Goal: Task Accomplishment & Management: Manage account settings

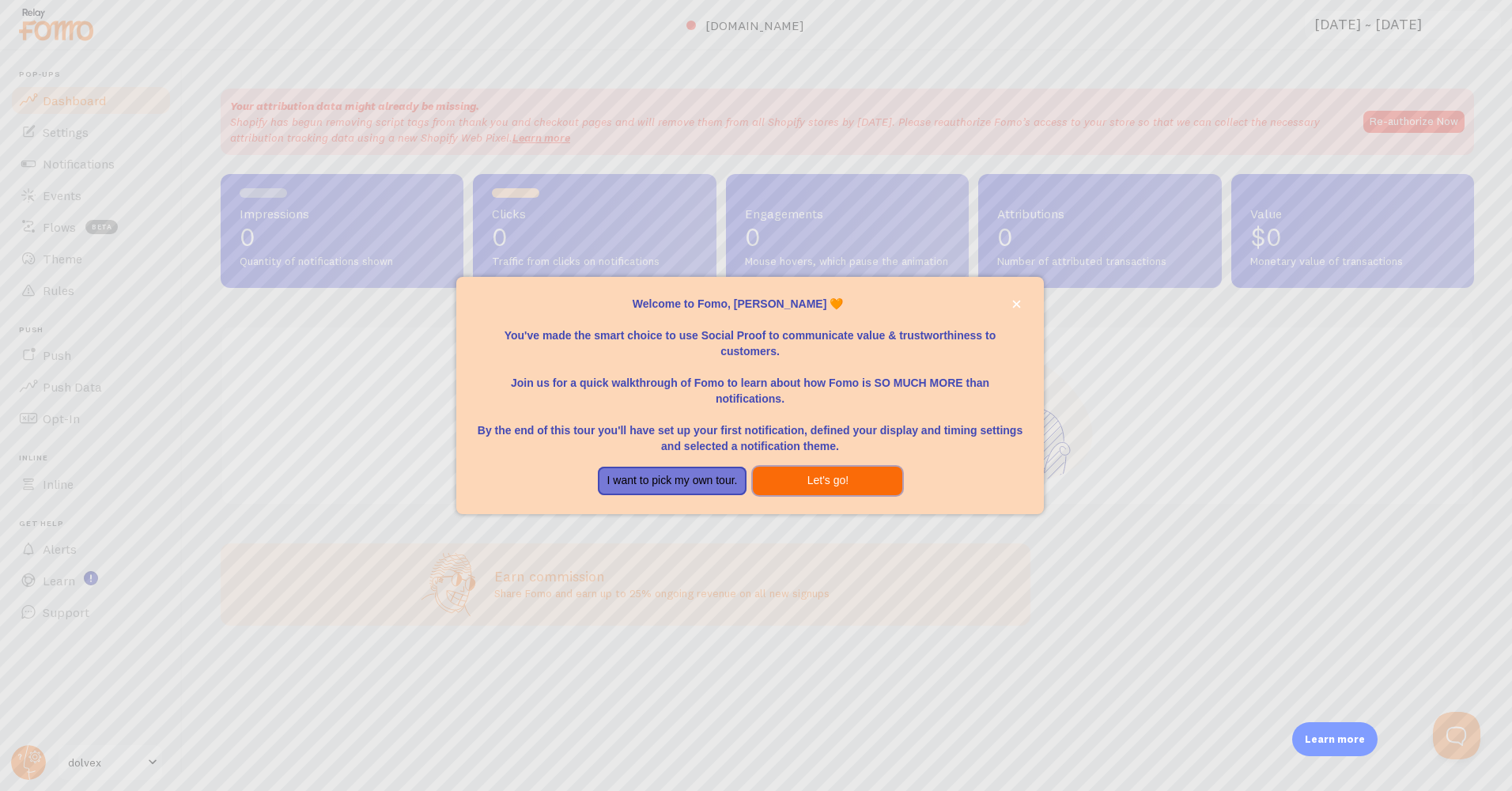
click at [809, 481] on button "Let's go!" at bounding box center [827, 481] width 150 height 28
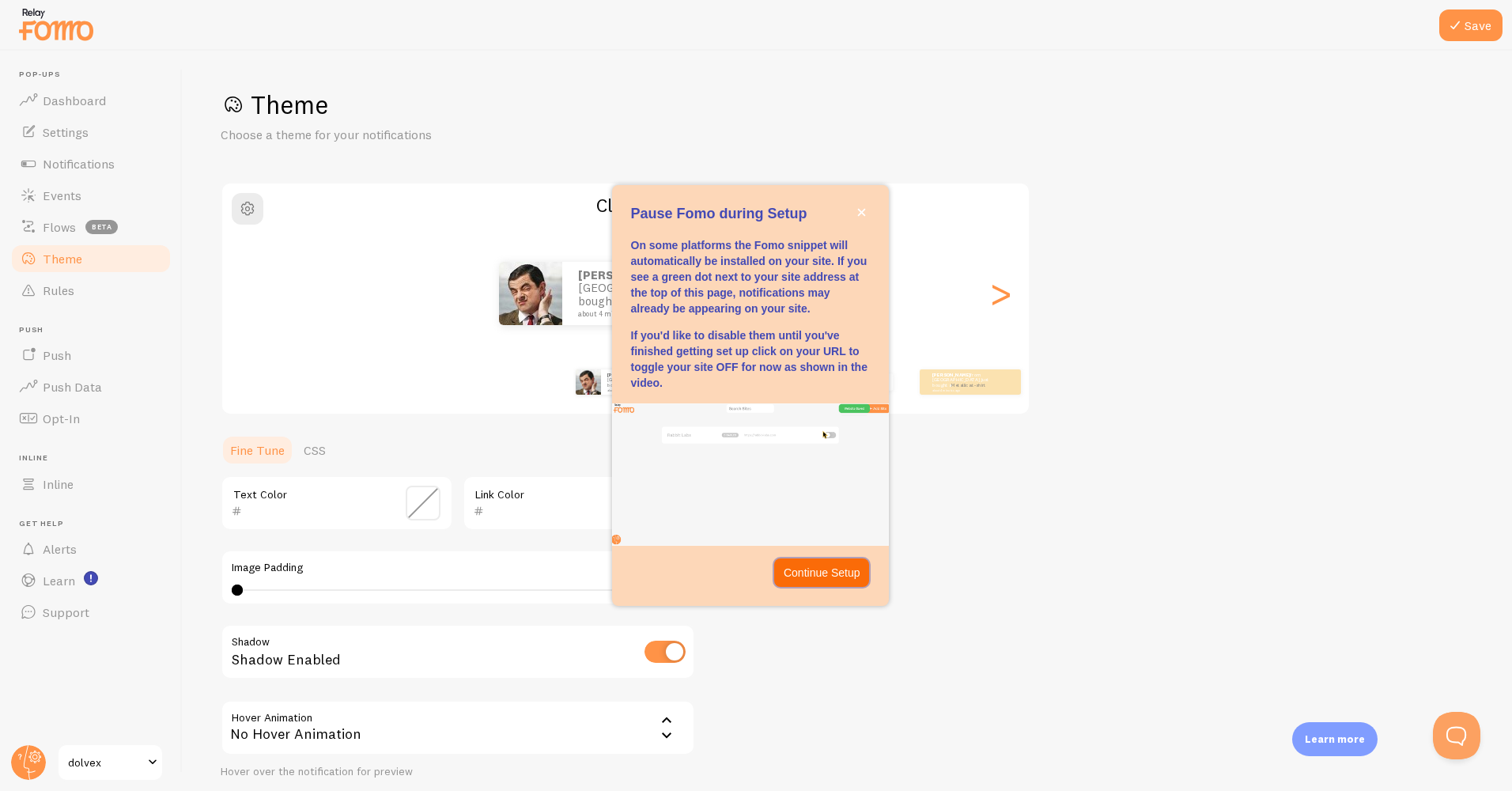
click at [838, 570] on p "Continue Setup" at bounding box center [822, 572] width 77 height 16
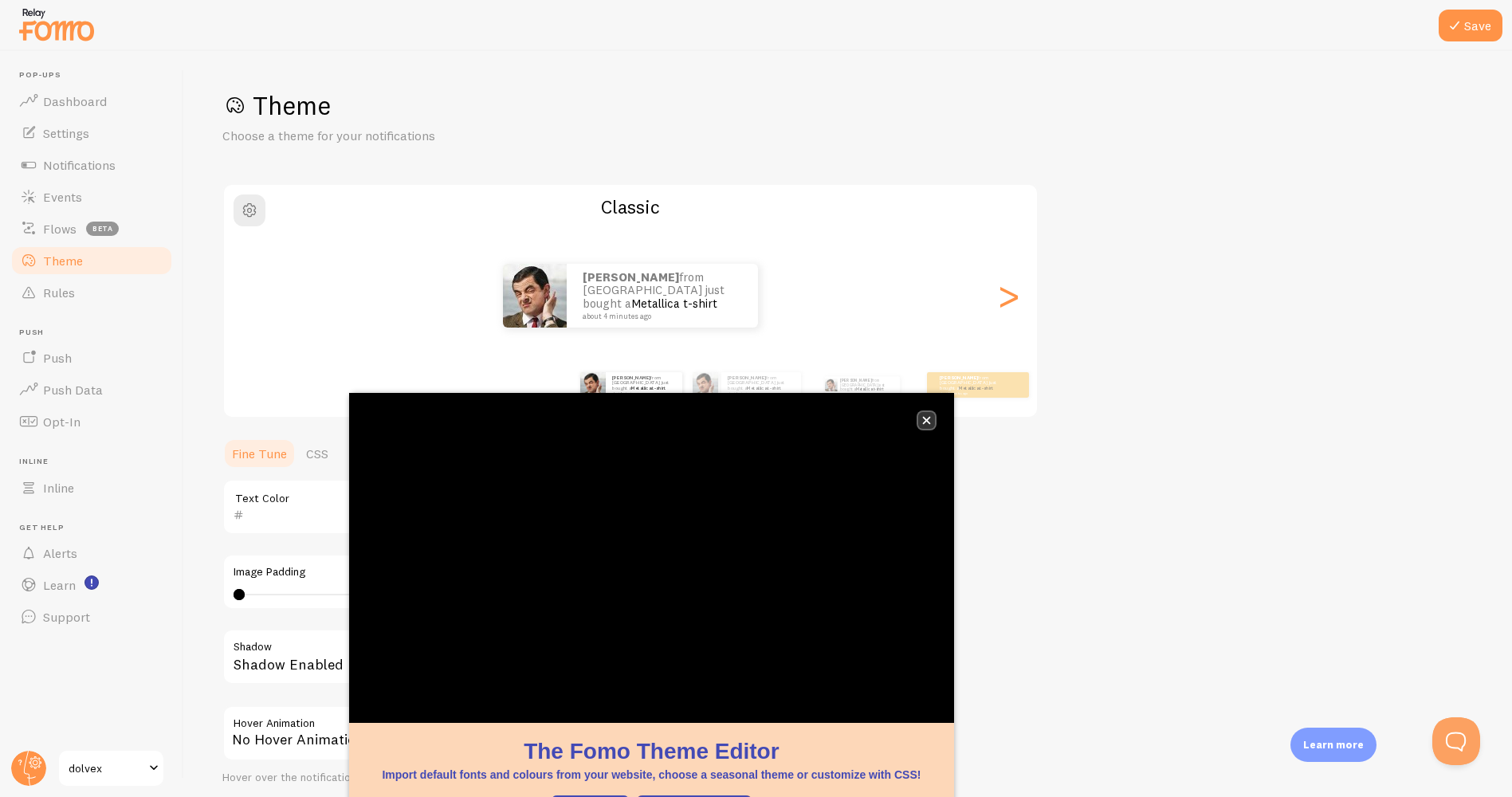
click at [928, 422] on icon "close," at bounding box center [926, 420] width 8 height 8
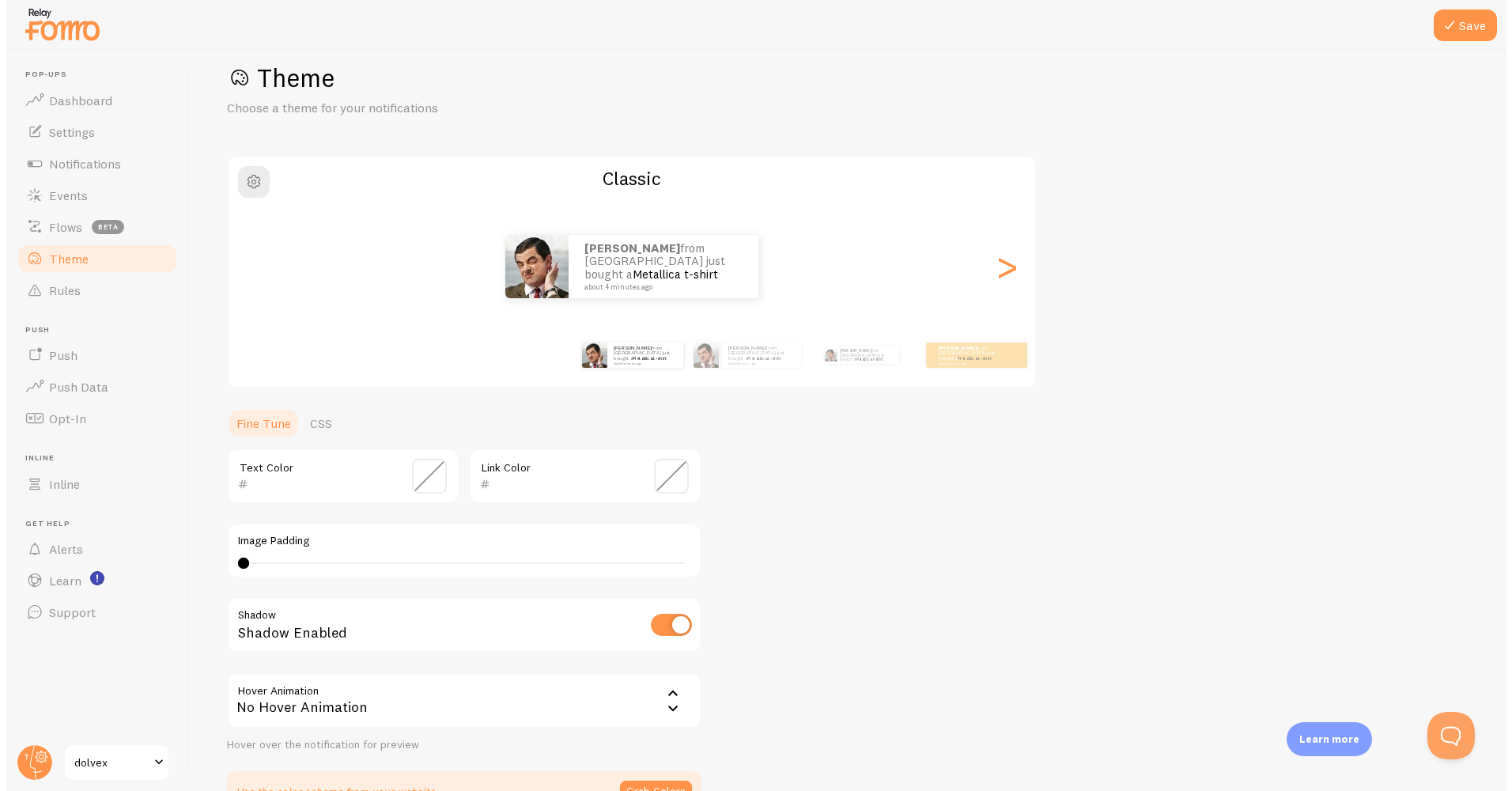
scroll to position [29, 0]
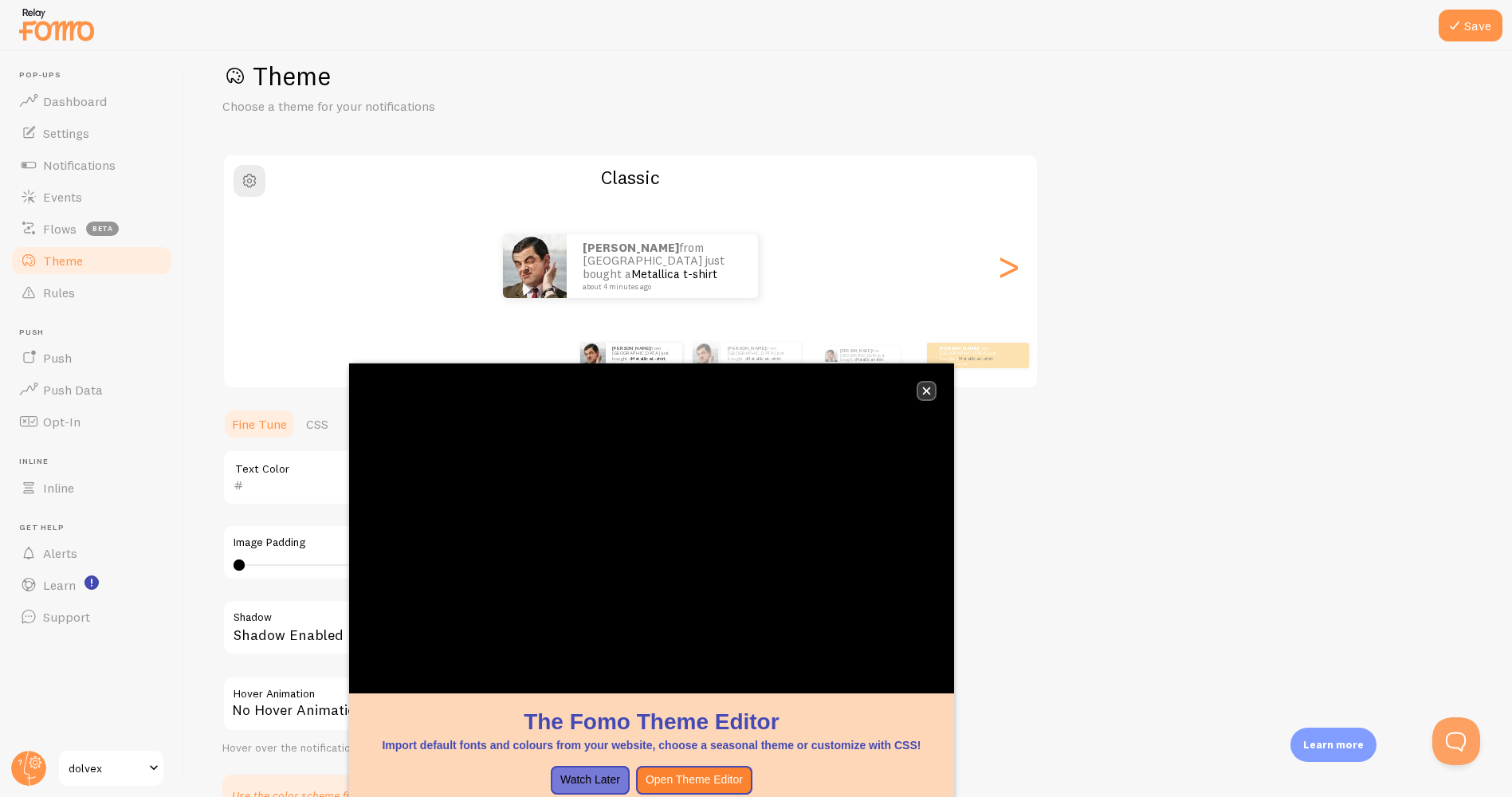
click at [923, 395] on button "close," at bounding box center [927, 391] width 17 height 17
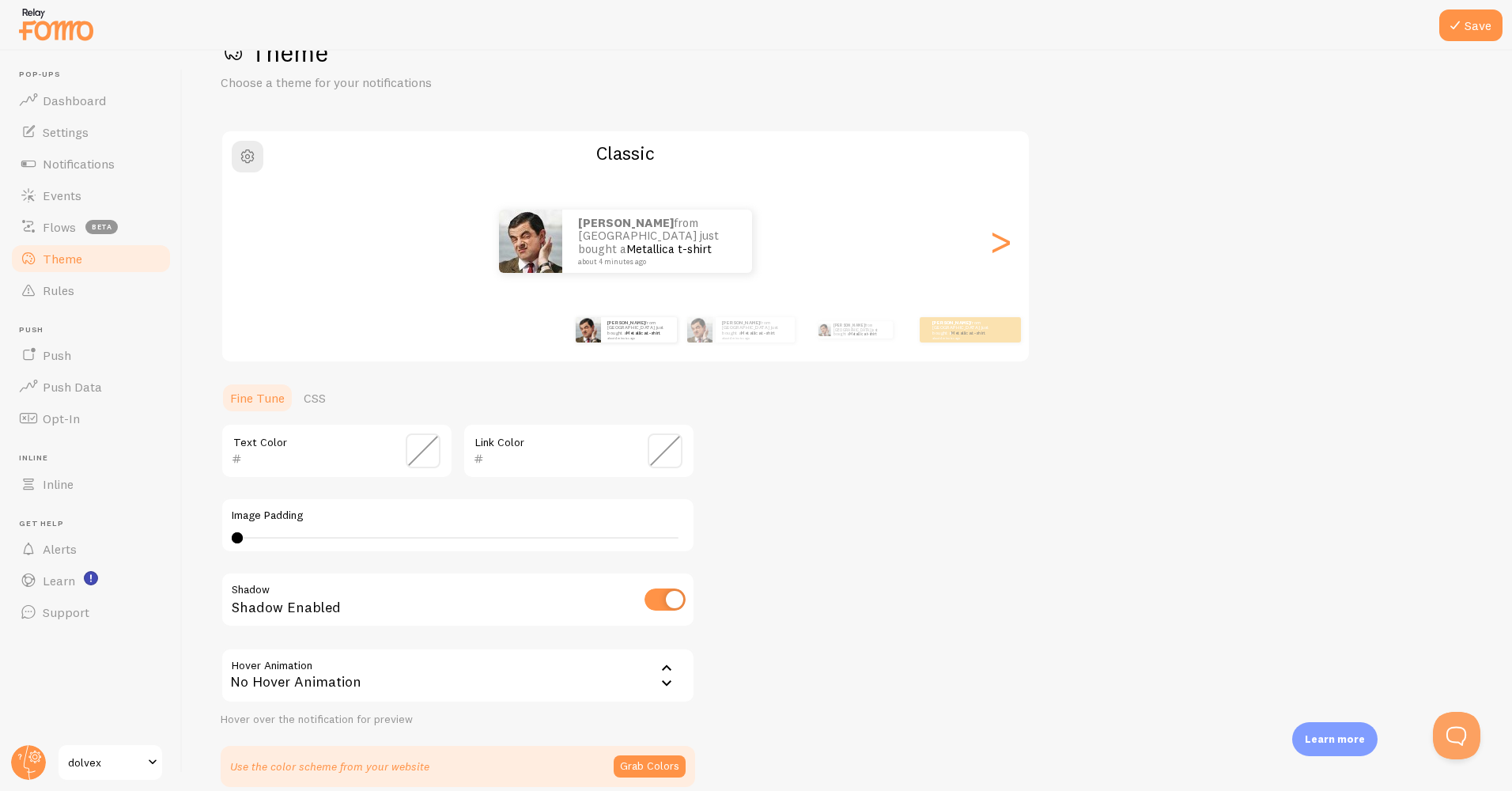
scroll to position [0, 0]
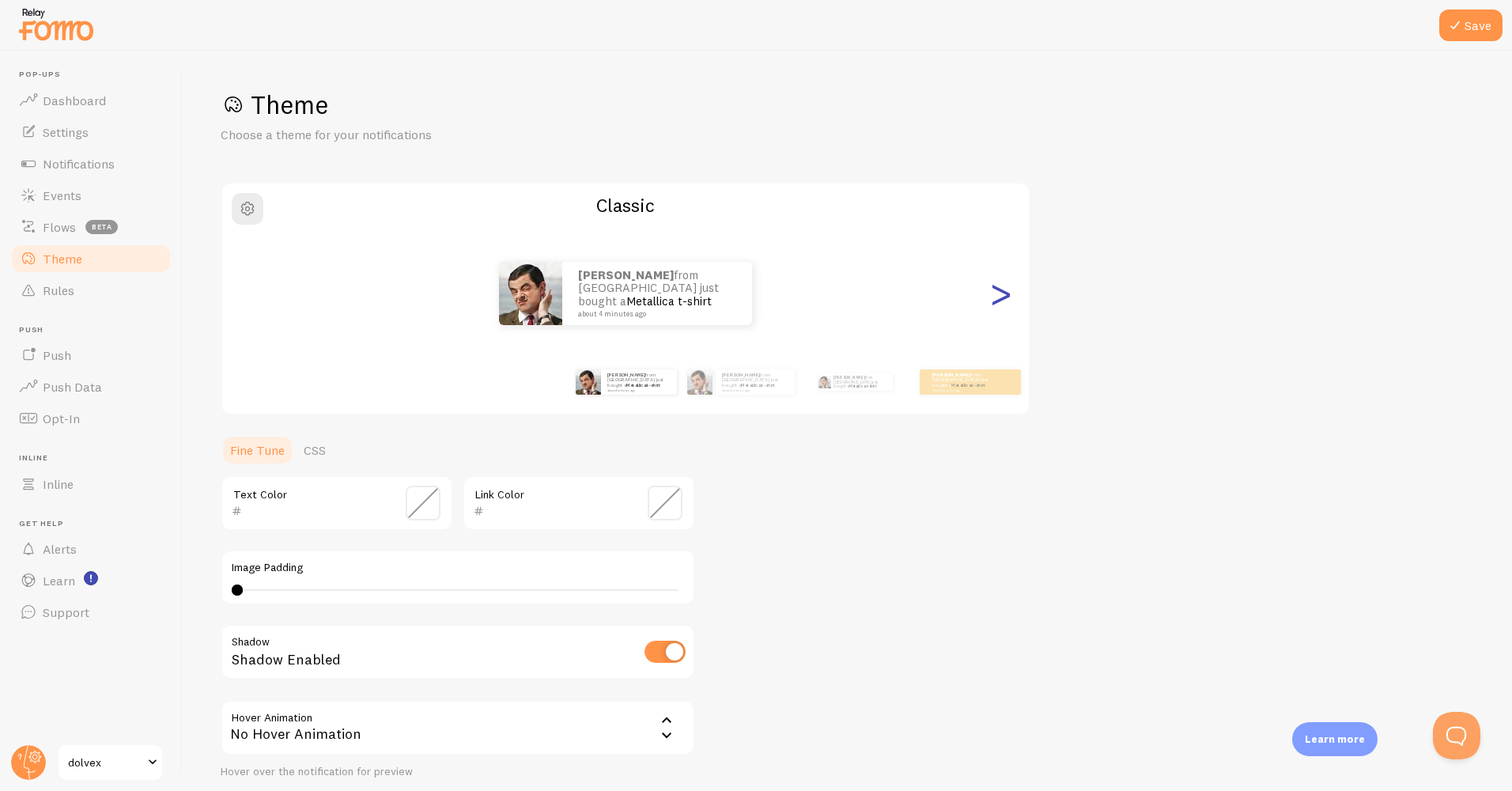
click at [1009, 310] on div ">" at bounding box center [1000, 293] width 19 height 114
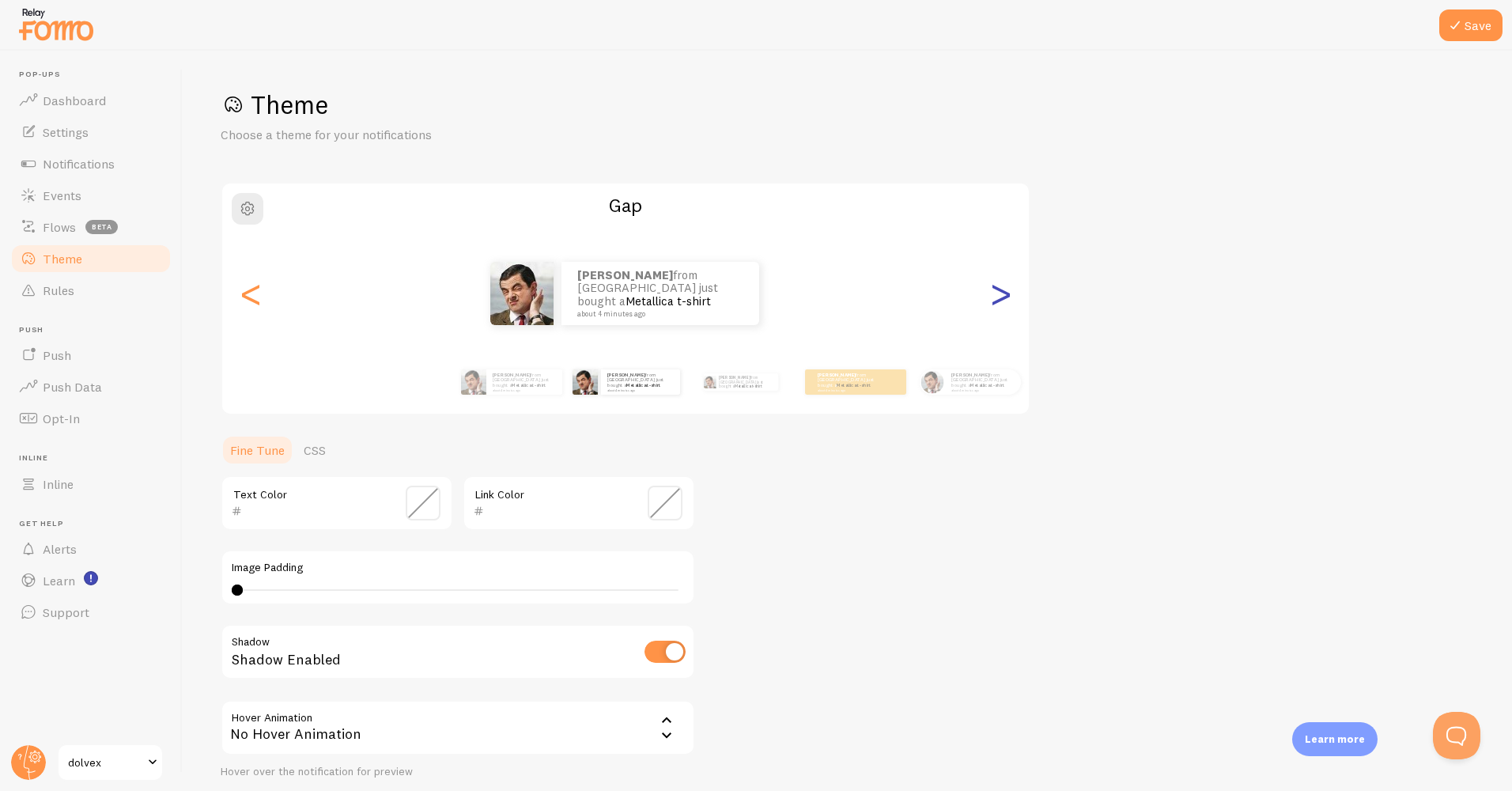
click at [1008, 310] on div ">" at bounding box center [1000, 293] width 19 height 114
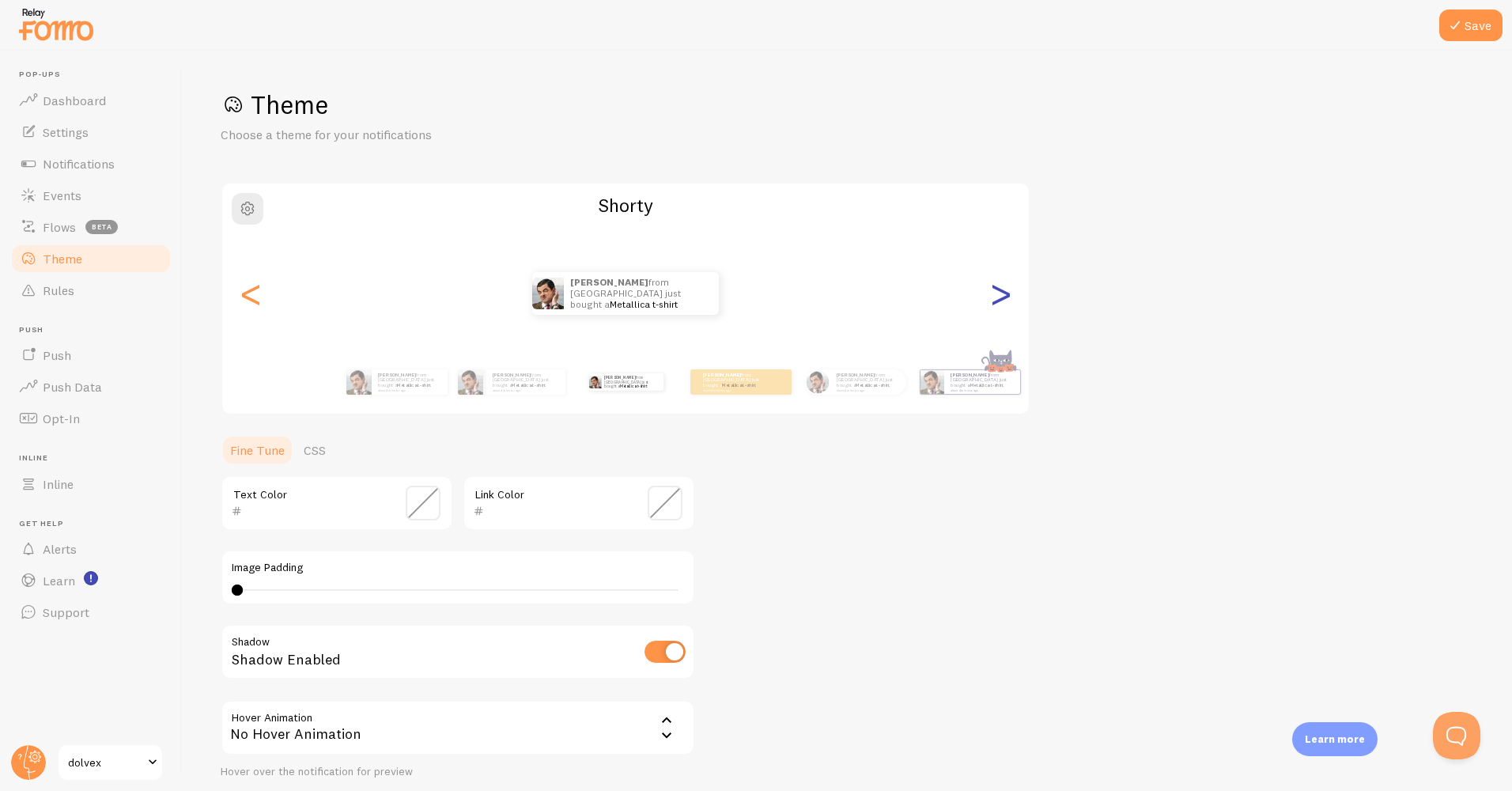
click at [1008, 310] on div ">" at bounding box center [1000, 293] width 19 height 114
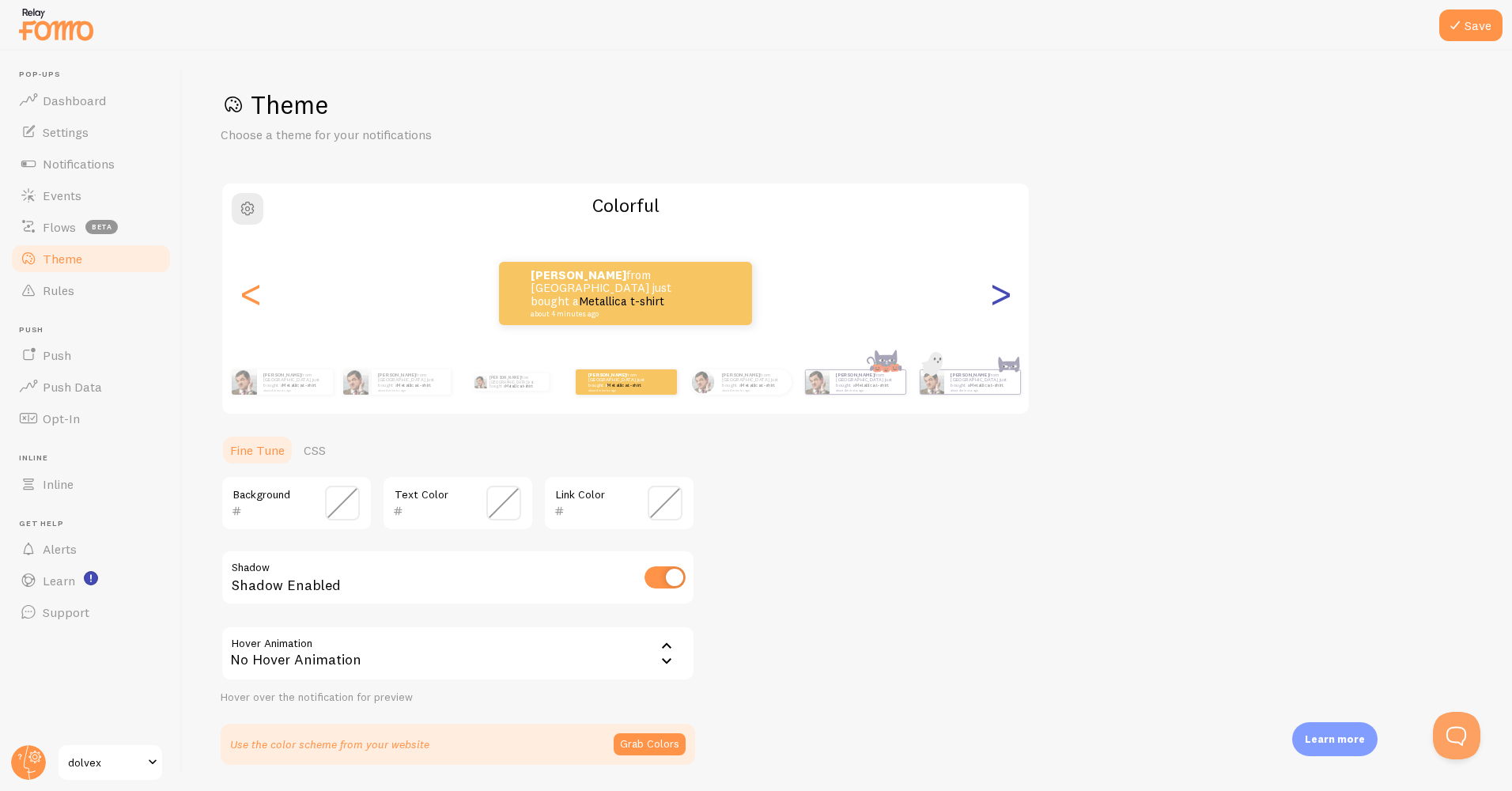
click at [1008, 310] on div ">" at bounding box center [1000, 293] width 19 height 114
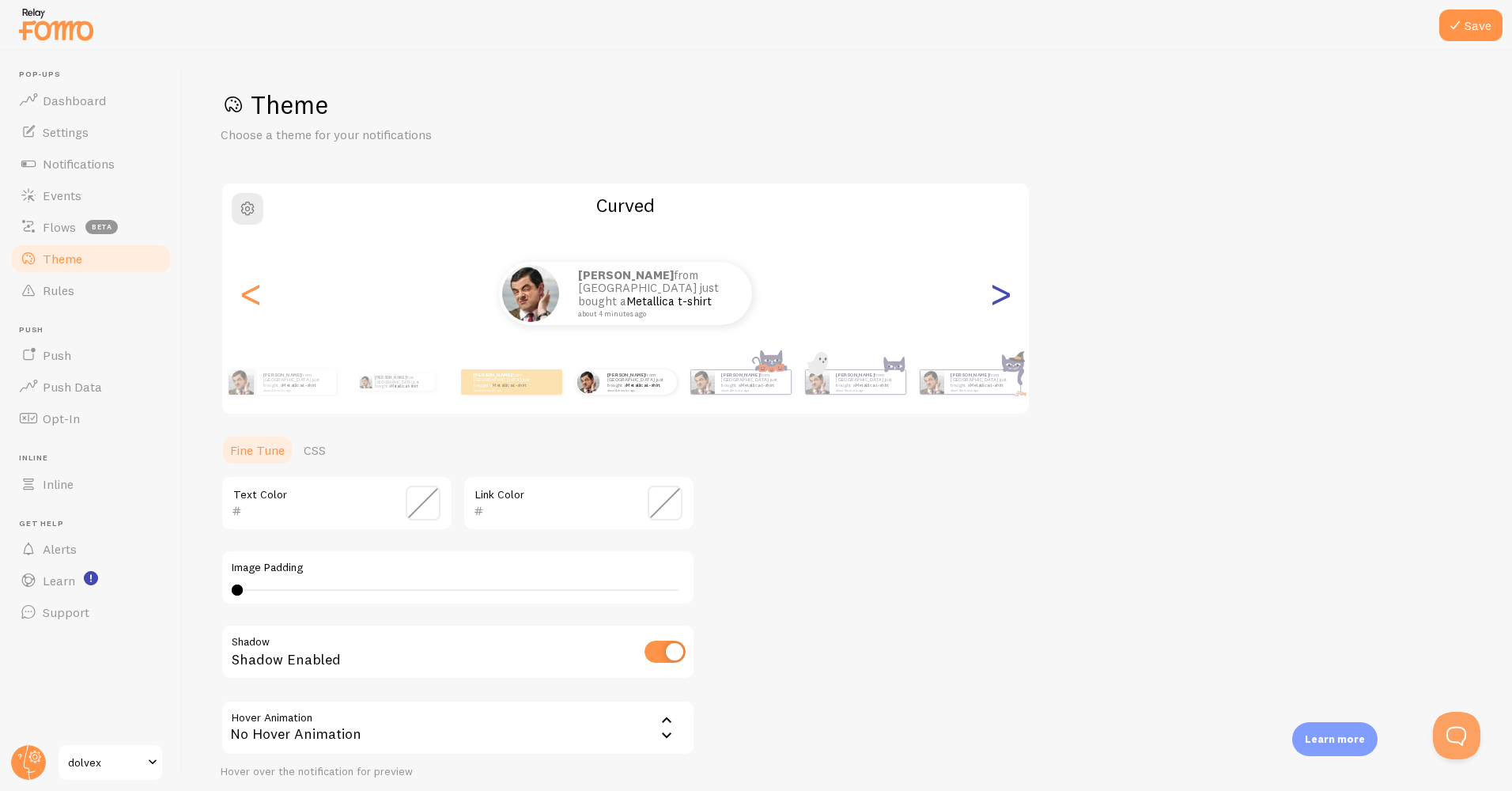
click at [1008, 310] on div ">" at bounding box center [1000, 293] width 19 height 114
type input "0"
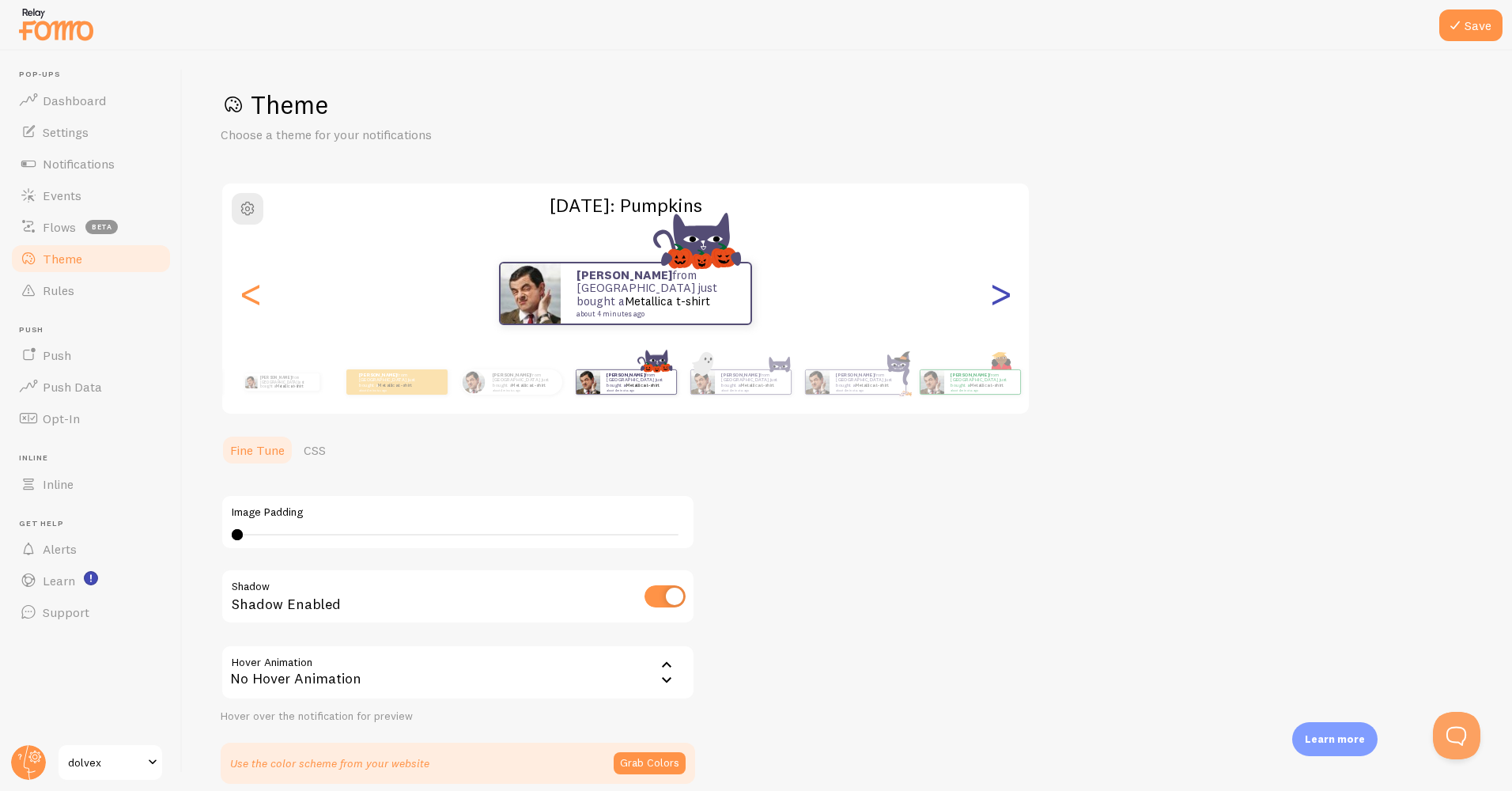
click at [1008, 310] on div ">" at bounding box center [1000, 293] width 19 height 114
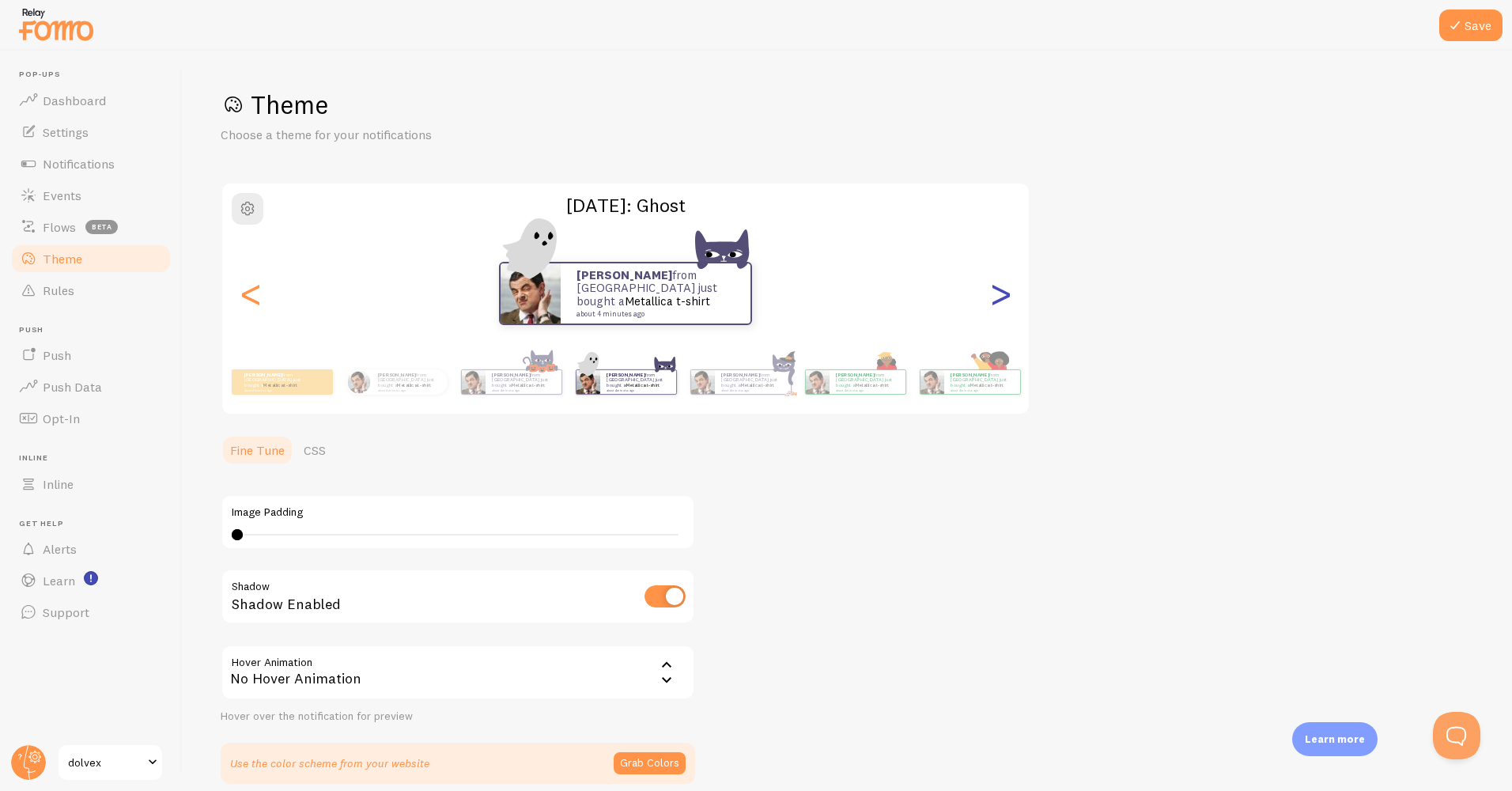
click at [1008, 310] on div ">" at bounding box center [1000, 293] width 19 height 114
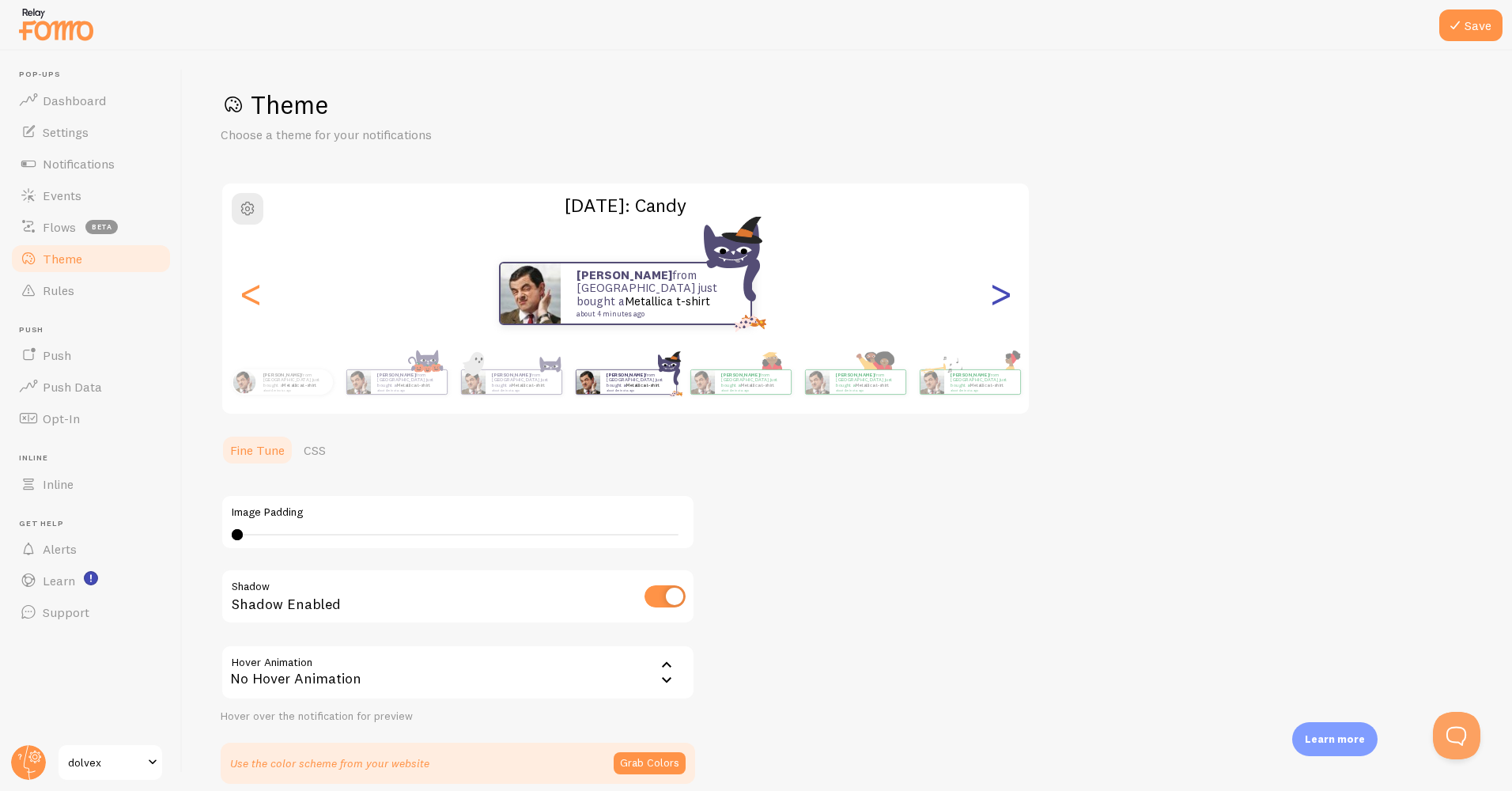
click at [1008, 310] on div ">" at bounding box center [1000, 293] width 19 height 114
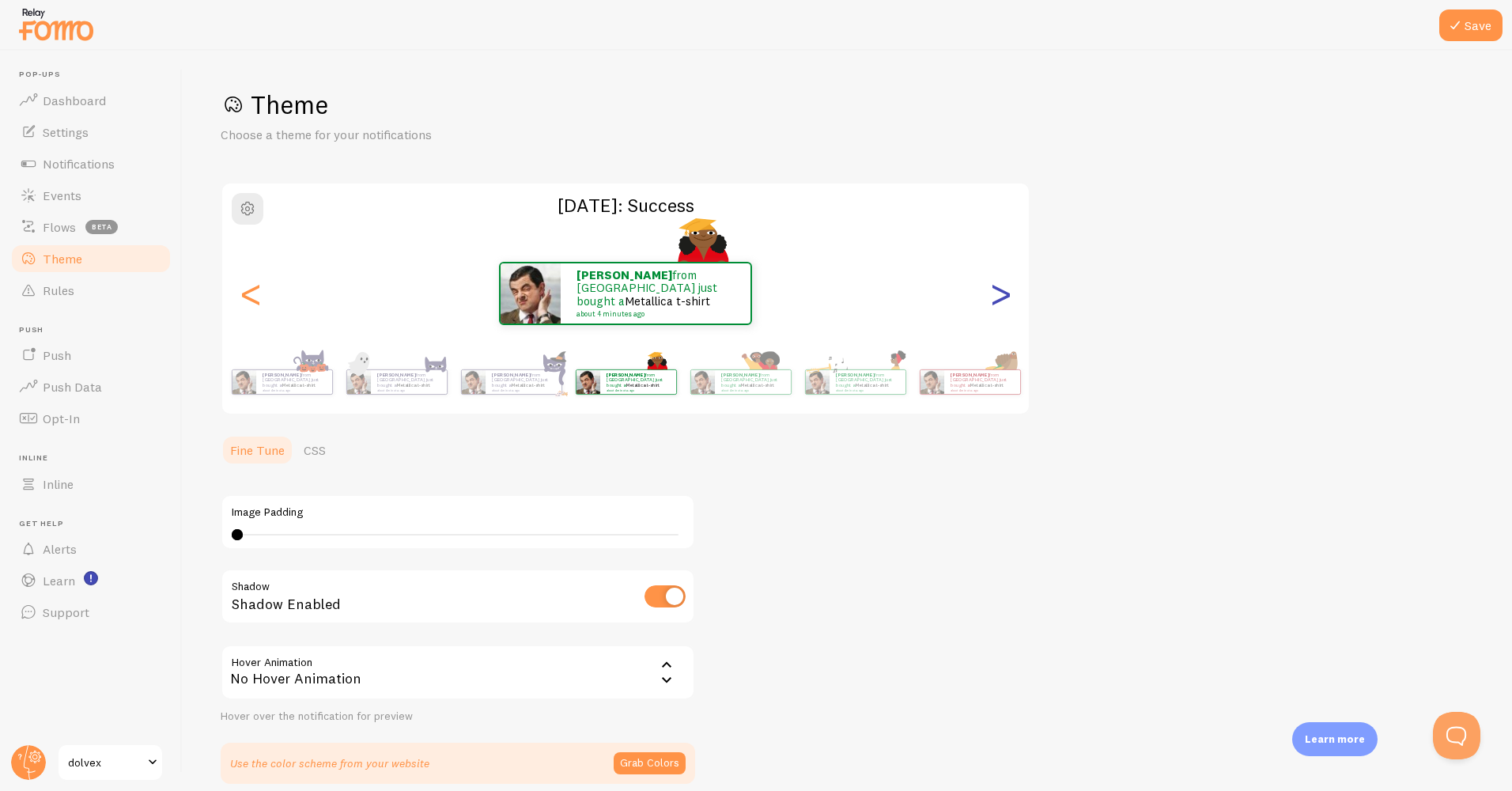
click at [1007, 310] on div ">" at bounding box center [1000, 293] width 19 height 114
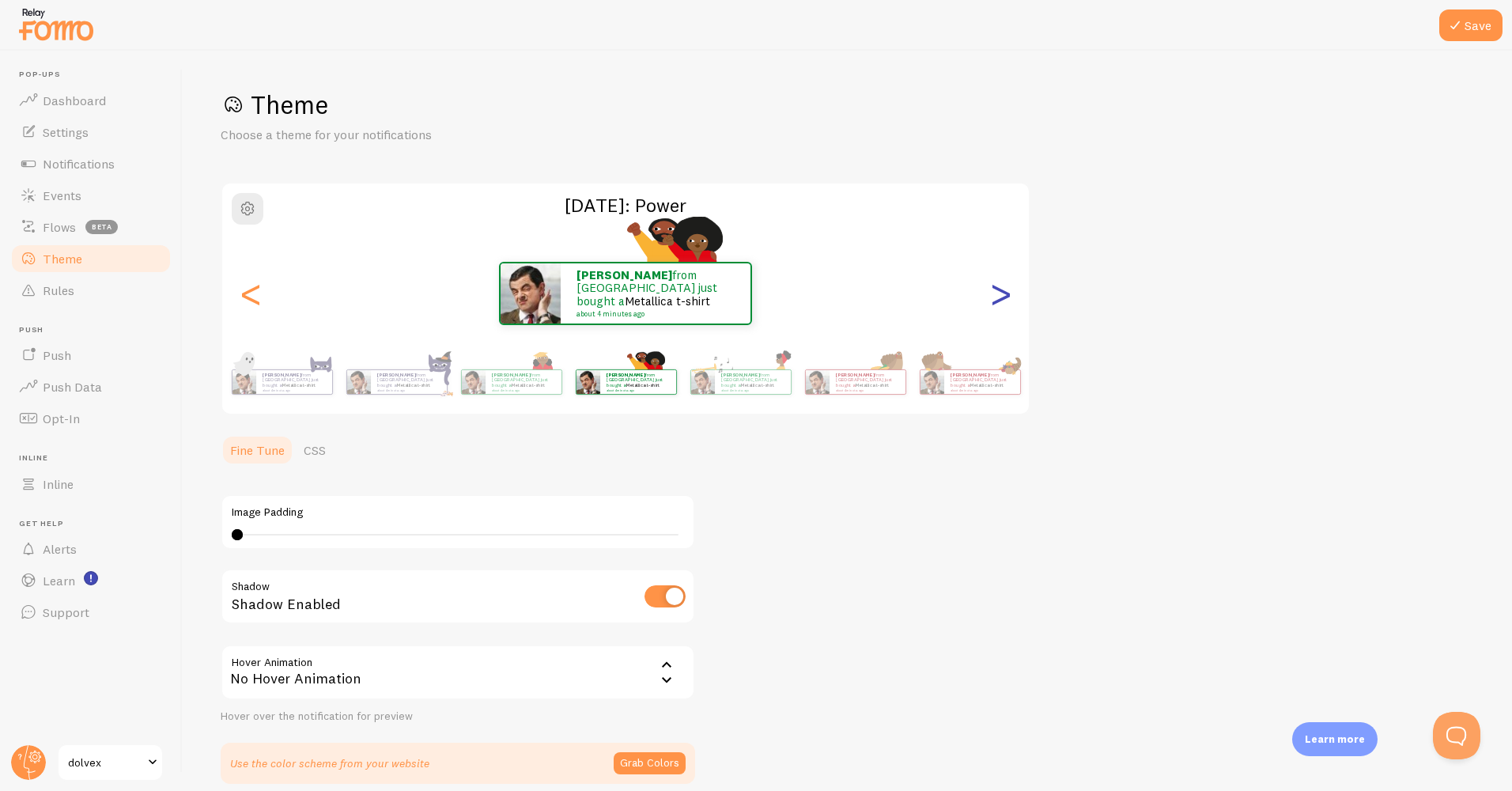
click at [1007, 310] on div ">" at bounding box center [1000, 293] width 19 height 114
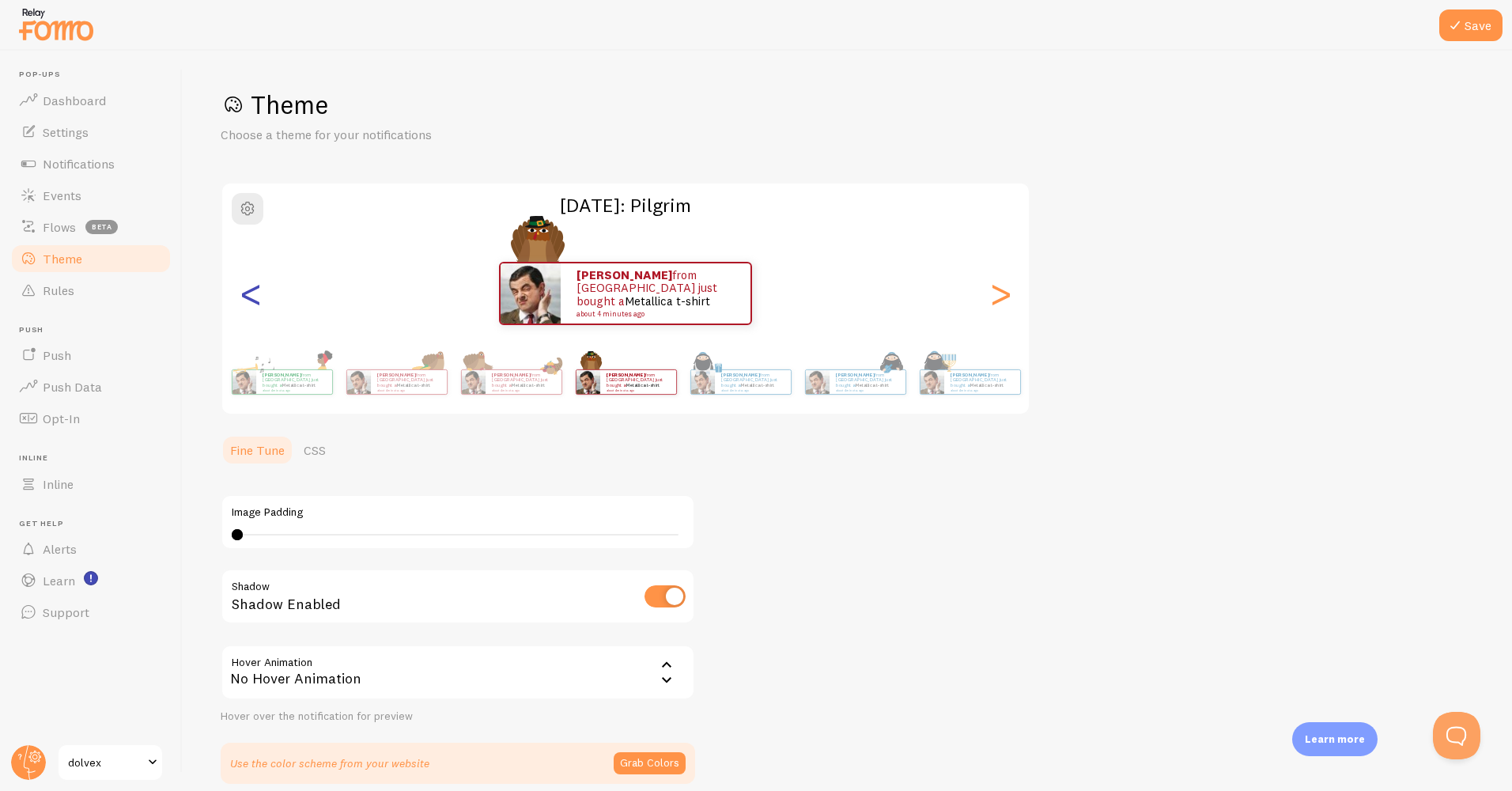
click at [254, 300] on div "<" at bounding box center [251, 293] width 19 height 114
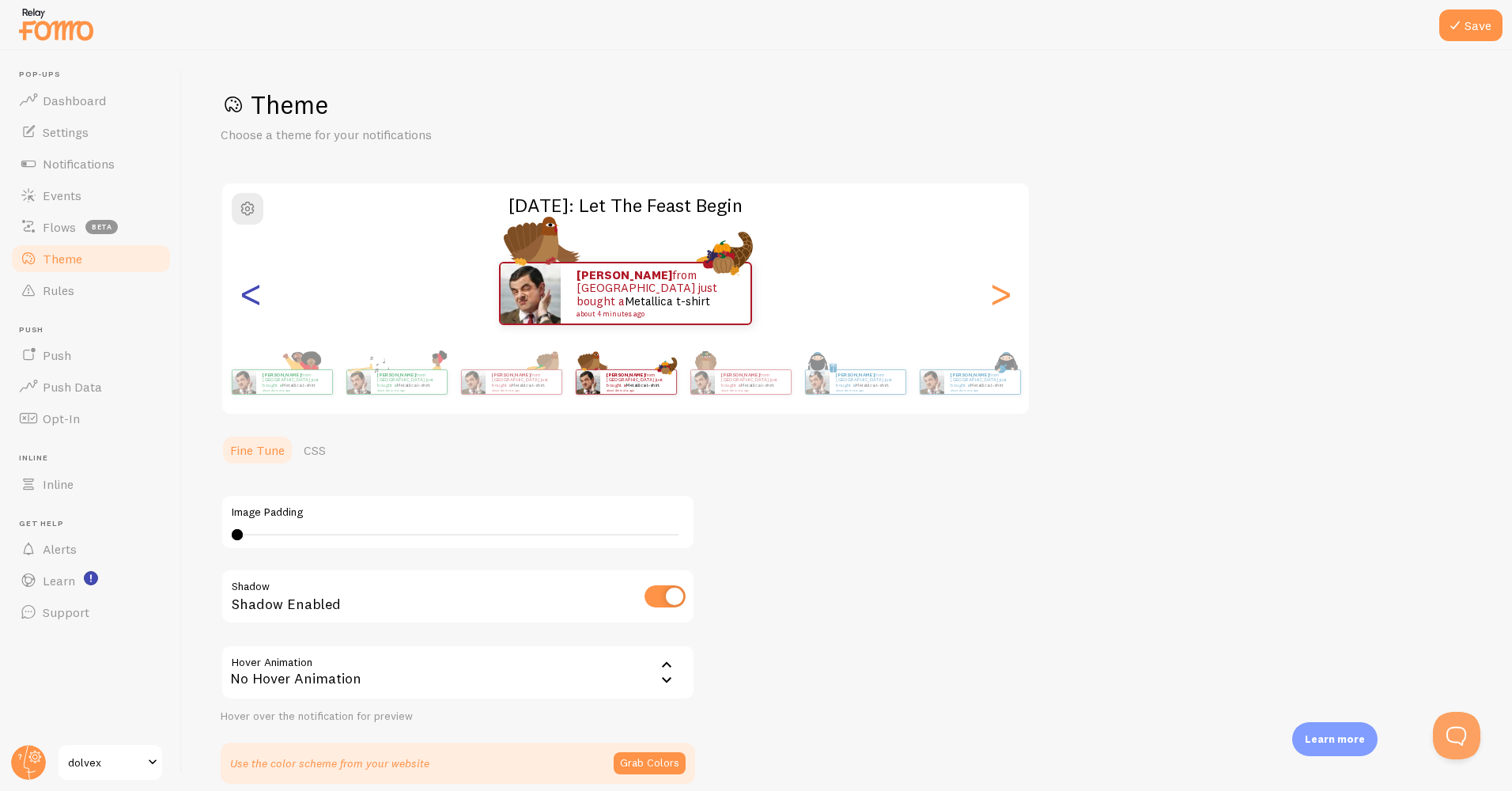
click at [254, 300] on div "<" at bounding box center [251, 293] width 19 height 114
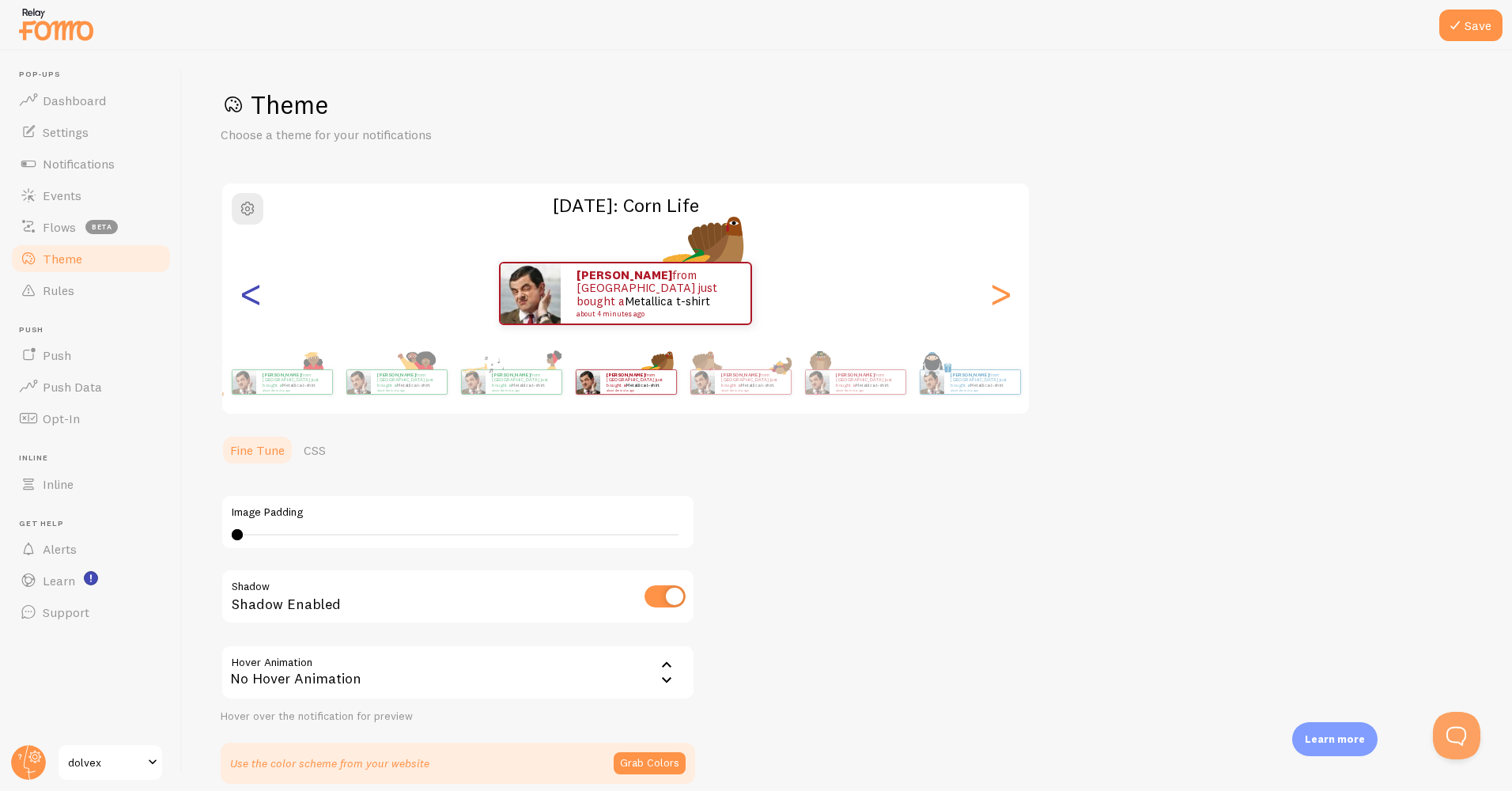
click at [254, 300] on div "<" at bounding box center [251, 293] width 19 height 114
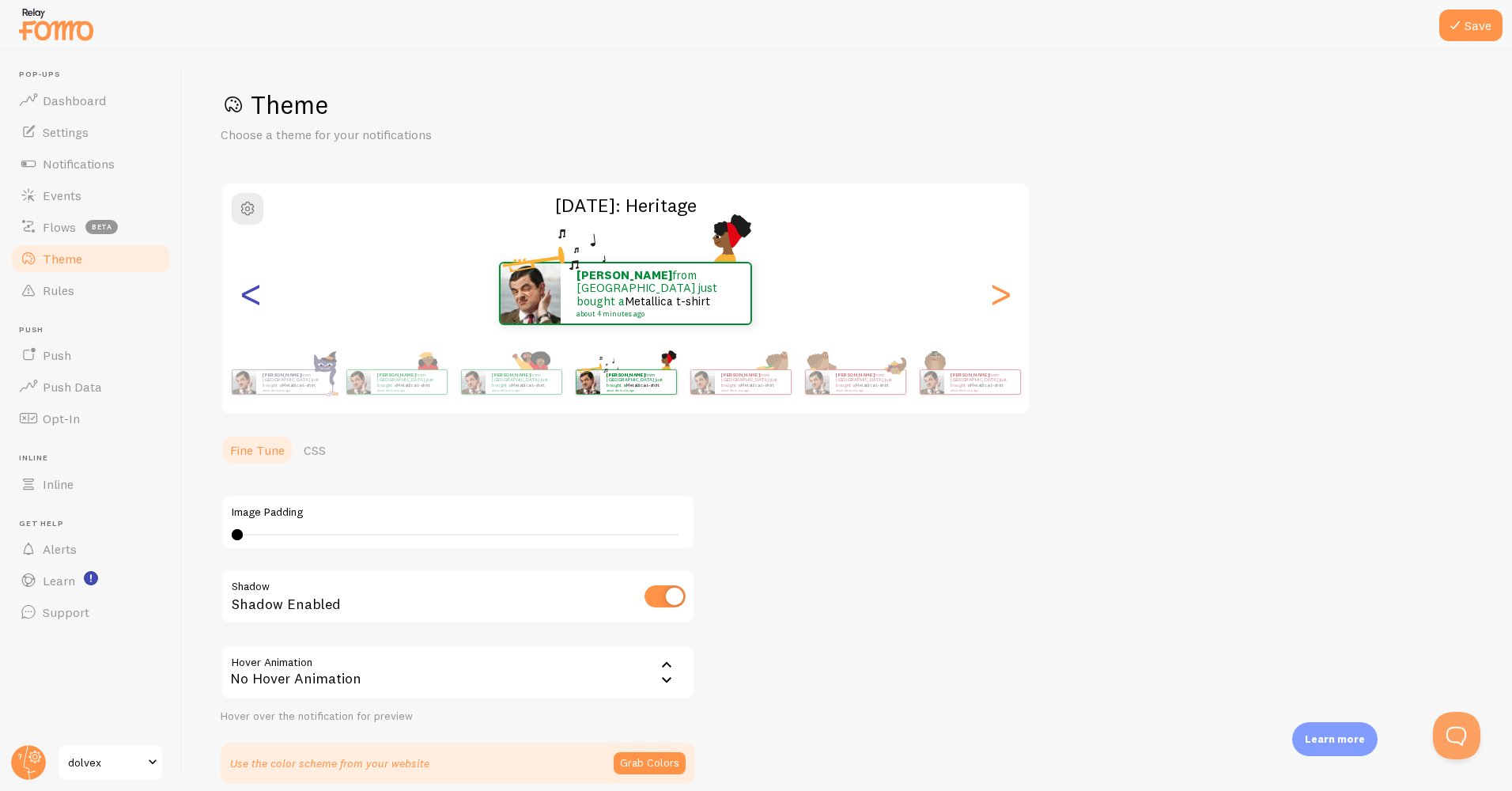
click at [254, 300] on div "<" at bounding box center [251, 293] width 19 height 114
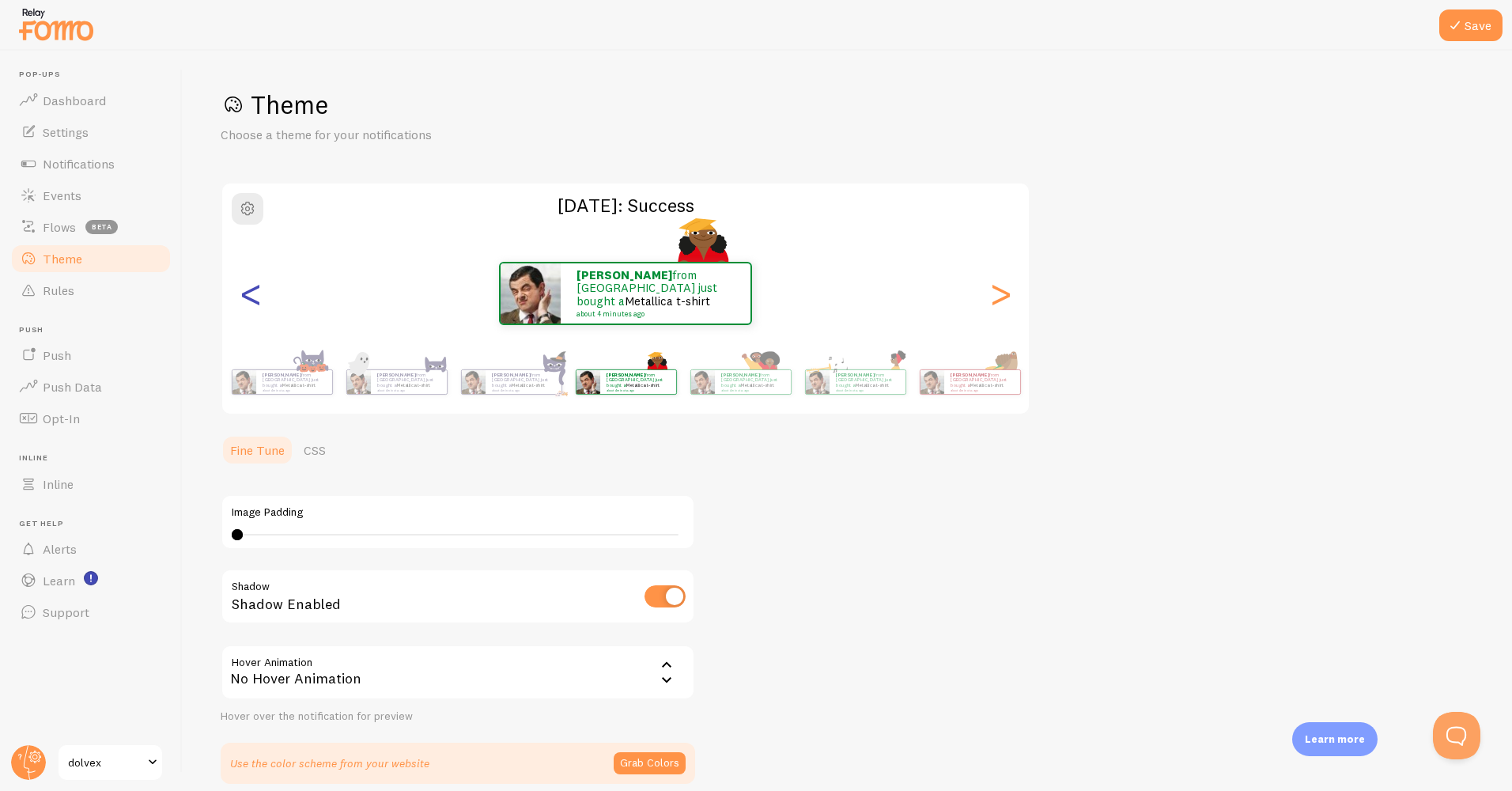
click at [254, 300] on div "<" at bounding box center [251, 293] width 19 height 114
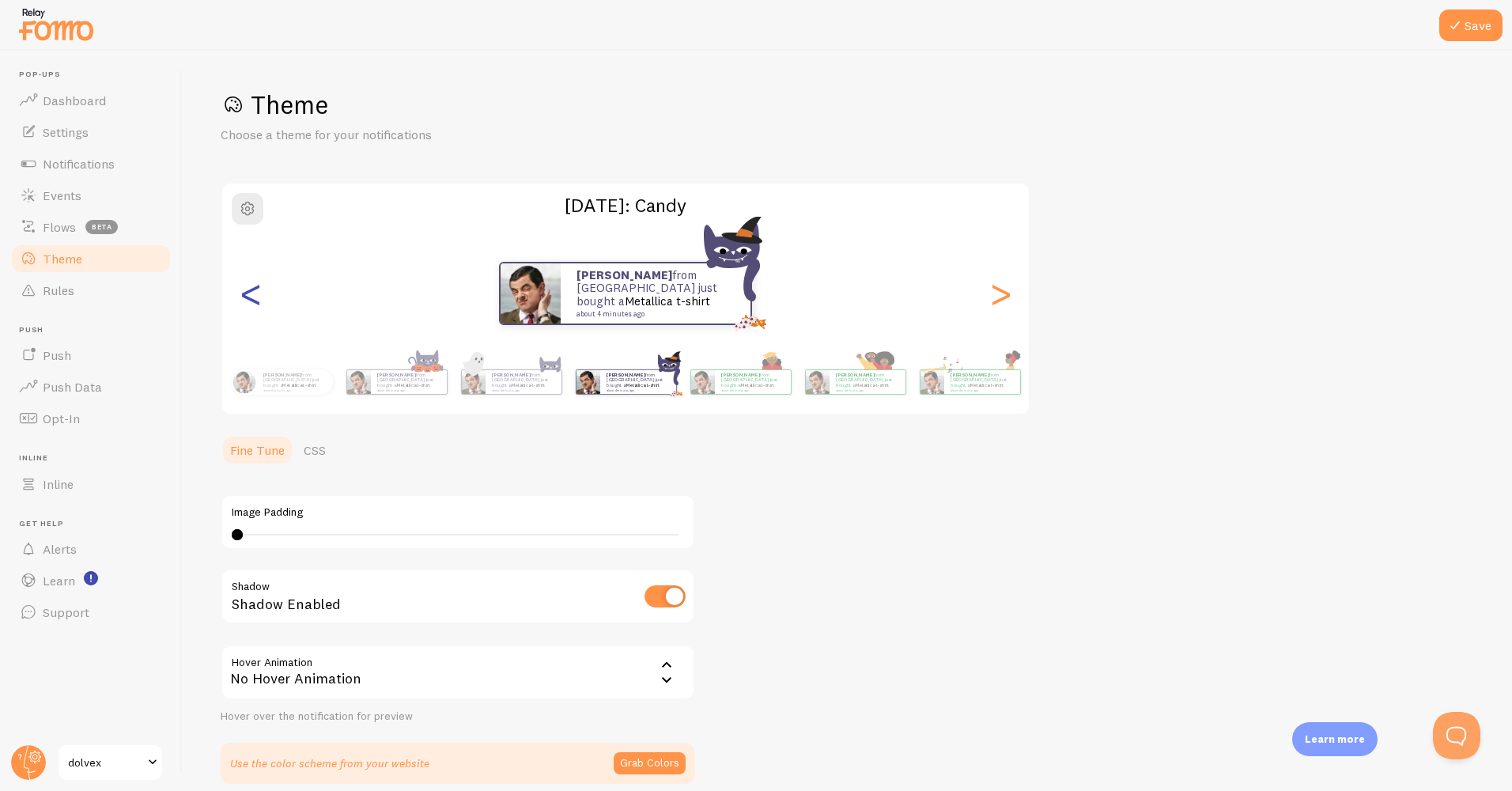
click at [254, 300] on div "<" at bounding box center [251, 293] width 19 height 114
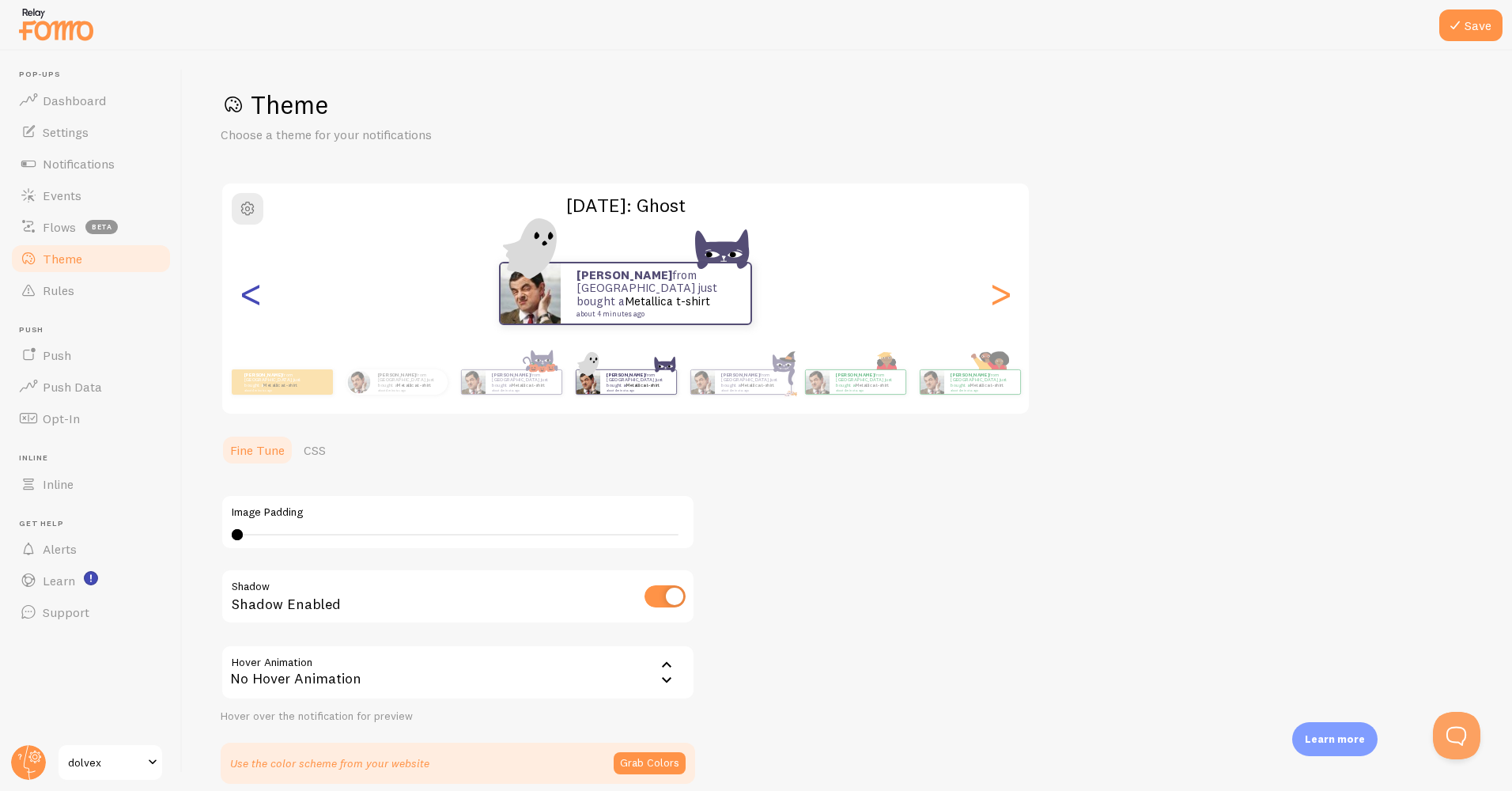
click at [254, 300] on div "<" at bounding box center [251, 293] width 19 height 114
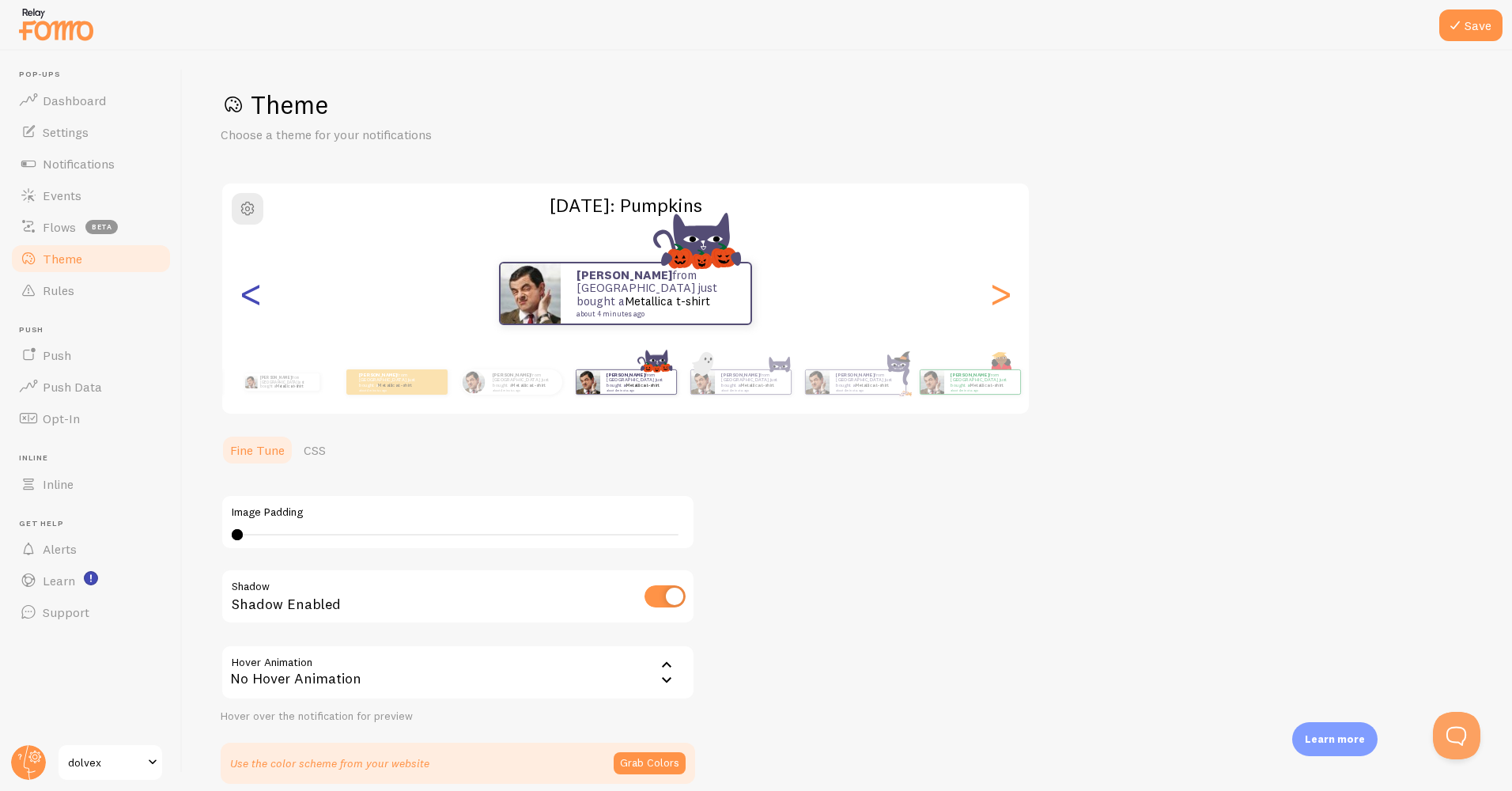
click at [254, 300] on div "<" at bounding box center [251, 293] width 19 height 114
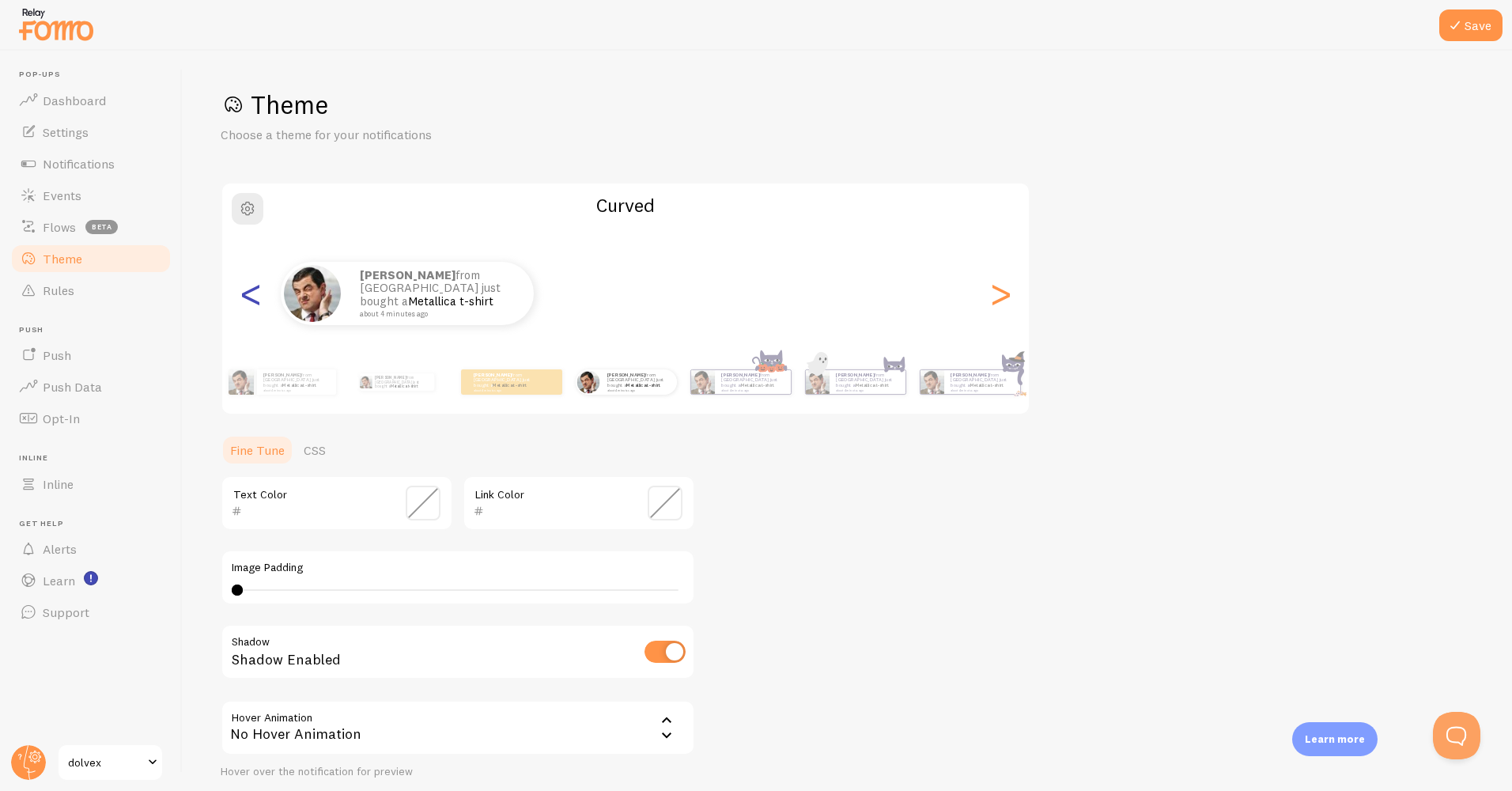
click at [253, 300] on div "<" at bounding box center [251, 293] width 19 height 114
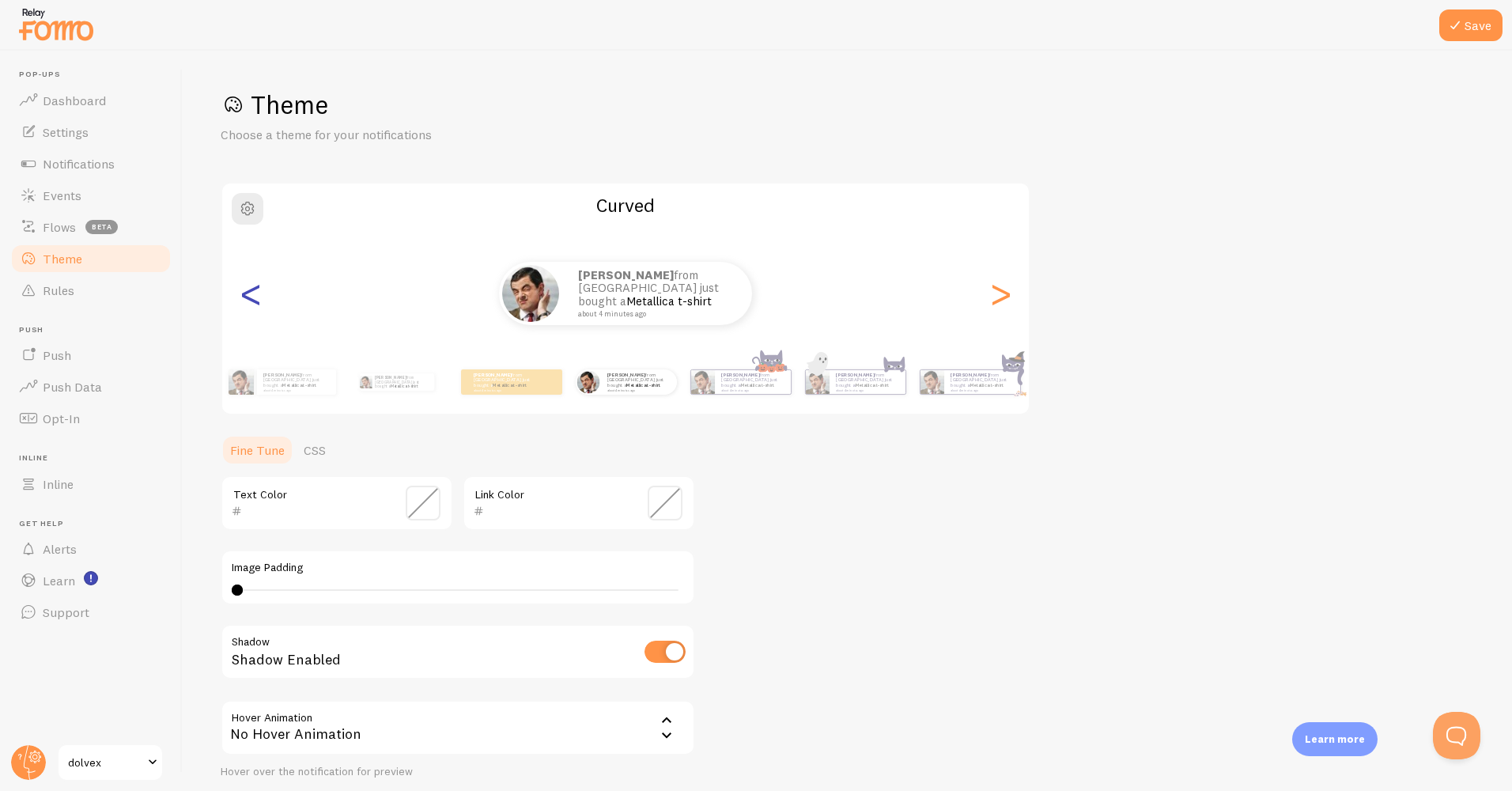
click at [253, 300] on div "<" at bounding box center [251, 293] width 19 height 114
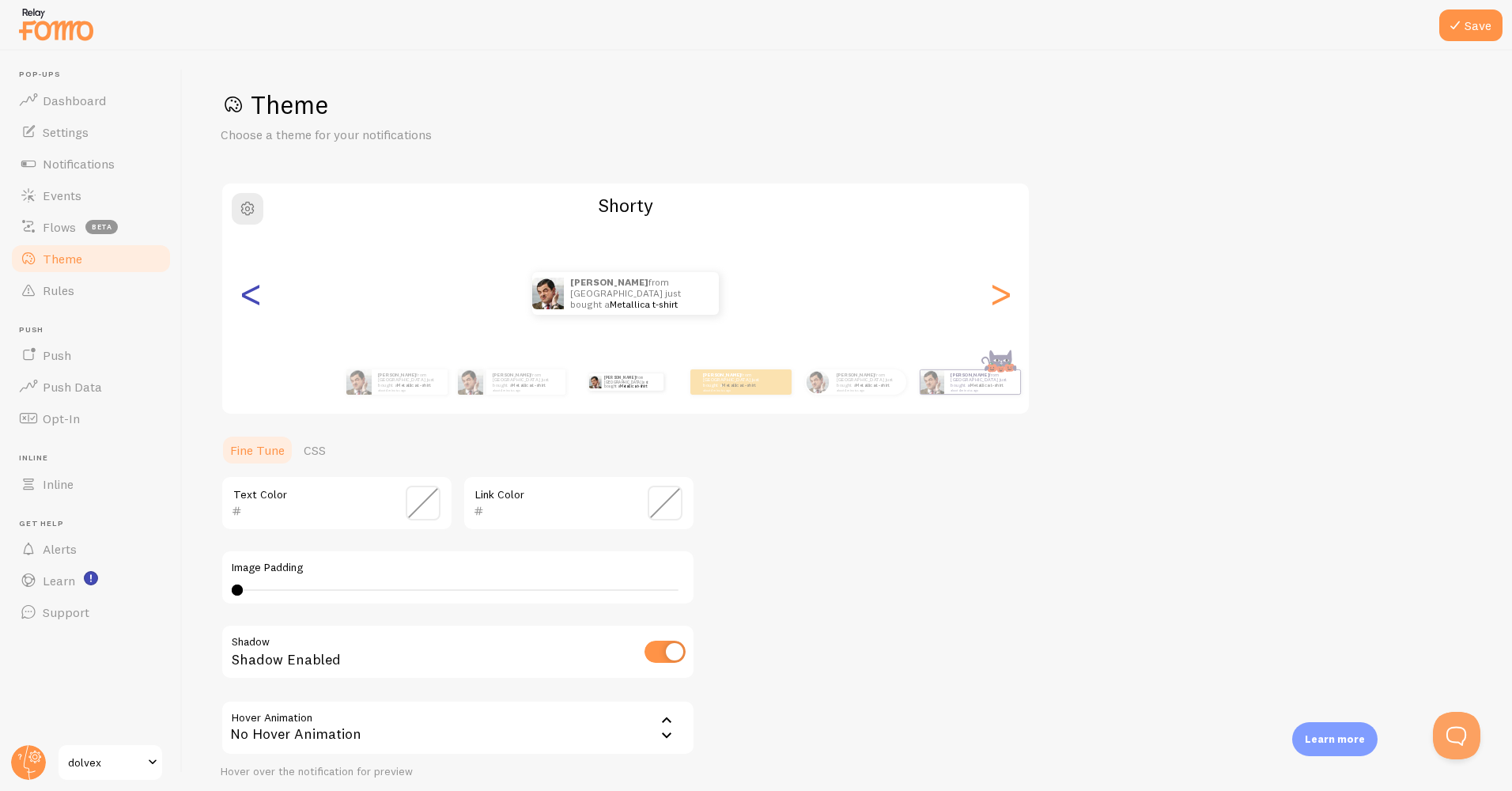
click at [253, 299] on div "<" at bounding box center [251, 293] width 19 height 114
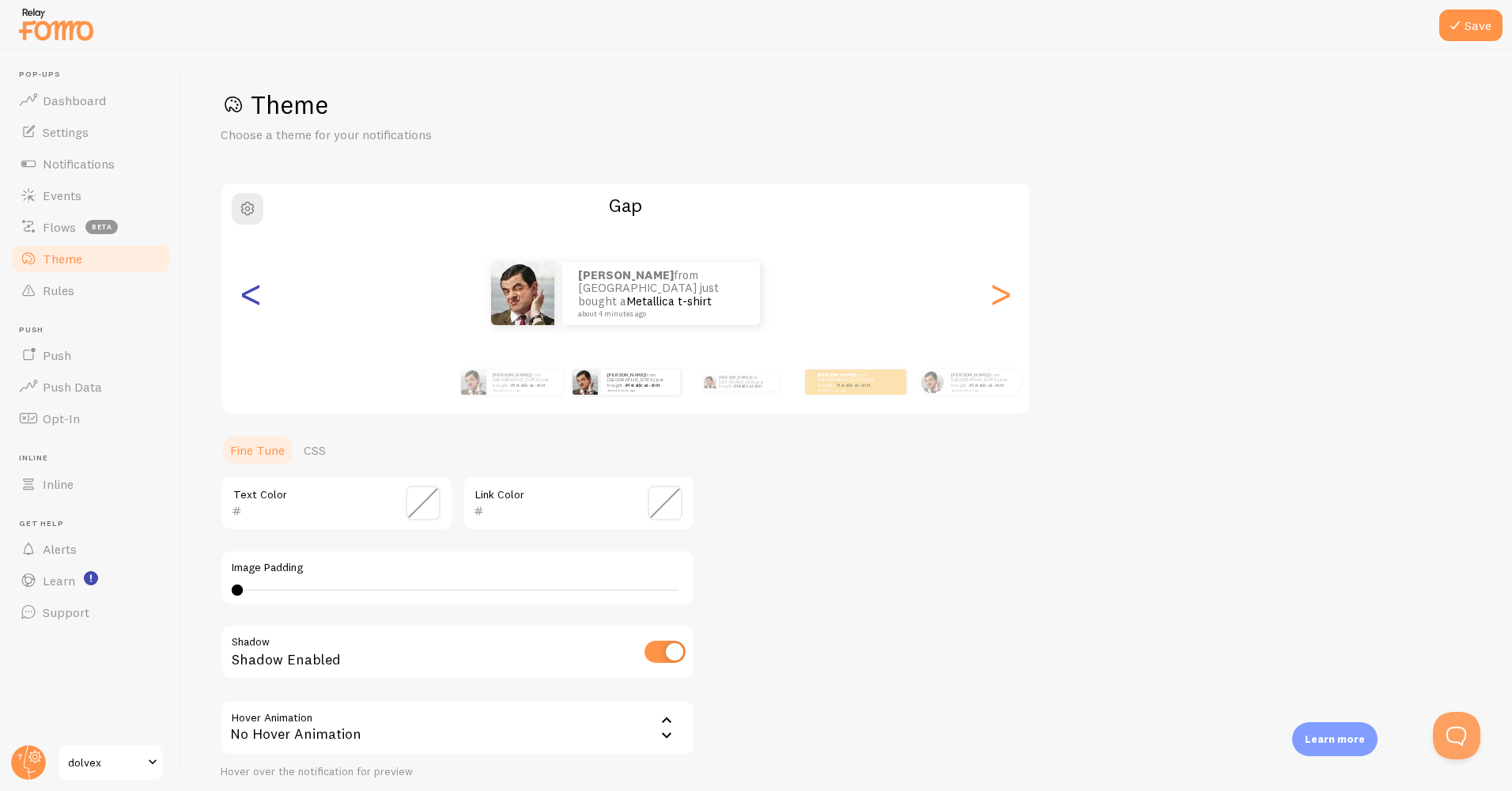
click at [254, 299] on div "<" at bounding box center [251, 293] width 19 height 114
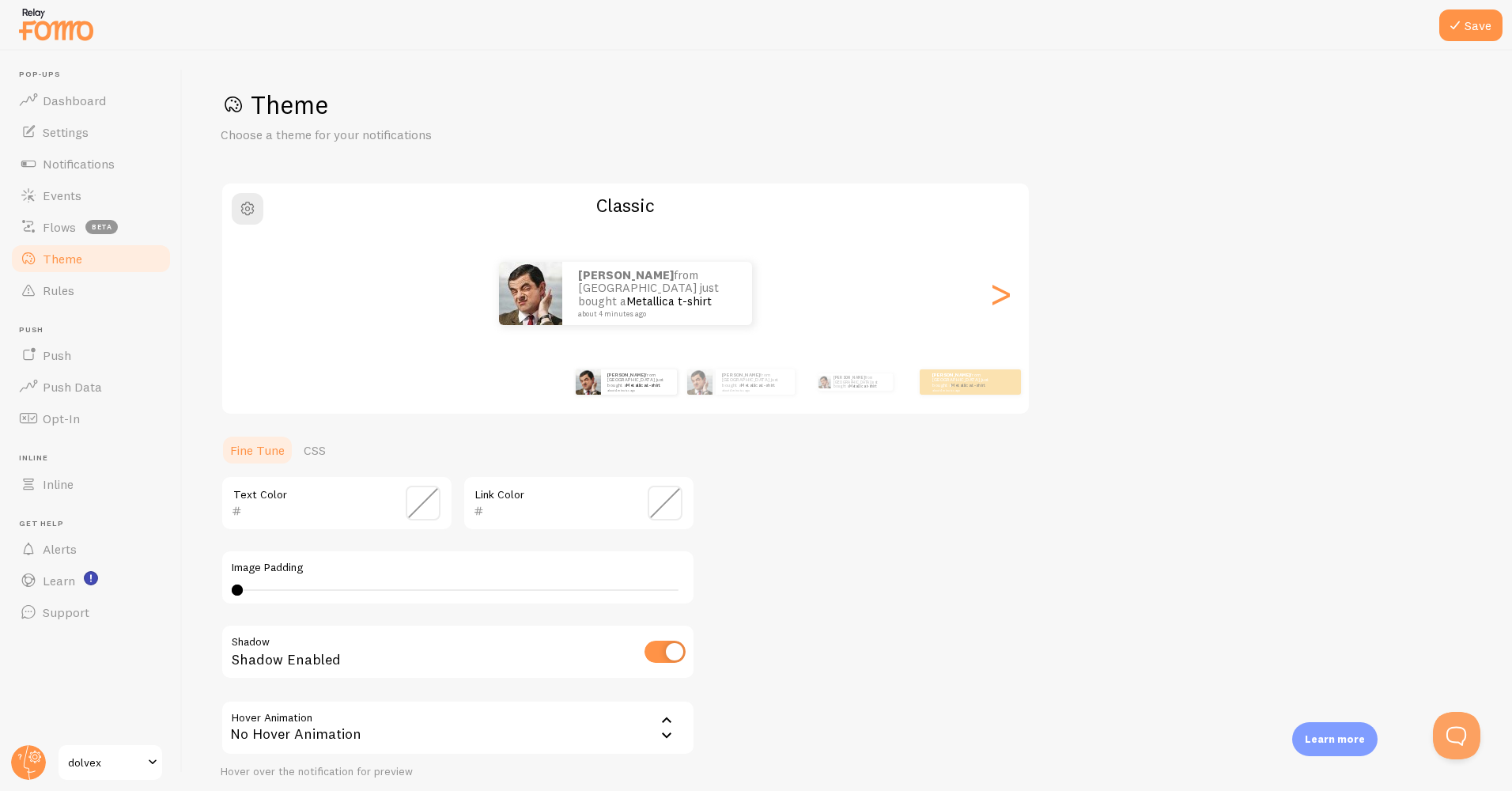
click at [254, 299] on div "mike from United States just bought a Metallica t-shirt about 4 minutes ago" at bounding box center [625, 293] width 807 height 63
click at [571, 299] on div "mike from United States just bought a Metallica t-shirt about 4 minutes ago" at bounding box center [657, 293] width 190 height 63
click at [995, 304] on div ">" at bounding box center [1000, 293] width 19 height 114
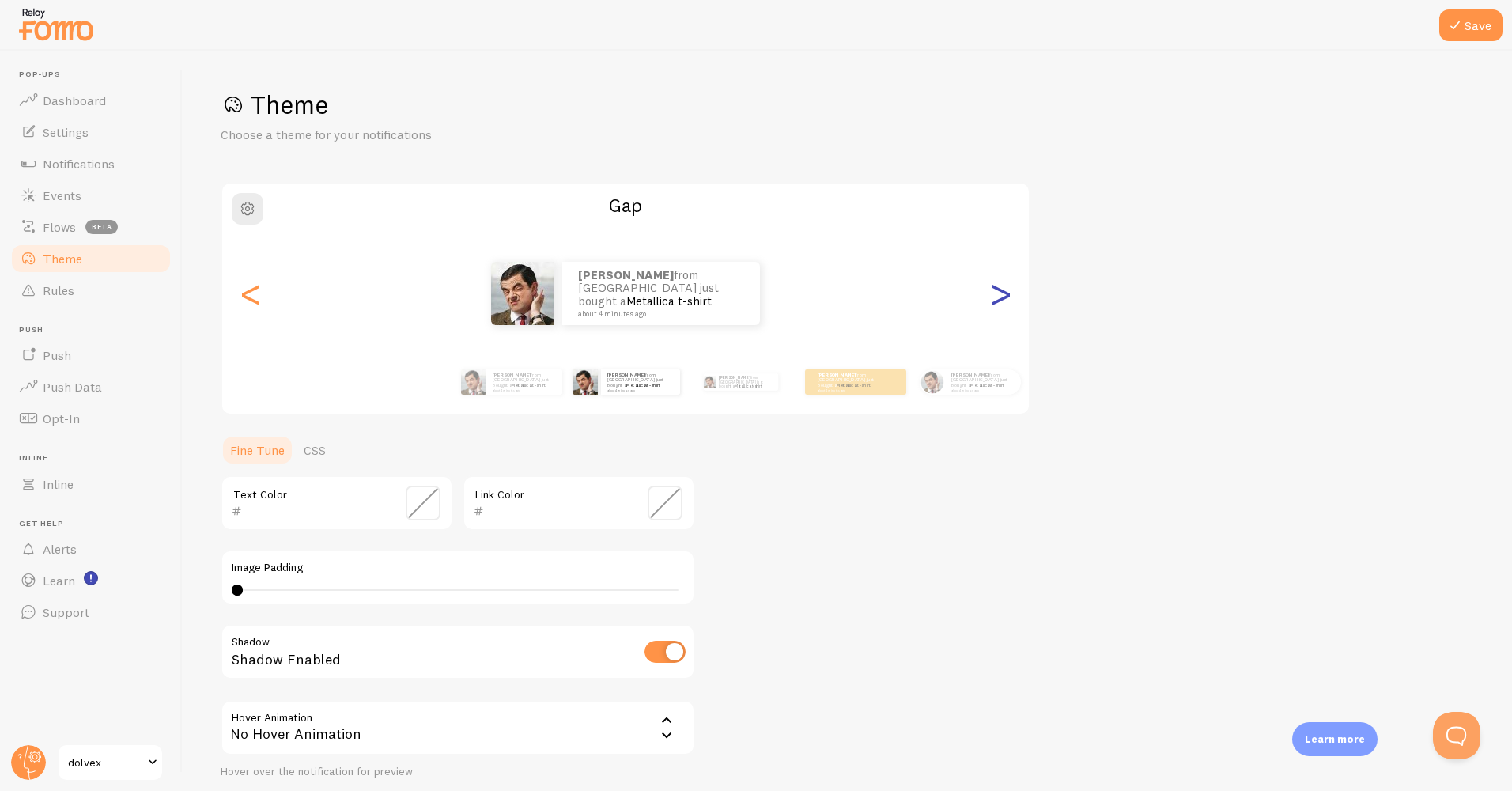
click at [995, 304] on div ">" at bounding box center [1000, 293] width 19 height 114
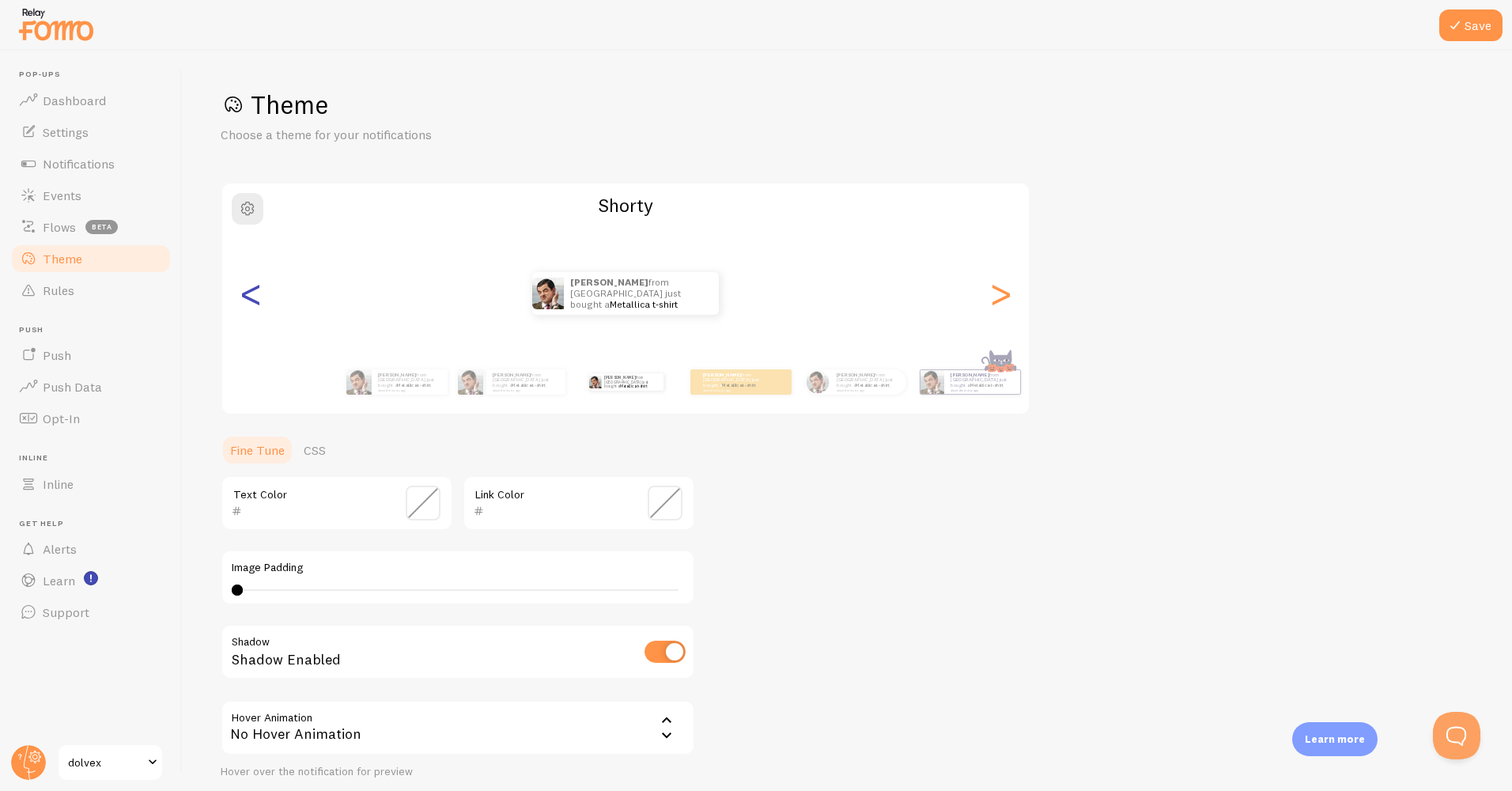
click at [245, 296] on div "<" at bounding box center [251, 293] width 19 height 114
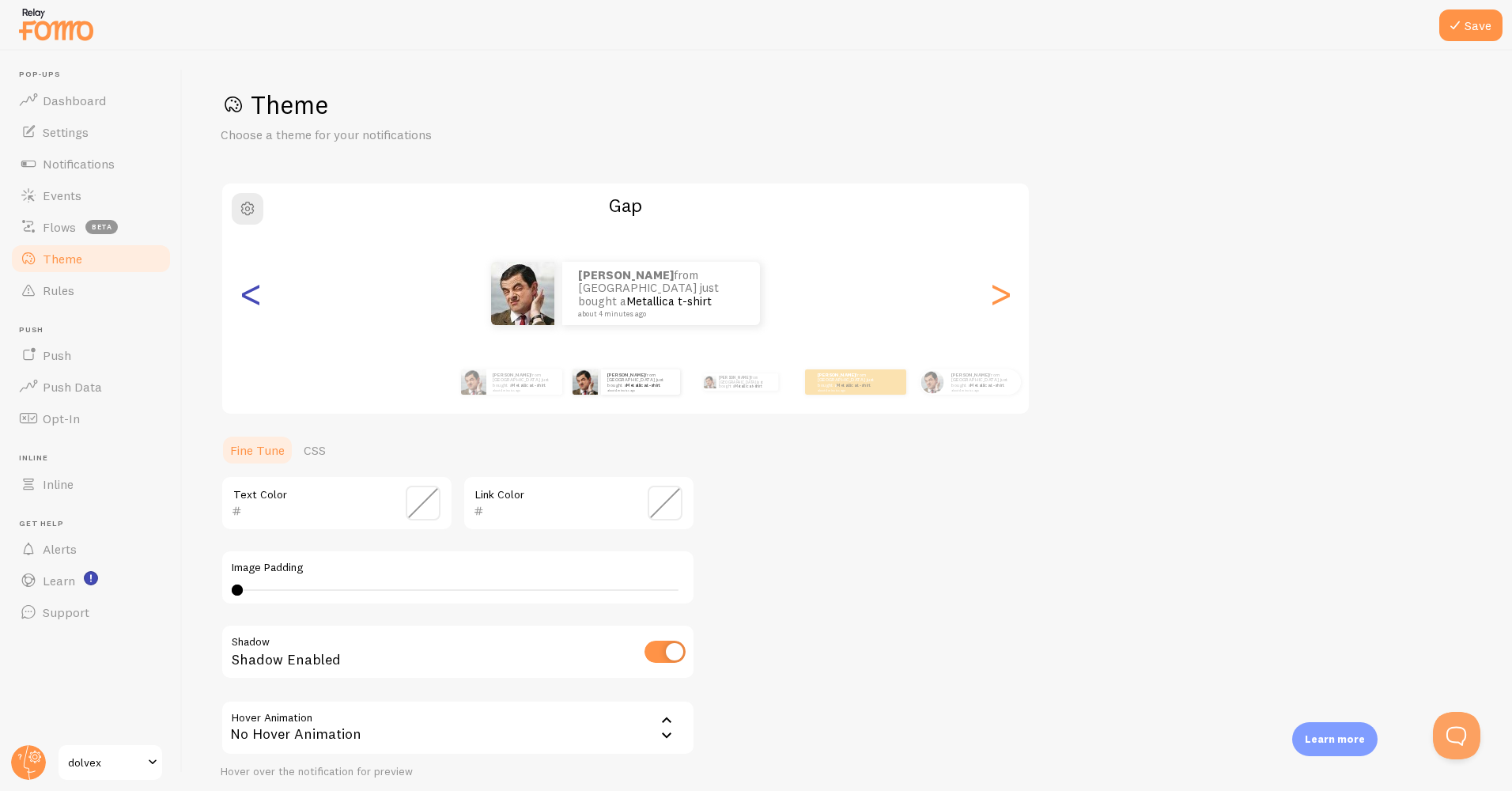
click at [245, 296] on div "<" at bounding box center [251, 293] width 19 height 114
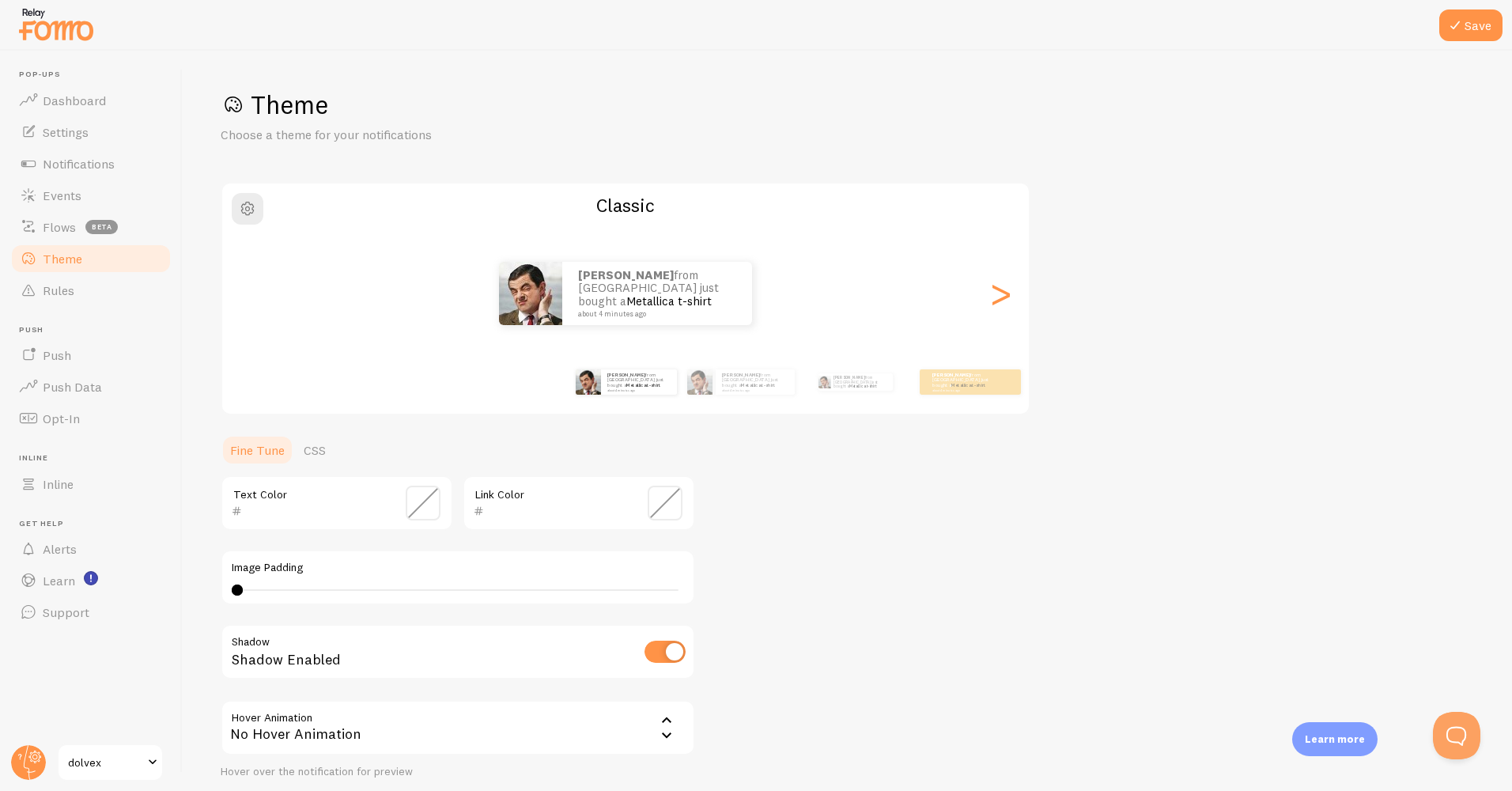
click at [1024, 303] on div "mike from United States just bought a Metallica t-shirt about 4 minutes ago" at bounding box center [625, 293] width 807 height 63
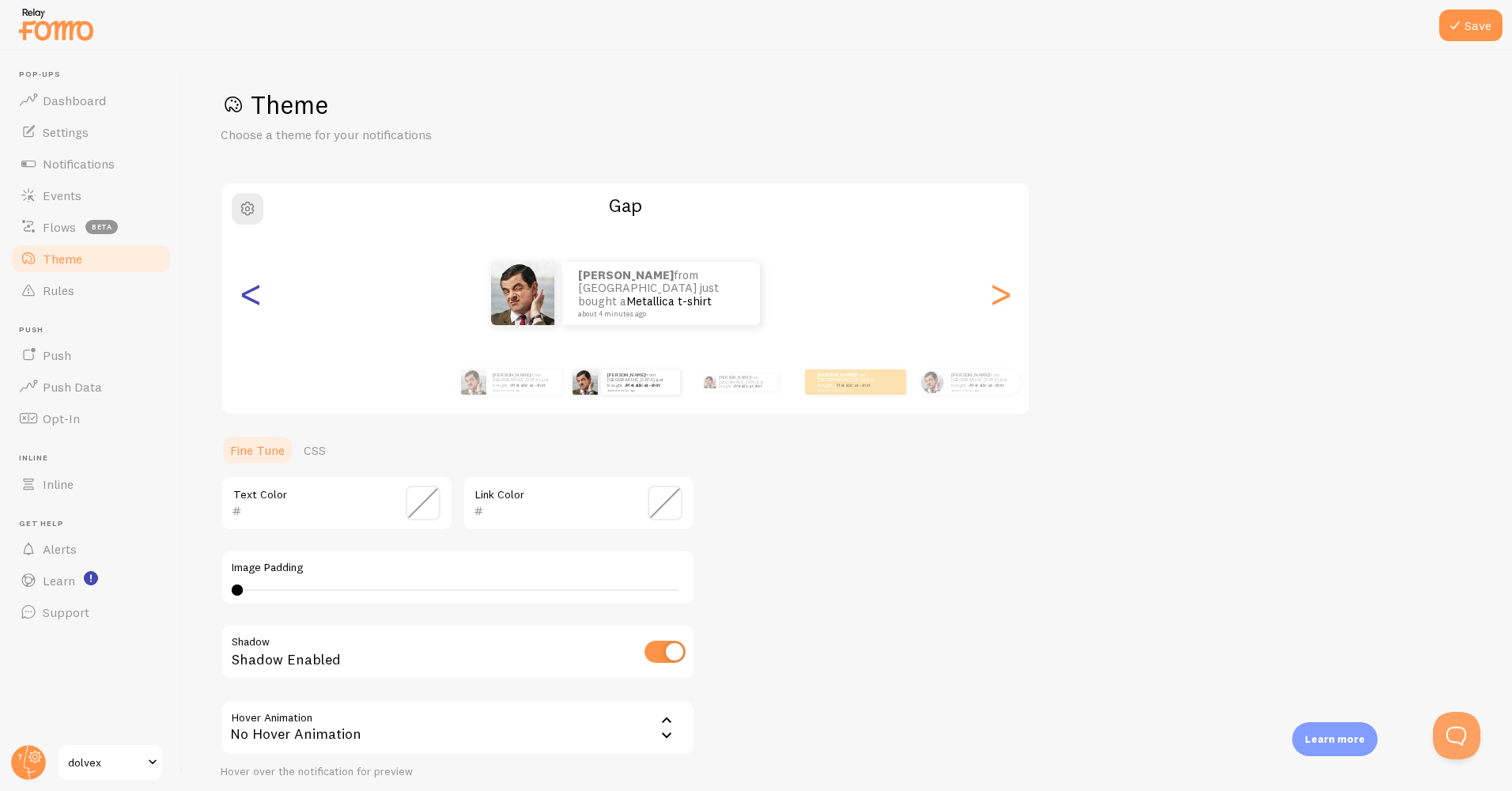
click at [246, 310] on div "<" at bounding box center [251, 293] width 19 height 114
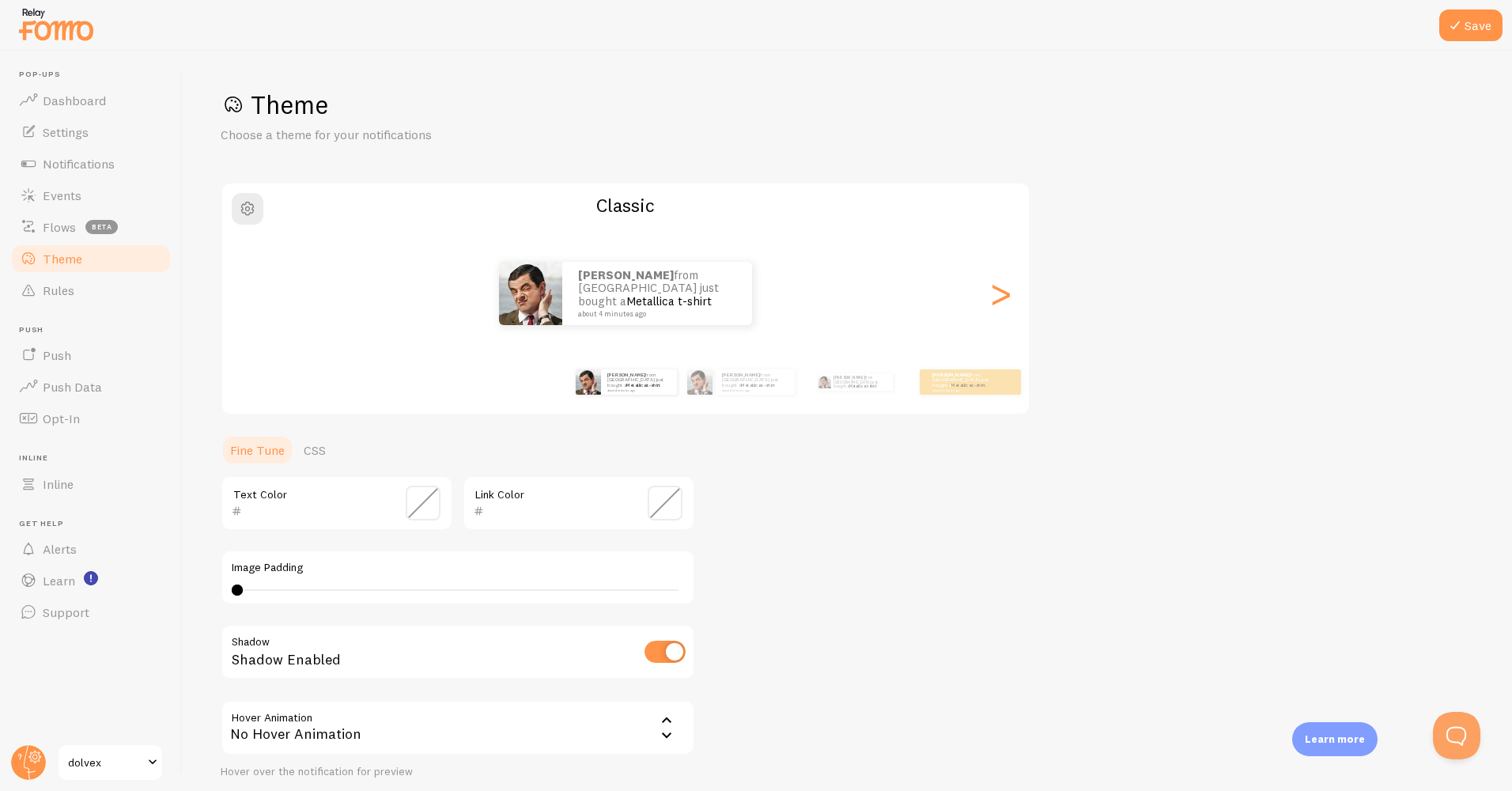
click at [408, 505] on span at bounding box center [423, 503] width 35 height 35
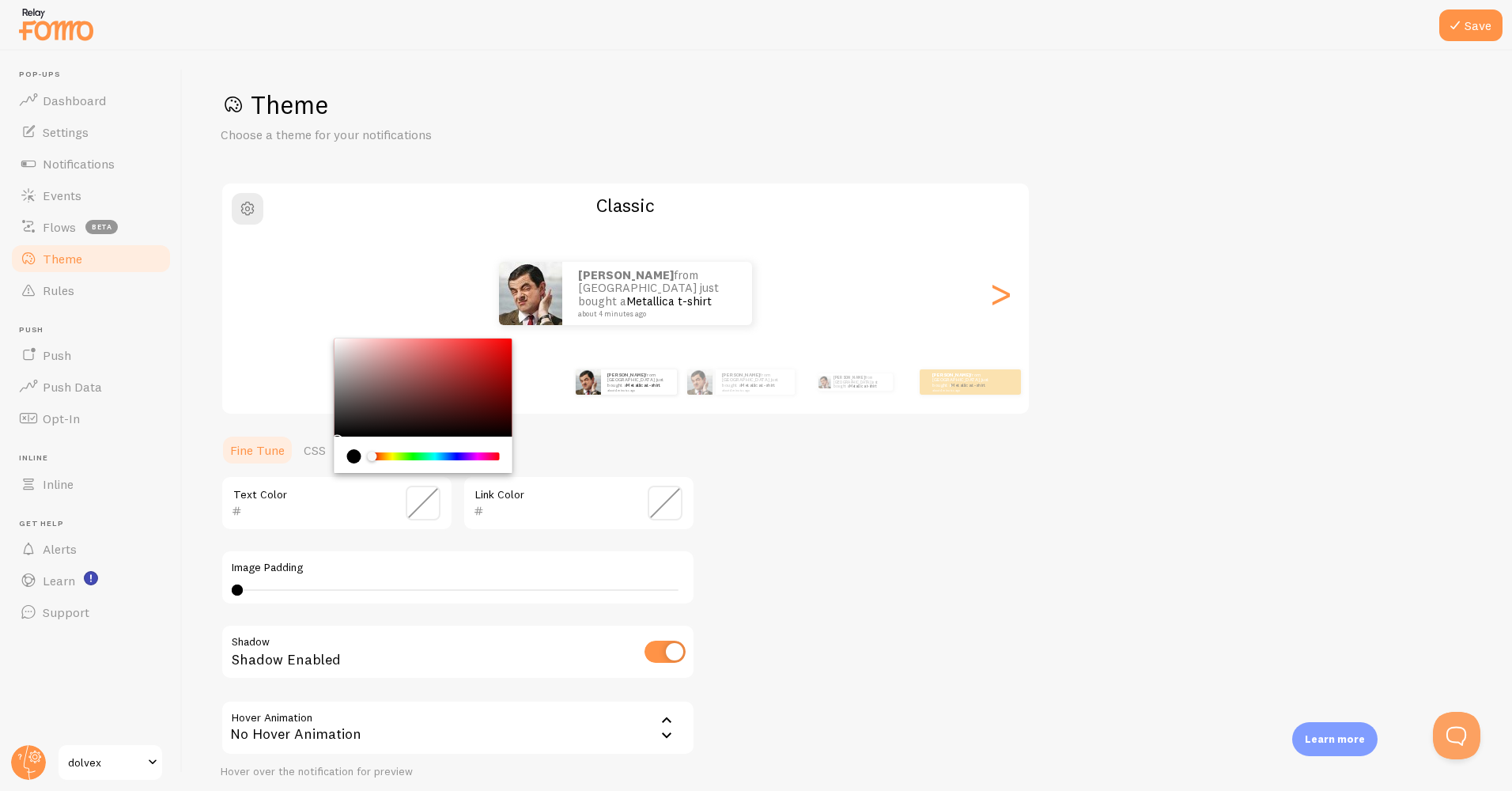
click at [350, 456] on div "current color is #000000" at bounding box center [354, 456] width 14 height 14
click at [661, 508] on span at bounding box center [665, 503] width 35 height 35
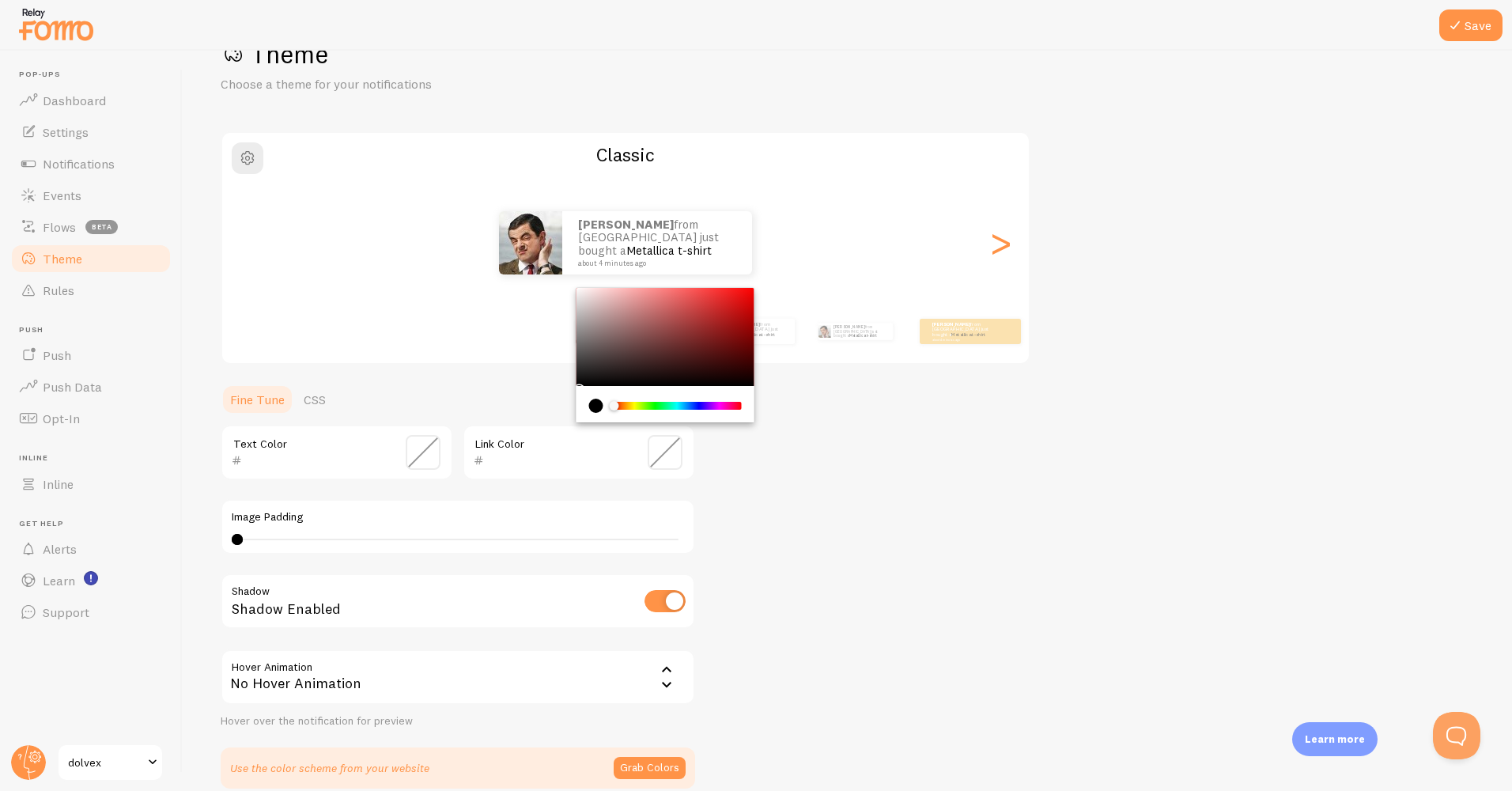
scroll to position [79, 0]
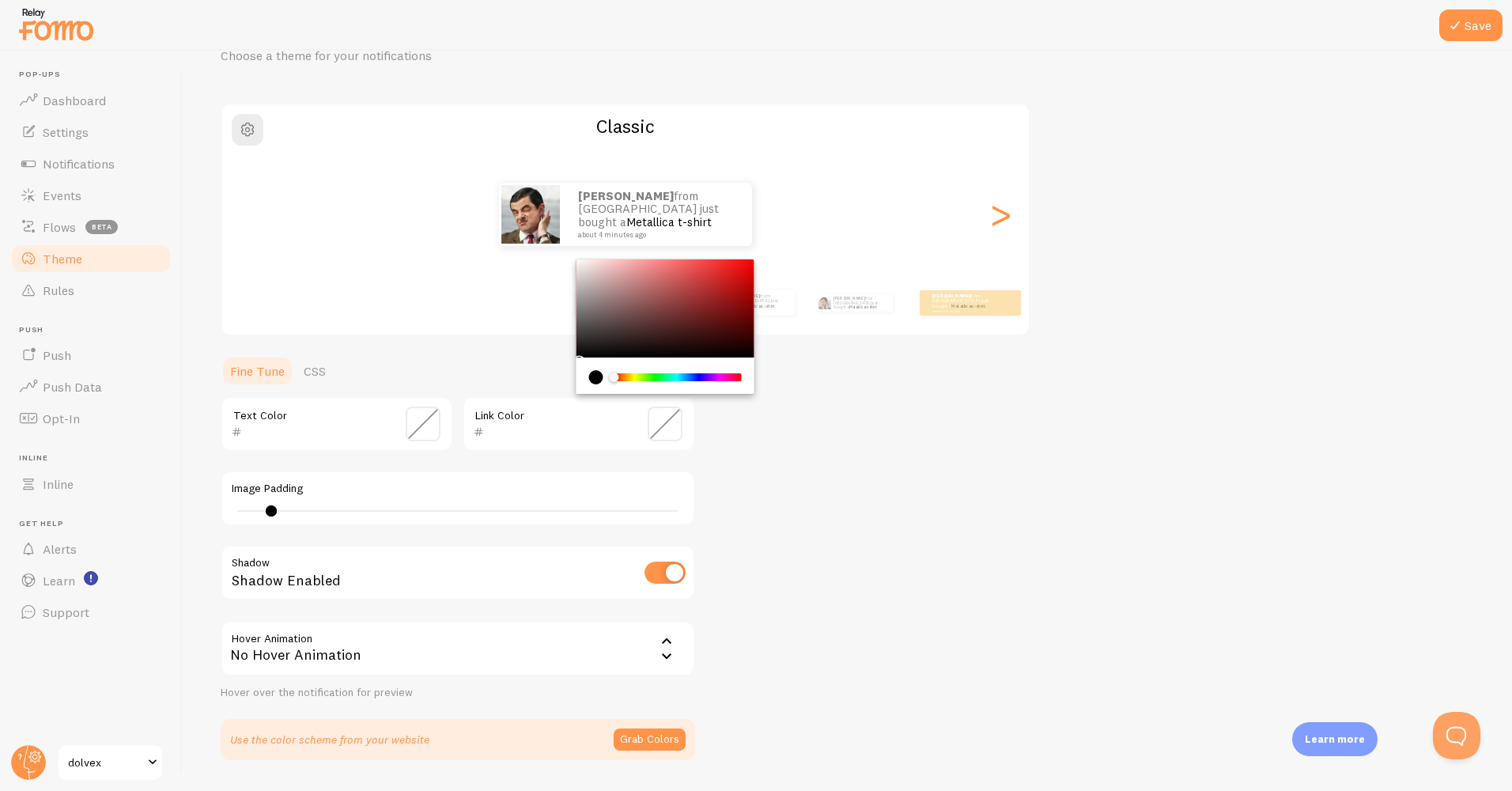
type input "0"
drag, startPoint x: 236, startPoint y: 515, endPoint x: 230, endPoint y: 501, distance: 15.2
click at [230, 501] on div "Image Padding 0" at bounding box center [458, 498] width 475 height 55
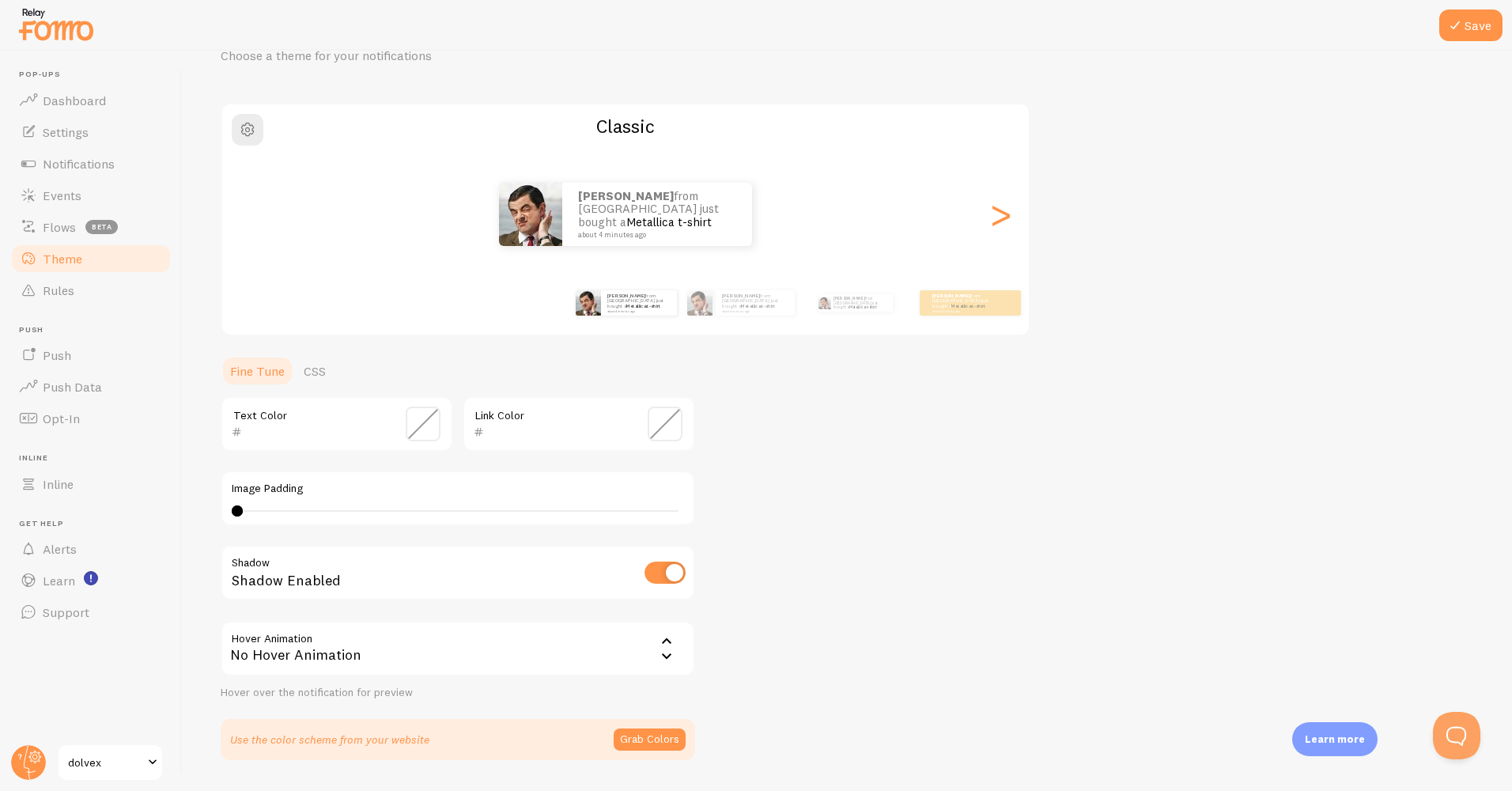
scroll to position [124, 0]
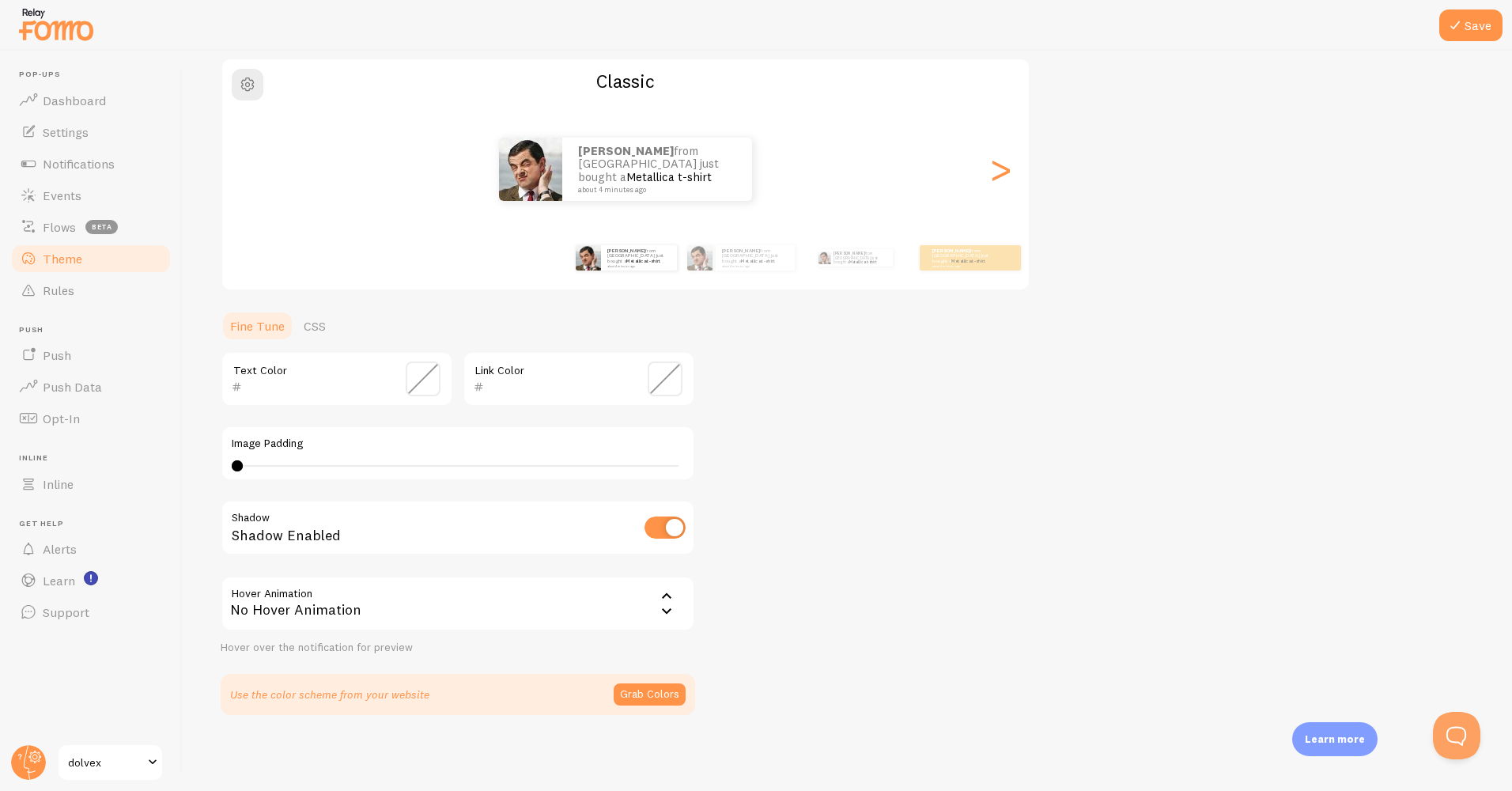
click at [662, 594] on icon at bounding box center [667, 596] width 19 height 19
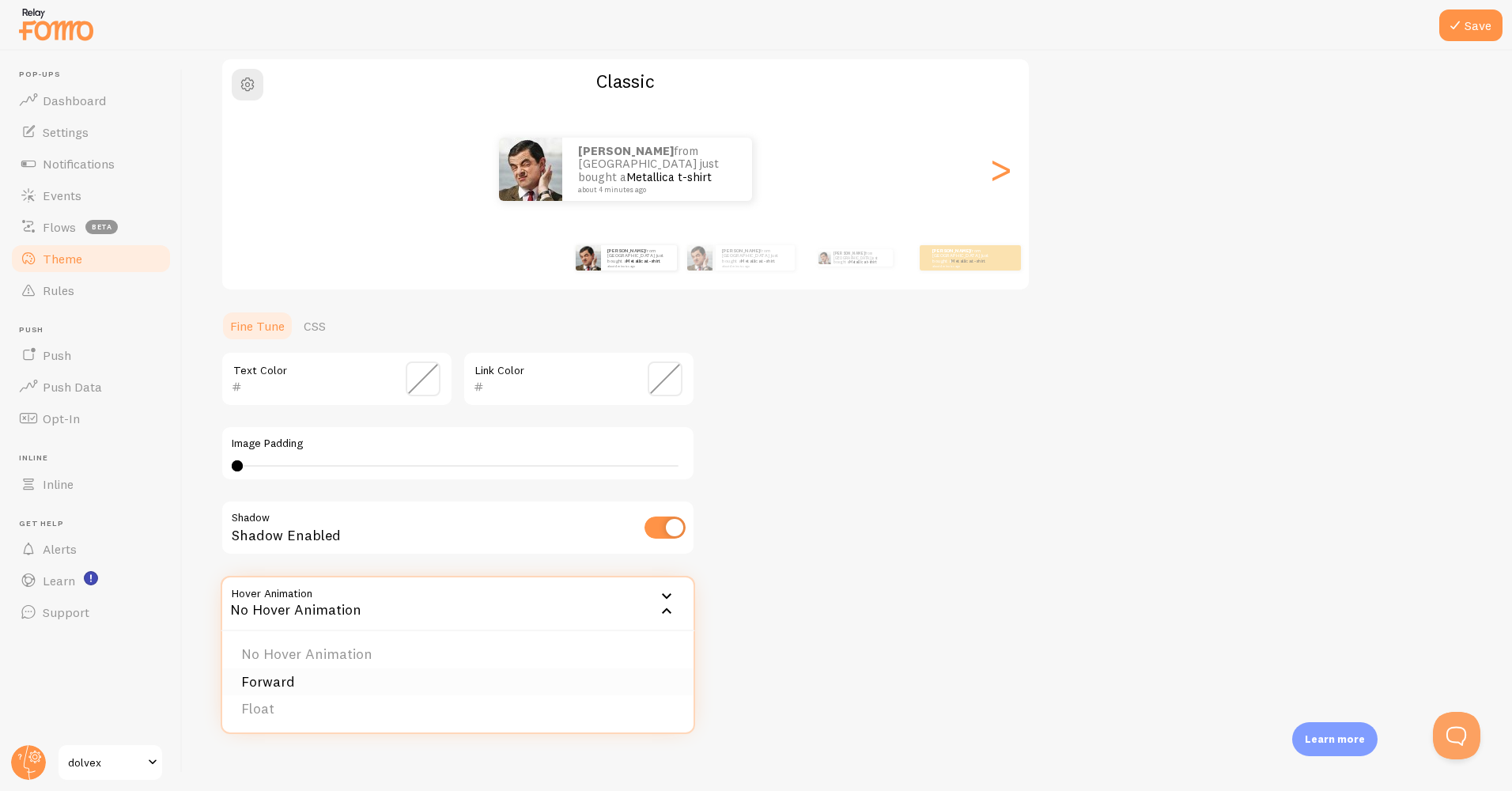
click at [308, 688] on li "Forward" at bounding box center [458, 682] width 471 height 28
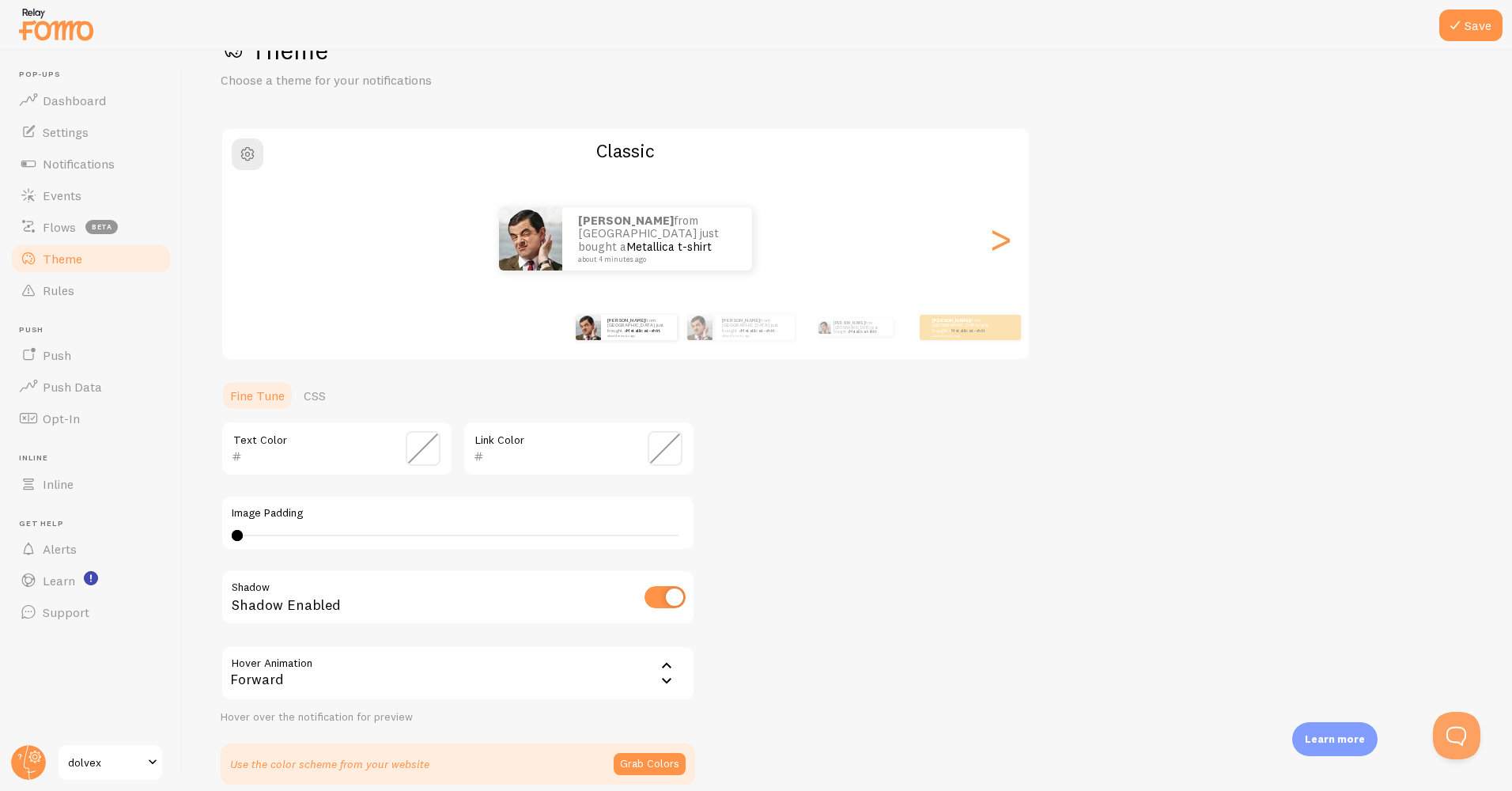
scroll to position [0, 0]
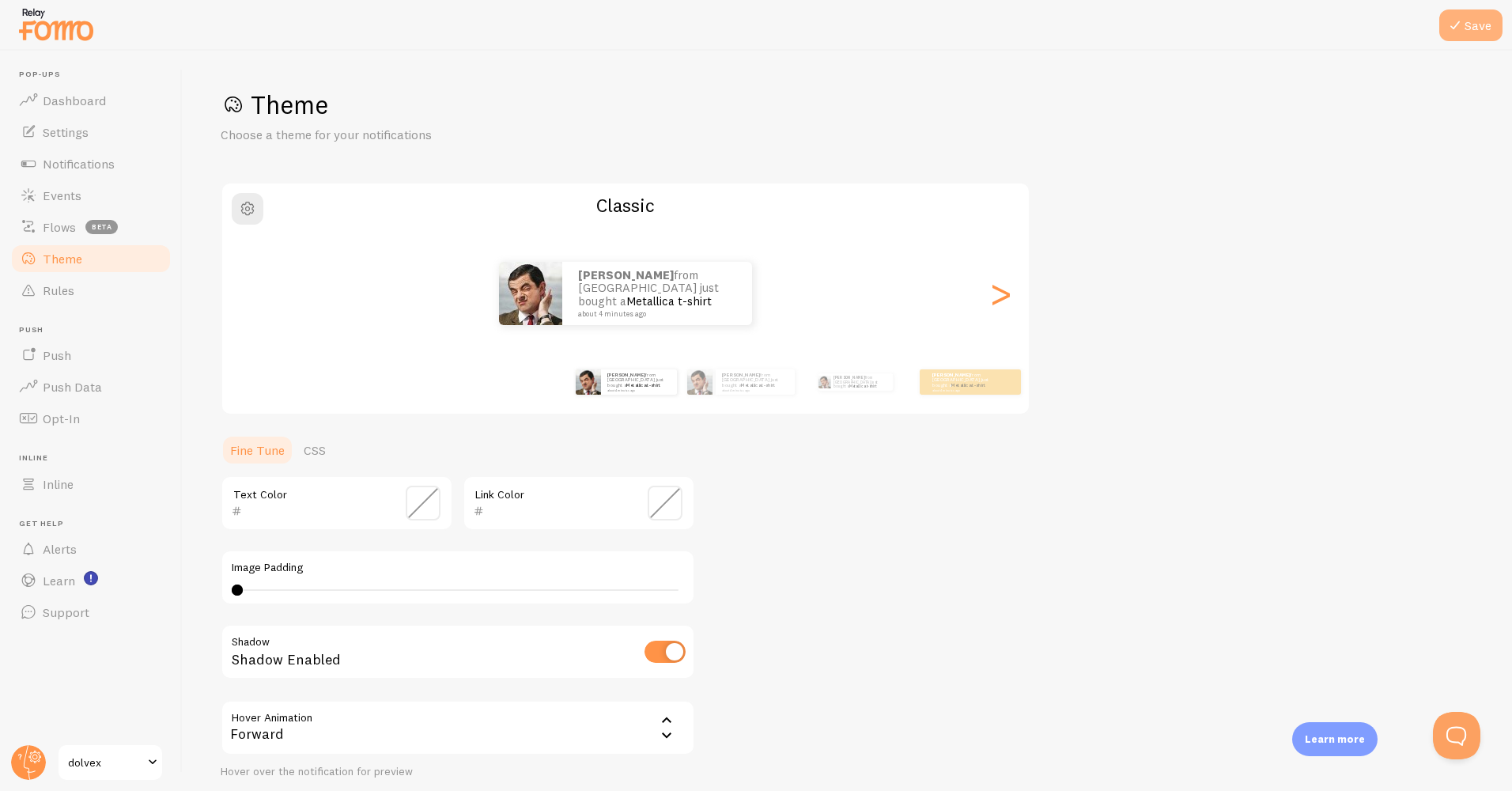
click at [1475, 31] on button "Save" at bounding box center [1471, 25] width 63 height 31
click at [1488, 40] on button "Save" at bounding box center [1471, 25] width 63 height 31
click at [62, 219] on span "Flows" at bounding box center [59, 227] width 33 height 16
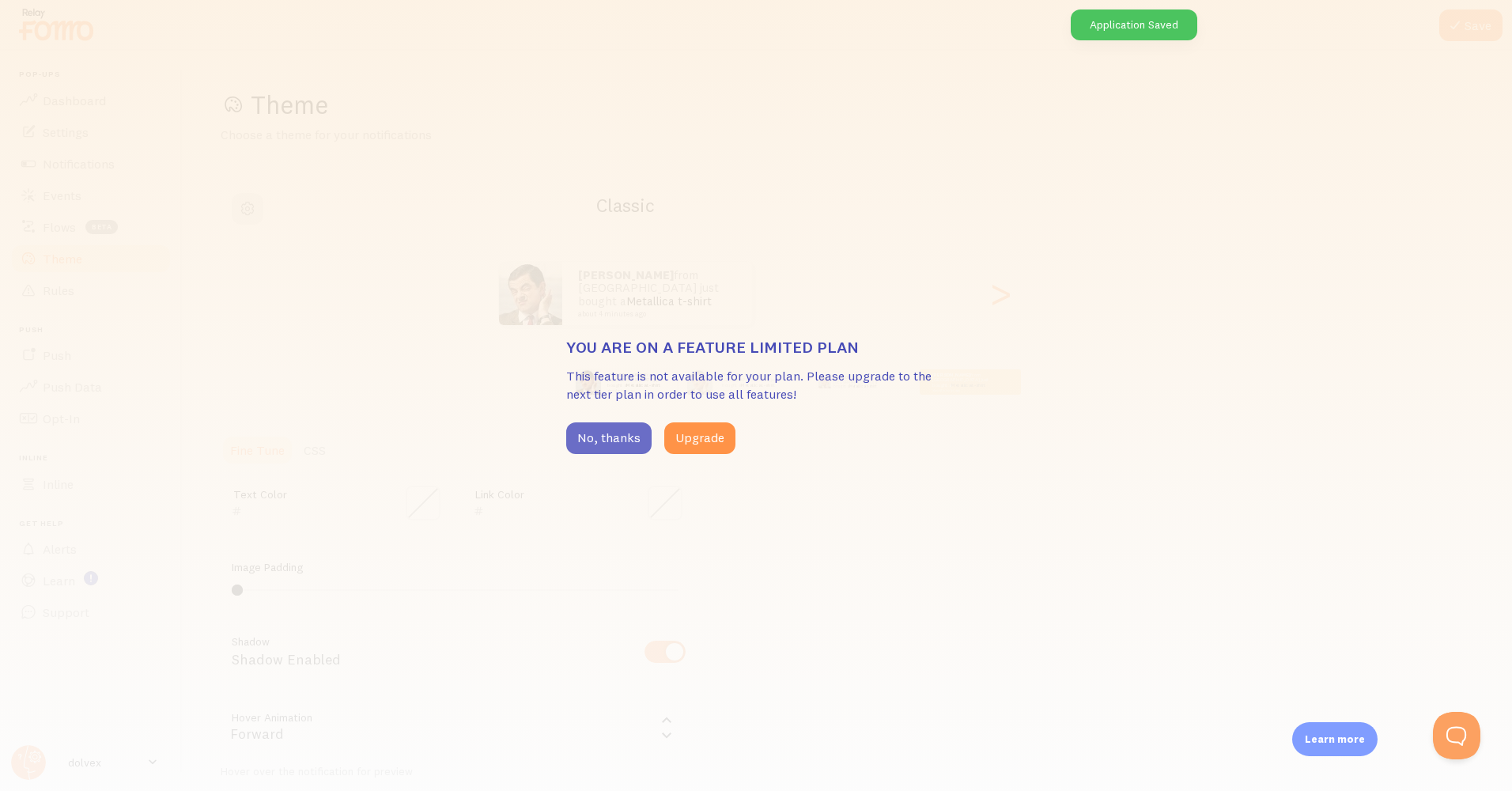
click at [609, 438] on button "No, thanks" at bounding box center [609, 438] width 85 height 31
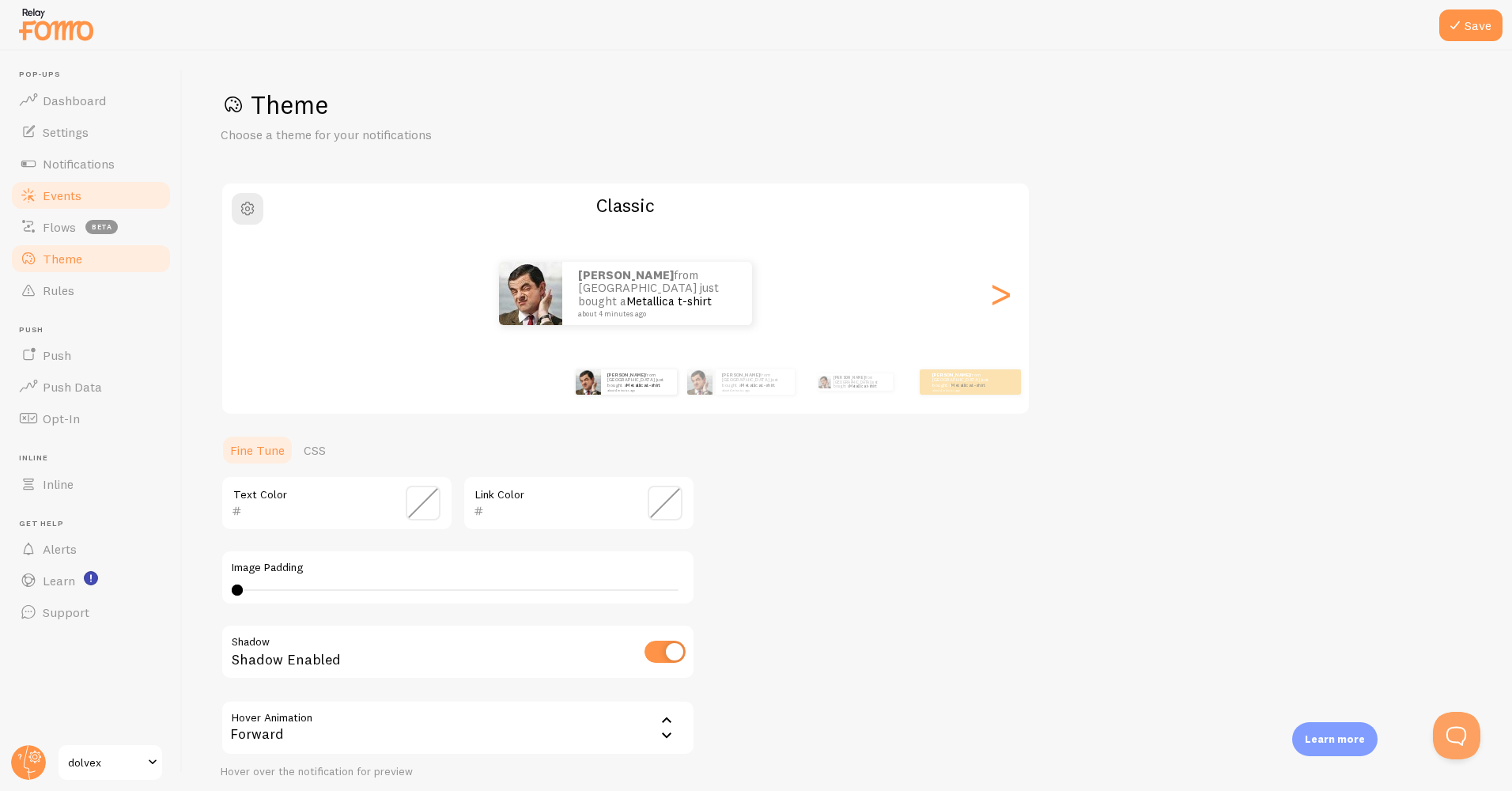
click at [110, 196] on link "Events" at bounding box center [91, 195] width 163 height 31
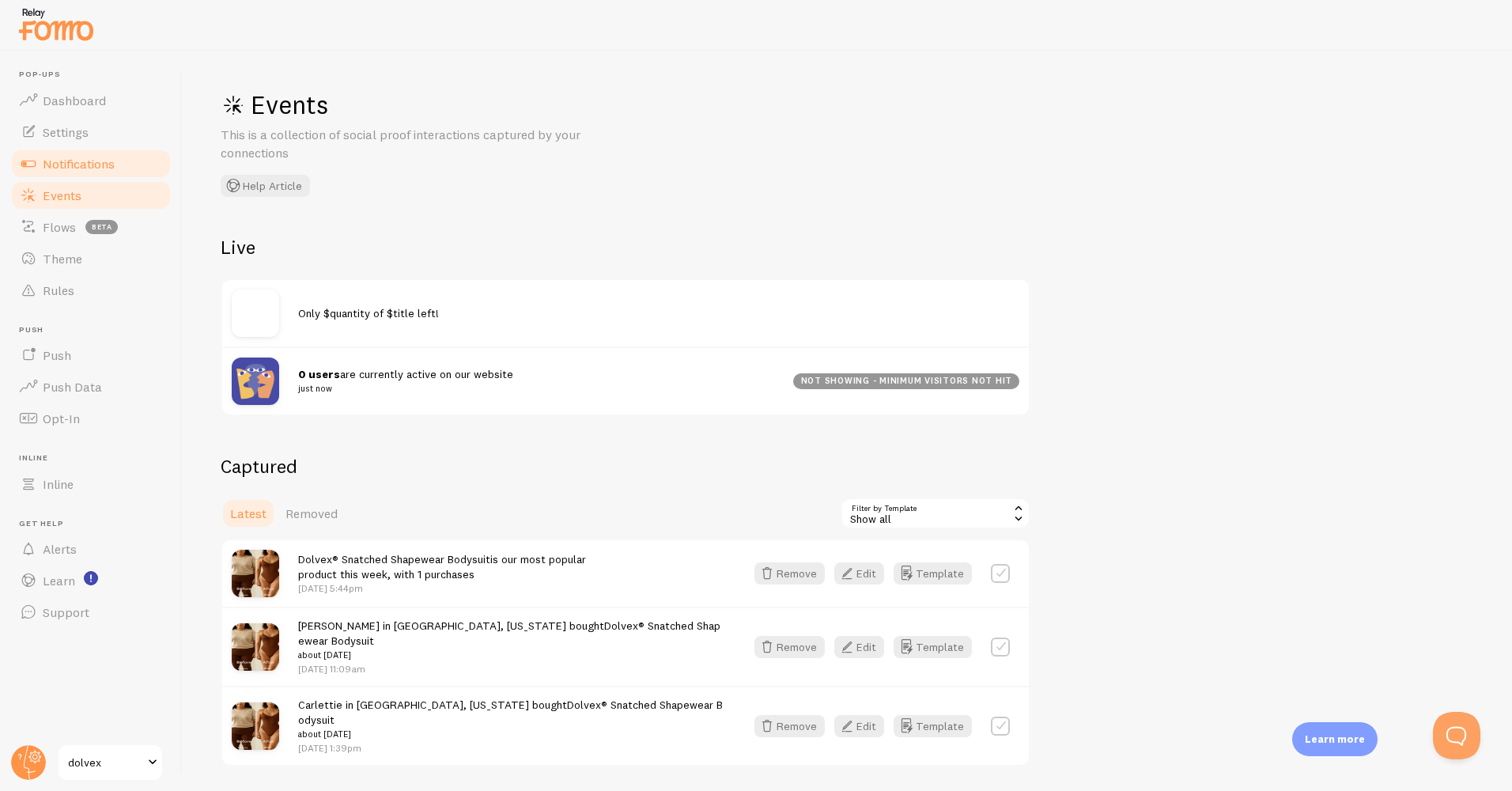
click at [95, 160] on span "Notifications" at bounding box center [78, 163] width 72 height 16
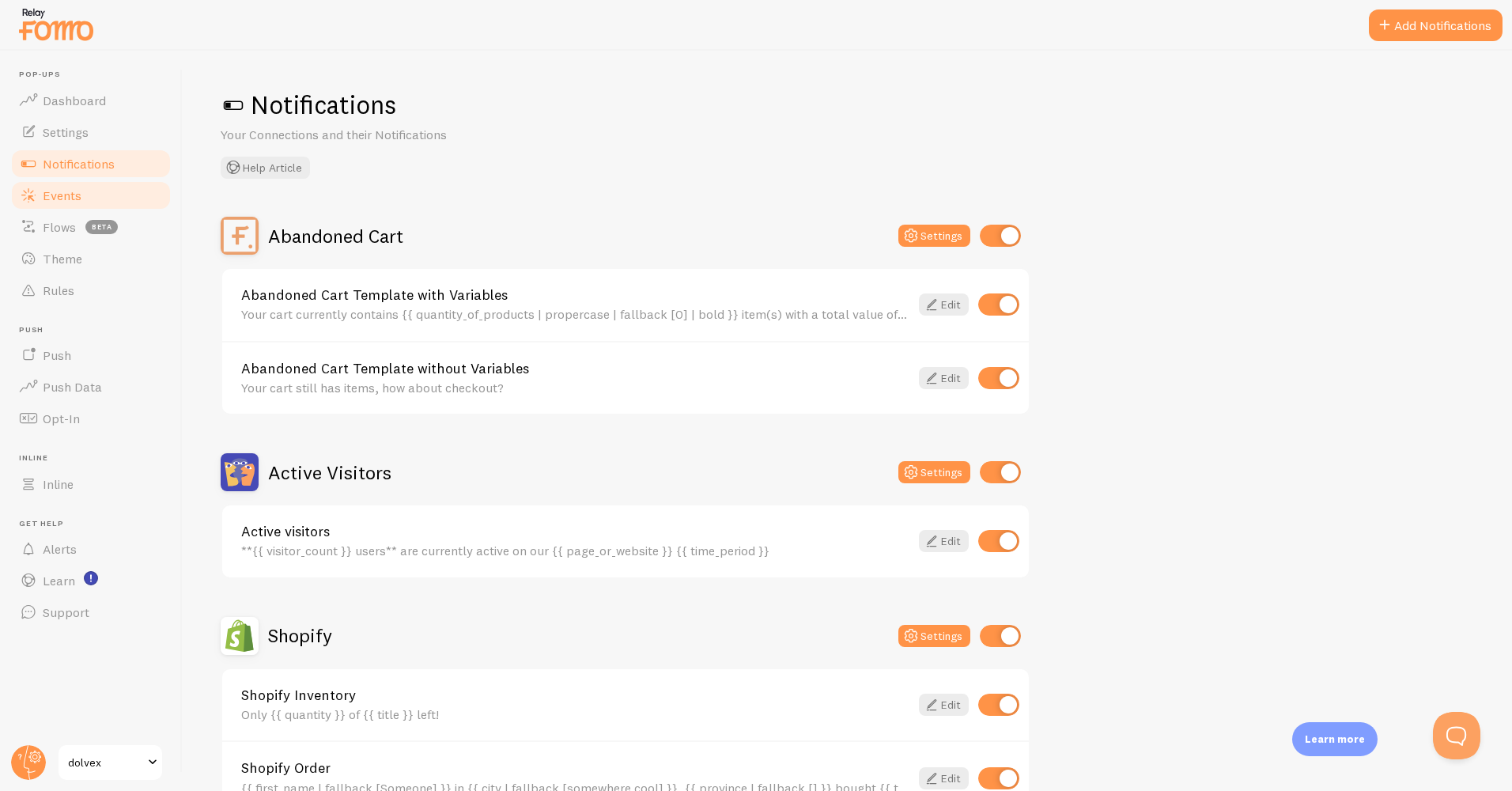
click at [87, 208] on link "Events" at bounding box center [91, 195] width 163 height 31
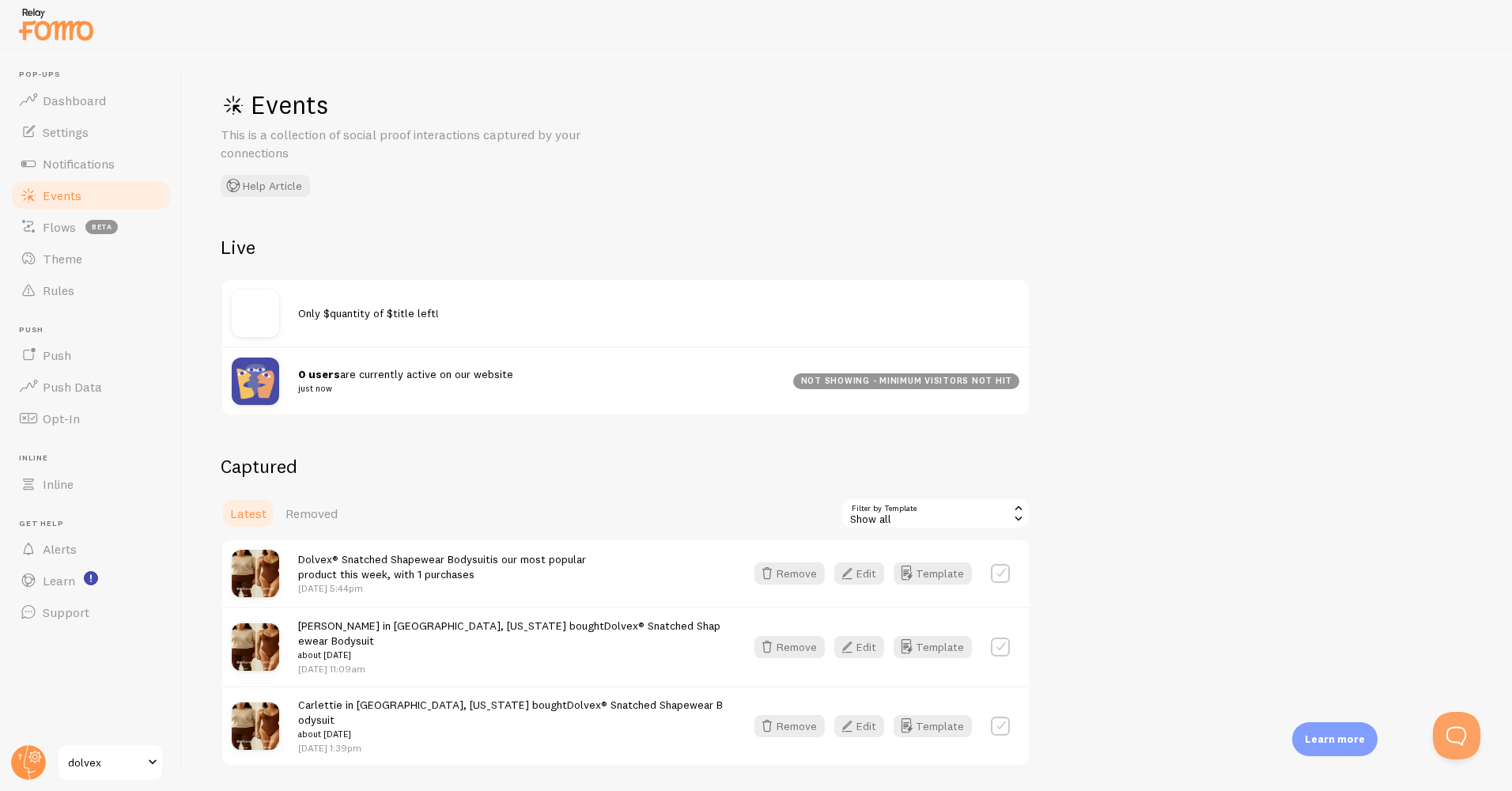
scroll to position [29, 0]
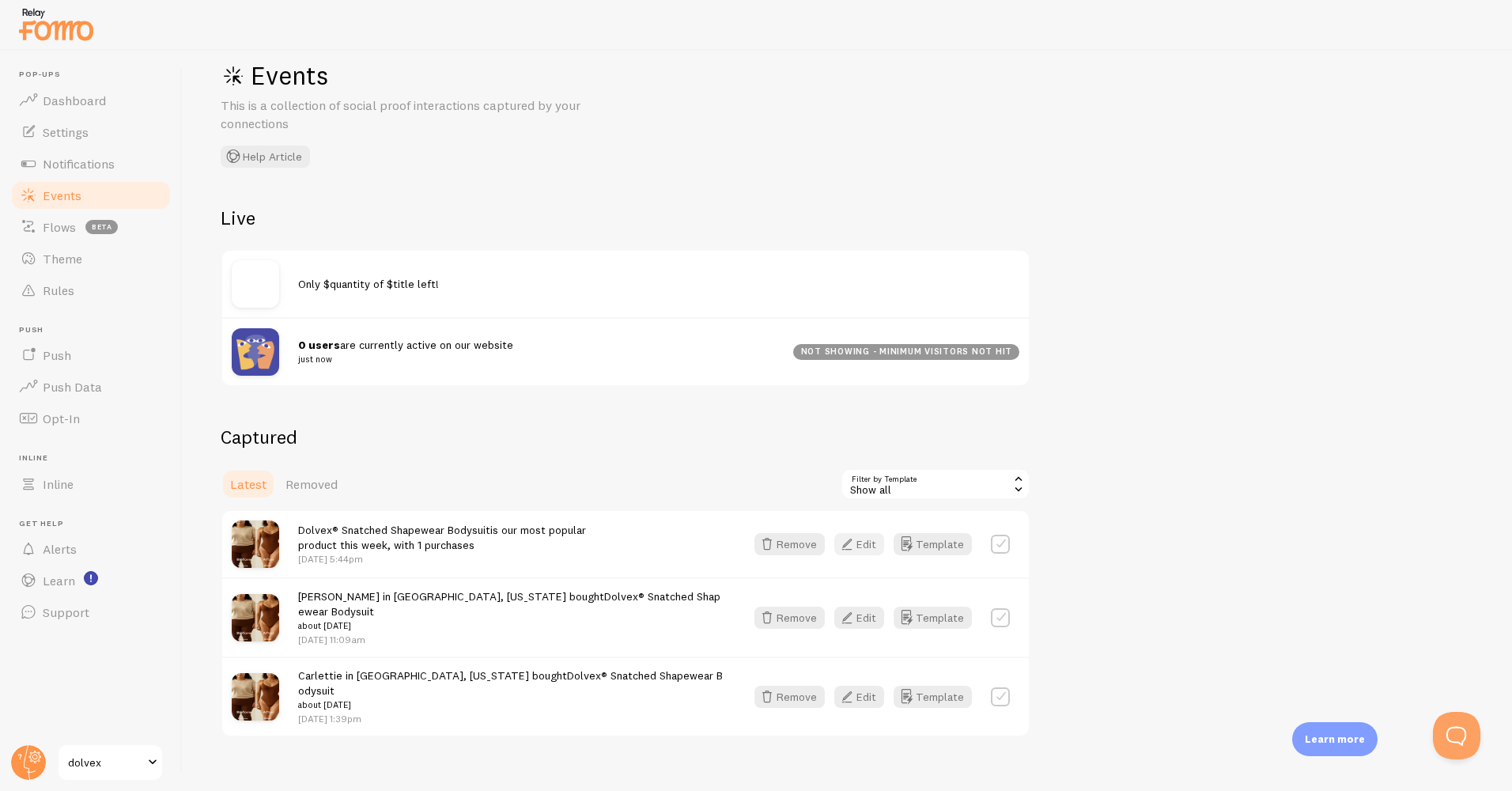
click at [858, 538] on button "Edit" at bounding box center [859, 544] width 50 height 22
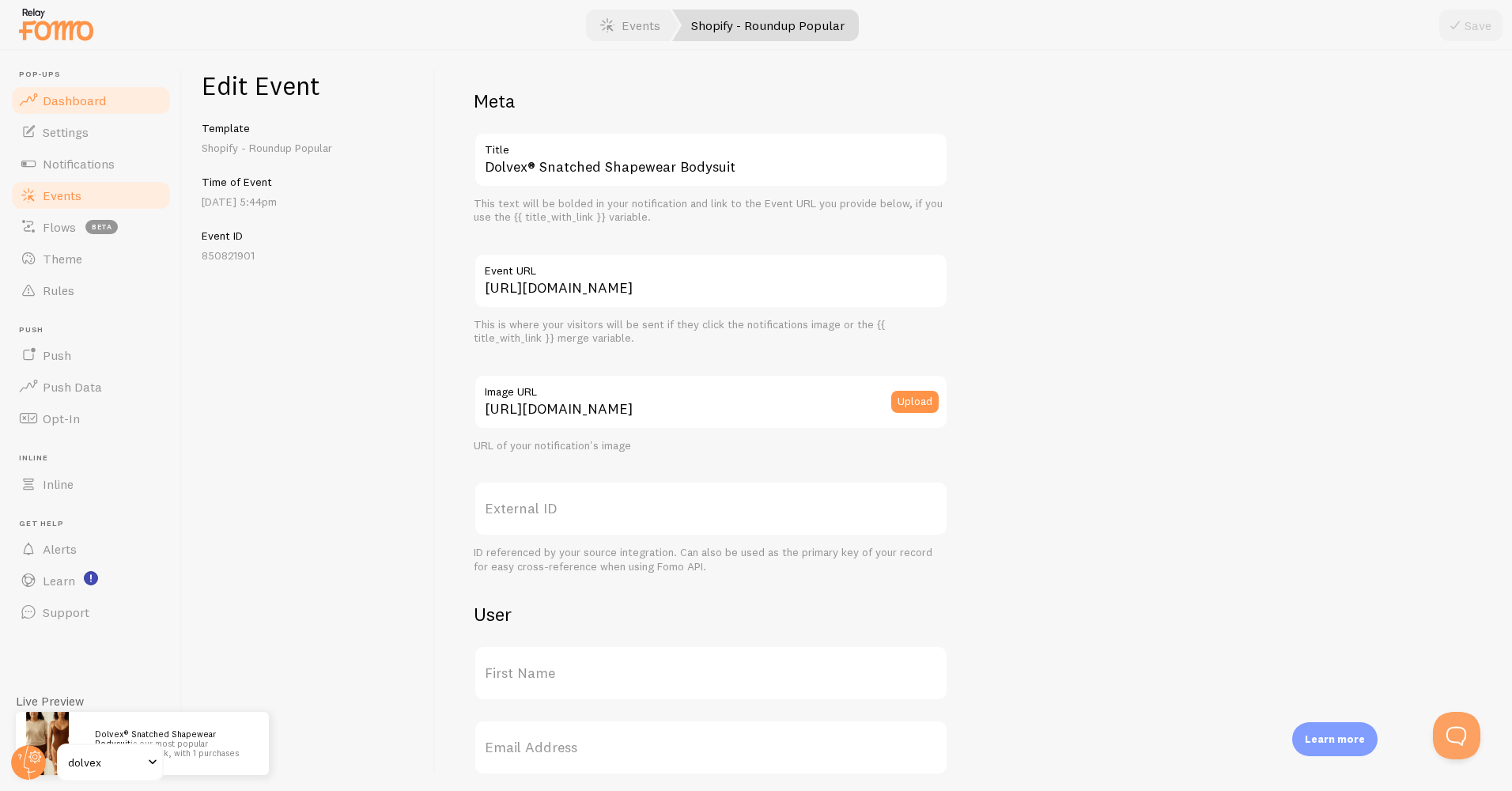
click at [84, 101] on span "Dashboard" at bounding box center [74, 100] width 63 height 16
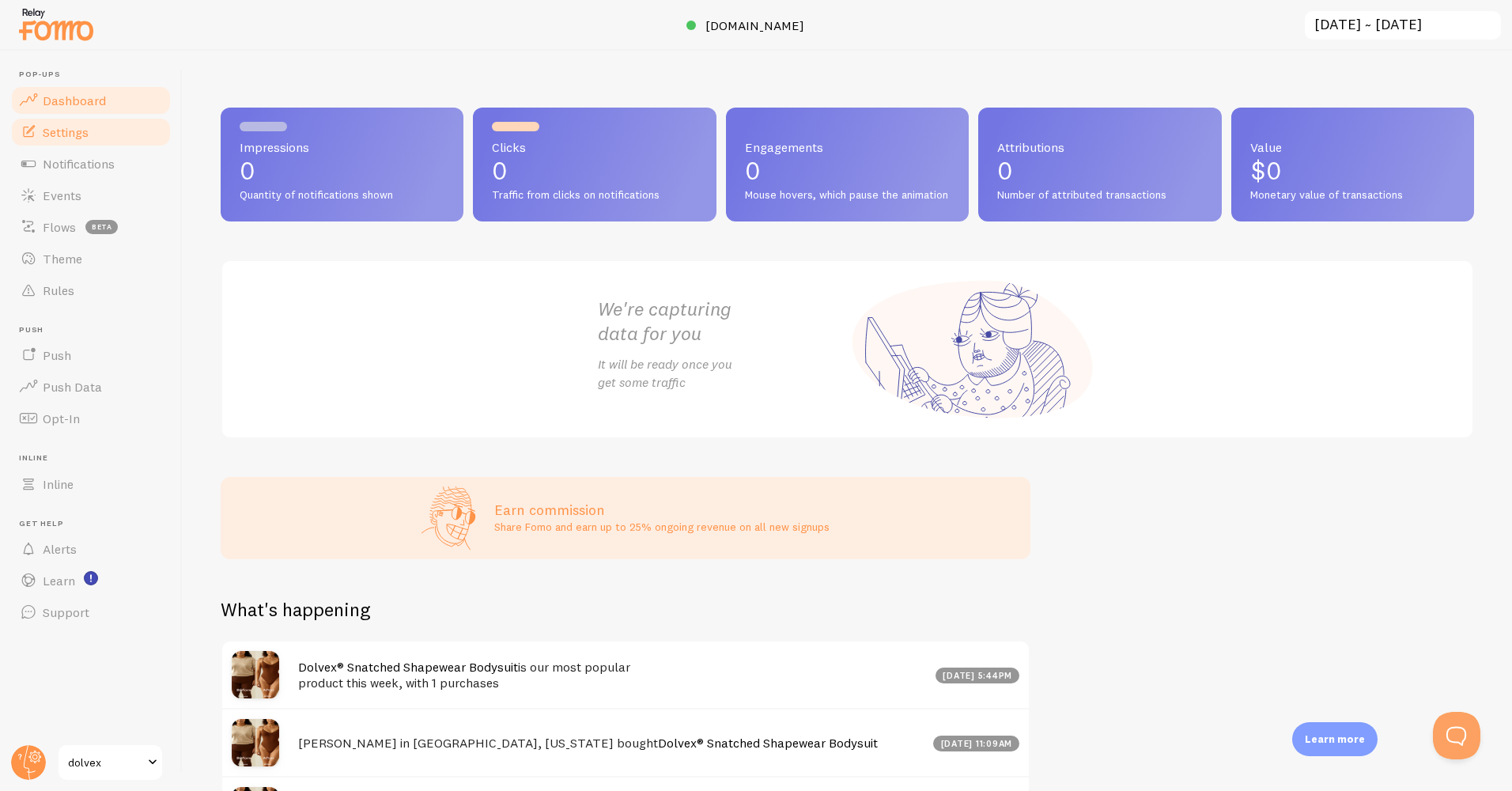
click at [60, 128] on span "Settings" at bounding box center [65, 132] width 46 height 16
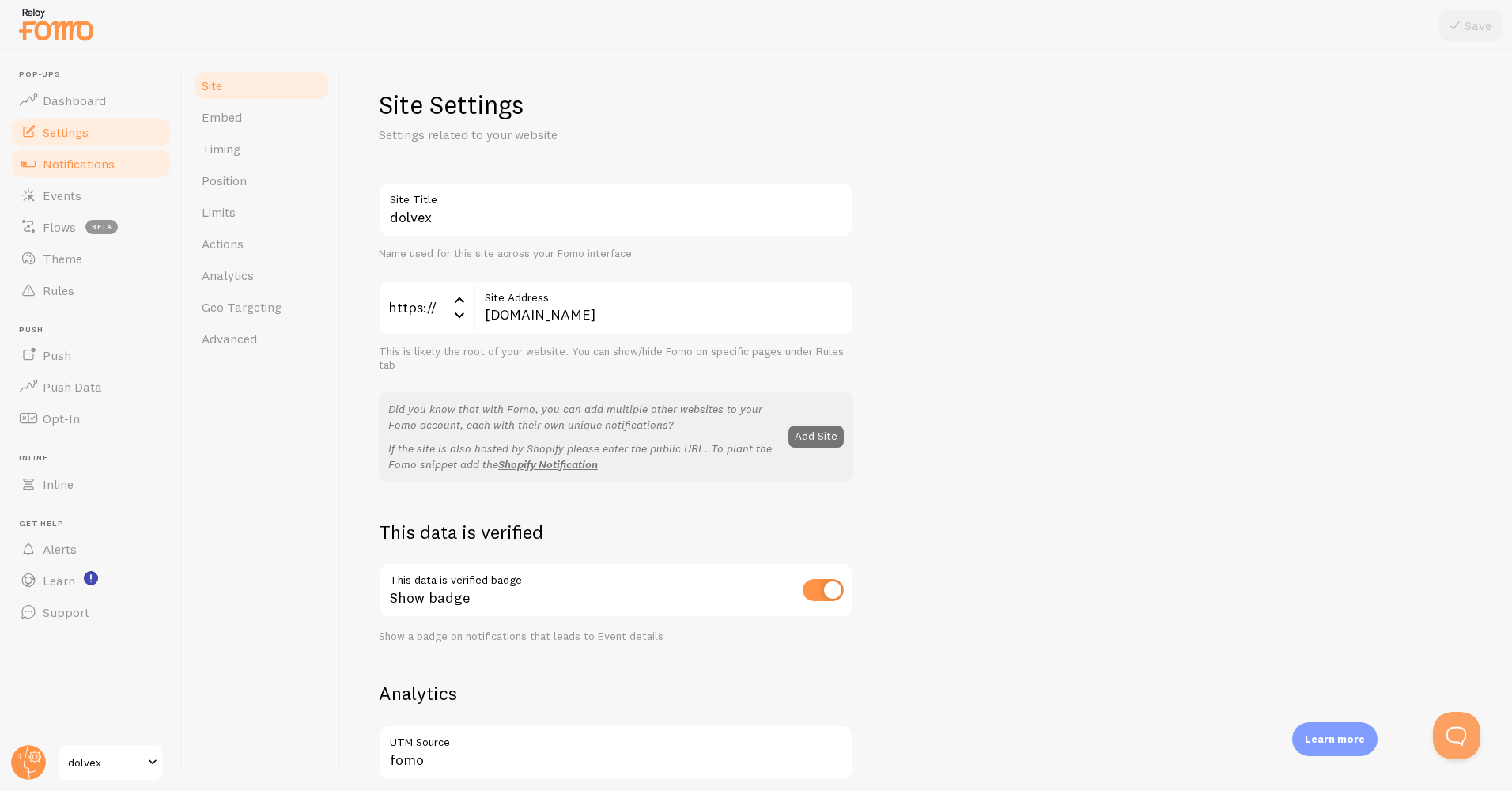
click at [78, 157] on span "Notifications" at bounding box center [78, 163] width 72 height 16
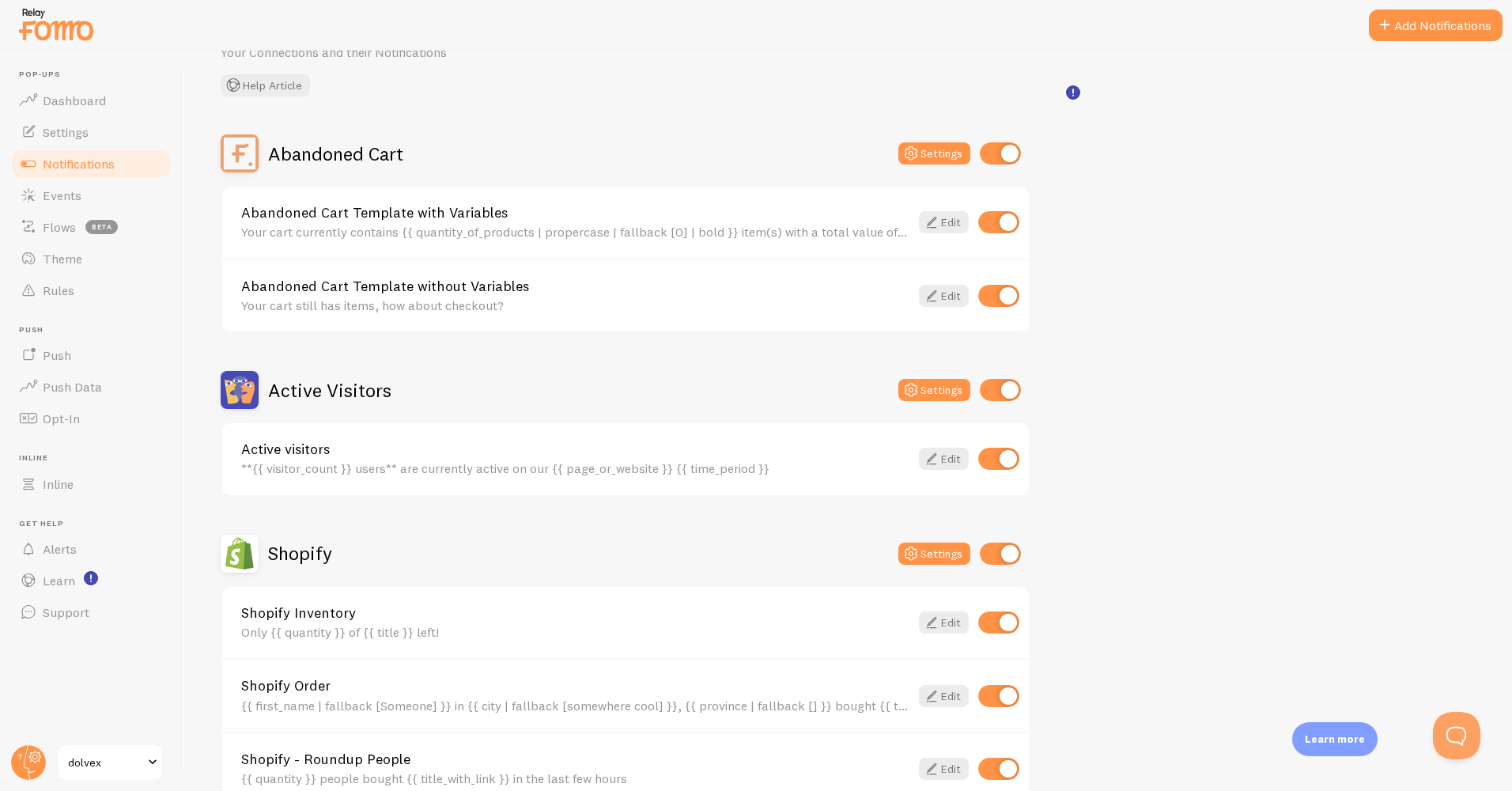
scroll to position [158, 0]
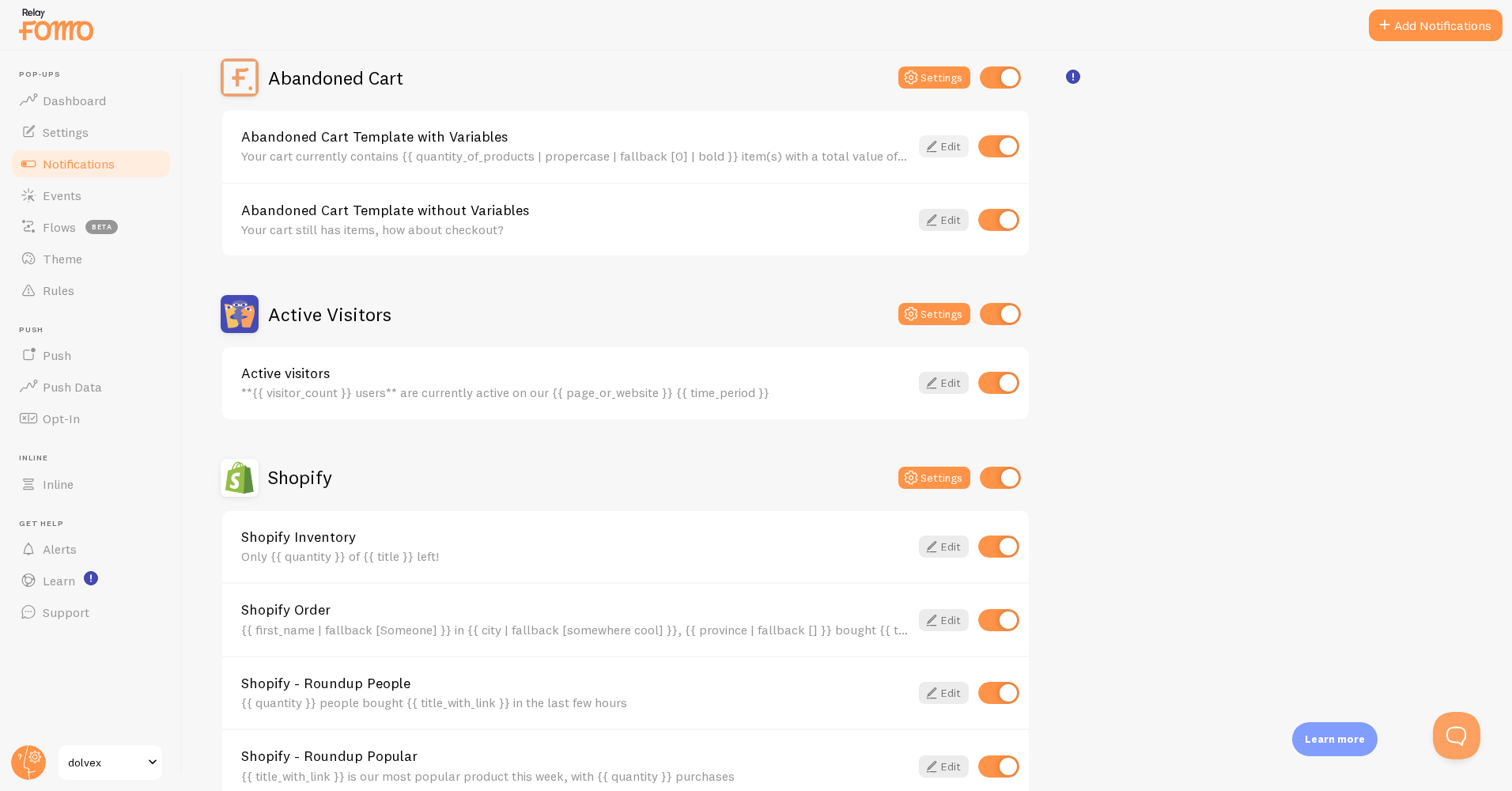
click at [944, 152] on link "Edit" at bounding box center [944, 146] width 50 height 22
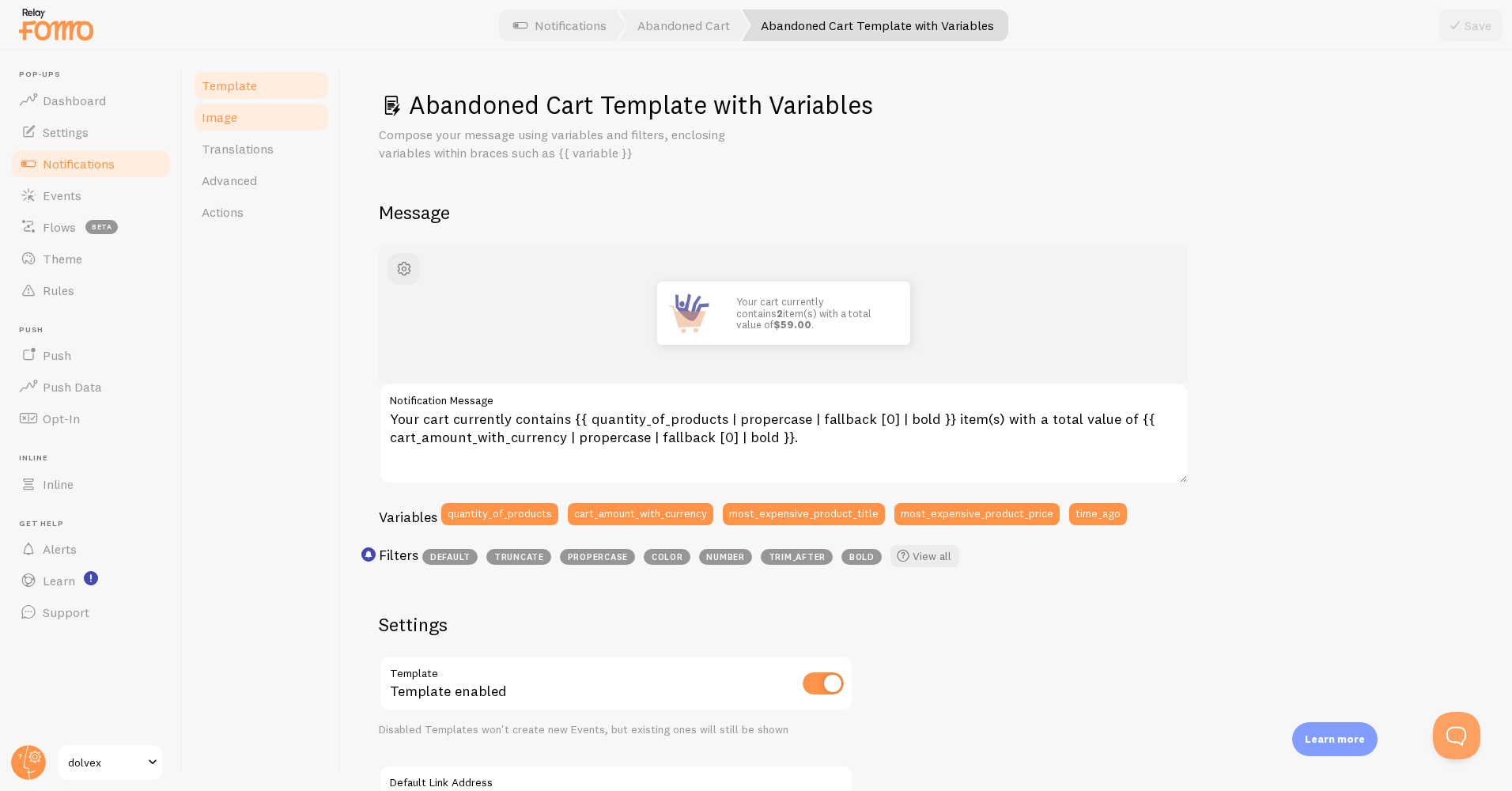
click at [249, 124] on link "Image" at bounding box center [261, 117] width 139 height 31
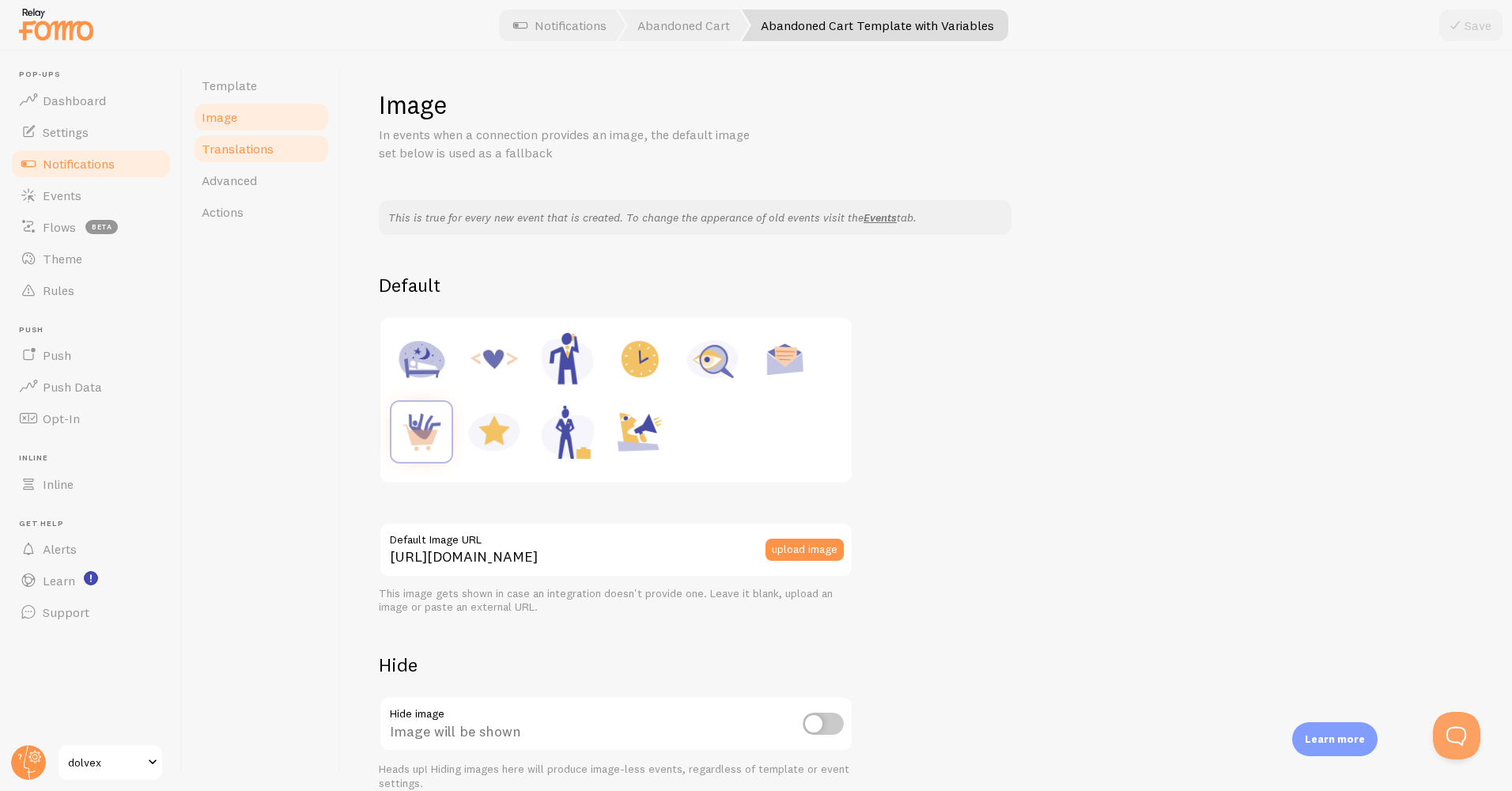
click at [243, 156] on link "Translations" at bounding box center [261, 148] width 139 height 31
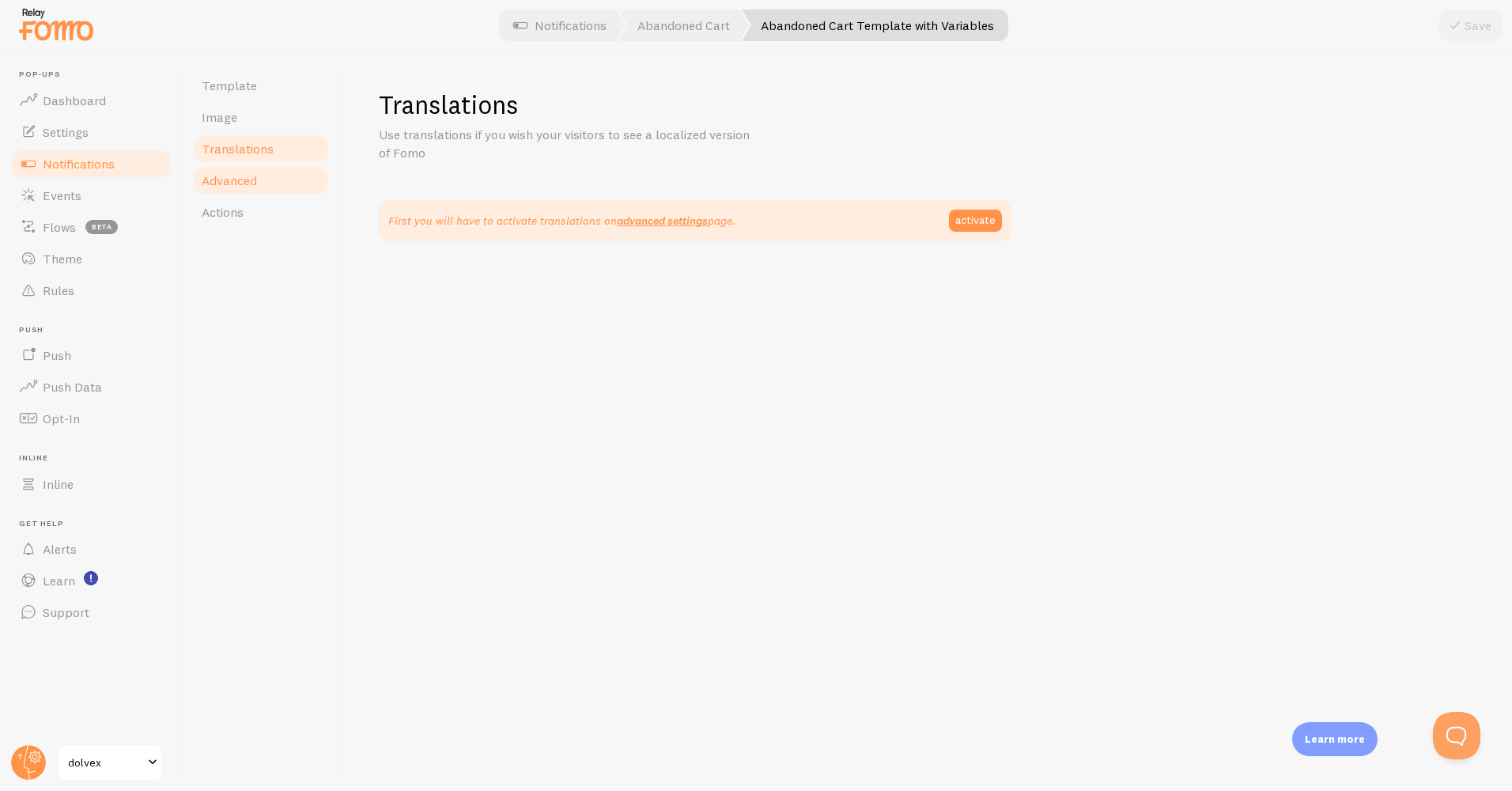
click at [244, 183] on span "Advanced" at bounding box center [229, 180] width 55 height 16
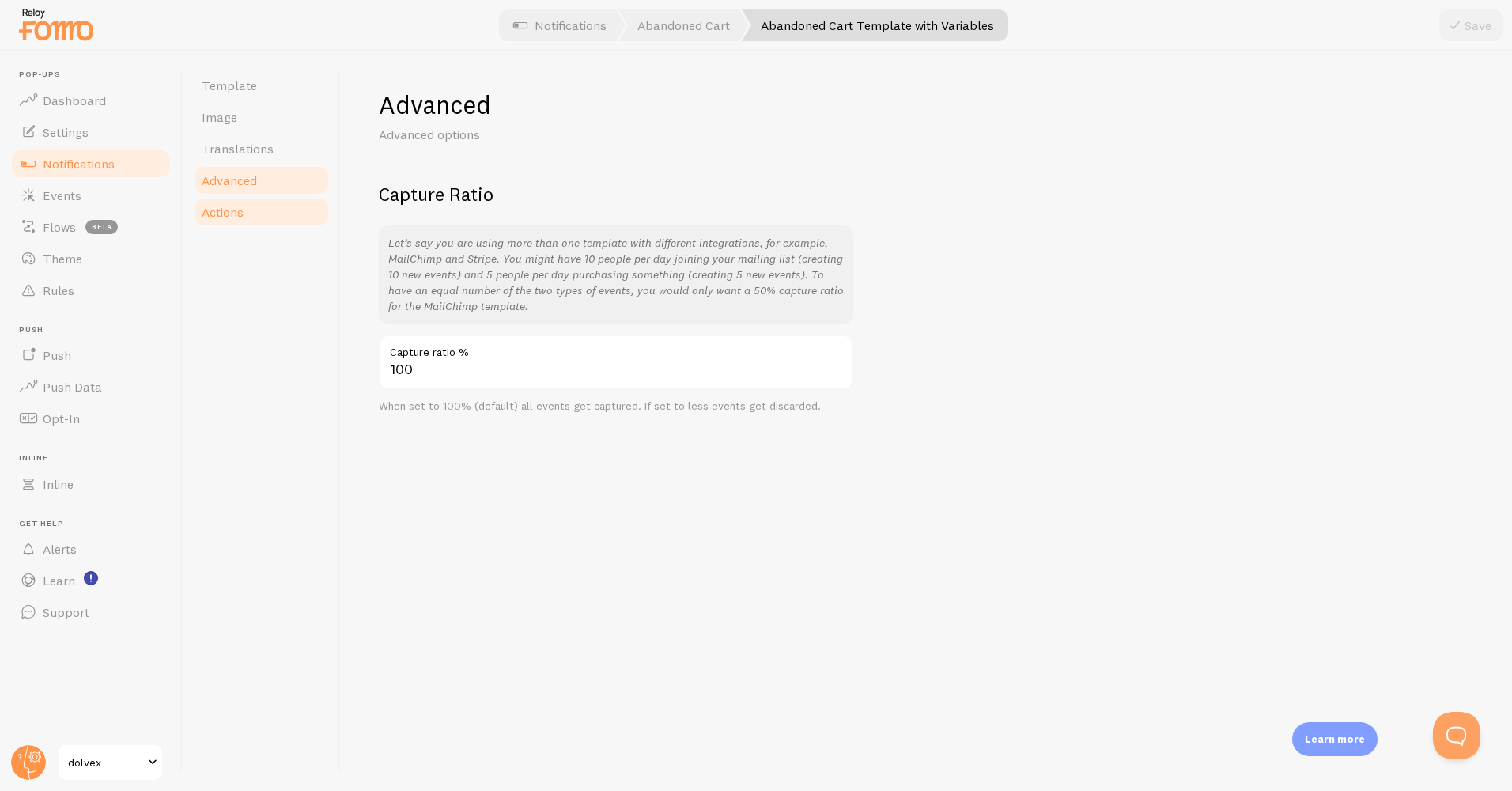
click at [243, 218] on span "Actions" at bounding box center [222, 212] width 42 height 16
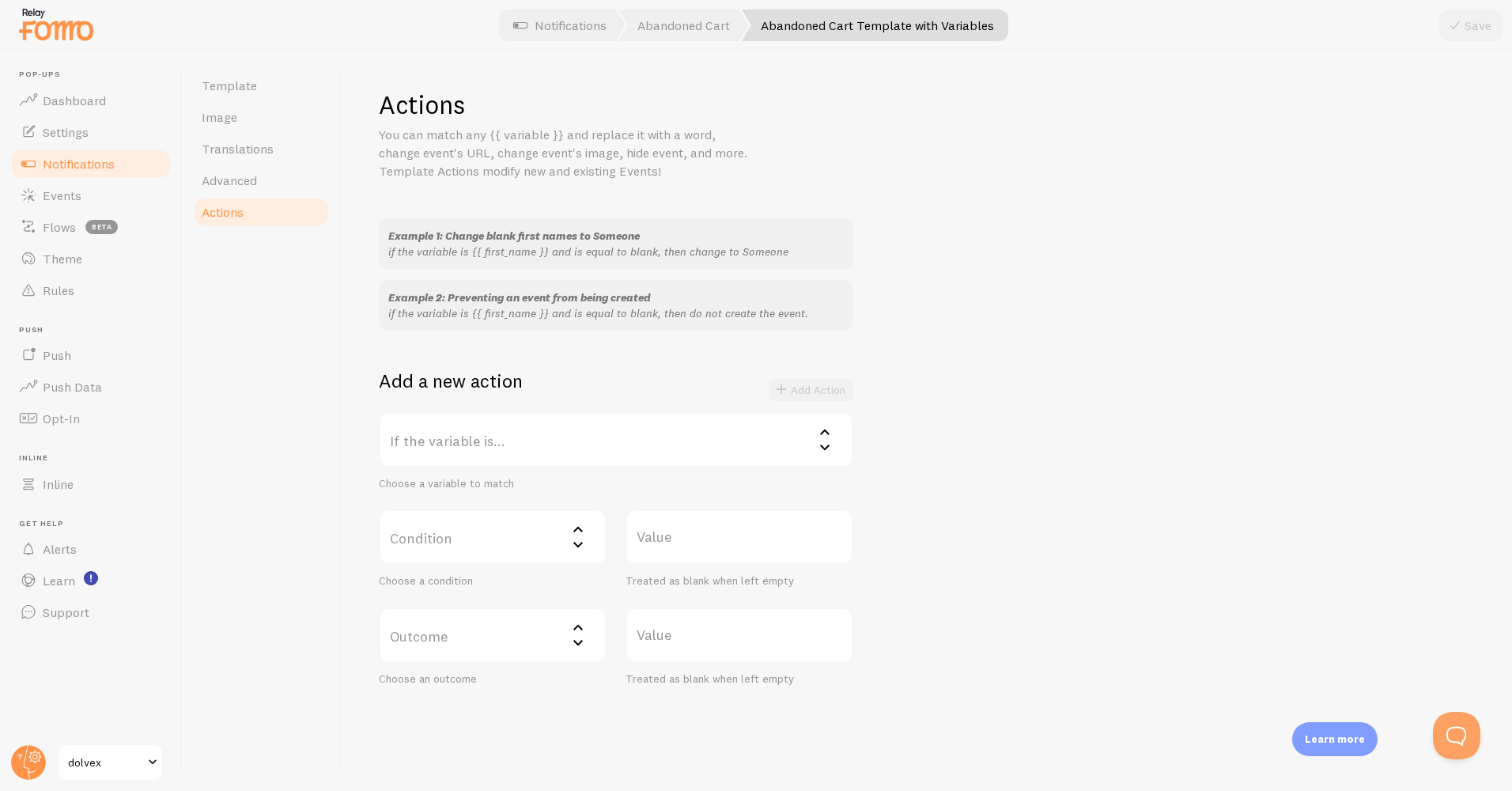
click at [101, 161] on span "Notifications" at bounding box center [78, 163] width 72 height 16
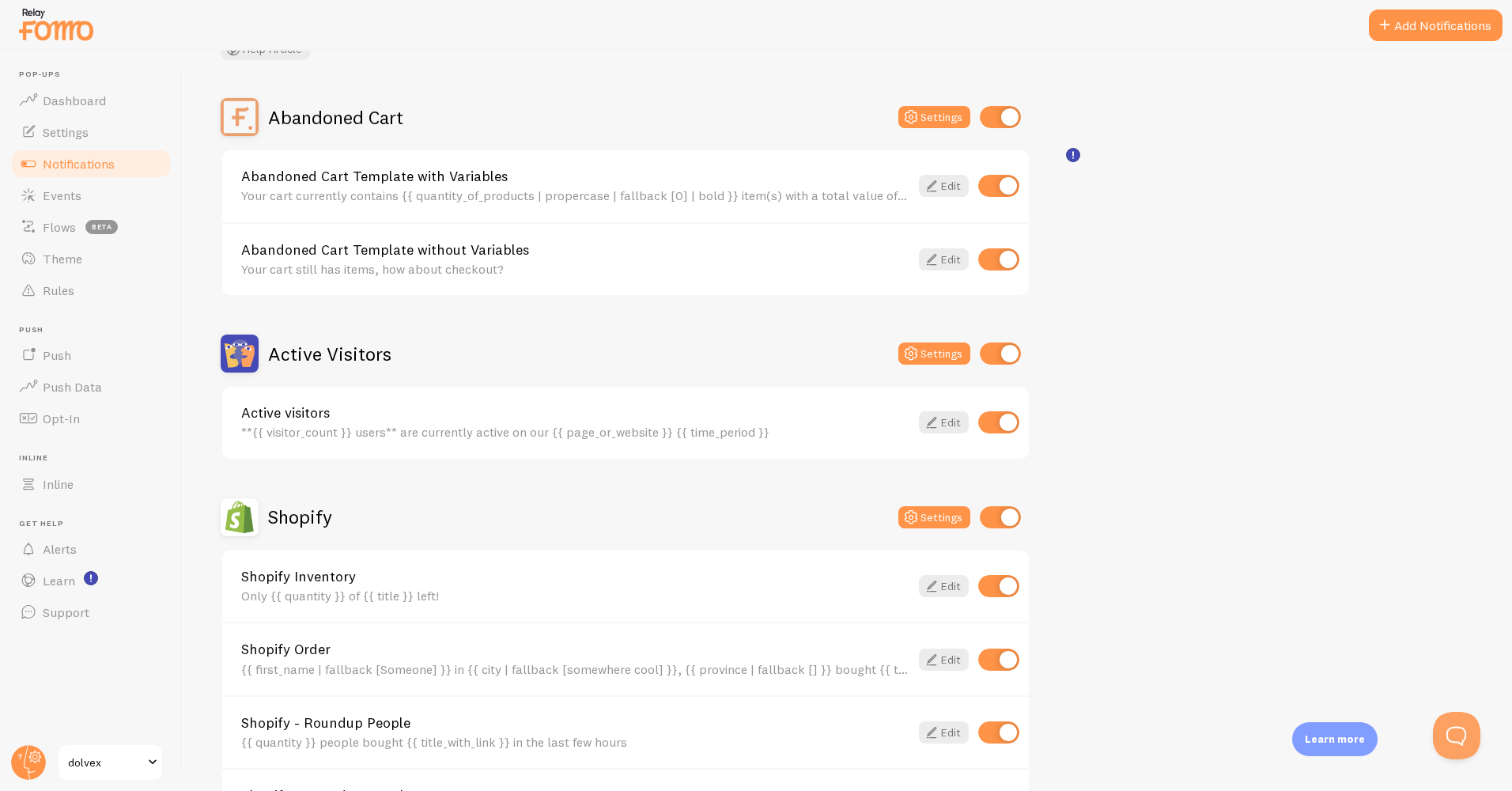
scroll to position [316, 0]
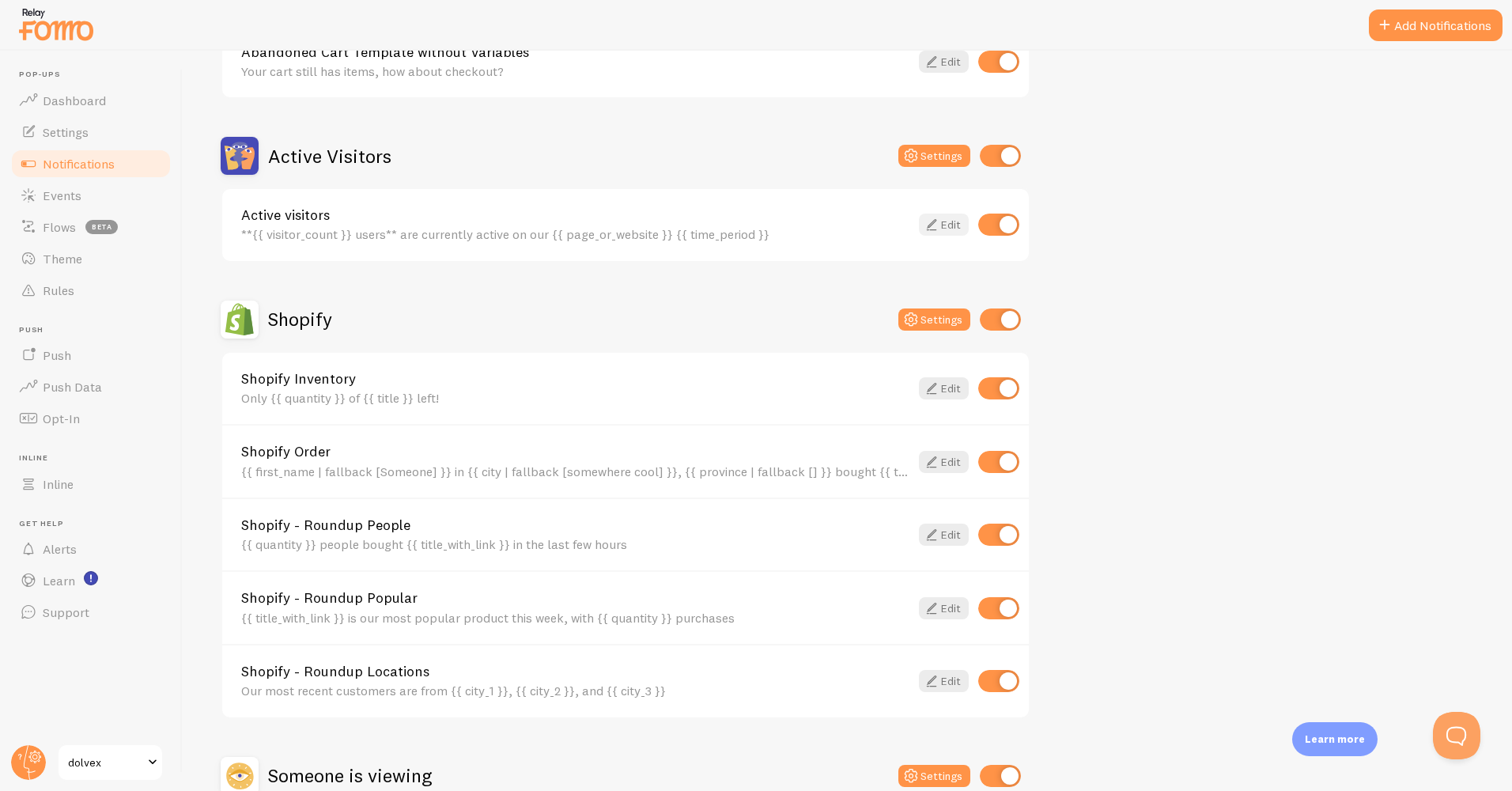
click at [936, 227] on icon at bounding box center [931, 225] width 19 height 19
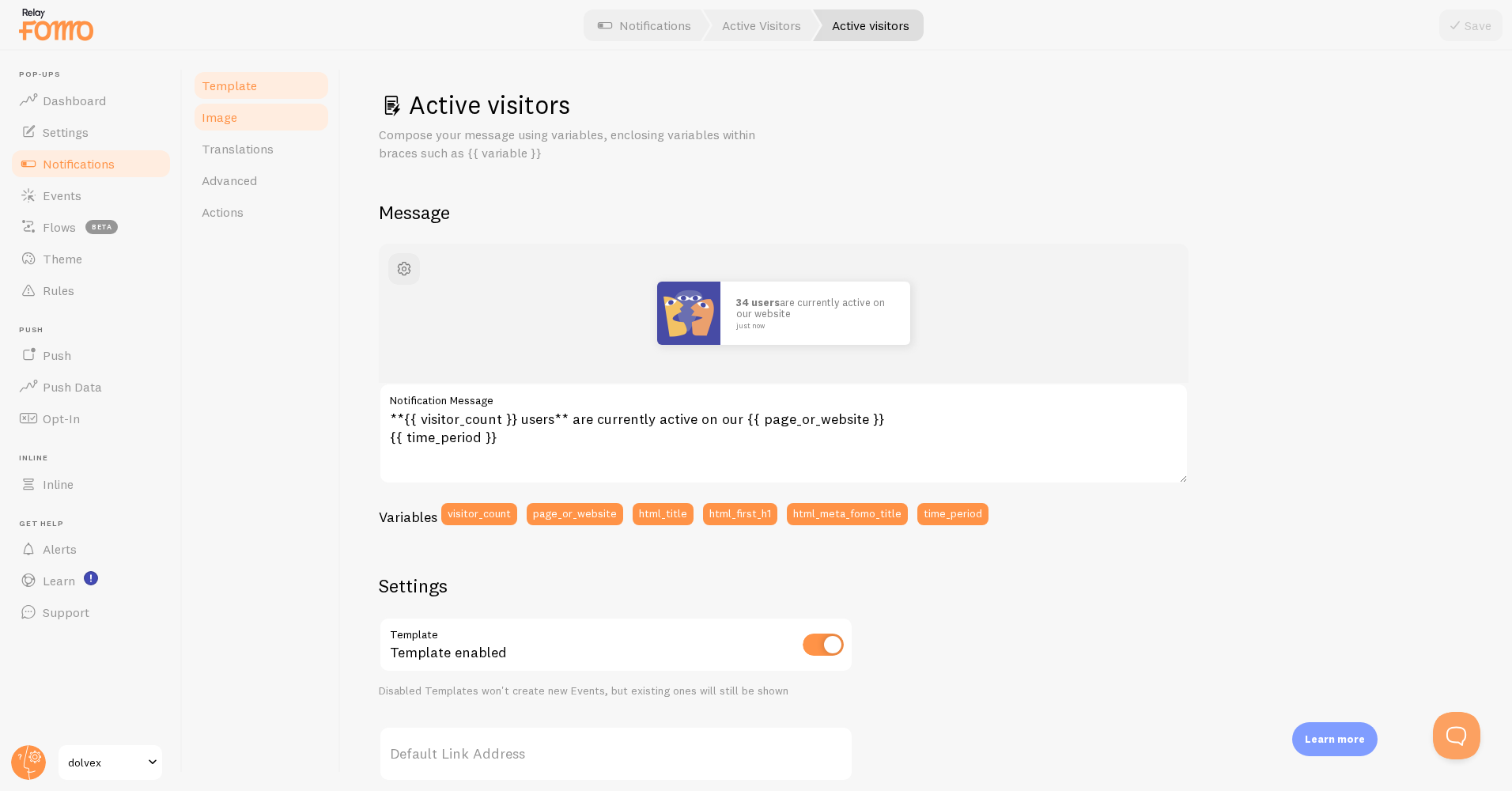
click at [245, 127] on link "Image" at bounding box center [261, 117] width 139 height 31
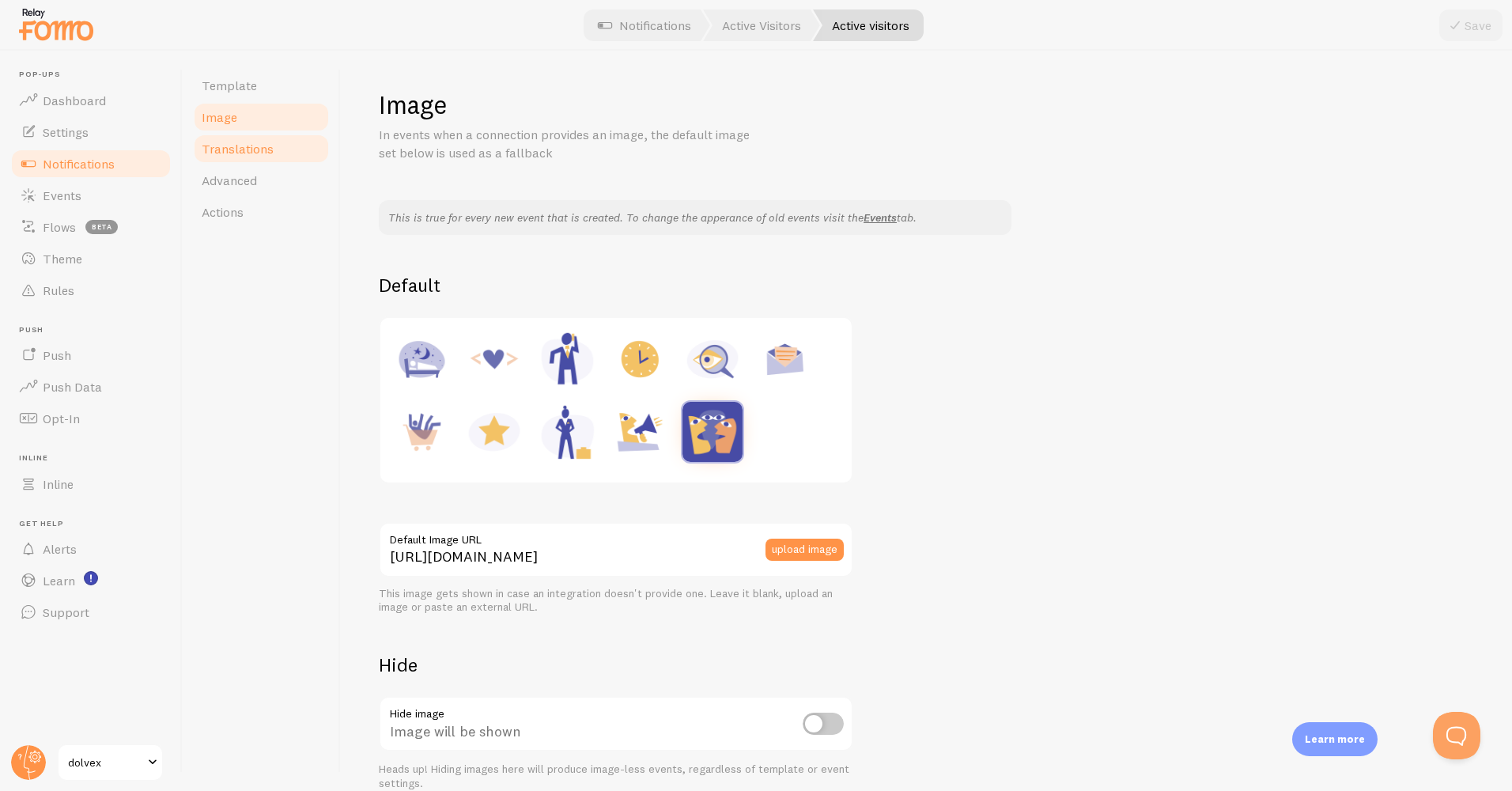
click at [251, 143] on span "Translations" at bounding box center [237, 149] width 72 height 16
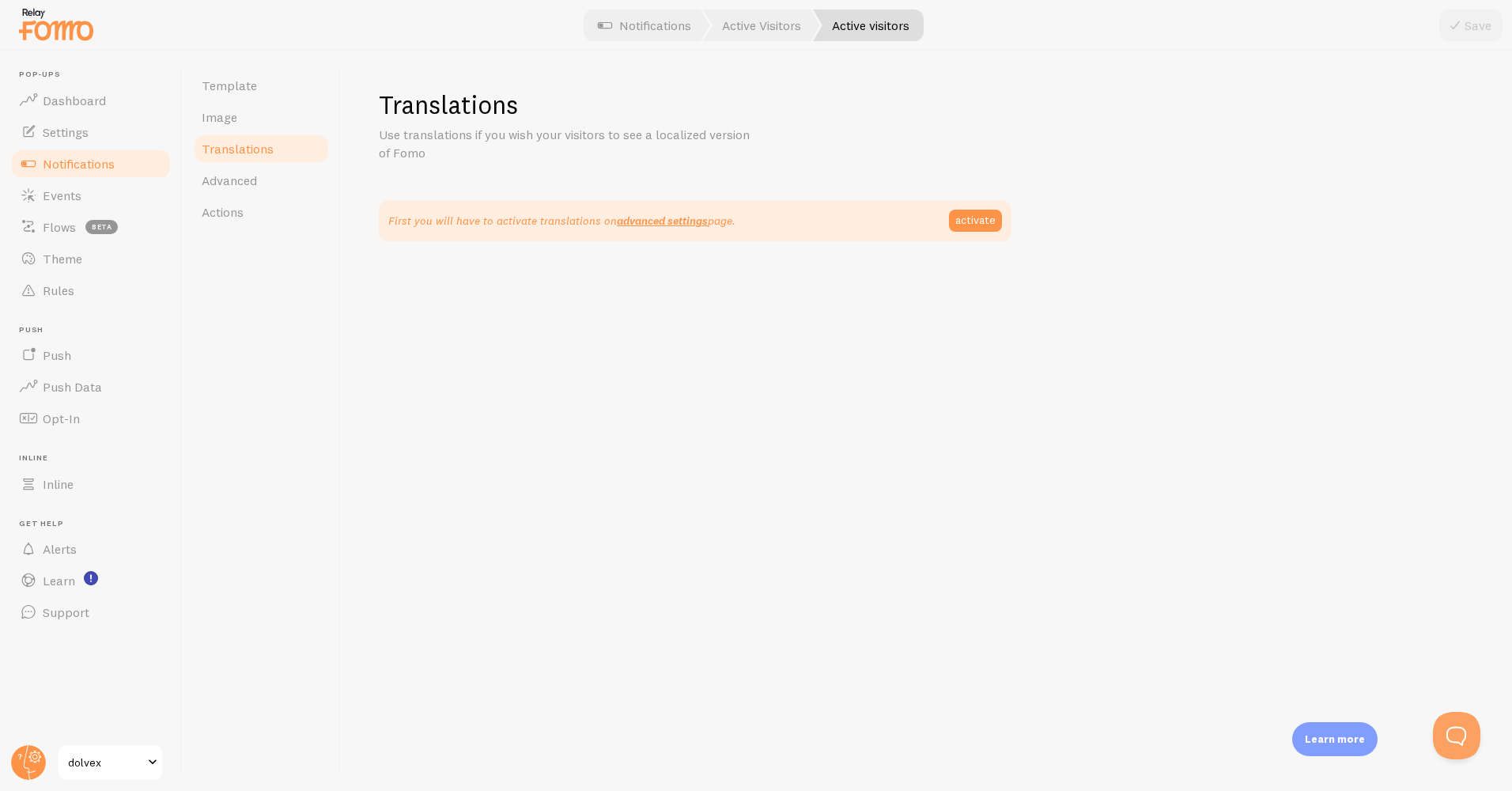
click at [70, 160] on span "Notifications" at bounding box center [78, 163] width 72 height 16
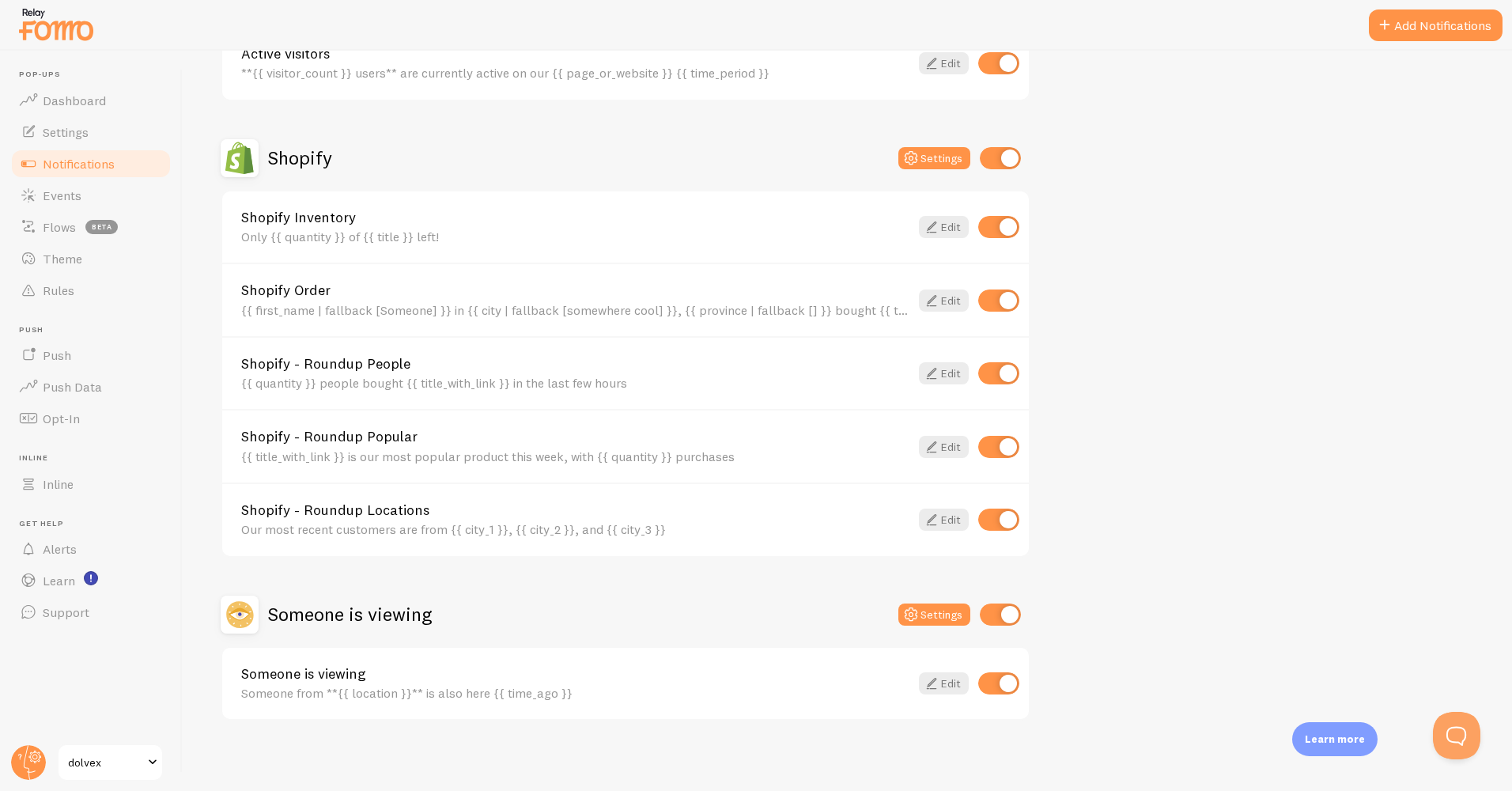
scroll to position [483, 0]
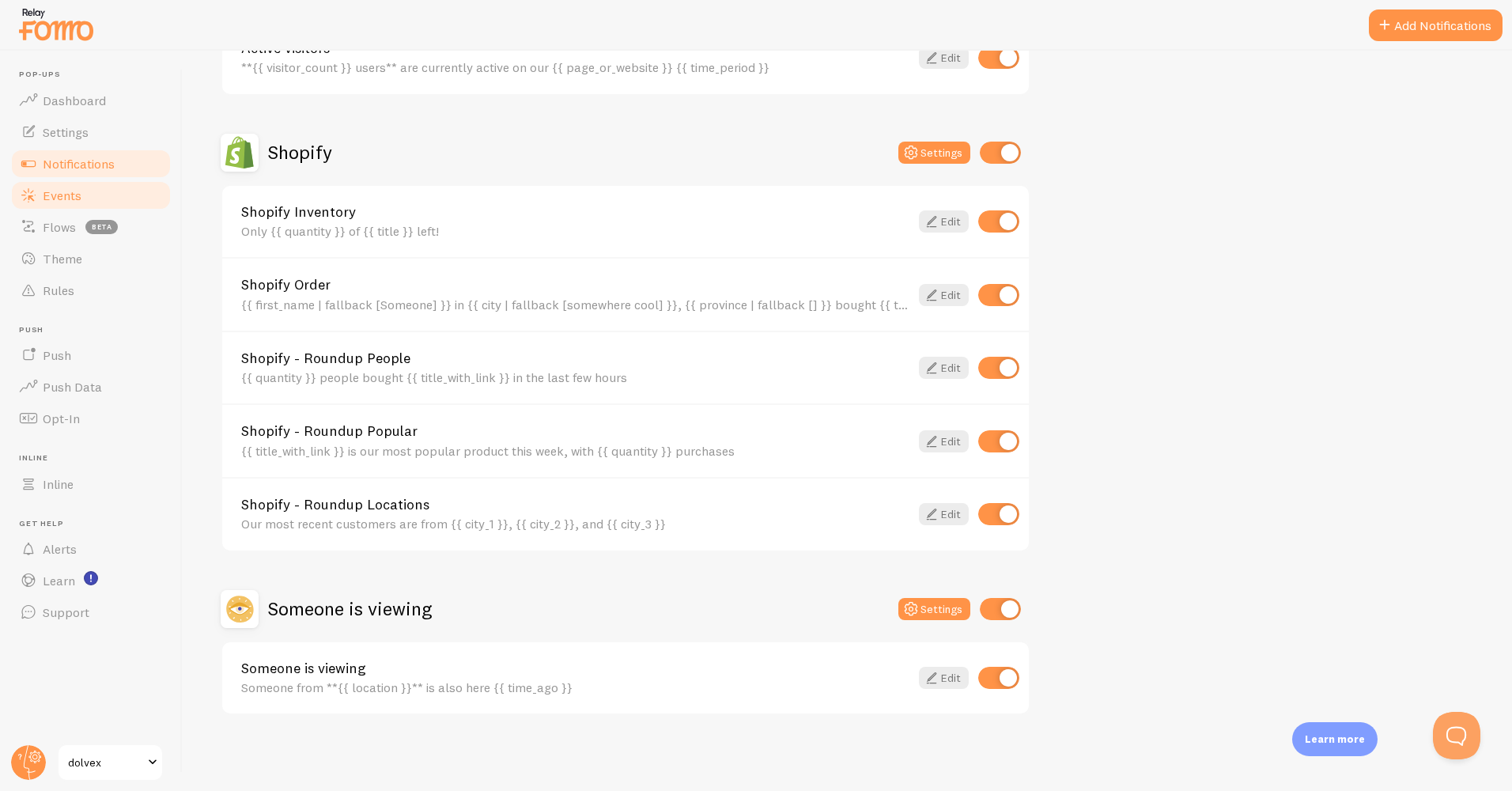
click at [68, 183] on link "Events" at bounding box center [91, 195] width 163 height 31
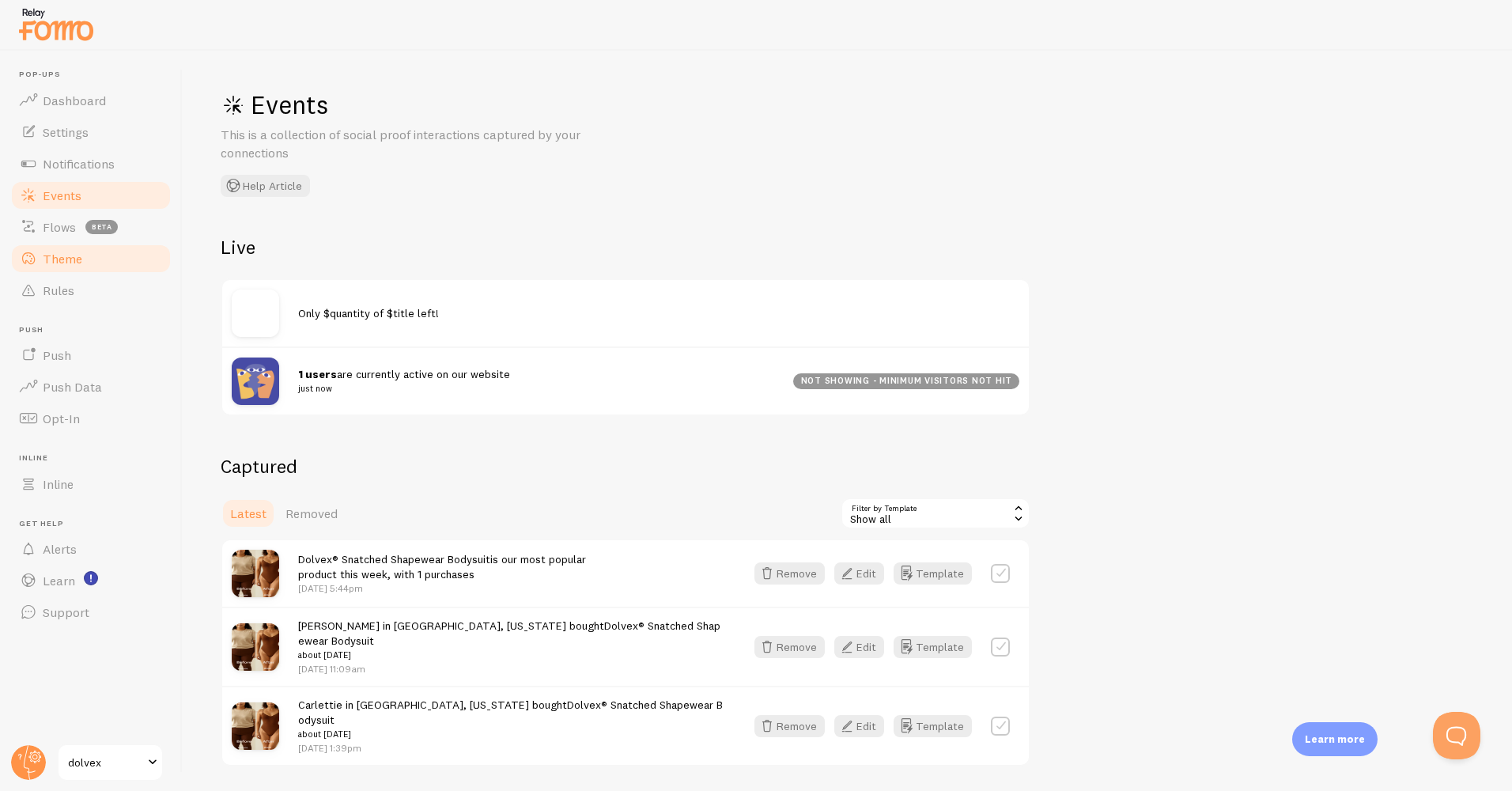
click at [69, 270] on link "Theme" at bounding box center [91, 259] width 163 height 31
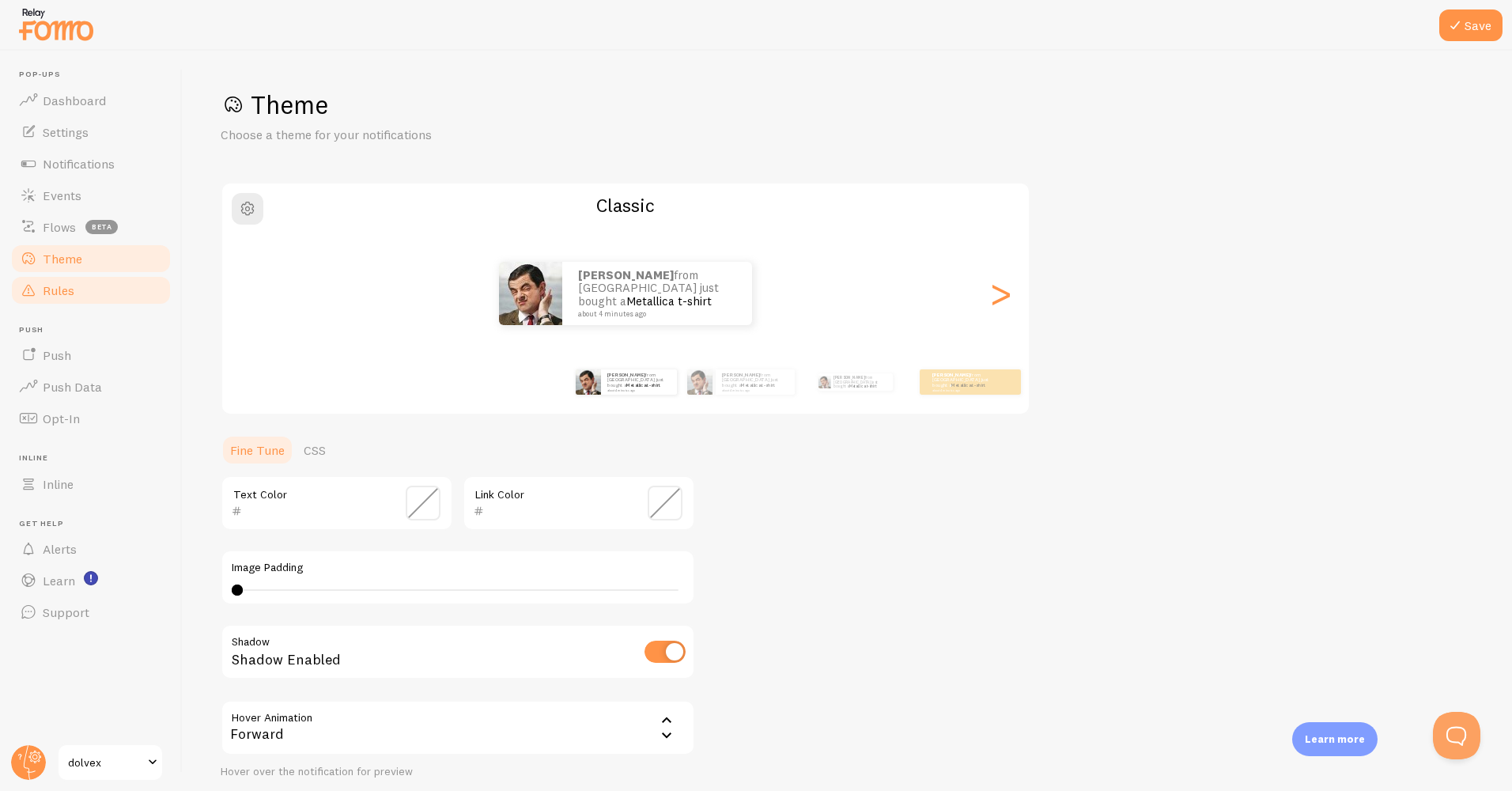
click at [85, 303] on link "Rules" at bounding box center [91, 290] width 163 height 31
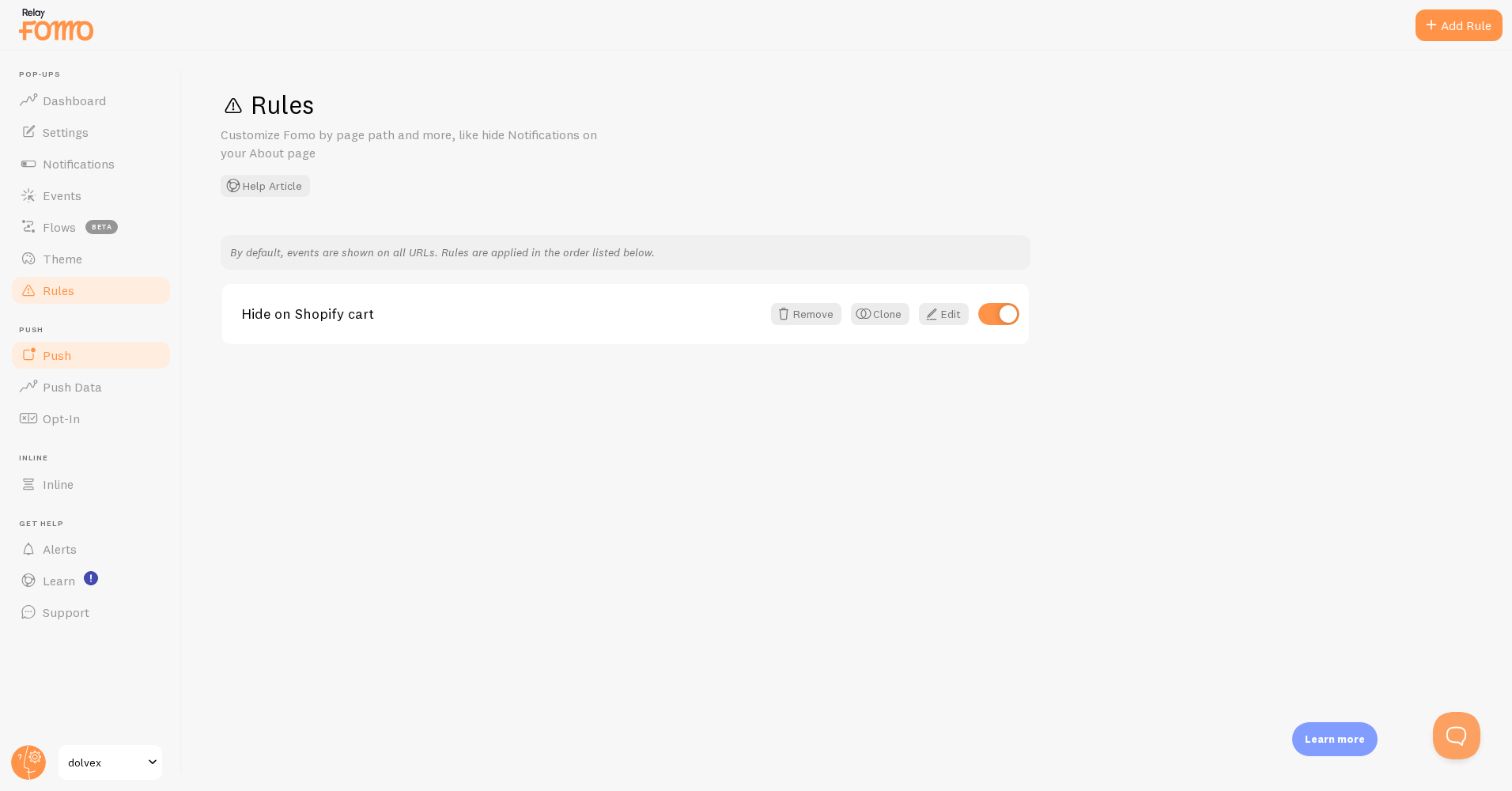
click at [79, 367] on link "Push" at bounding box center [91, 355] width 163 height 31
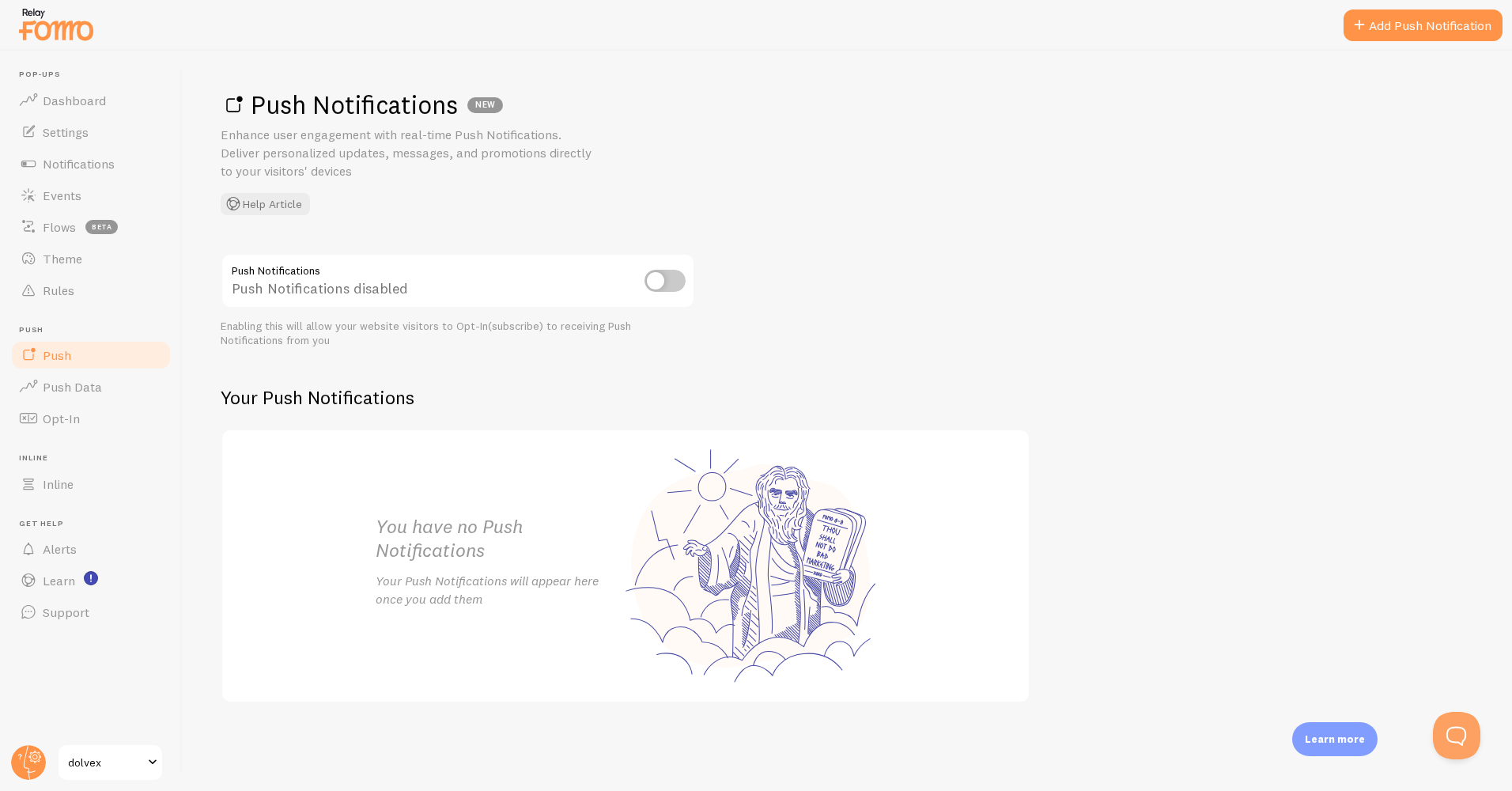
drag, startPoint x: 309, startPoint y: 177, endPoint x: 252, endPoint y: 172, distance: 57.2
click at [252, 172] on p "Enhance user engagement with real-time Push Notifications. Deliver personalized…" at bounding box center [410, 153] width 379 height 54
click at [120, 403] on link "Opt-In" at bounding box center [91, 418] width 163 height 31
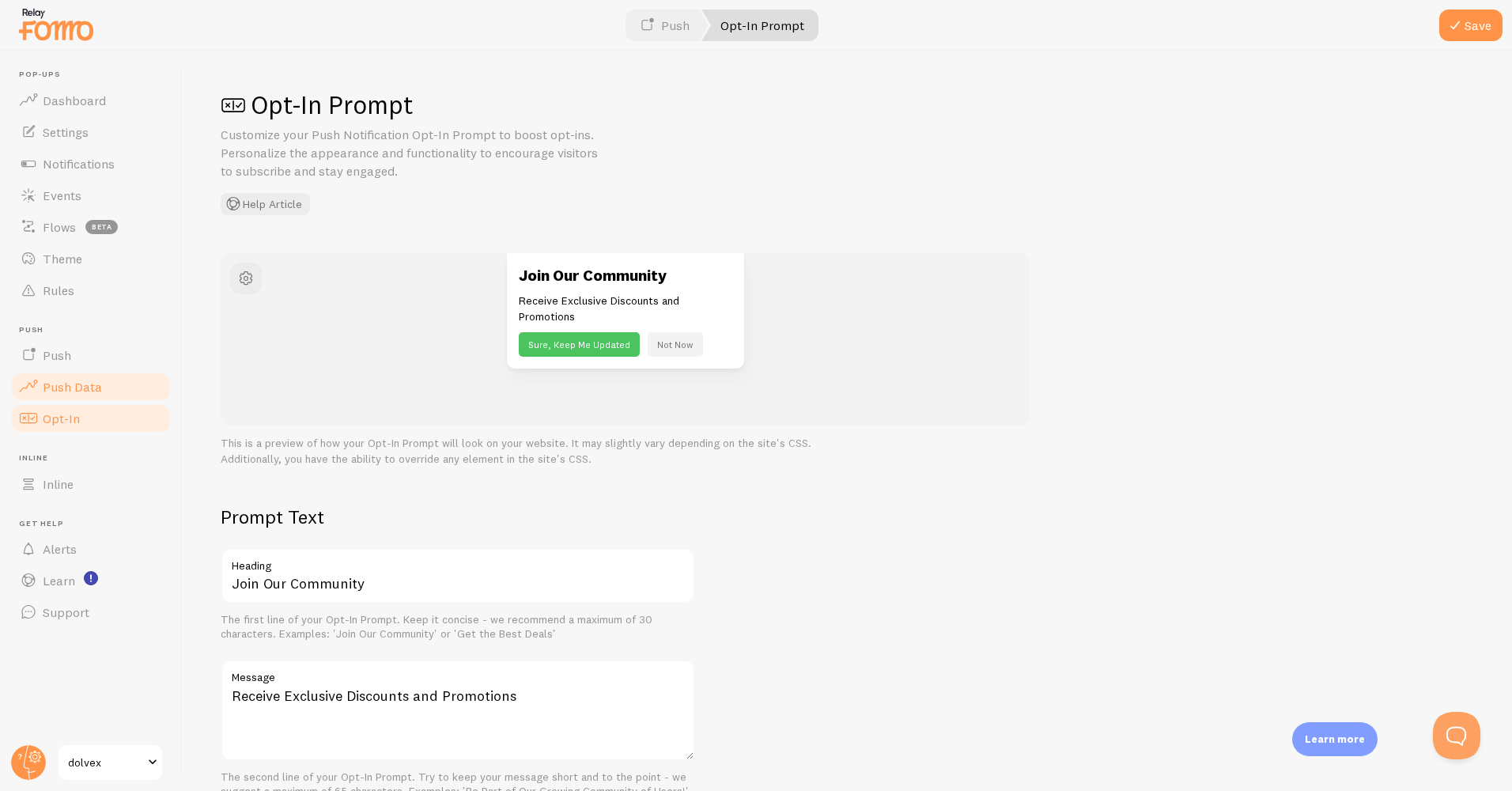
click at [122, 390] on link "Push Data" at bounding box center [91, 386] width 163 height 31
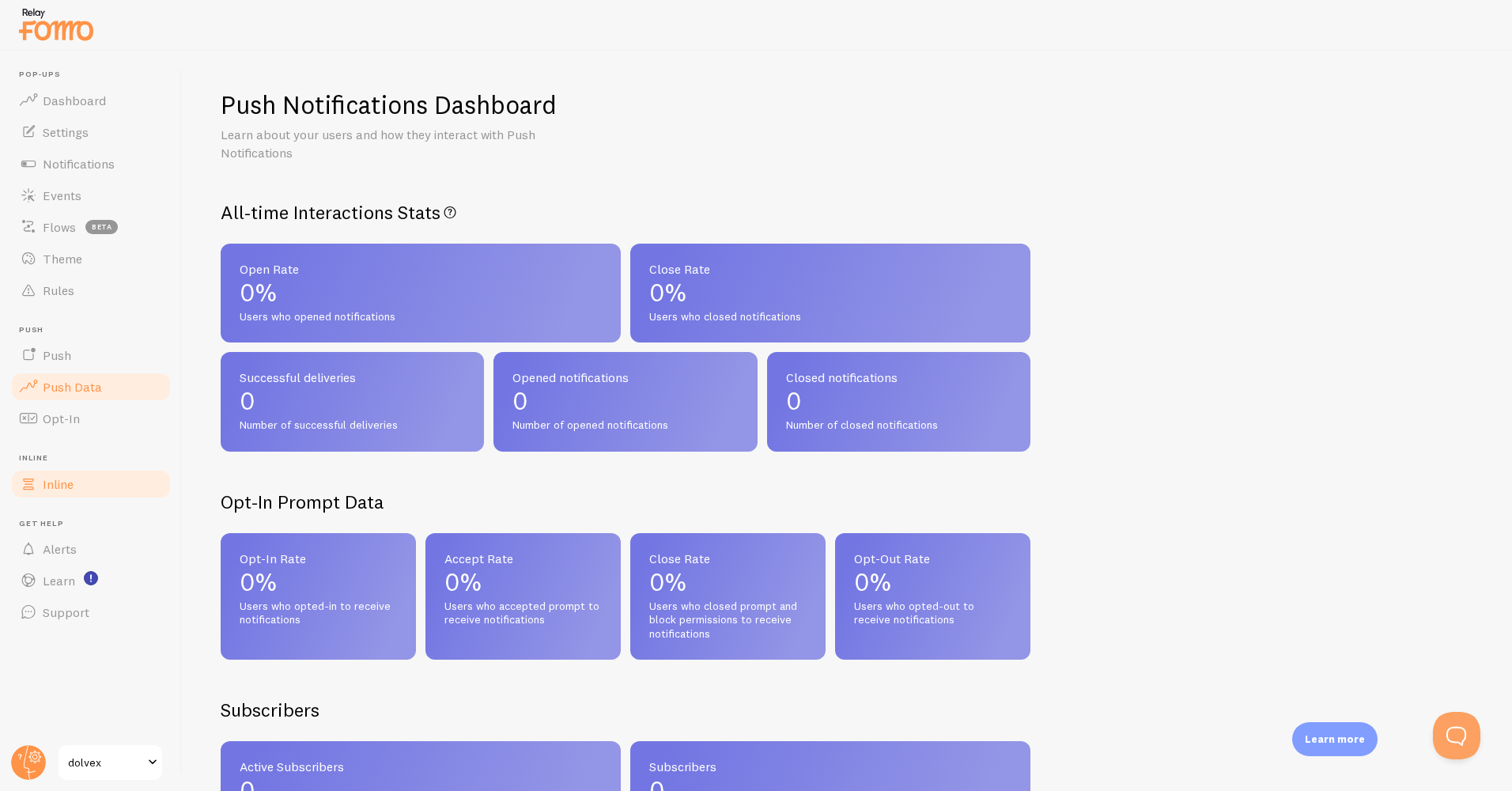
click at [103, 489] on link "Inline" at bounding box center [91, 484] width 163 height 31
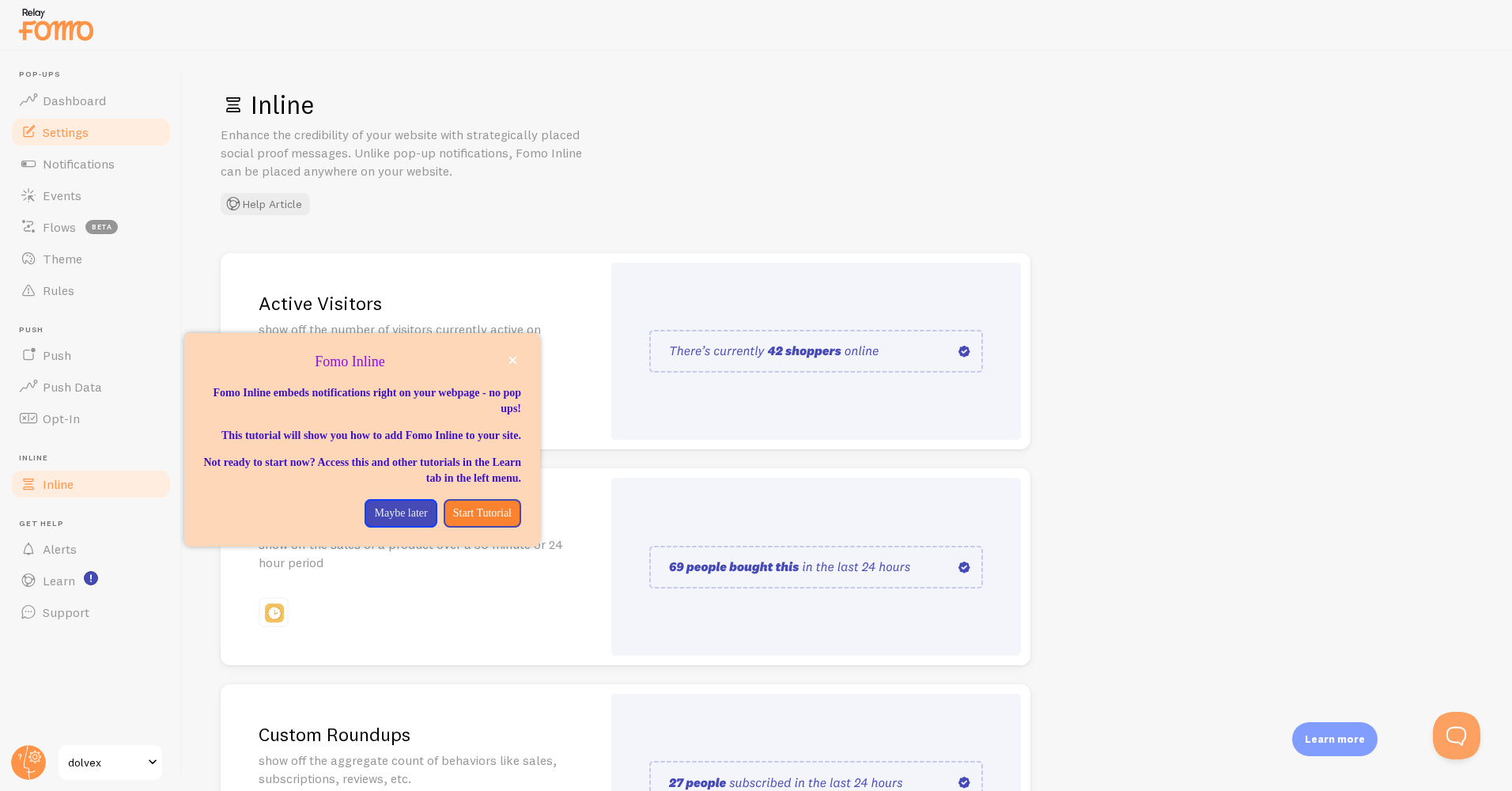
click at [67, 133] on span "Settings" at bounding box center [65, 132] width 46 height 16
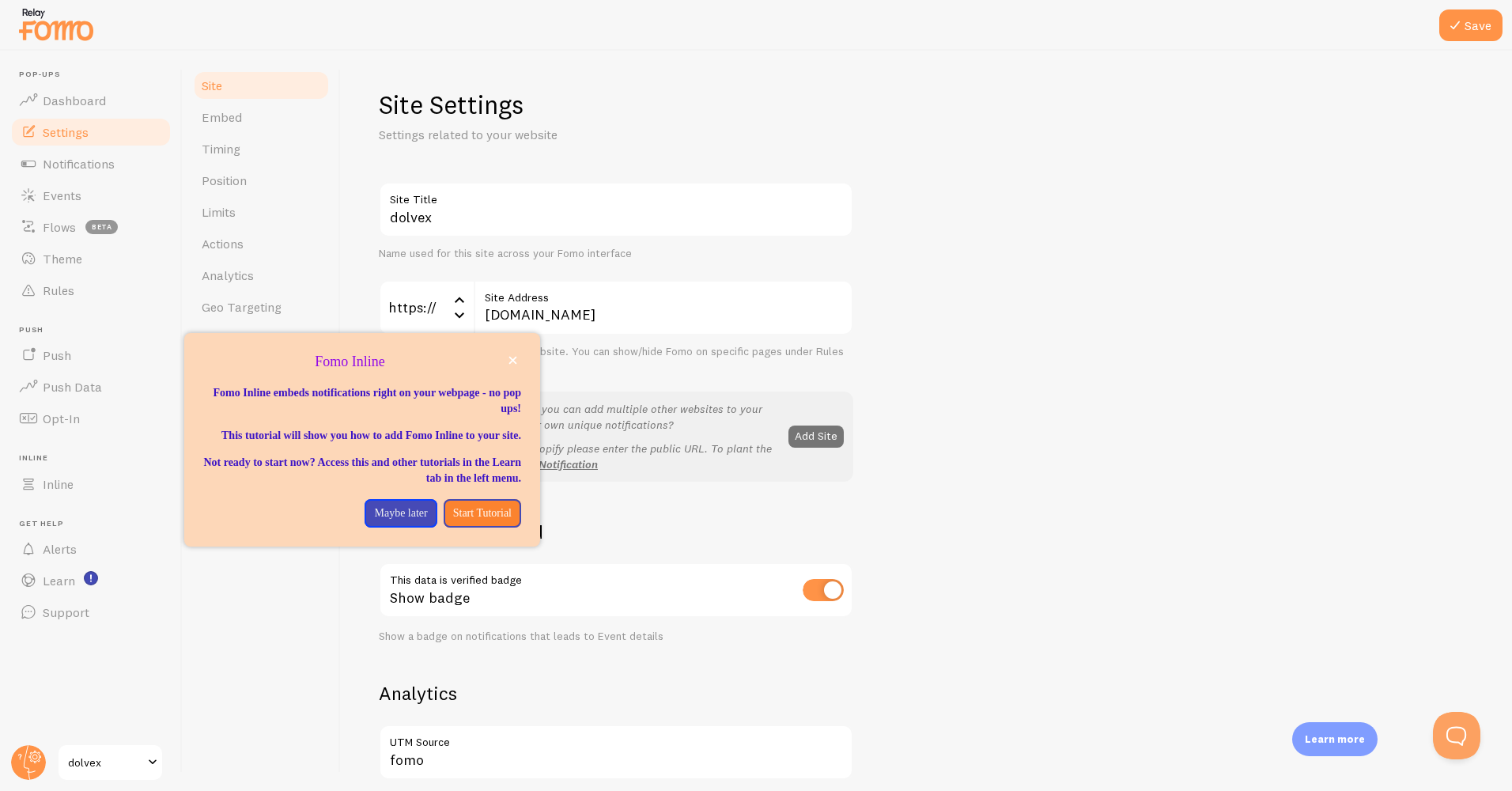
click at [523, 363] on div "Fomo Inline" at bounding box center [362, 362] width 356 height 20
click at [515, 361] on icon "close," at bounding box center [513, 361] width 9 height 9
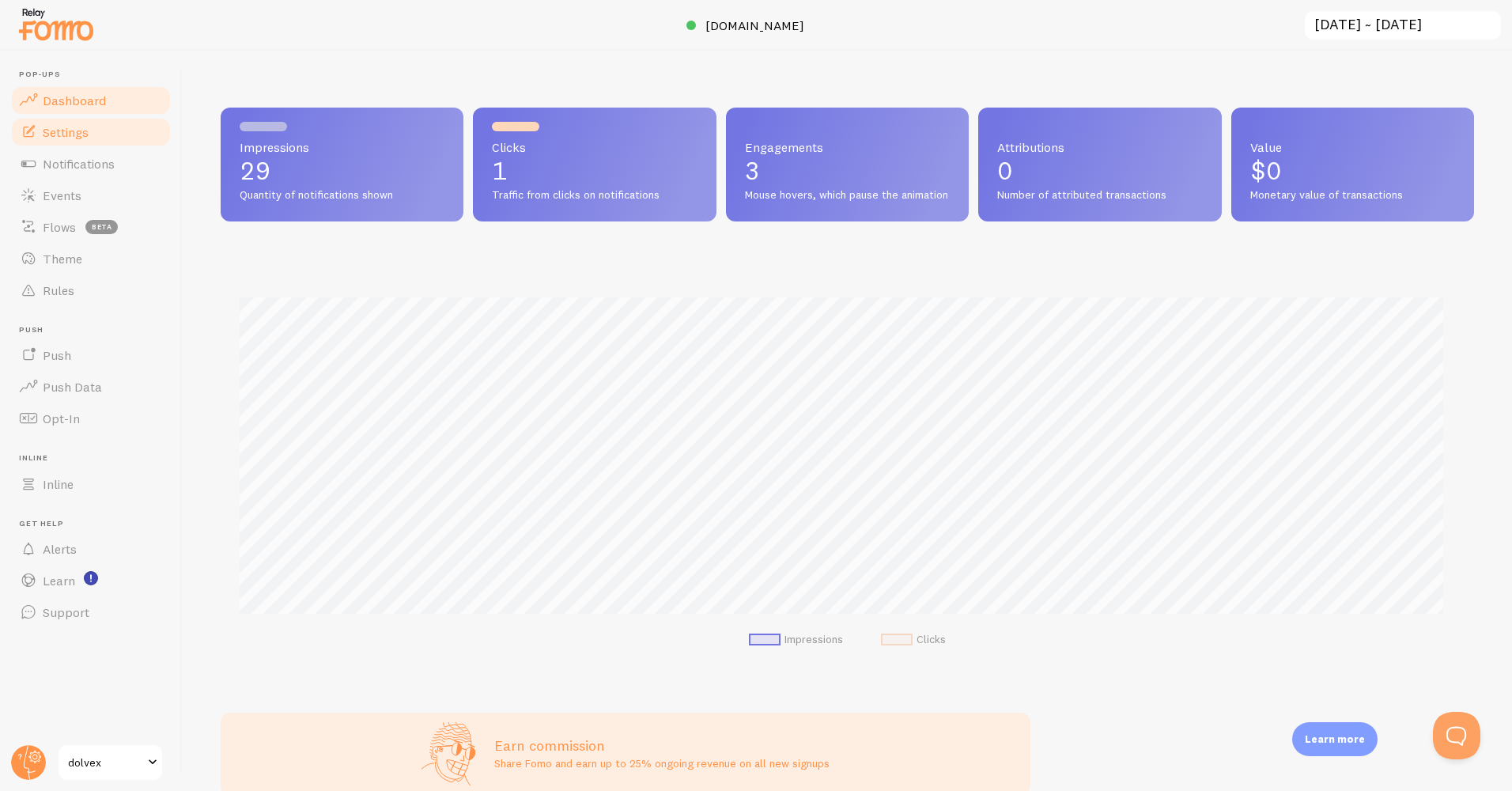
click at [92, 142] on link "Settings" at bounding box center [91, 132] width 163 height 31
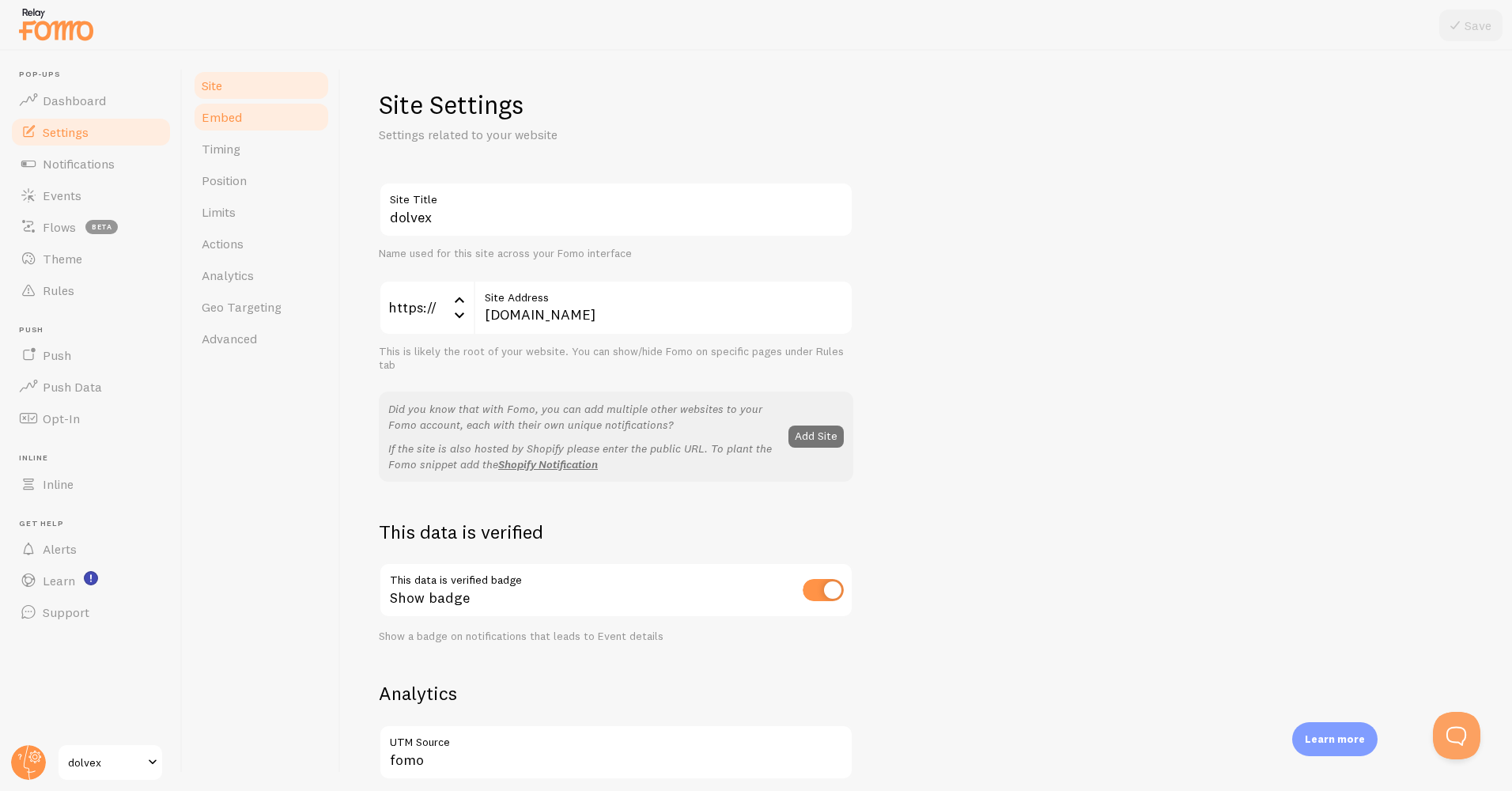
click at [224, 128] on link "Embed" at bounding box center [261, 117] width 139 height 31
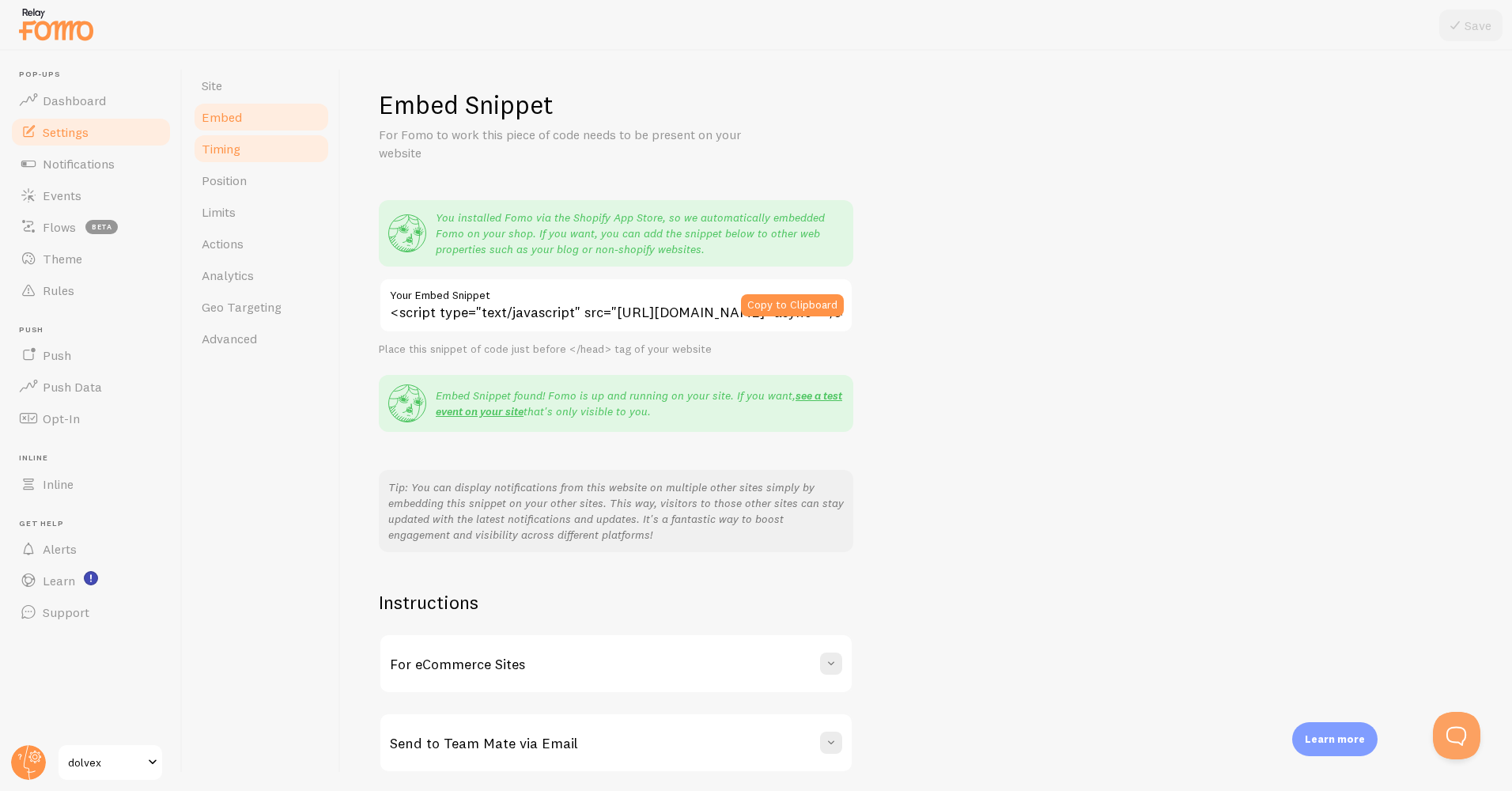
click at [228, 146] on span "Timing" at bounding box center [221, 149] width 39 height 16
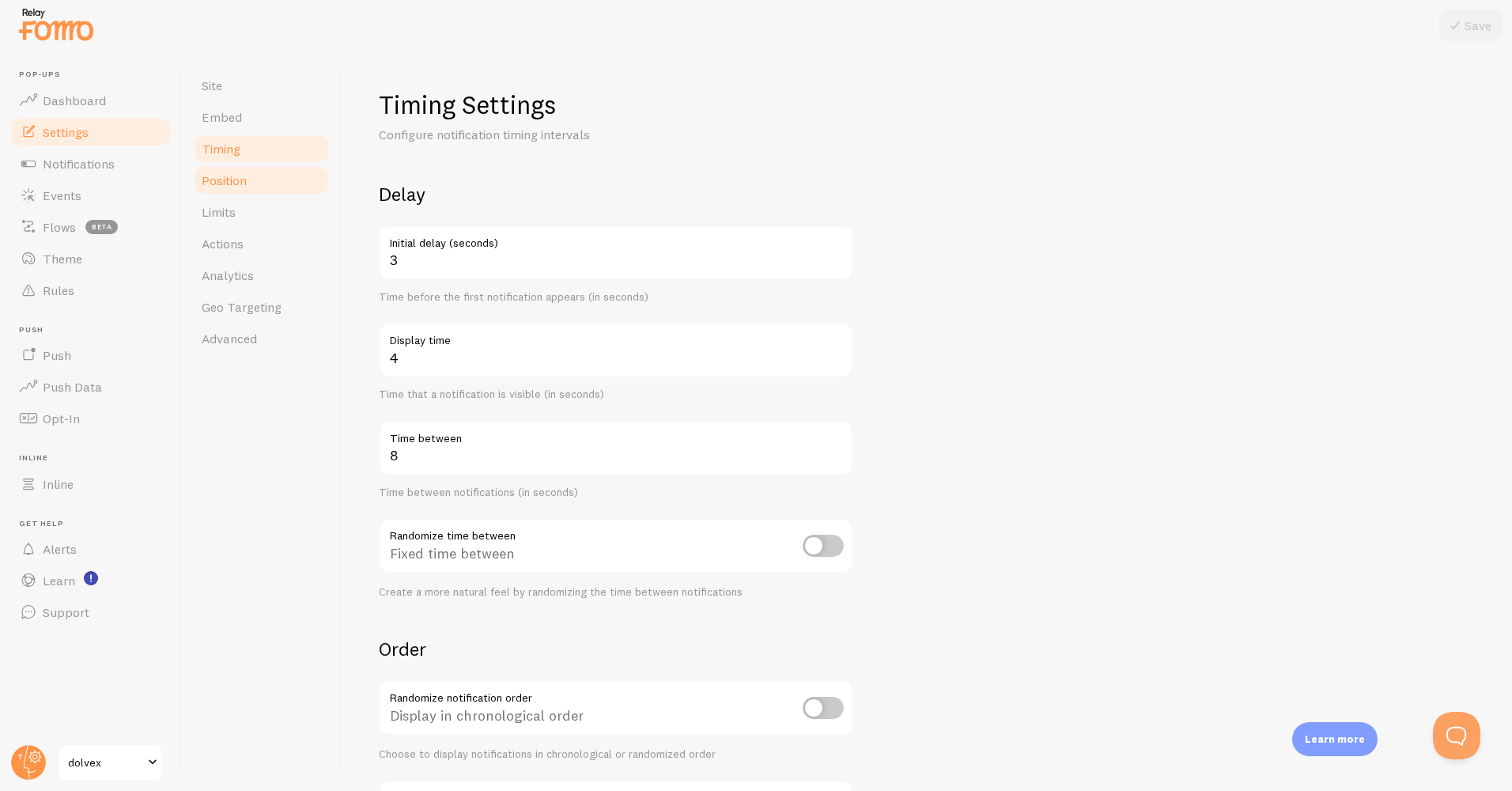
click at [252, 167] on link "Position" at bounding box center [261, 179] width 139 height 31
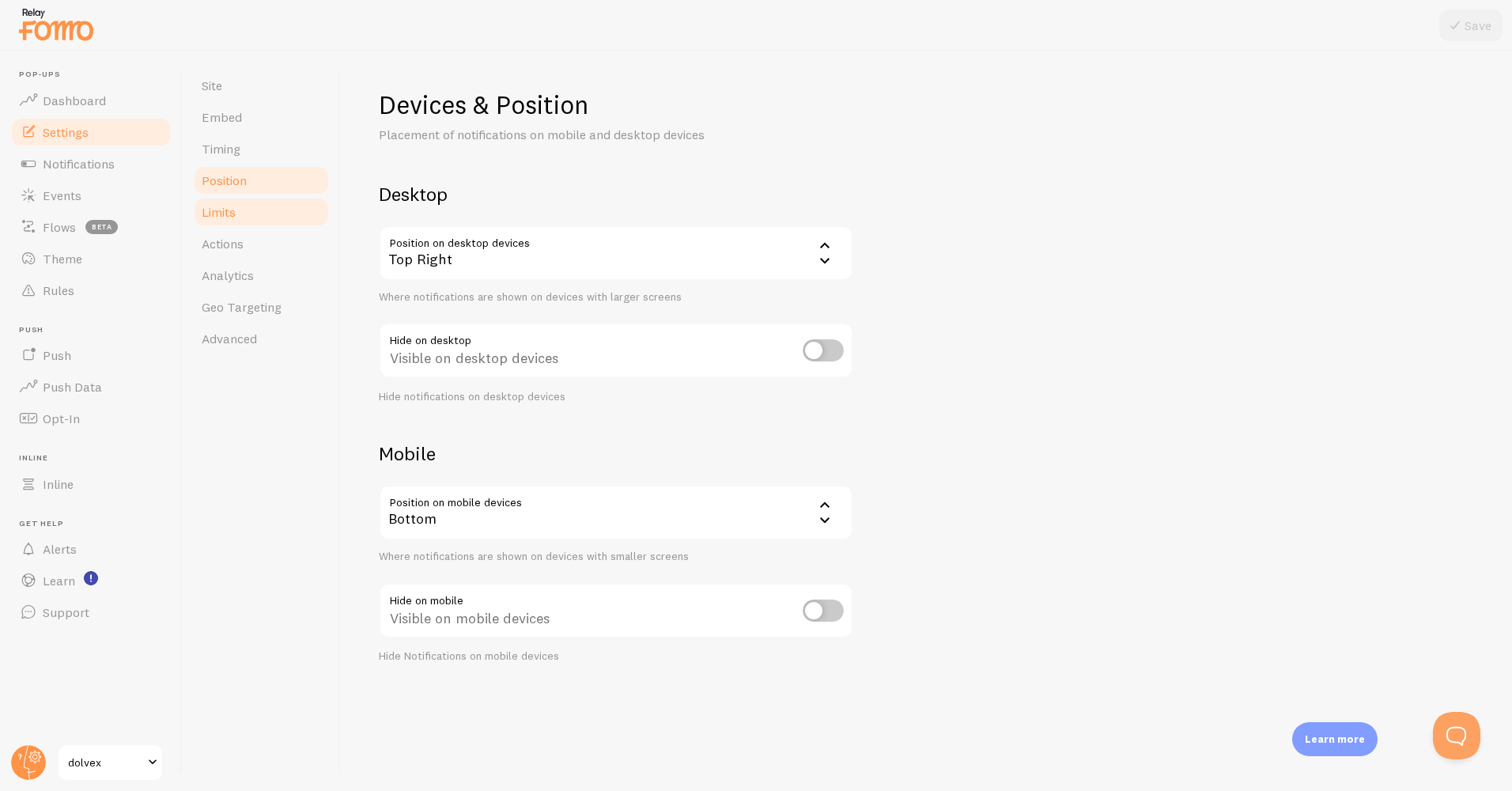
click at [271, 220] on link "Limits" at bounding box center [261, 212] width 139 height 31
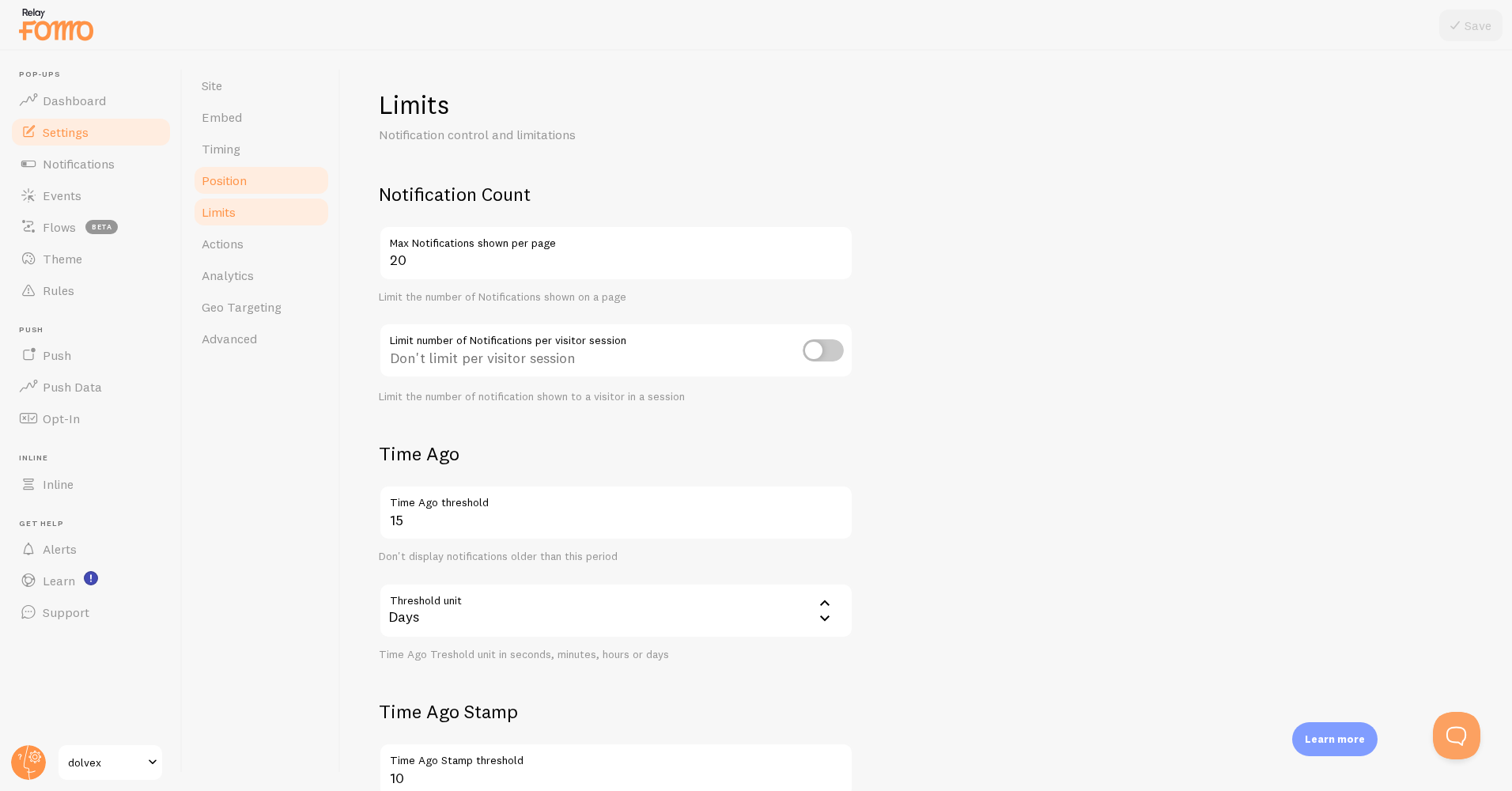
click at [257, 180] on link "Position" at bounding box center [261, 179] width 139 height 31
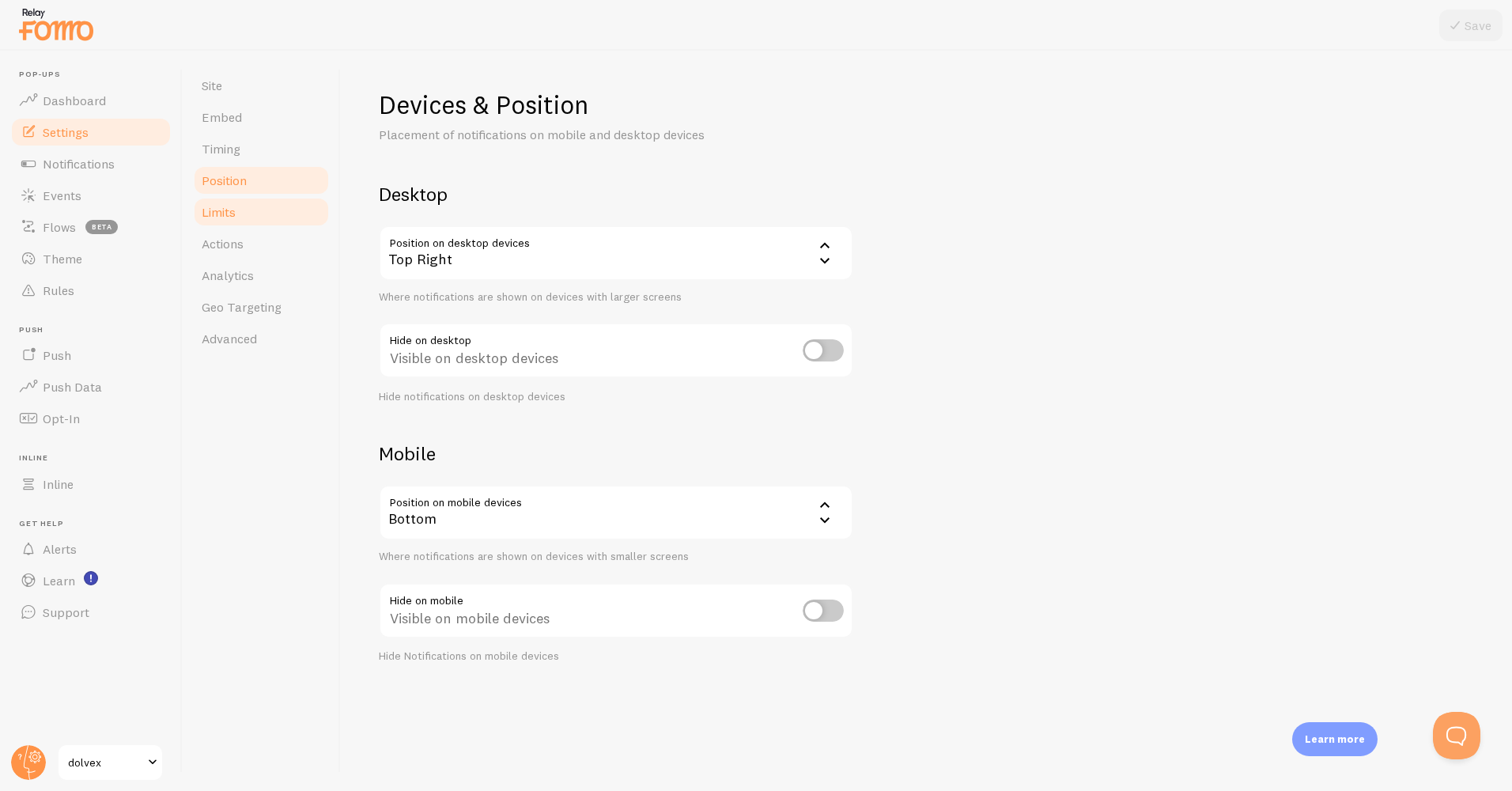
click at [258, 218] on link "Limits" at bounding box center [261, 212] width 139 height 31
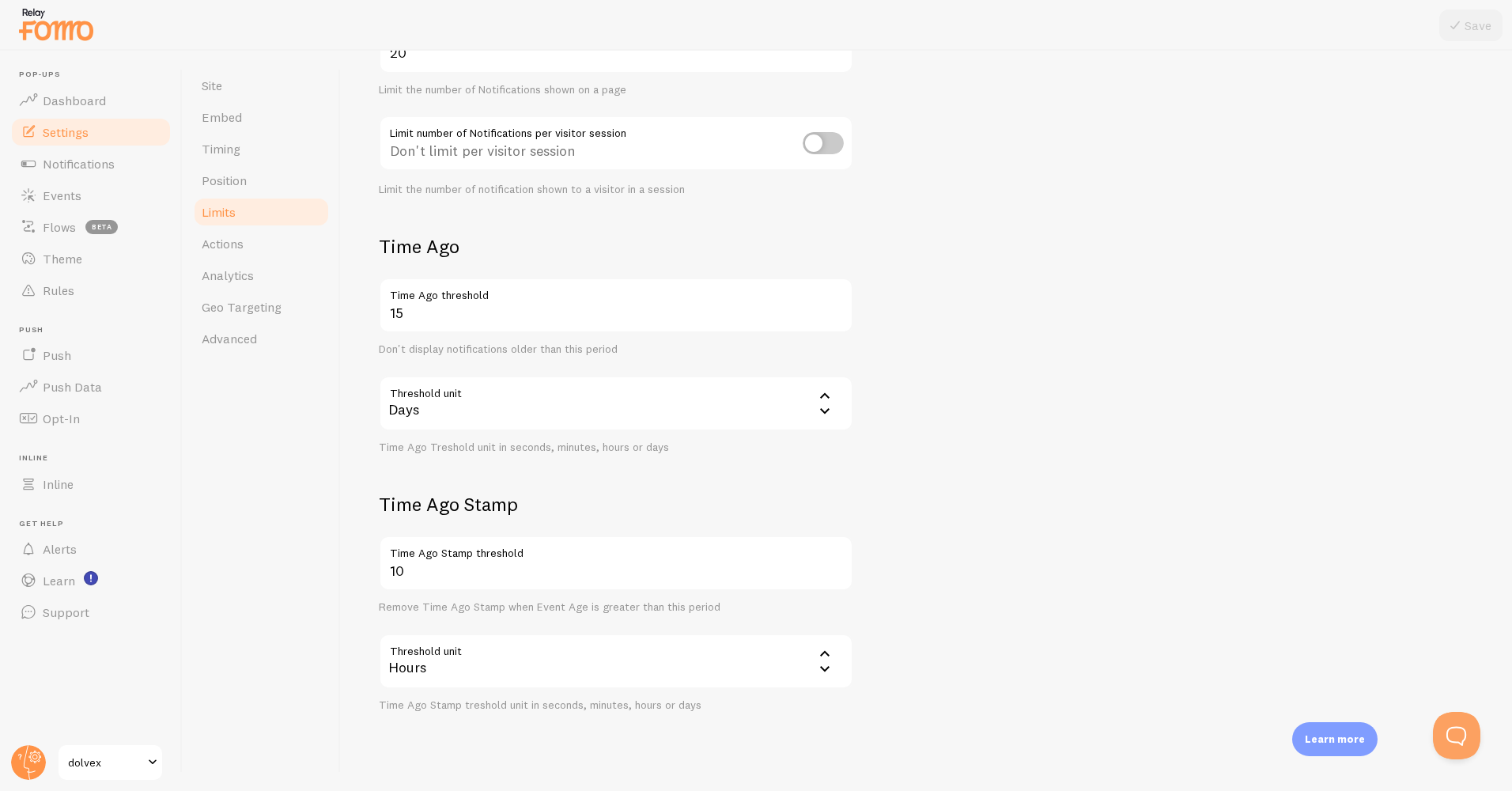
scroll to position [235, 0]
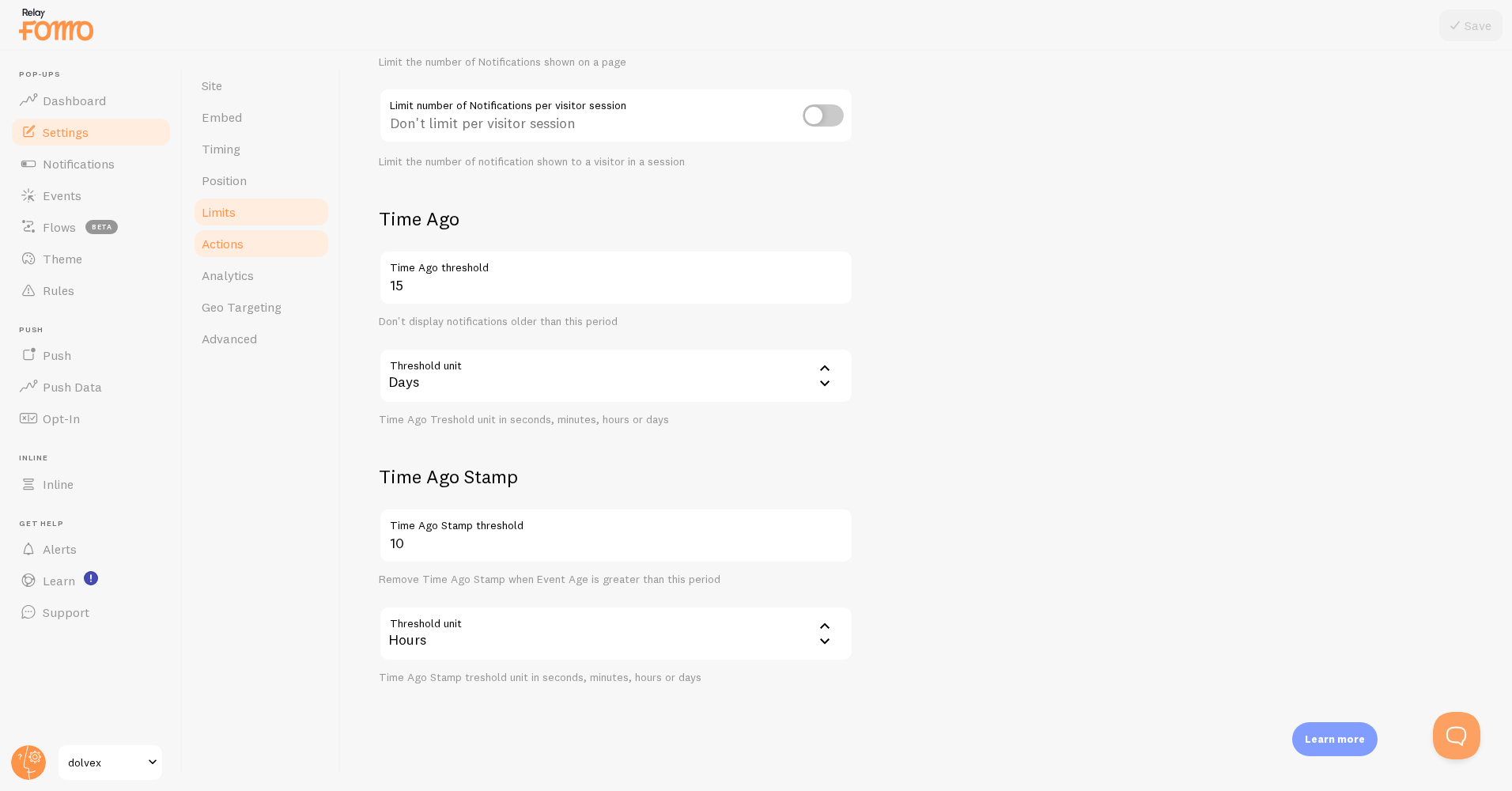
click at [255, 236] on link "Actions" at bounding box center [261, 243] width 139 height 31
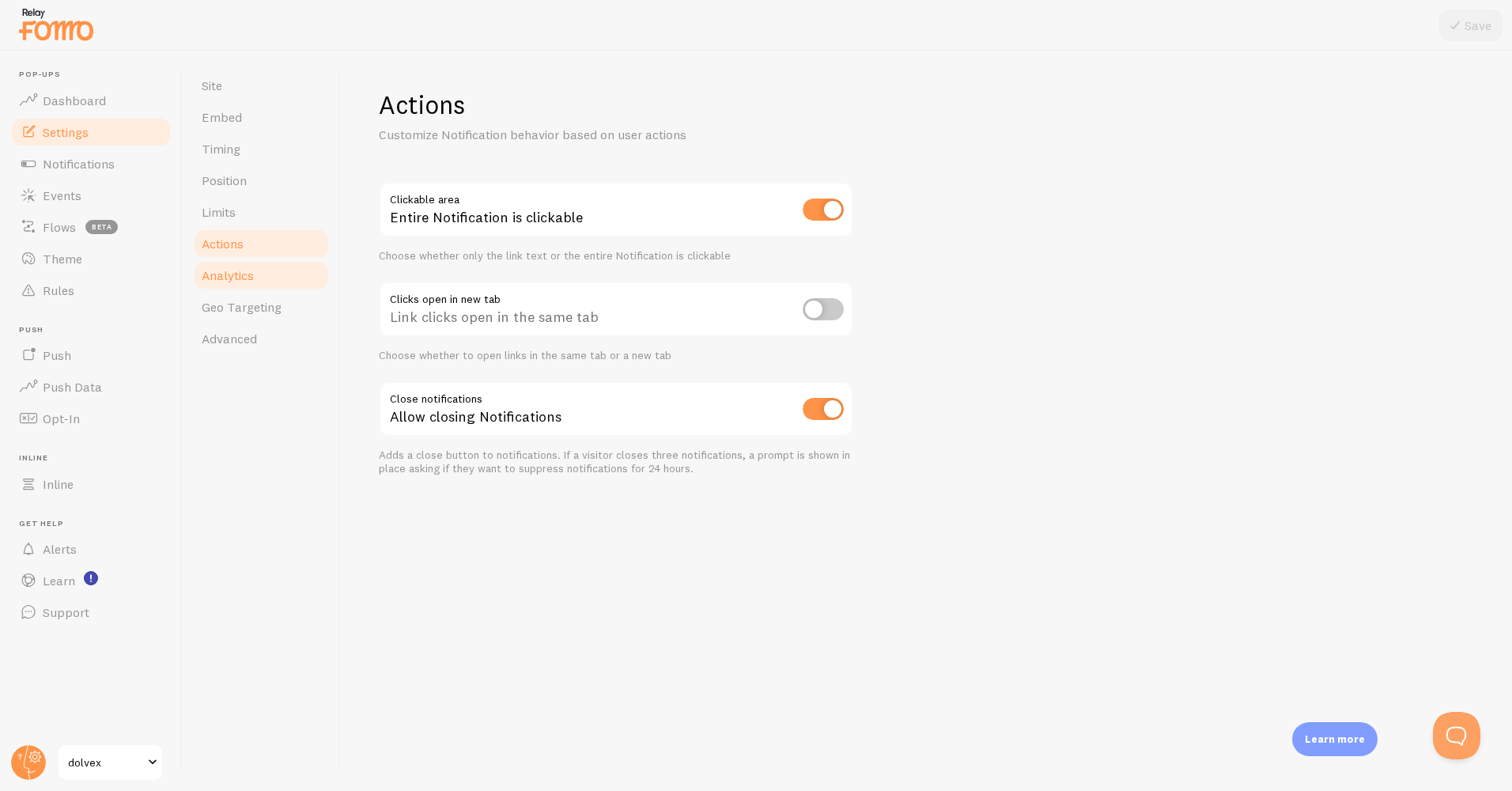
click at [243, 273] on span "Analytics" at bounding box center [227, 275] width 52 height 16
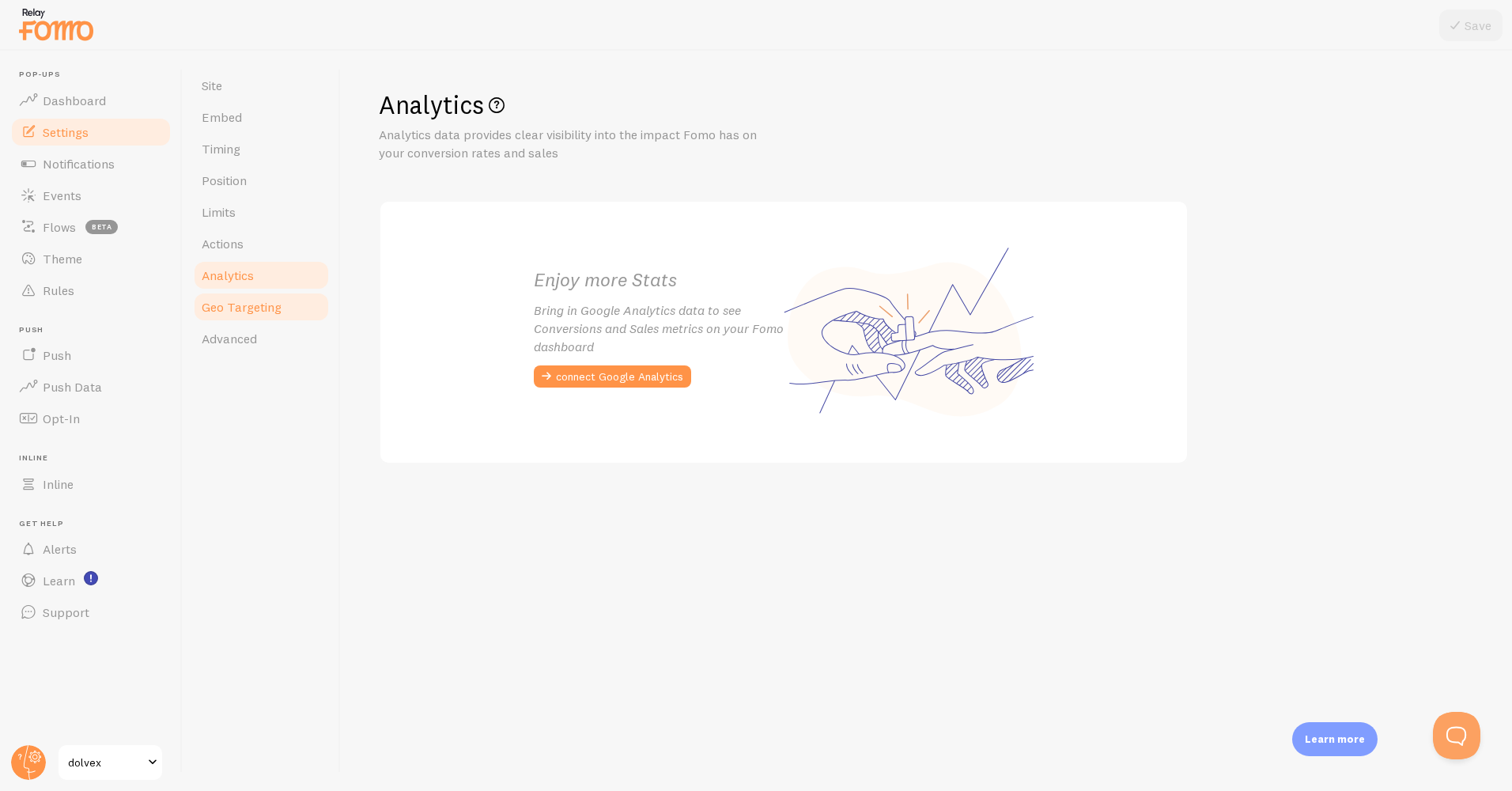
click at [254, 314] on span "Geo Targeting" at bounding box center [242, 307] width 80 height 16
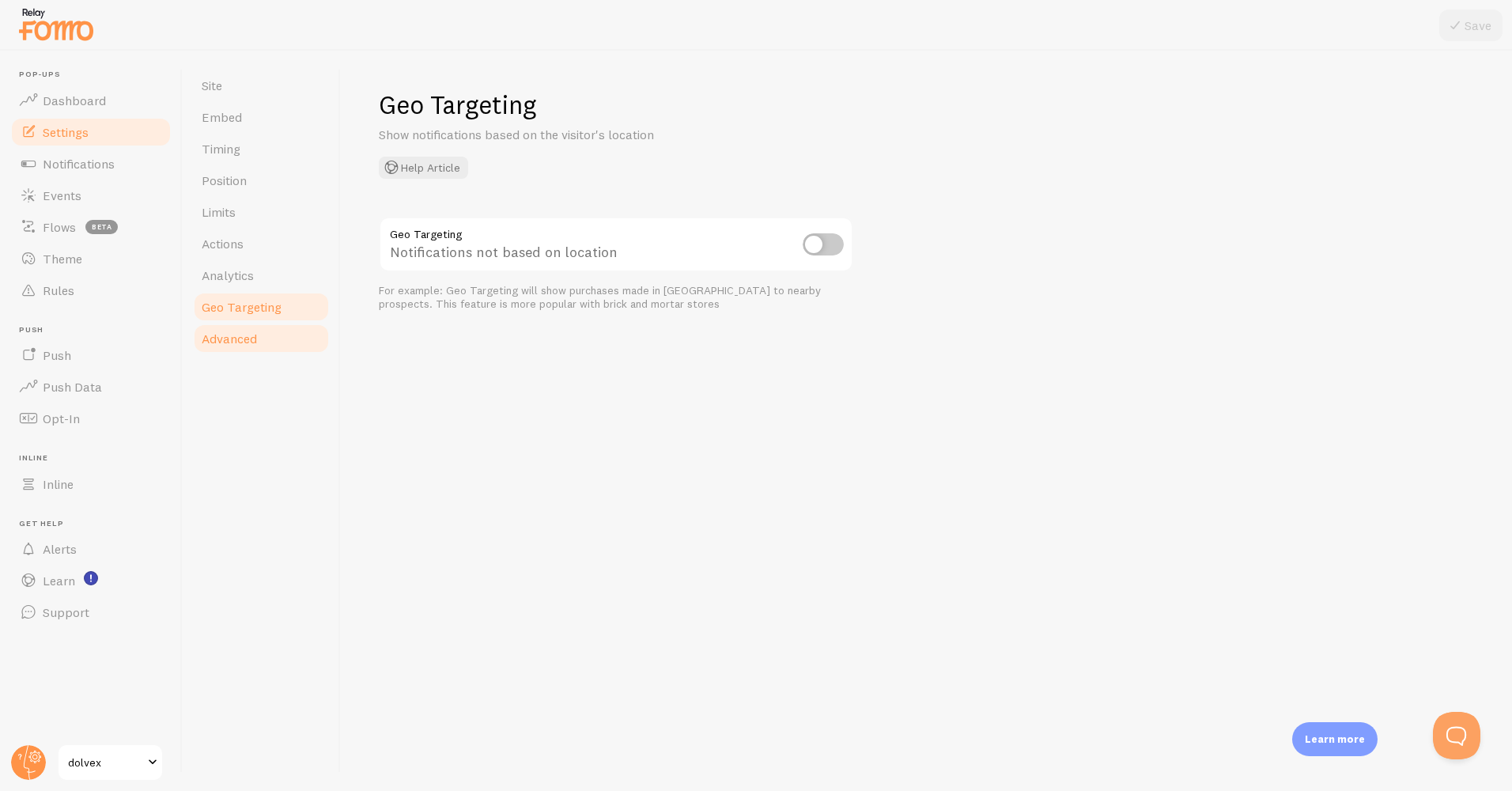
click at [266, 348] on link "Advanced" at bounding box center [261, 338] width 139 height 31
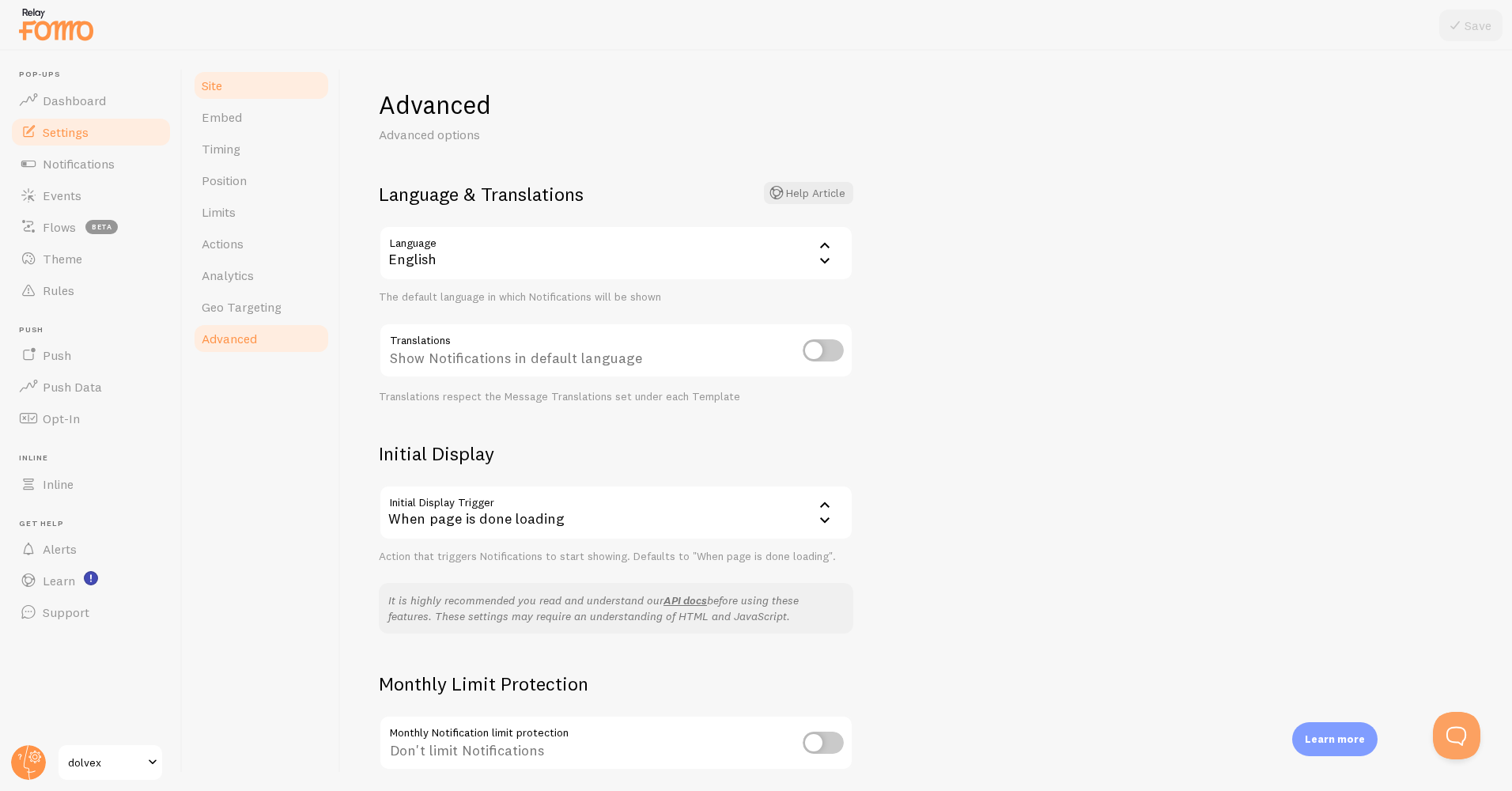
click at [249, 97] on link "Site" at bounding box center [261, 85] width 139 height 31
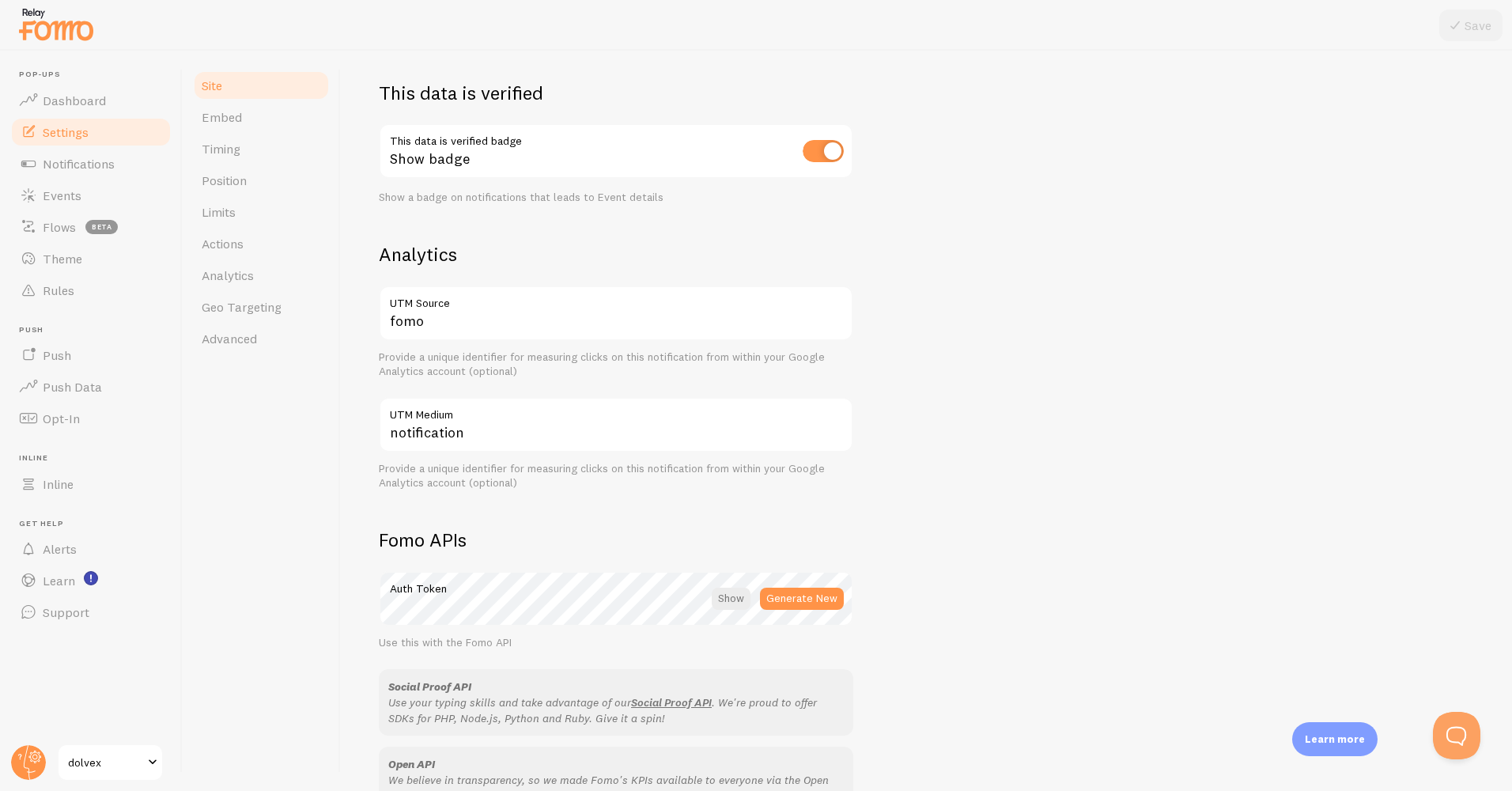
scroll to position [475, 0]
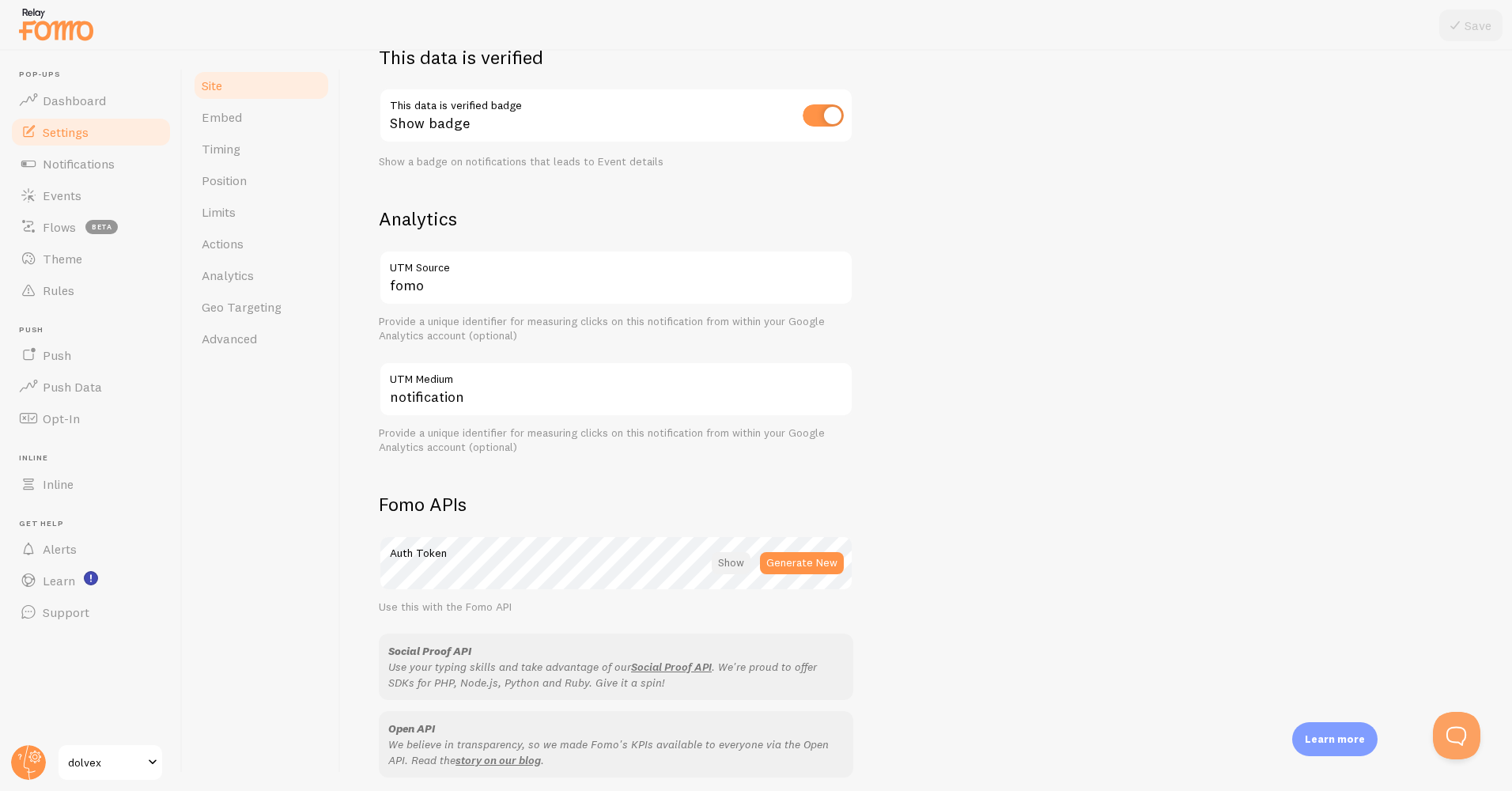
click at [727, 565] on div at bounding box center [731, 563] width 39 height 22
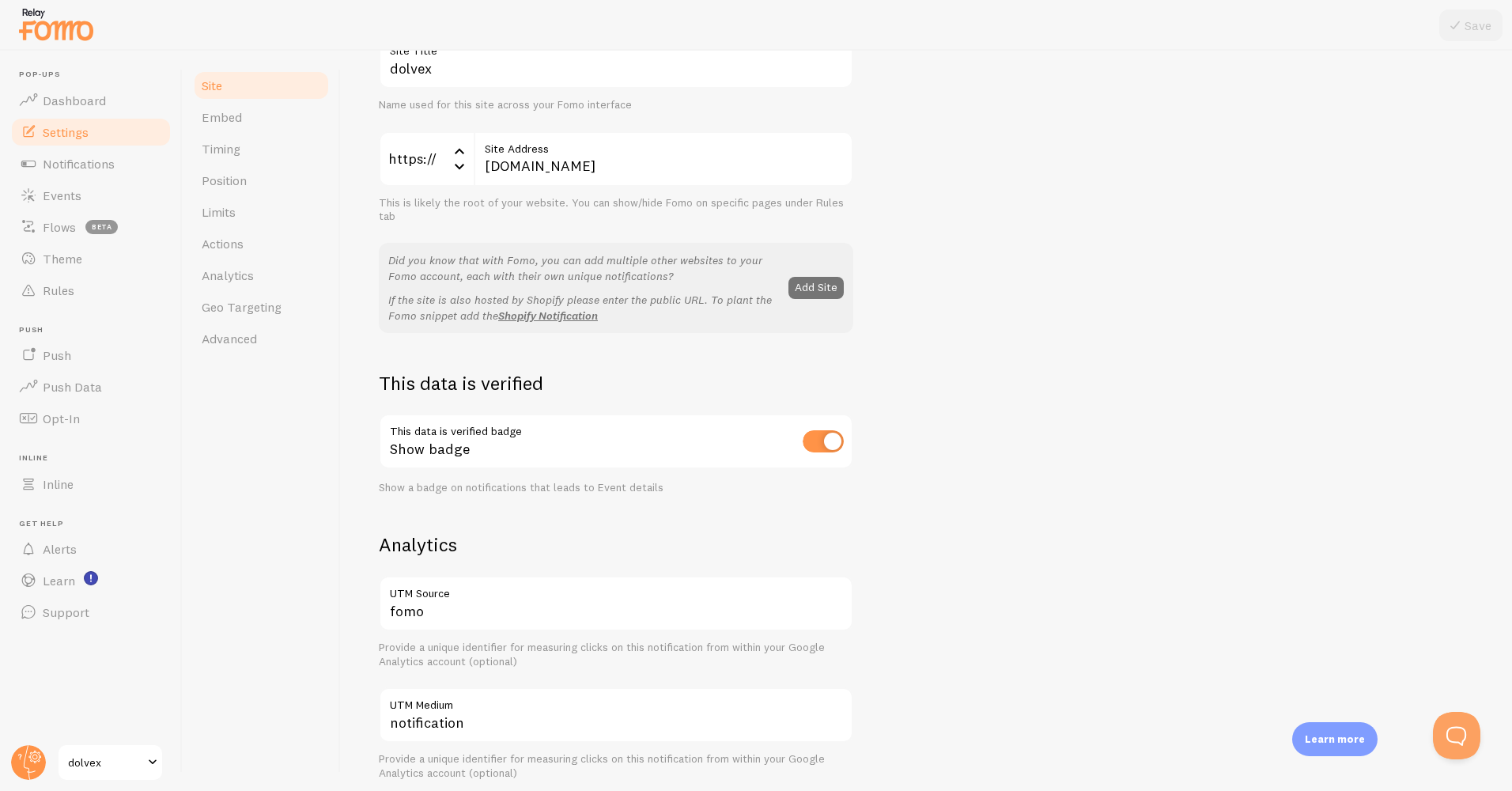
scroll to position [0, 0]
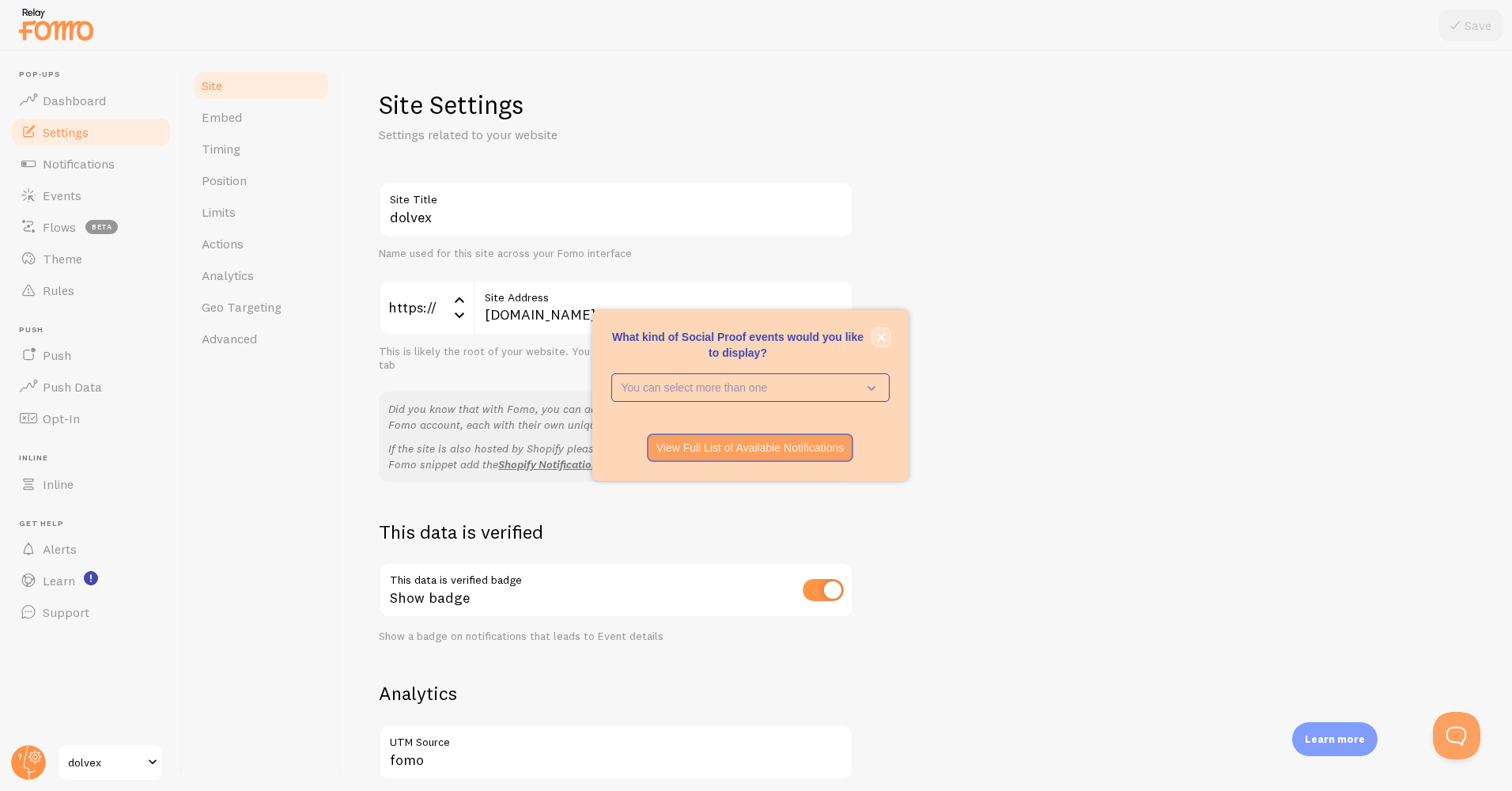
click at [880, 340] on icon "close," at bounding box center [881, 338] width 9 height 9
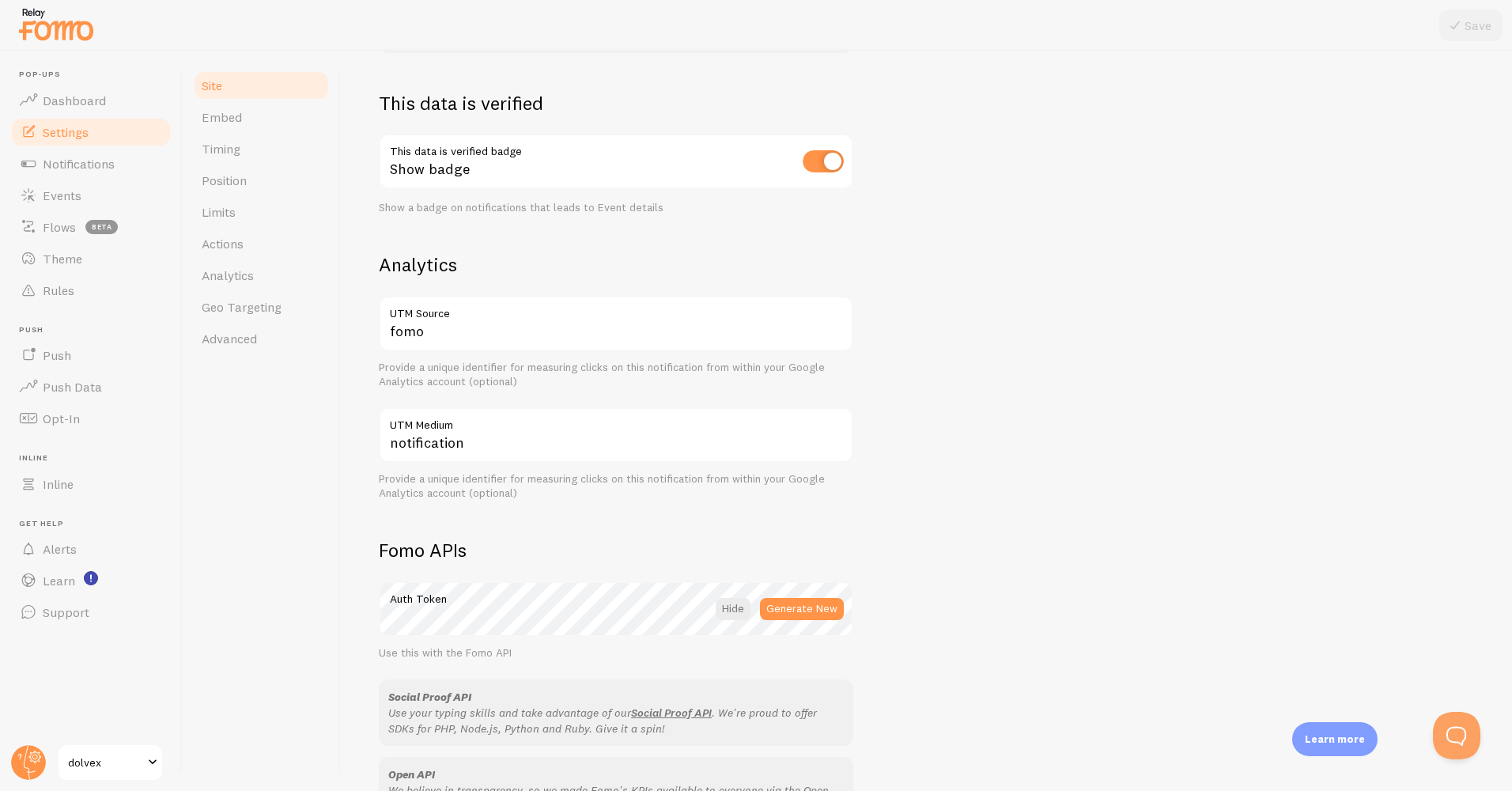
scroll to position [228, 0]
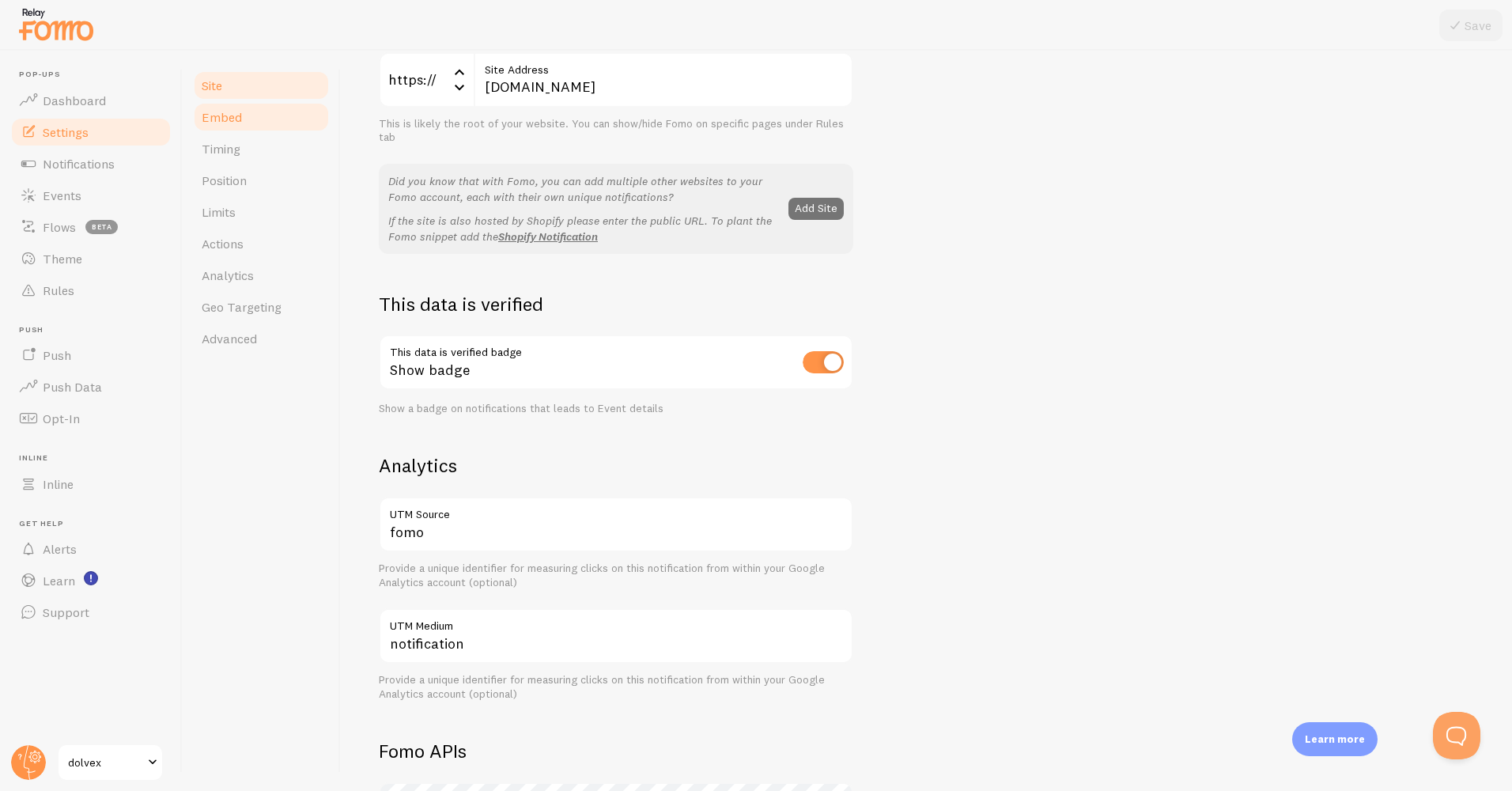
click at [253, 116] on link "Embed" at bounding box center [261, 117] width 139 height 31
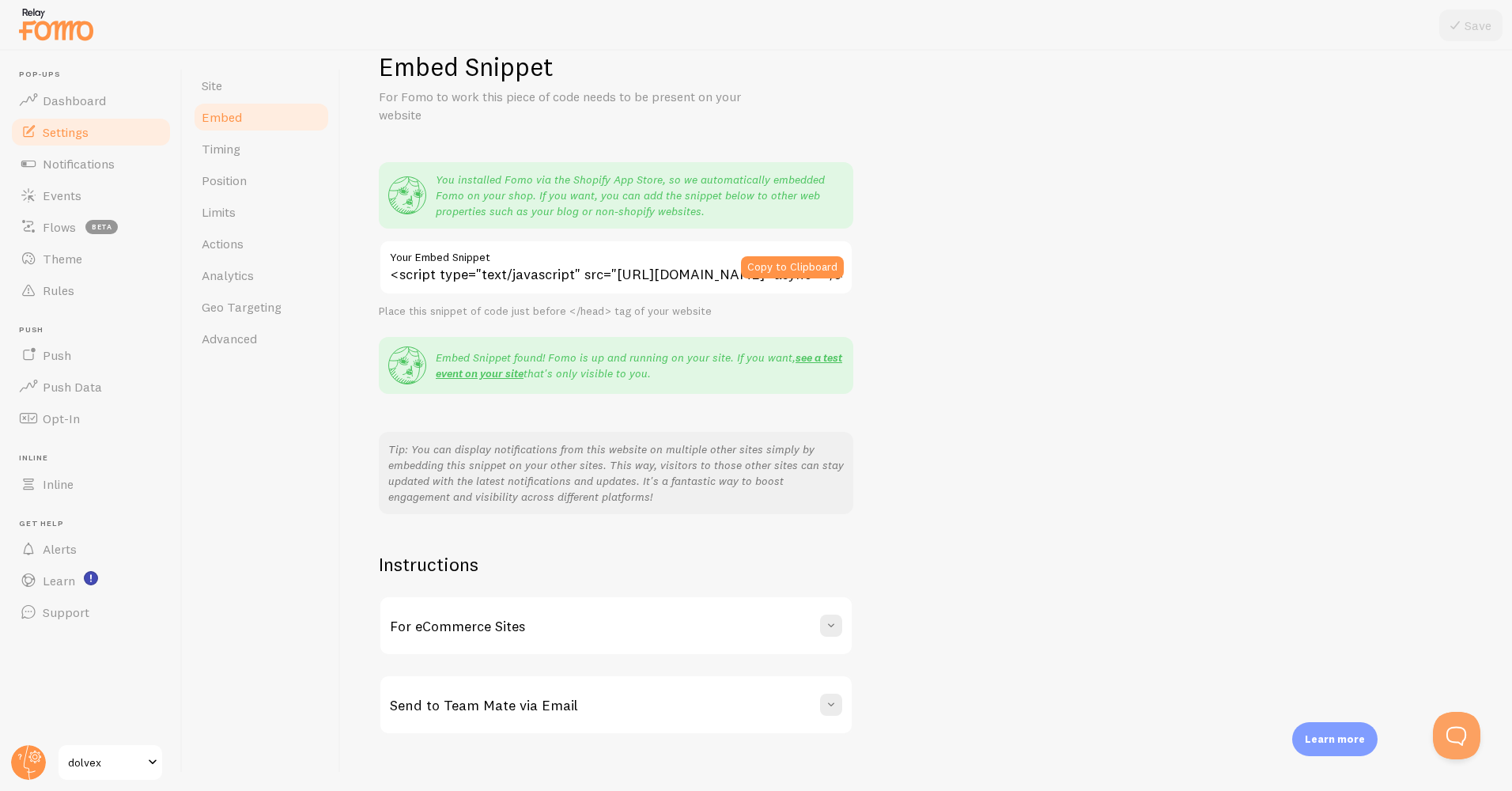
scroll to position [58, 0]
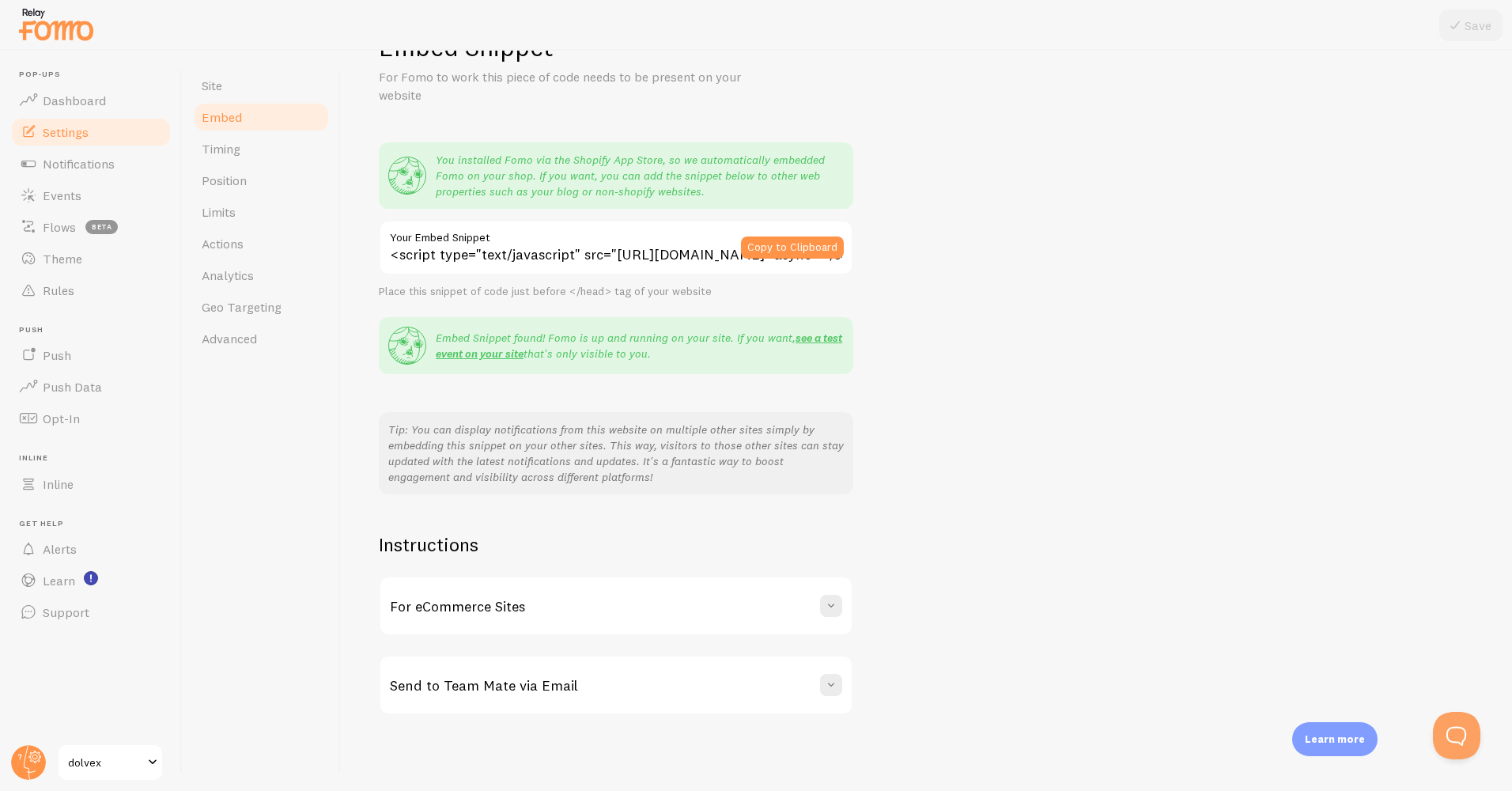
click at [622, 641] on div "Instructions For eCommerce Sites If you are running an eCommerce store - we got…" at bounding box center [617, 623] width 475 height 183
click at [229, 154] on span "Timing" at bounding box center [221, 149] width 39 height 16
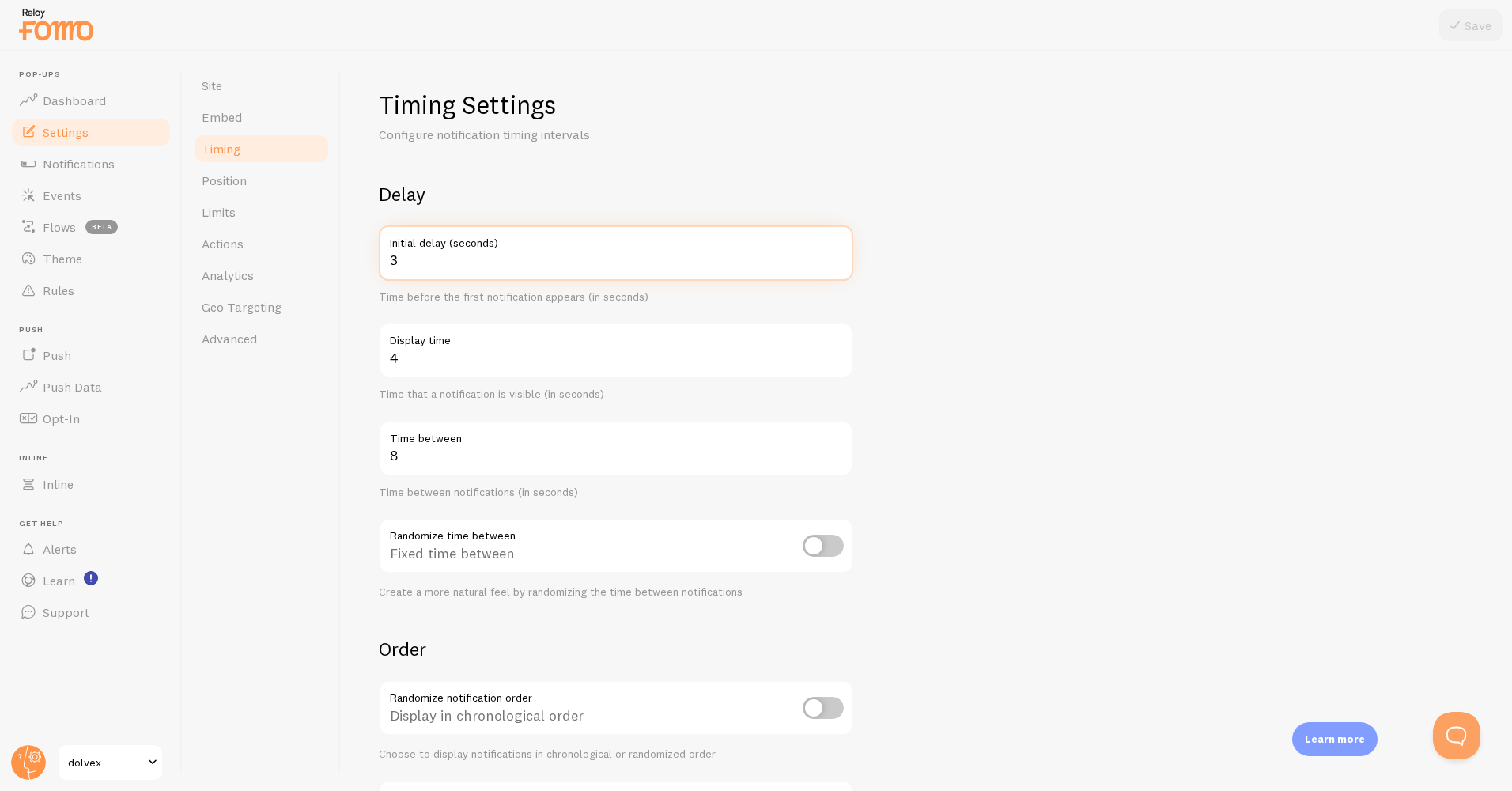
click at [437, 265] on input "3" at bounding box center [617, 253] width 475 height 55
click at [431, 369] on input "4" at bounding box center [617, 350] width 475 height 55
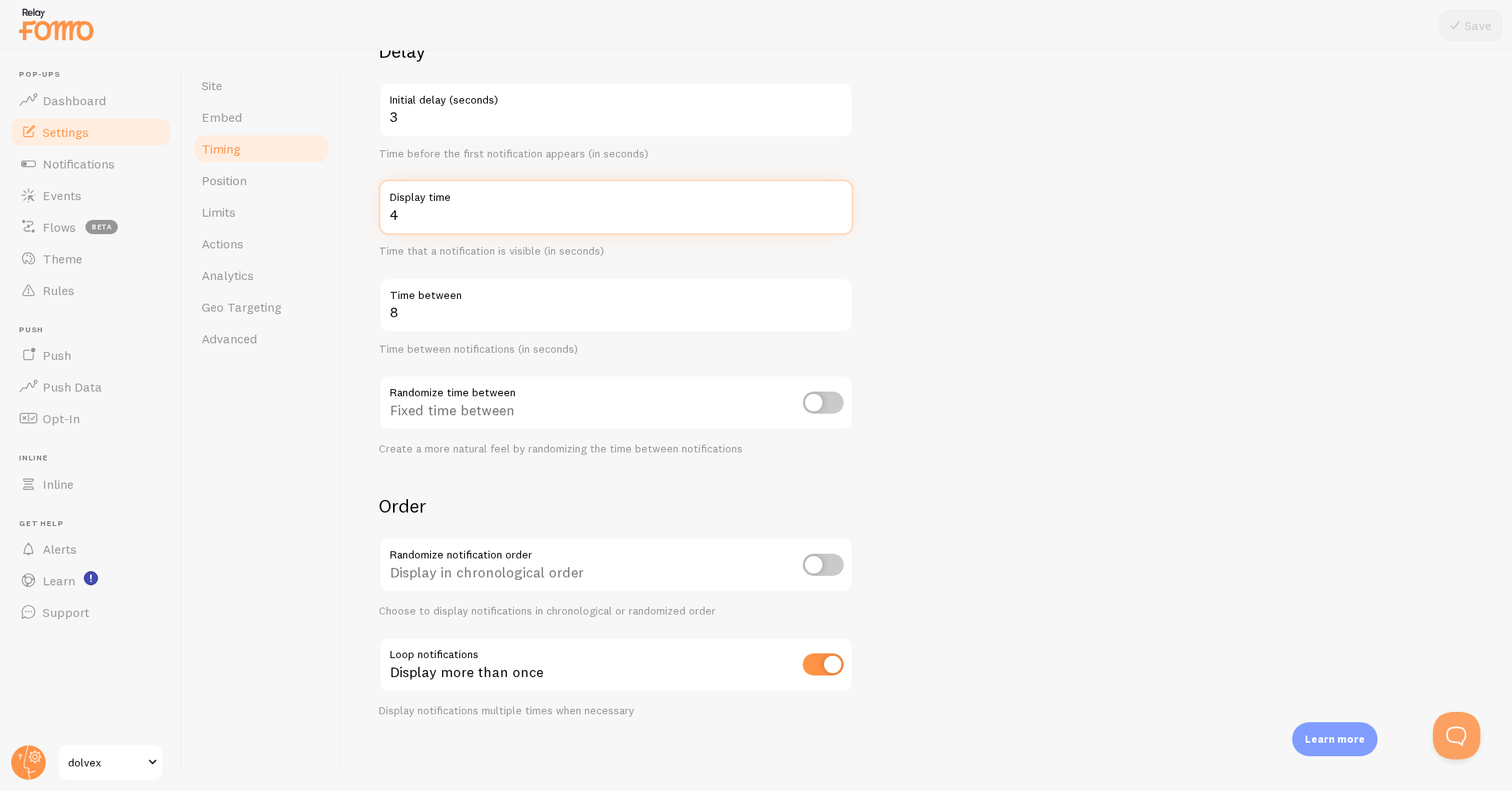
scroll to position [145, 0]
click at [454, 316] on input "8" at bounding box center [617, 303] width 475 height 55
click at [839, 306] on input "9" at bounding box center [617, 303] width 475 height 55
click at [838, 306] on input "10" at bounding box center [617, 303] width 475 height 55
click at [836, 306] on input "11" at bounding box center [617, 303] width 475 height 55
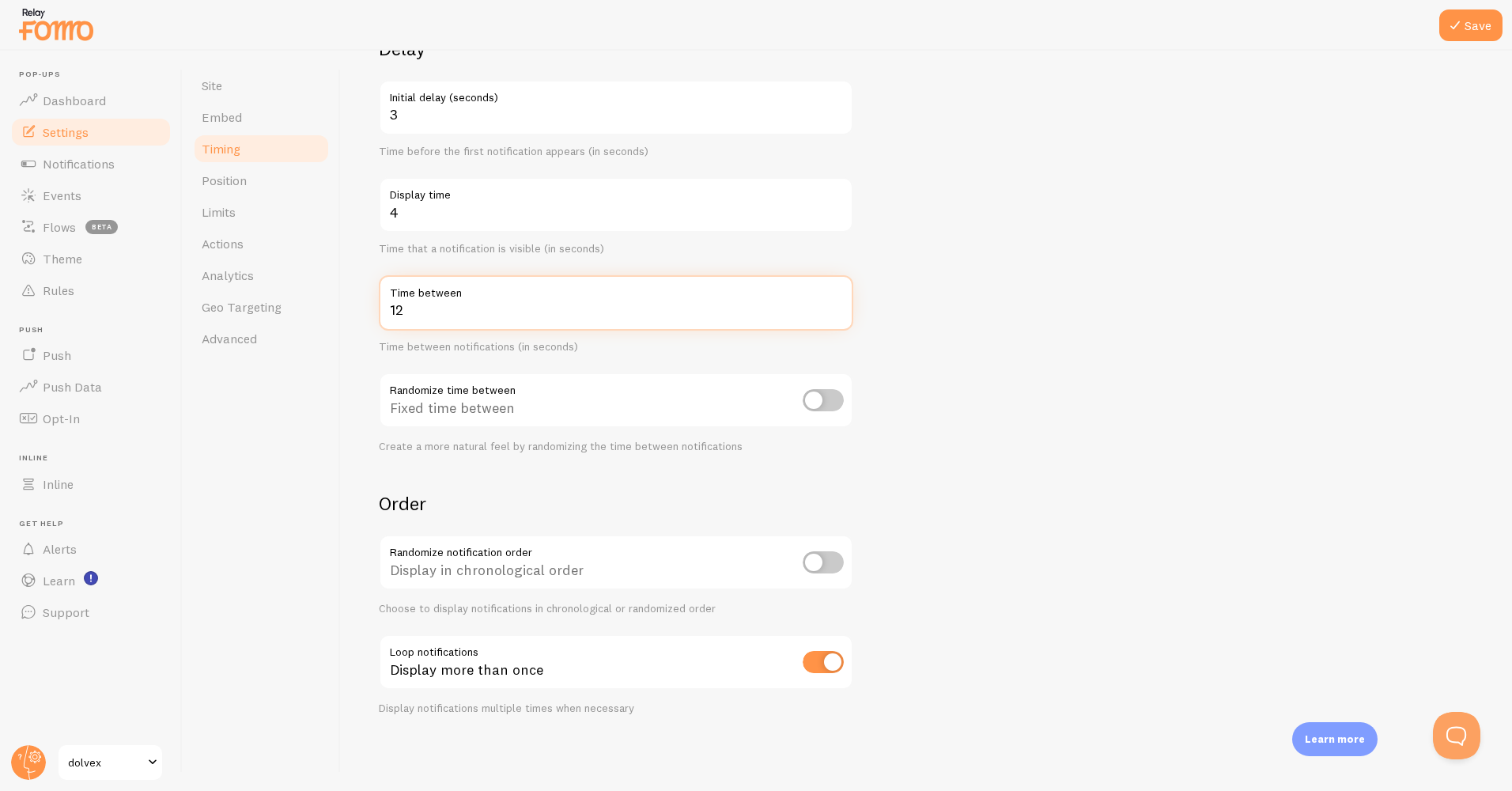
click at [836, 306] on input "12" at bounding box center [617, 303] width 475 height 55
click at [836, 306] on input "13" at bounding box center [617, 303] width 475 height 55
click at [834, 306] on input "14" at bounding box center [617, 303] width 475 height 55
click at [834, 306] on input "15" at bounding box center [617, 303] width 475 height 55
click at [834, 306] on input "16" at bounding box center [617, 303] width 475 height 55
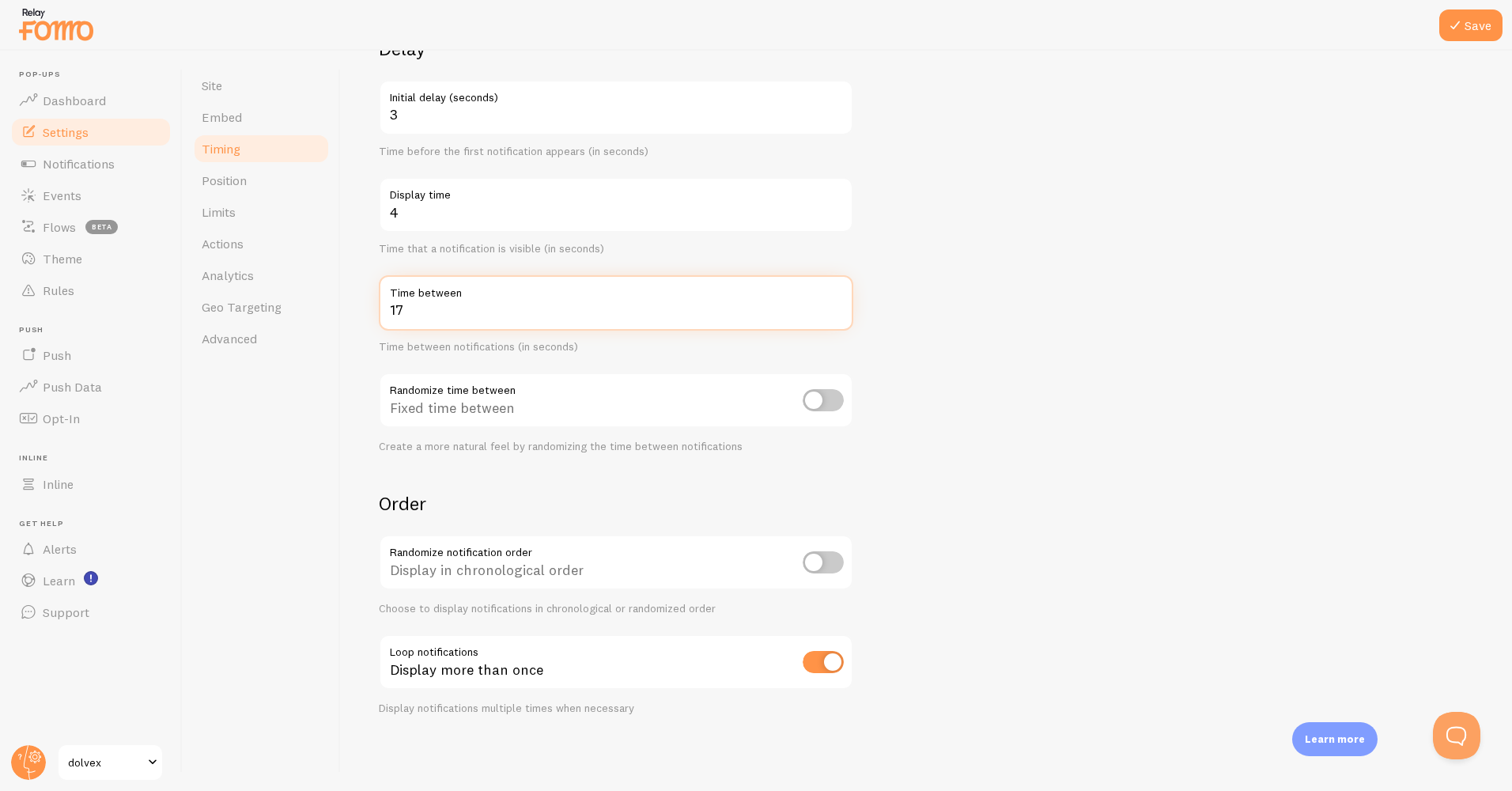
click at [834, 306] on input "17" at bounding box center [617, 303] width 475 height 55
click at [834, 306] on input "18" at bounding box center [617, 303] width 475 height 55
click at [834, 306] on input "21" at bounding box center [617, 303] width 475 height 55
click at [834, 306] on input "22" at bounding box center [617, 303] width 475 height 55
click at [834, 306] on input "23" at bounding box center [617, 303] width 475 height 55
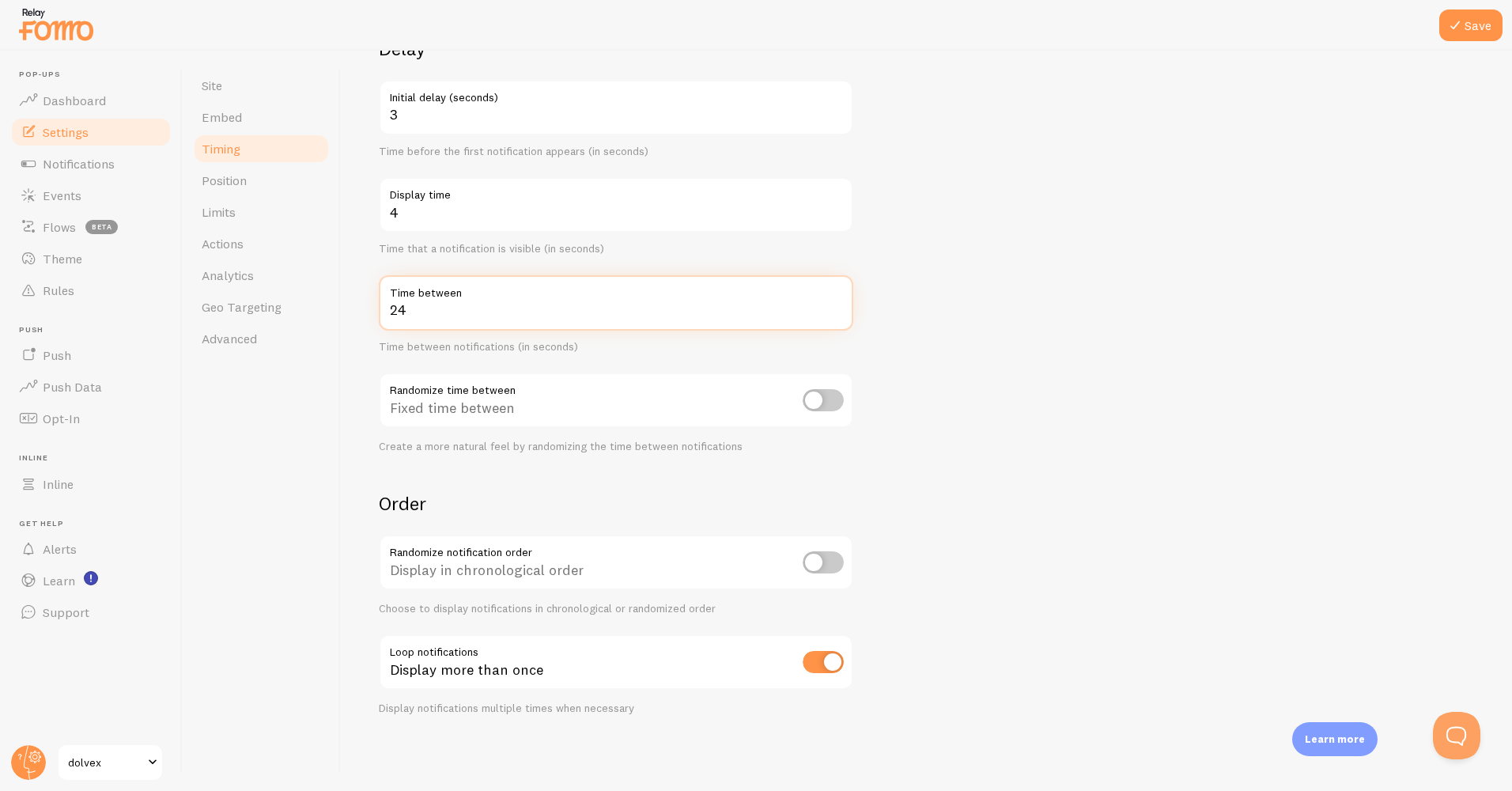
click at [834, 306] on input "24" at bounding box center [617, 303] width 475 height 55
click at [834, 306] on input "25" at bounding box center [617, 303] width 475 height 55
click at [834, 306] on input "26" at bounding box center [617, 303] width 475 height 55
click at [834, 306] on input "27" at bounding box center [617, 303] width 475 height 55
click at [833, 312] on input "26" at bounding box center [617, 303] width 475 height 55
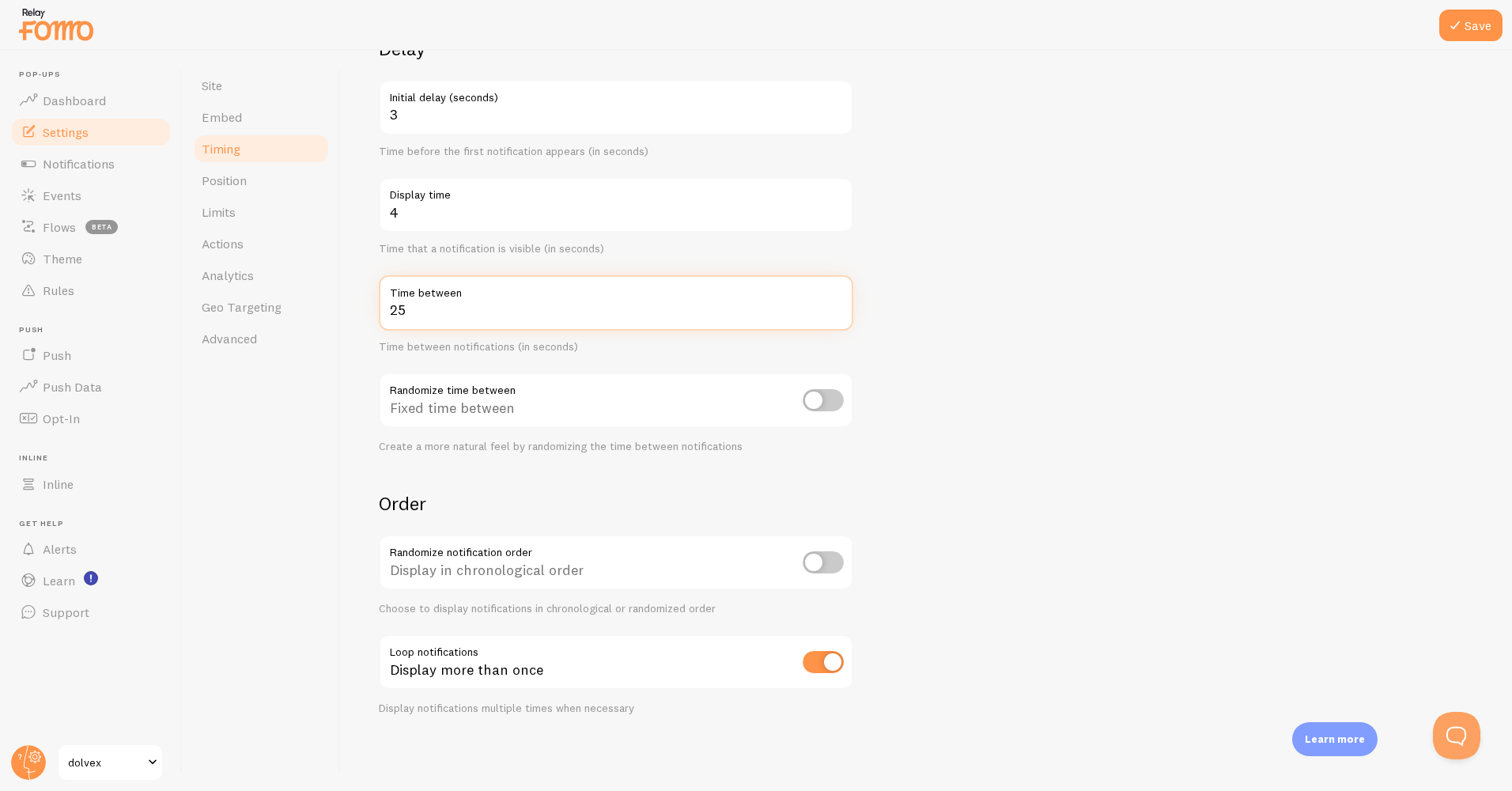
type input "25"
click at [833, 312] on input "25" at bounding box center [617, 303] width 475 height 55
click at [1466, 17] on button "Save" at bounding box center [1471, 25] width 63 height 31
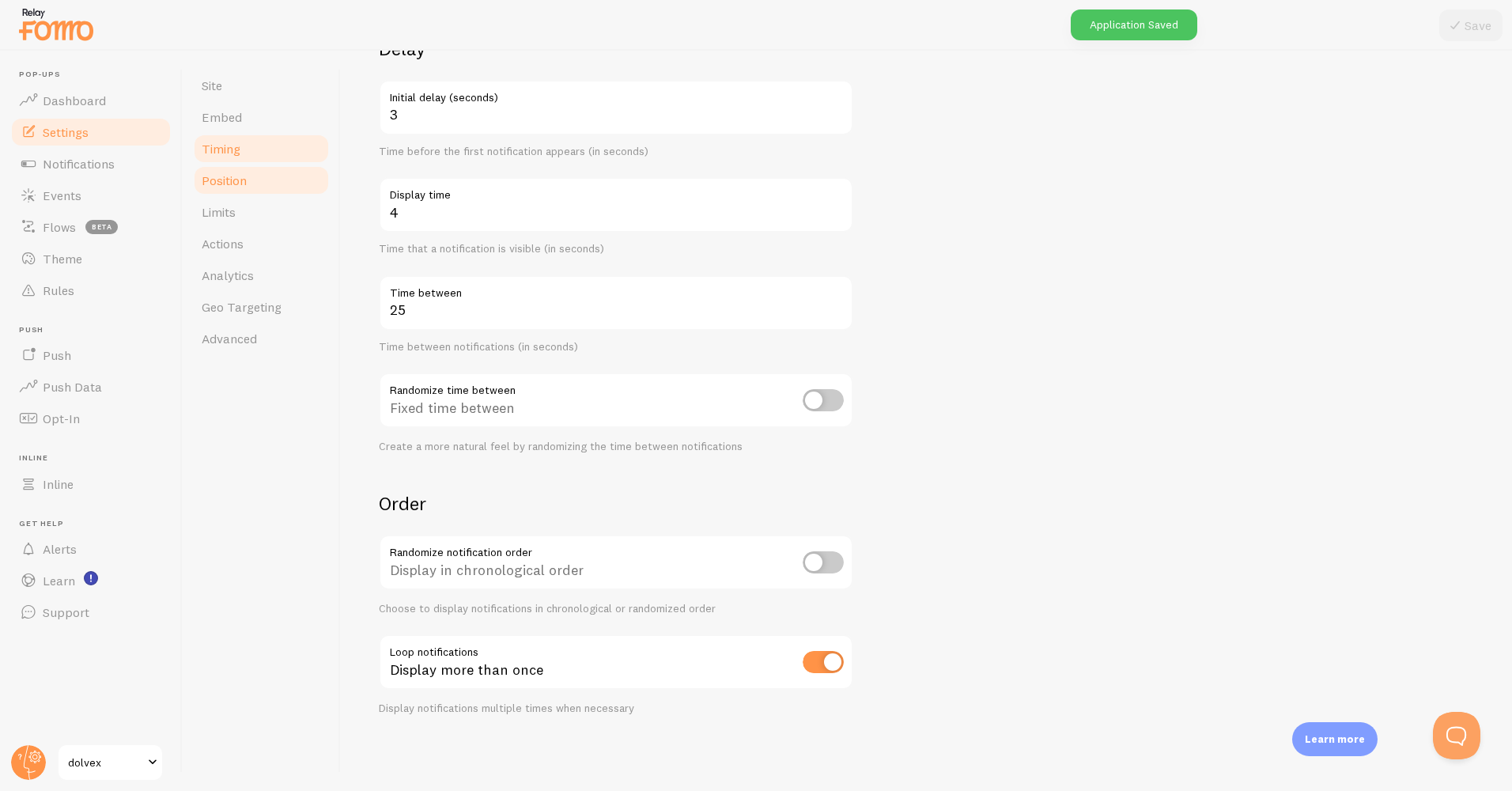
click at [225, 175] on span "Position" at bounding box center [224, 180] width 45 height 16
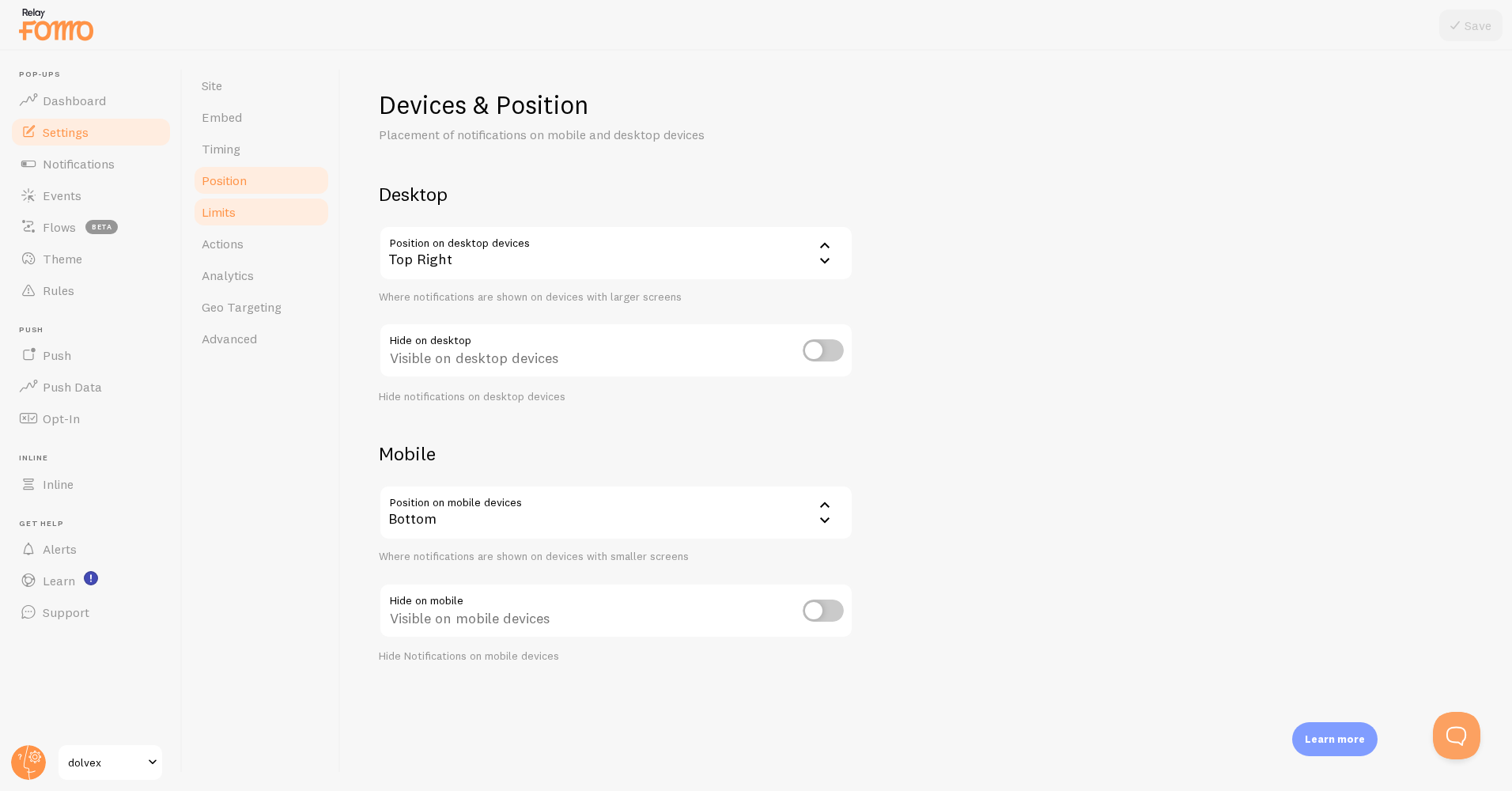
click at [251, 223] on link "Limits" at bounding box center [261, 212] width 139 height 31
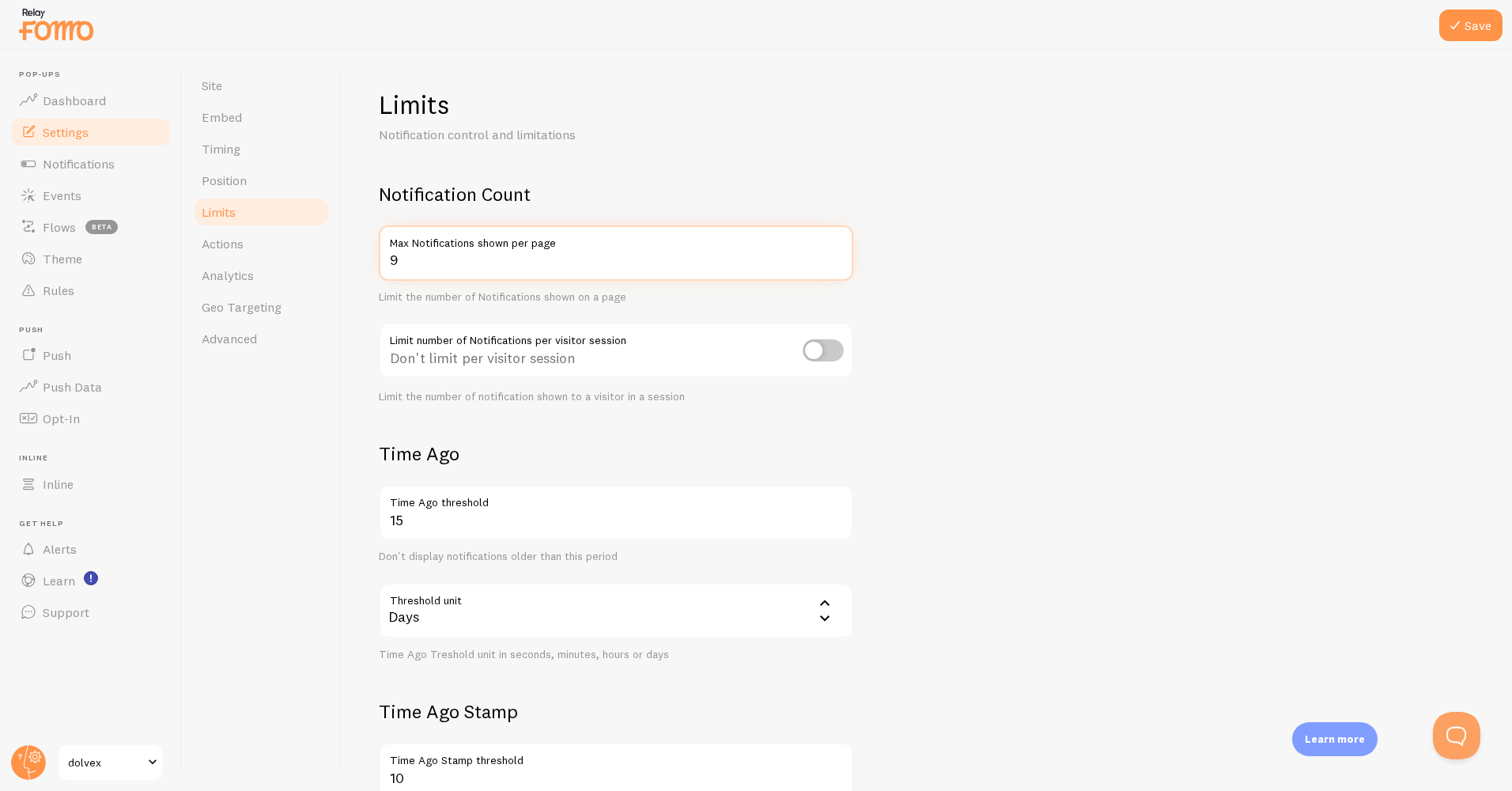
click at [836, 265] on input "9" at bounding box center [617, 253] width 475 height 55
click at [836, 265] on input "8" at bounding box center [617, 253] width 475 height 55
click at [836, 265] on input "7" at bounding box center [617, 253] width 475 height 55
click at [836, 265] on input "6" at bounding box center [617, 253] width 475 height 55
type input "5"
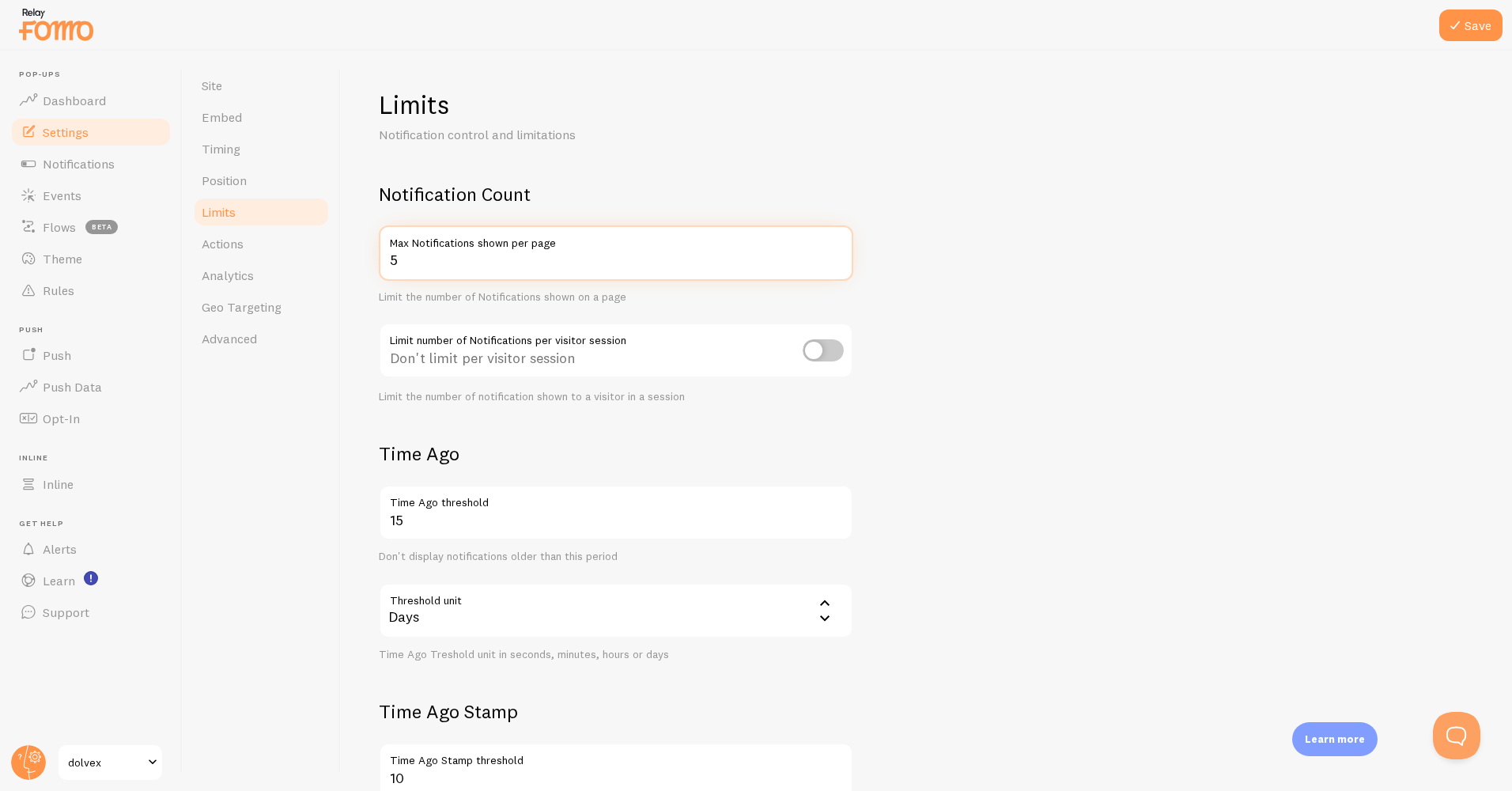
click at [836, 265] on input "5" at bounding box center [617, 253] width 475 height 55
click at [1473, 30] on button "Save" at bounding box center [1471, 25] width 63 height 31
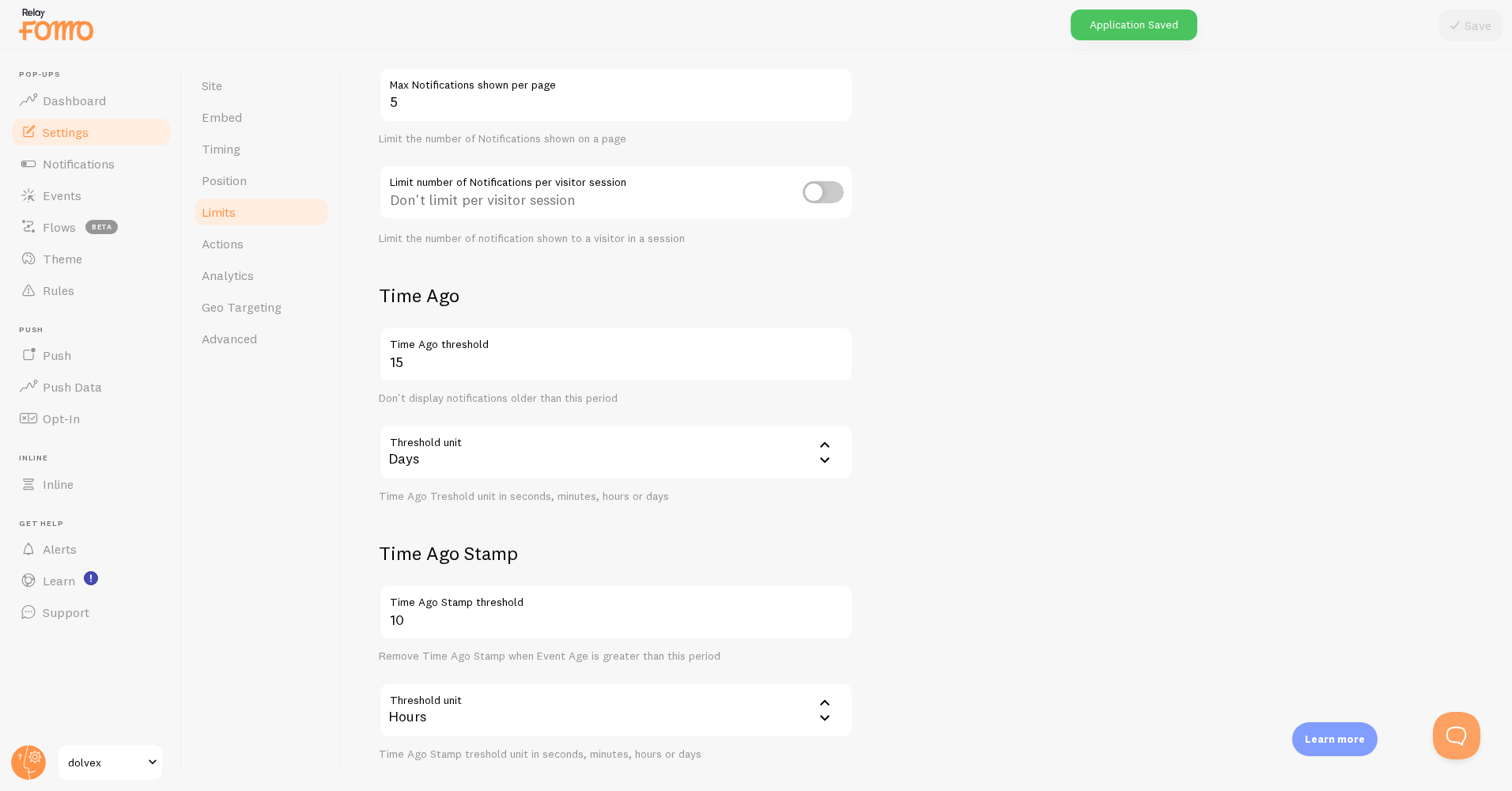
scroll to position [235, 0]
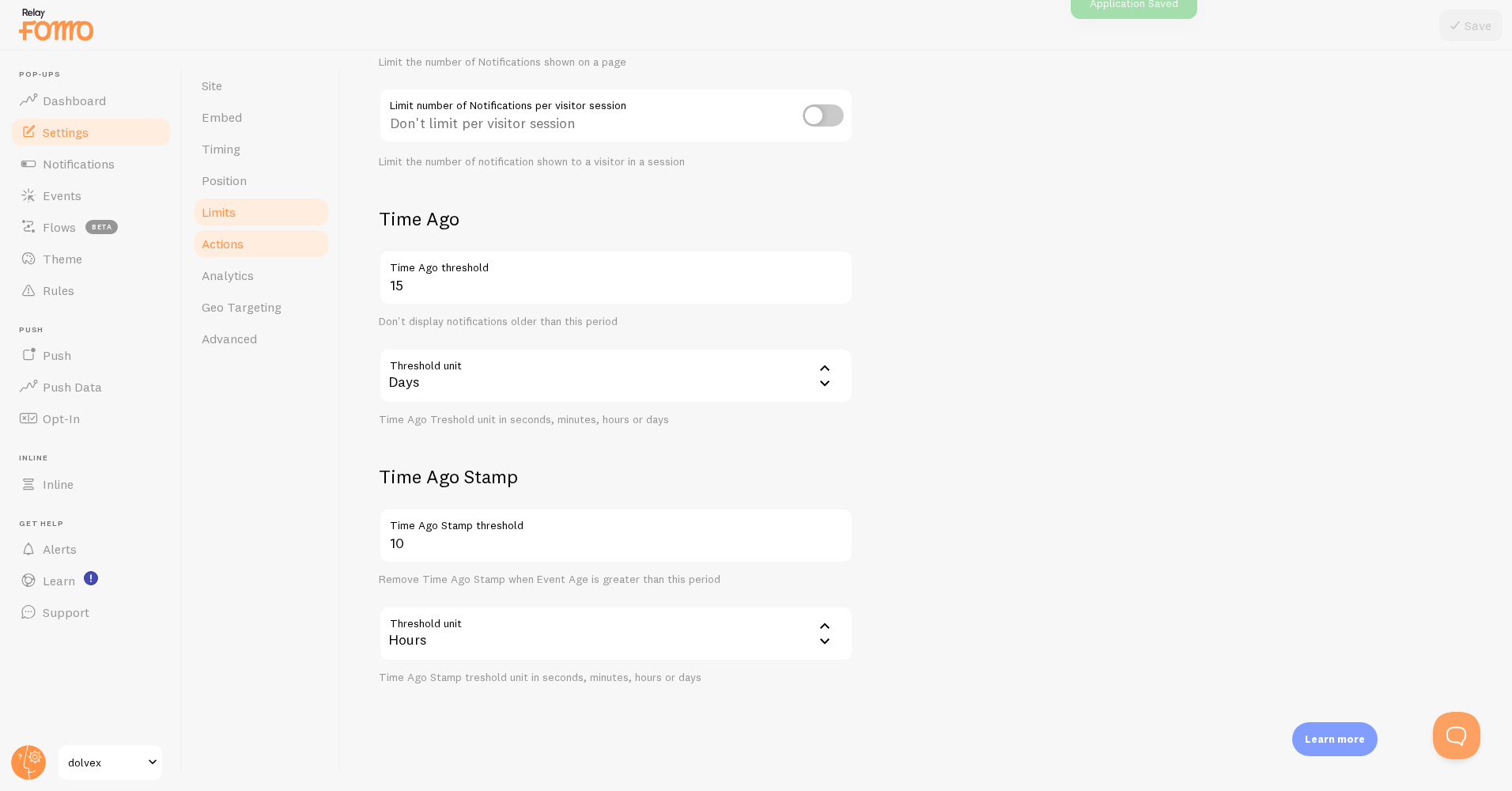
click at [225, 241] on span "Actions" at bounding box center [222, 243] width 42 height 16
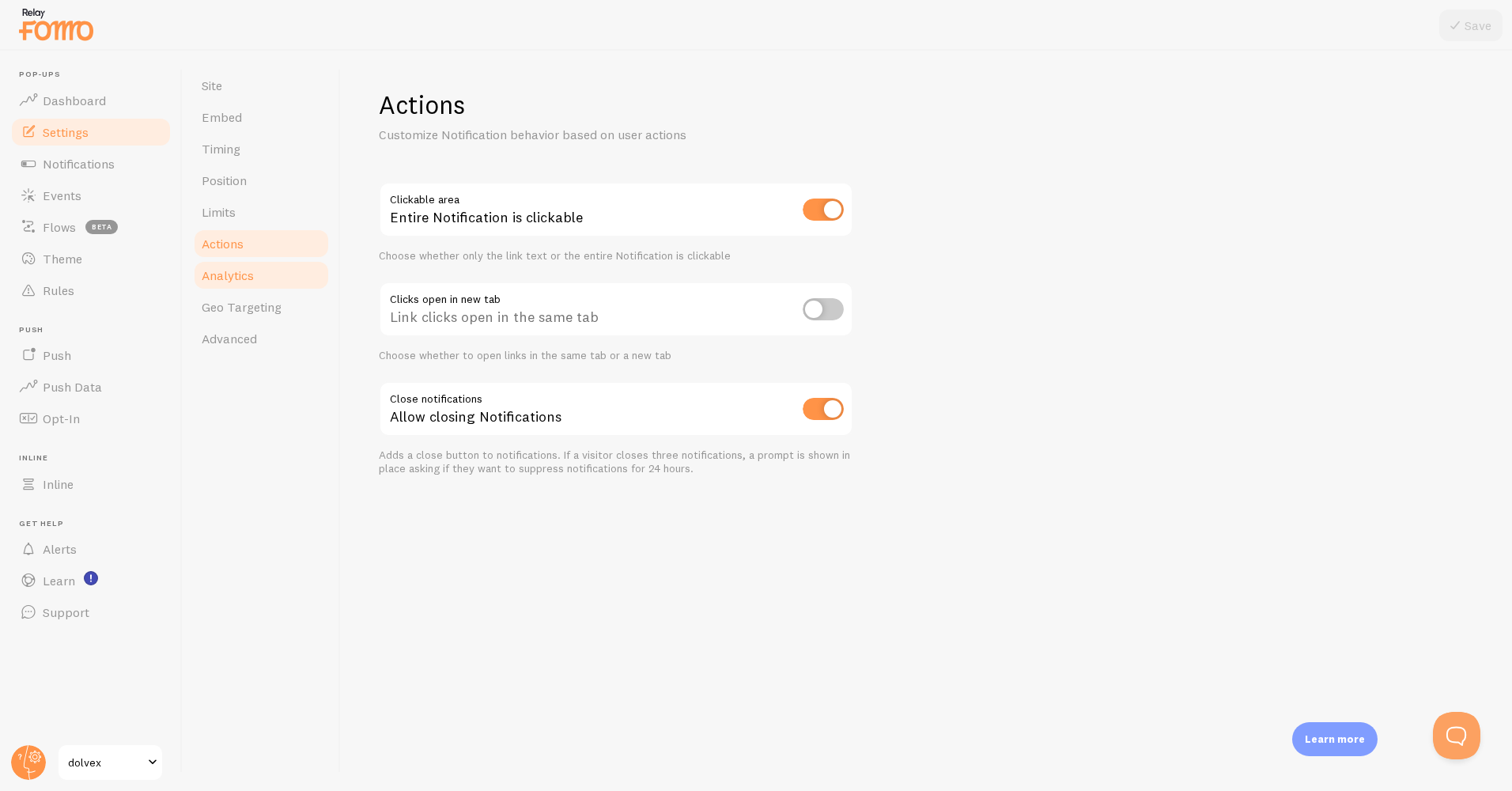
click at [247, 280] on span "Analytics" at bounding box center [227, 275] width 52 height 16
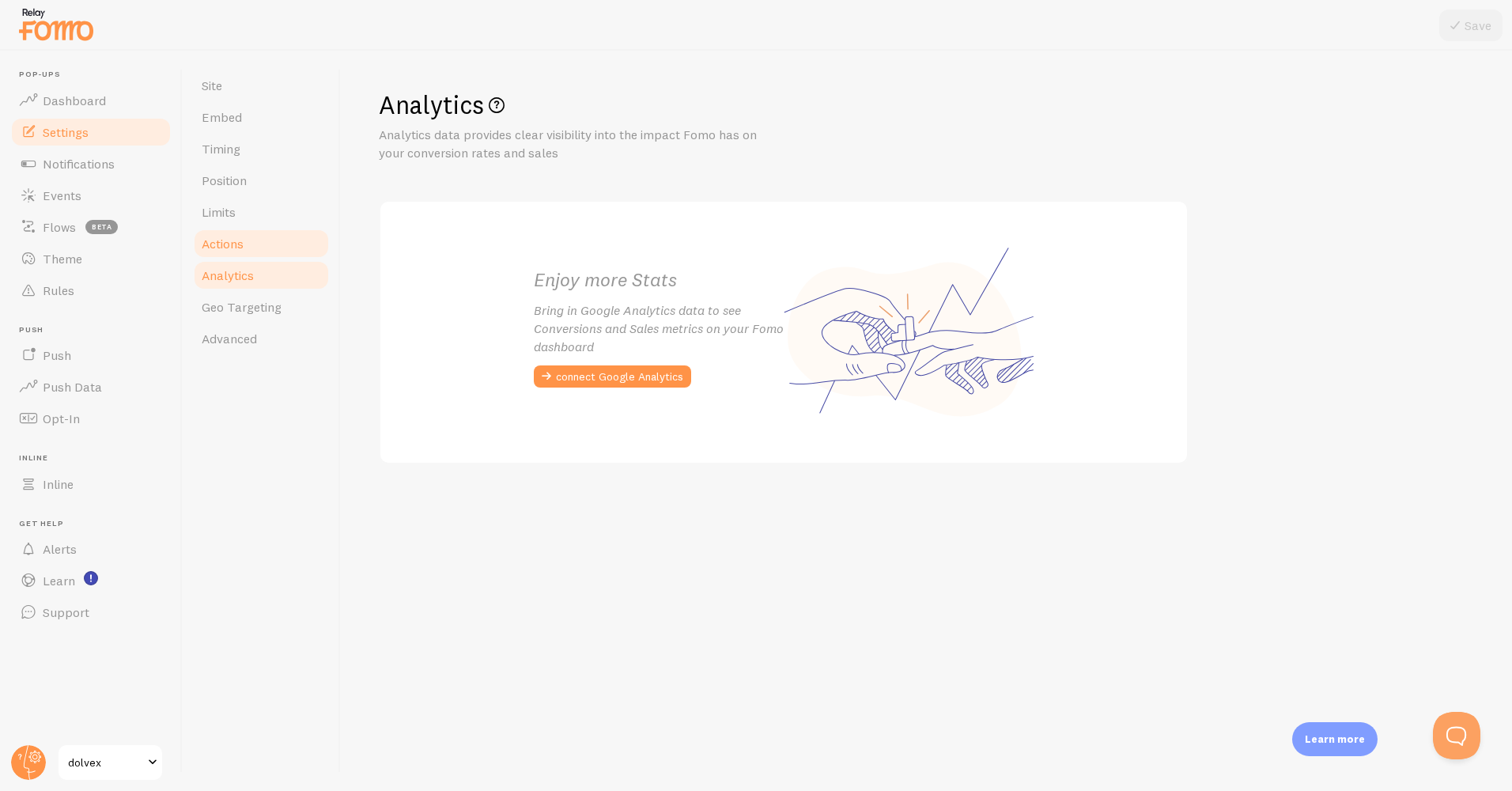
click at [256, 243] on link "Actions" at bounding box center [261, 243] width 139 height 31
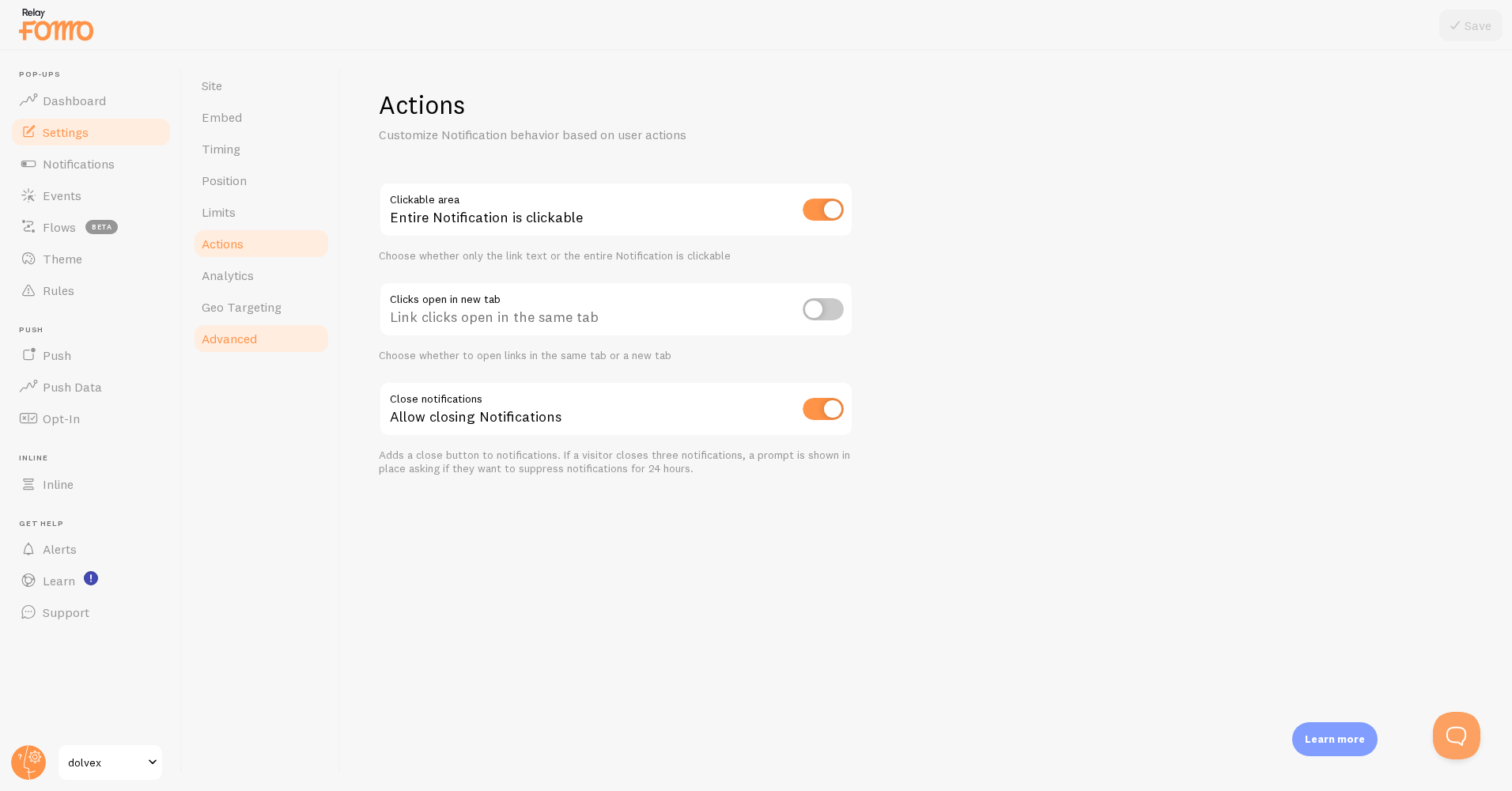
click at [228, 337] on span "Advanced" at bounding box center [229, 339] width 55 height 16
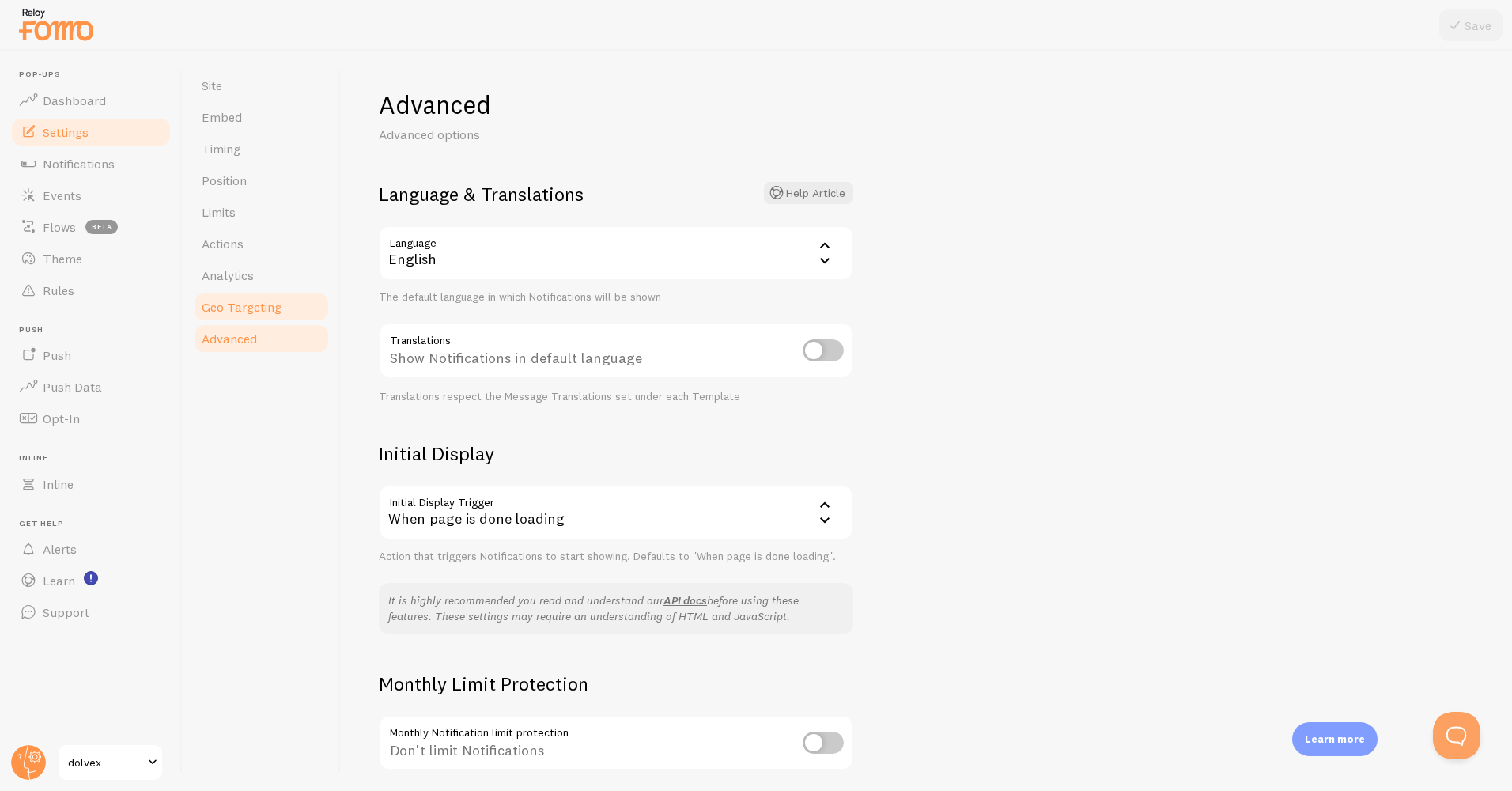
click at [232, 316] on link "Geo Targeting" at bounding box center [261, 306] width 139 height 31
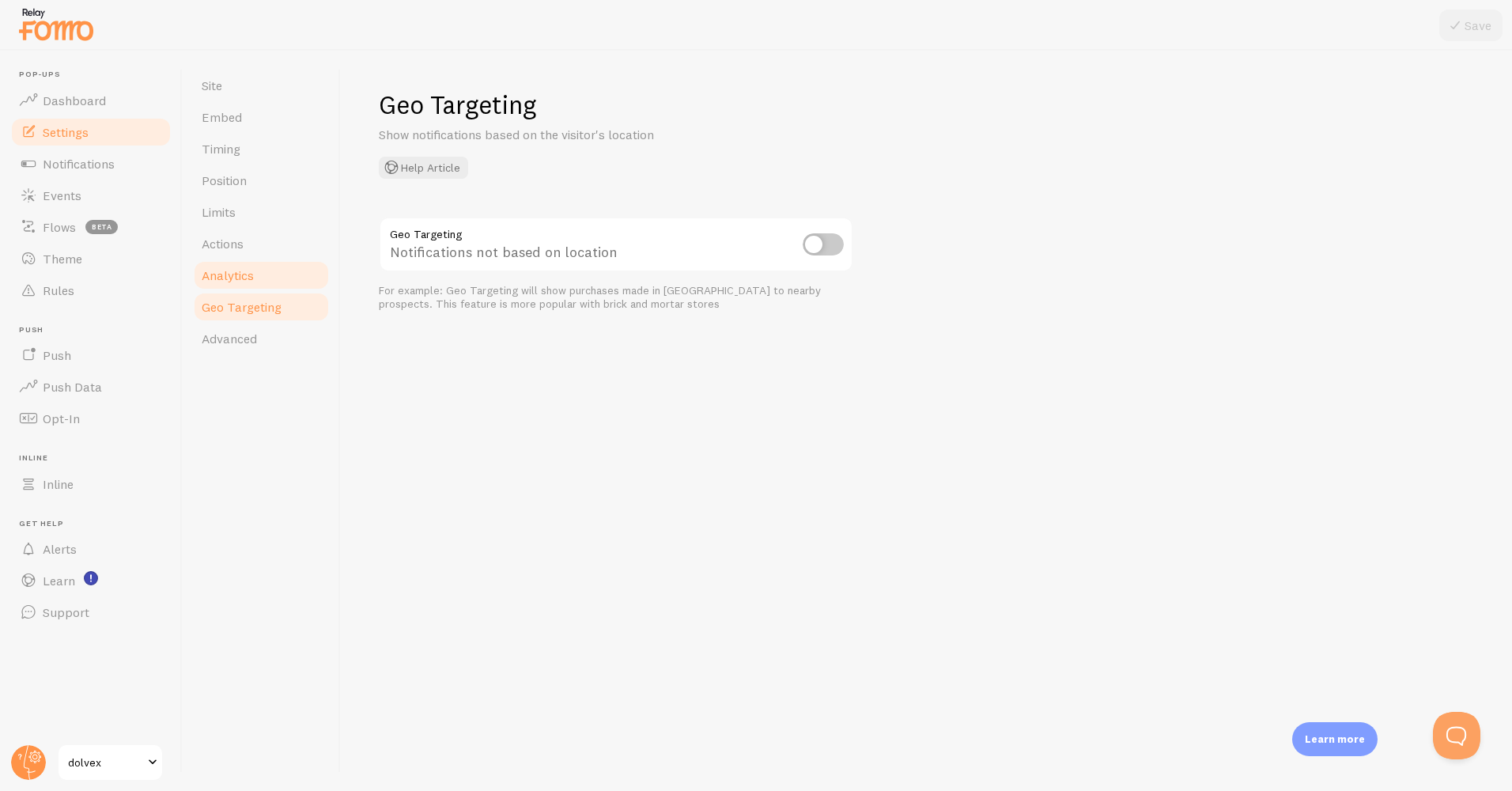
click at [236, 277] on span "Analytics" at bounding box center [227, 275] width 52 height 16
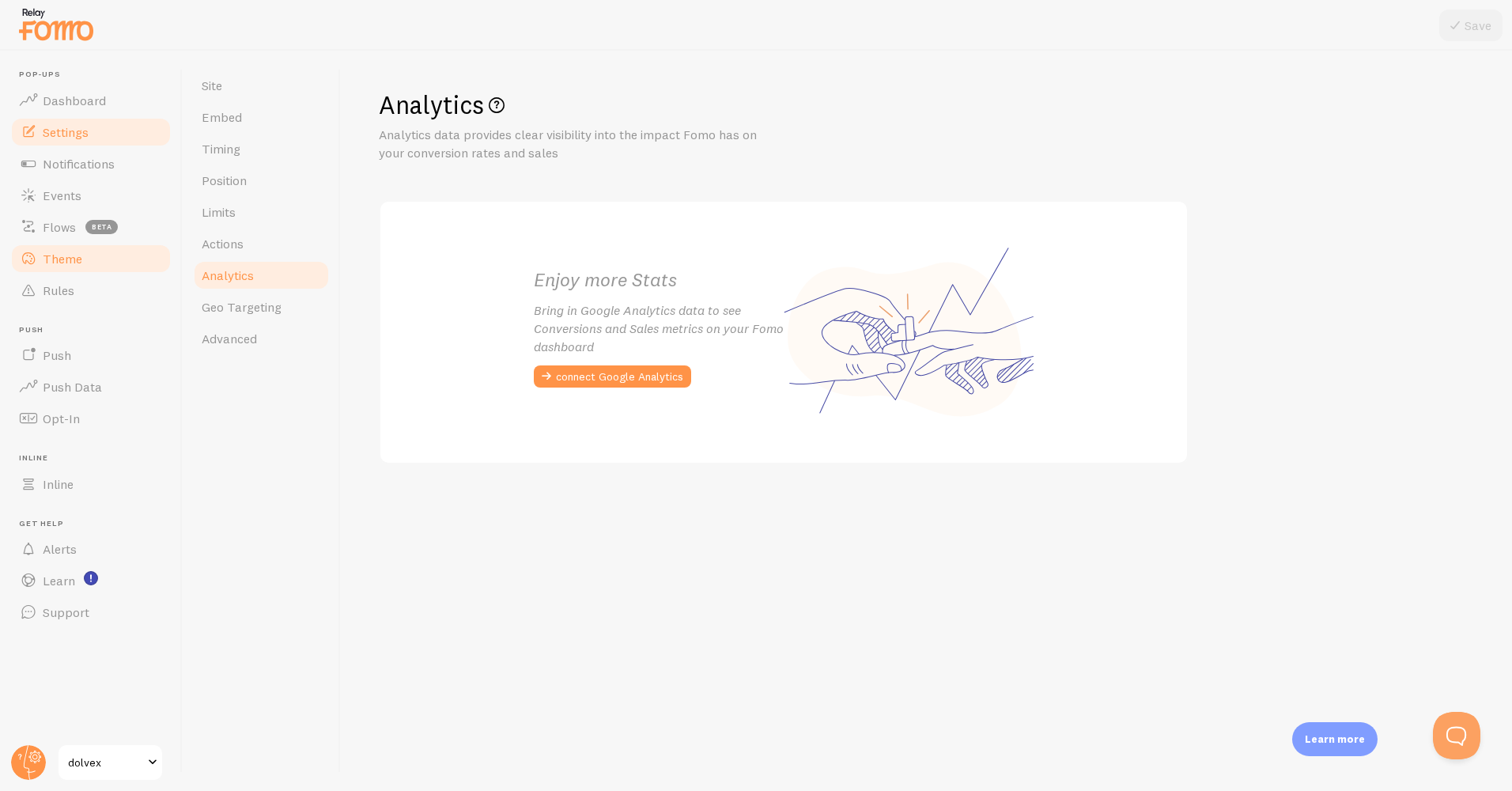
click at [85, 263] on link "Theme" at bounding box center [91, 259] width 163 height 31
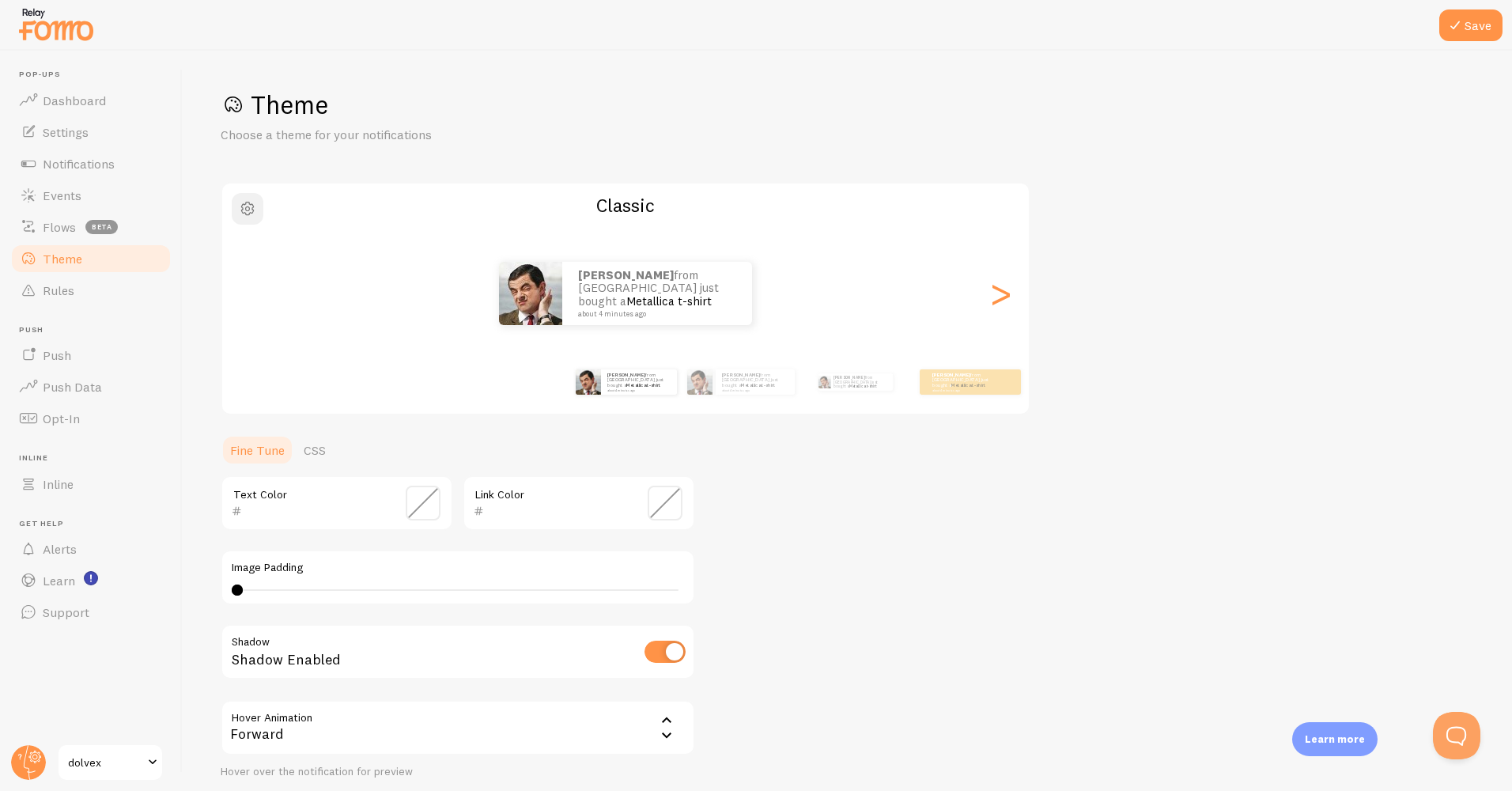
click at [258, 215] on button "button" at bounding box center [247, 208] width 31 height 31
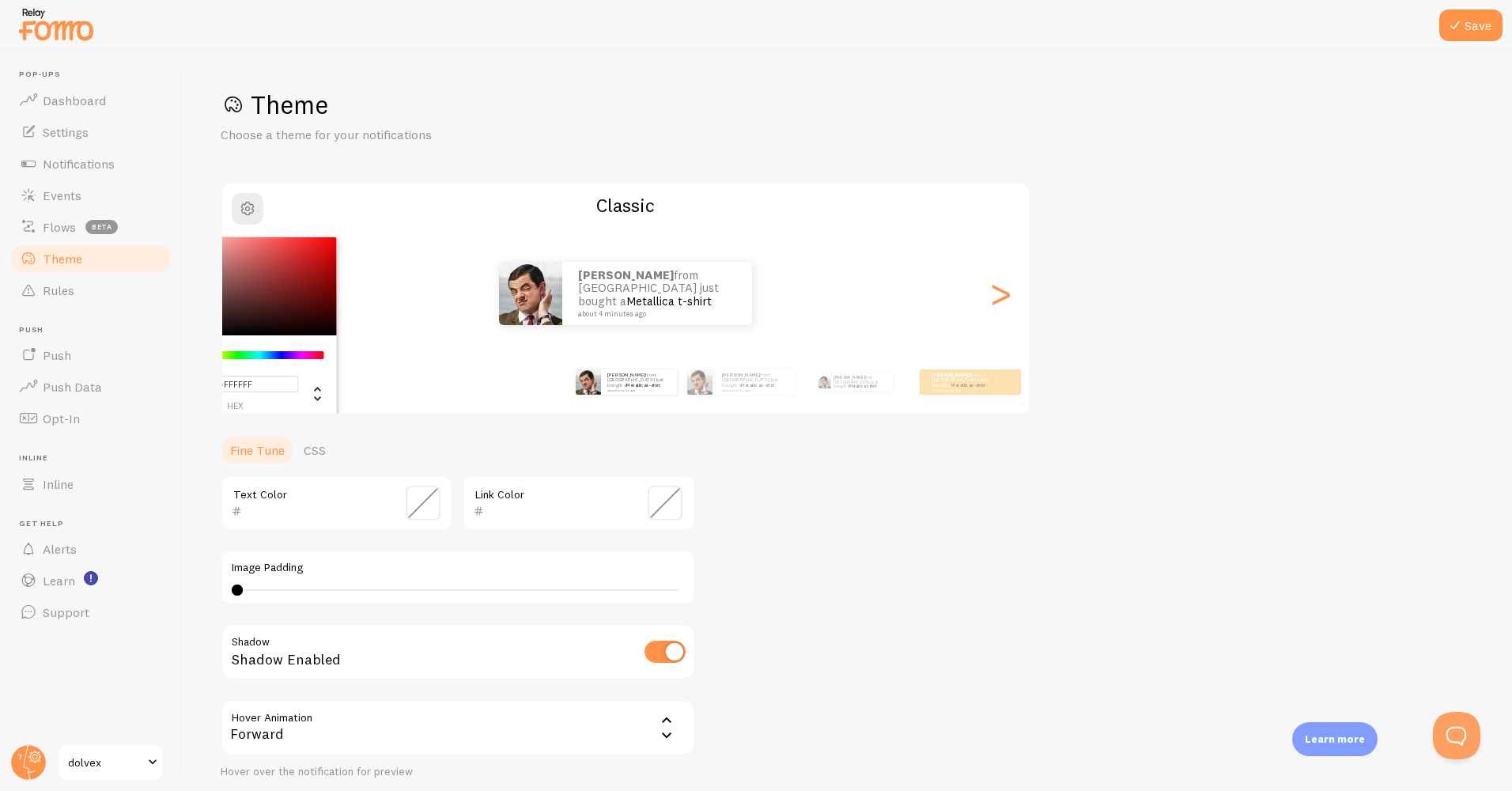
click at [401, 369] on div "[PERSON_NAME] from [GEOGRAPHIC_DATA] just bought a Metallica t-shirt about 4 mi…" at bounding box center [626, 382] width 908 height 63
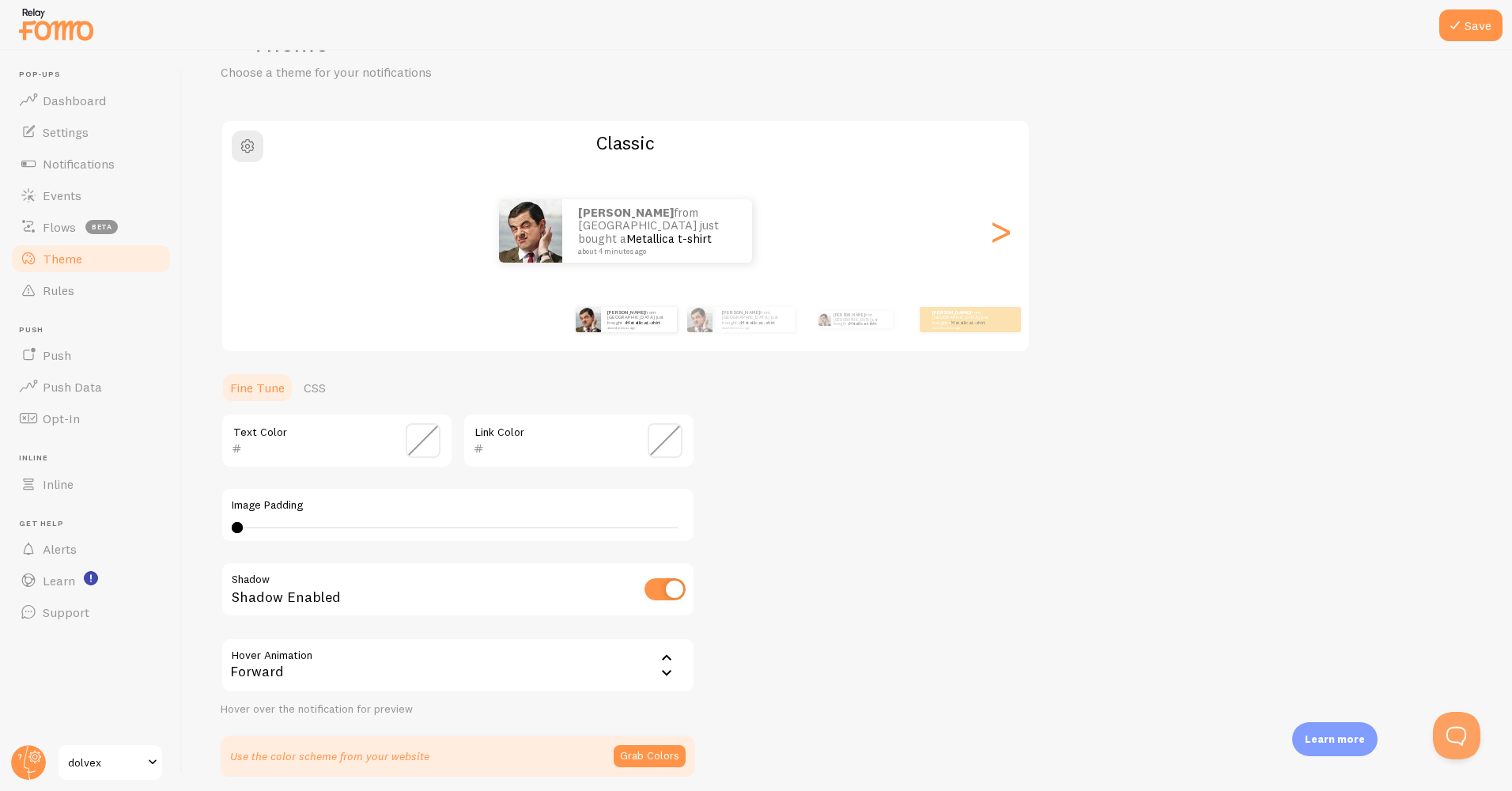
scroll to position [124, 0]
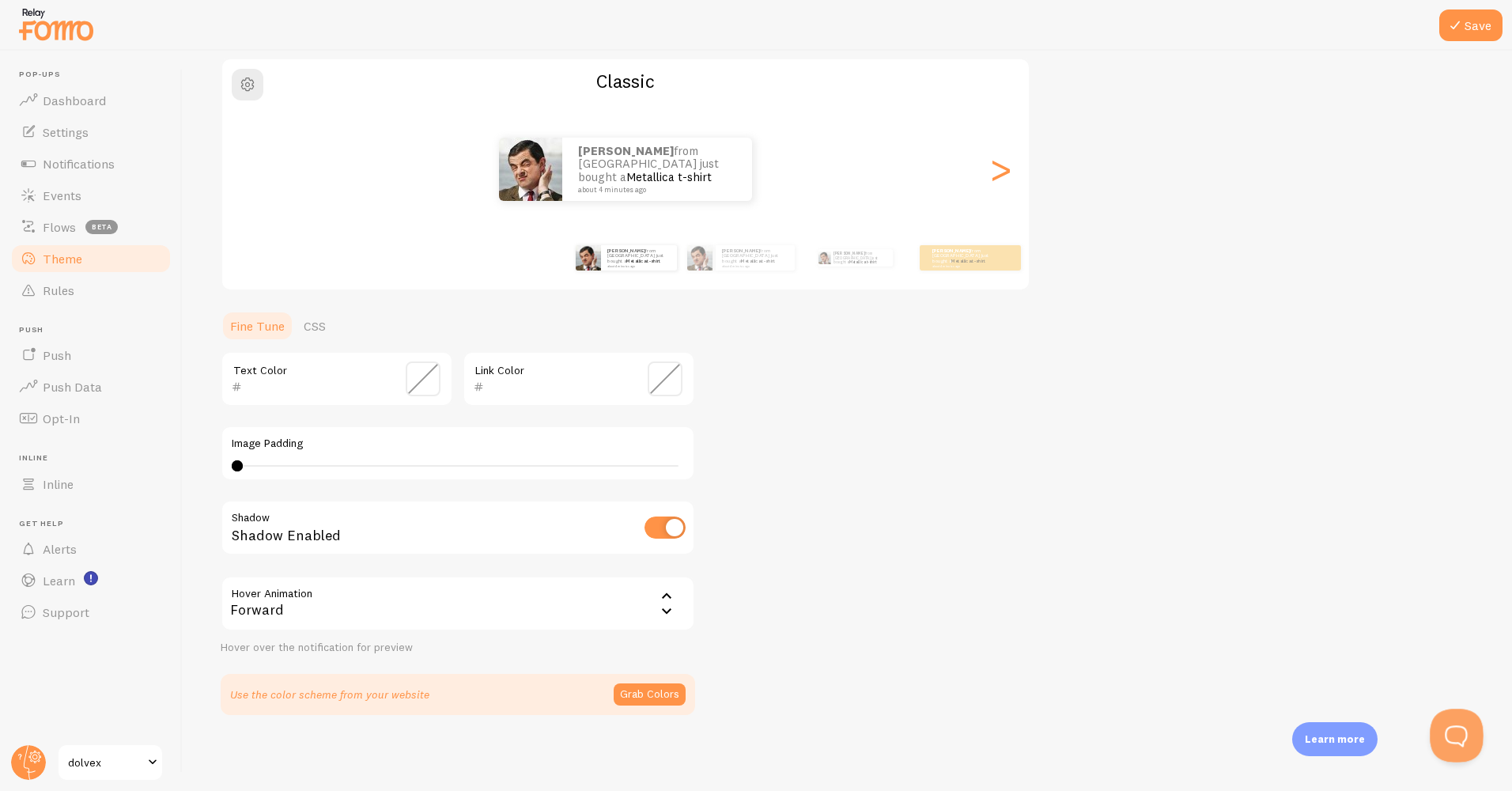
click at [1446, 737] on button "Open Beacon popover" at bounding box center [1454, 732] width 48 height 48
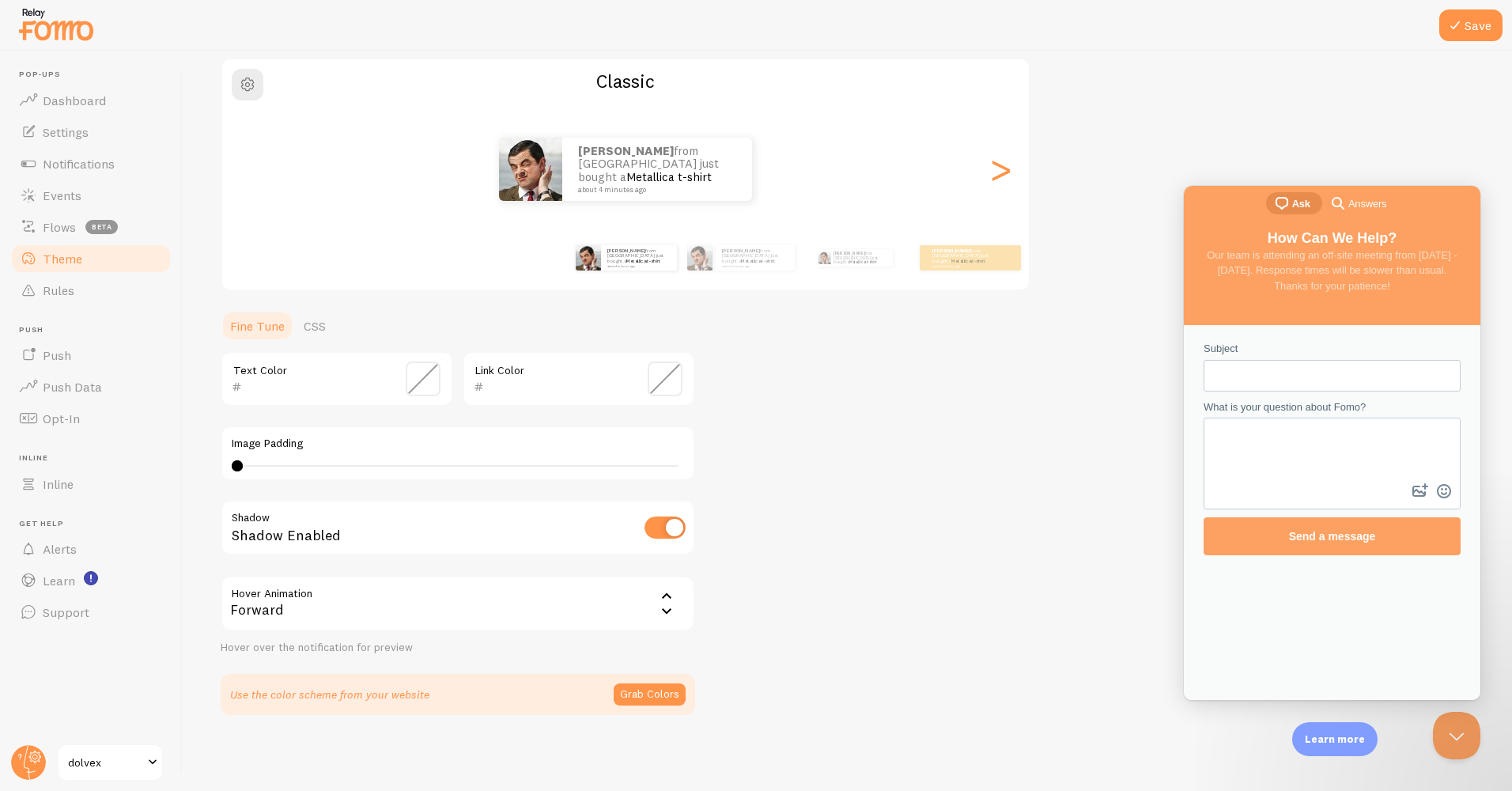
scroll to position [0, 0]
click at [1108, 336] on div "Theme Choose a theme for your notifications Classic [PERSON_NAME] from [GEOGRAP…" at bounding box center [847, 339] width 1253 height 751
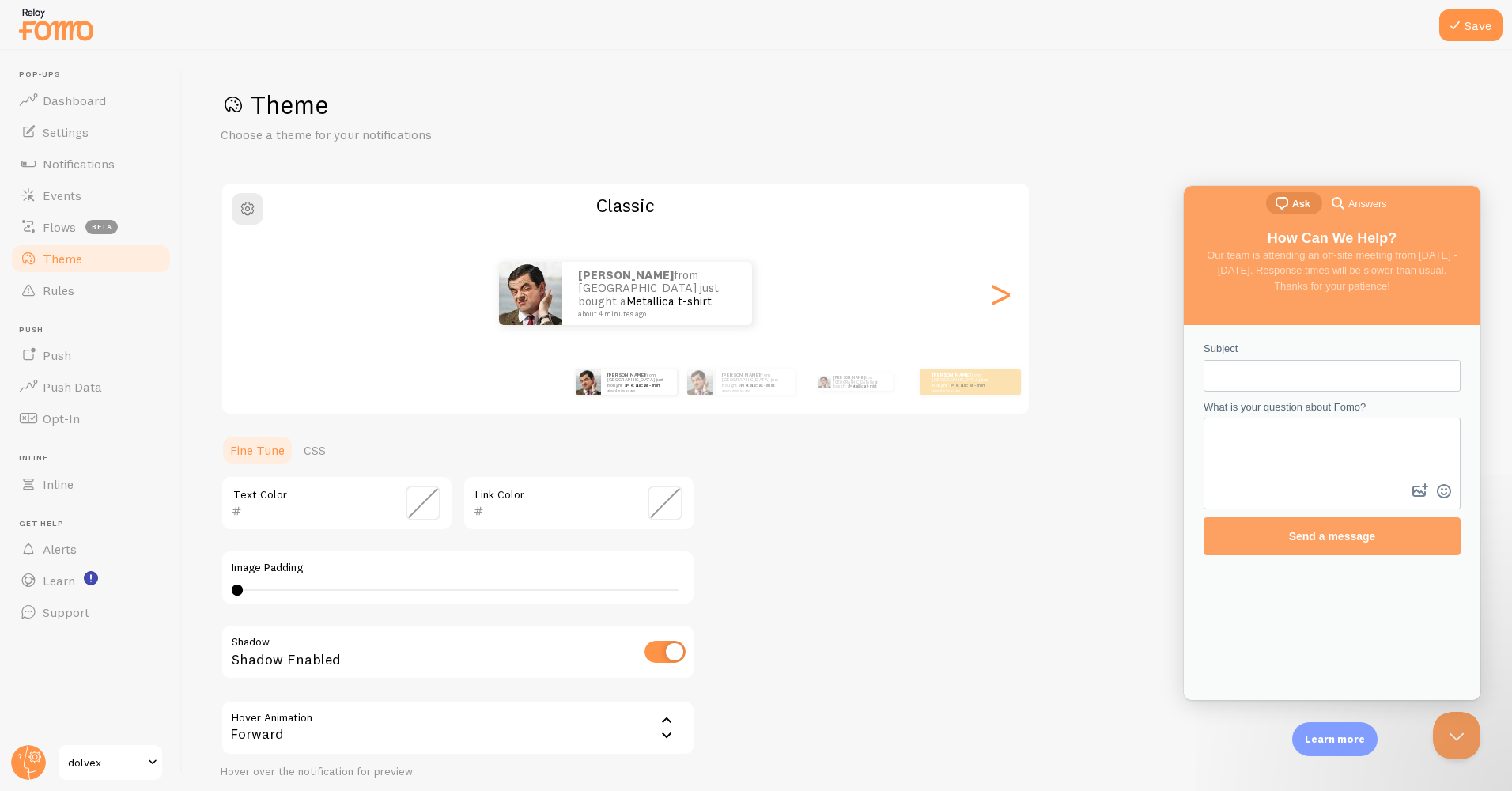
click at [1361, 206] on span "Answers" at bounding box center [1367, 204] width 38 height 16
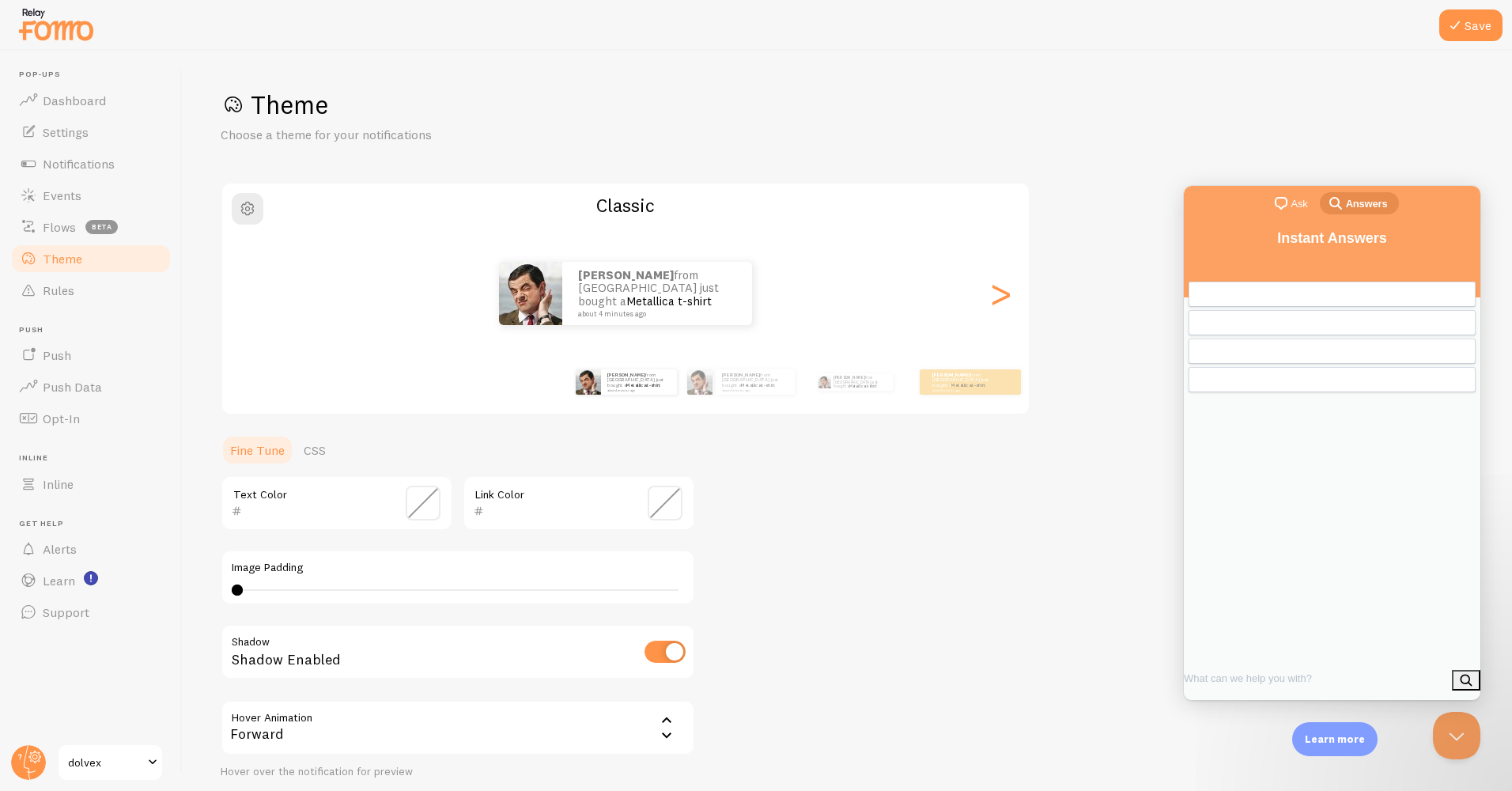
click at [1386, 126] on div "Theme Choose a theme for your notifications" at bounding box center [847, 116] width 1253 height 55
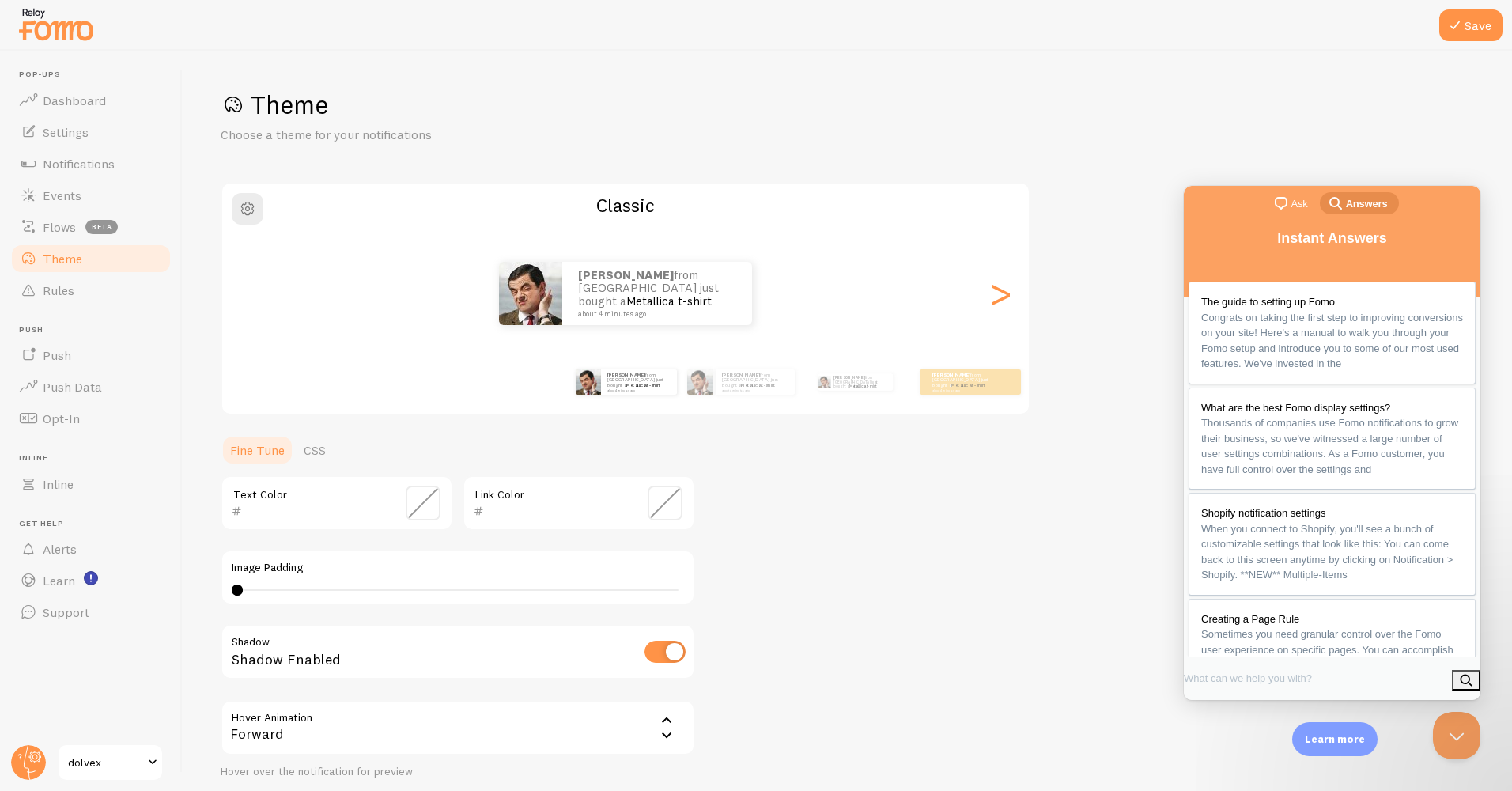
click at [1107, 566] on div "Theme Choose a theme for your notifications Classic [PERSON_NAME] from [GEOGRAP…" at bounding box center [847, 464] width 1253 height 751
click at [60, 495] on link "Inline" at bounding box center [91, 484] width 163 height 31
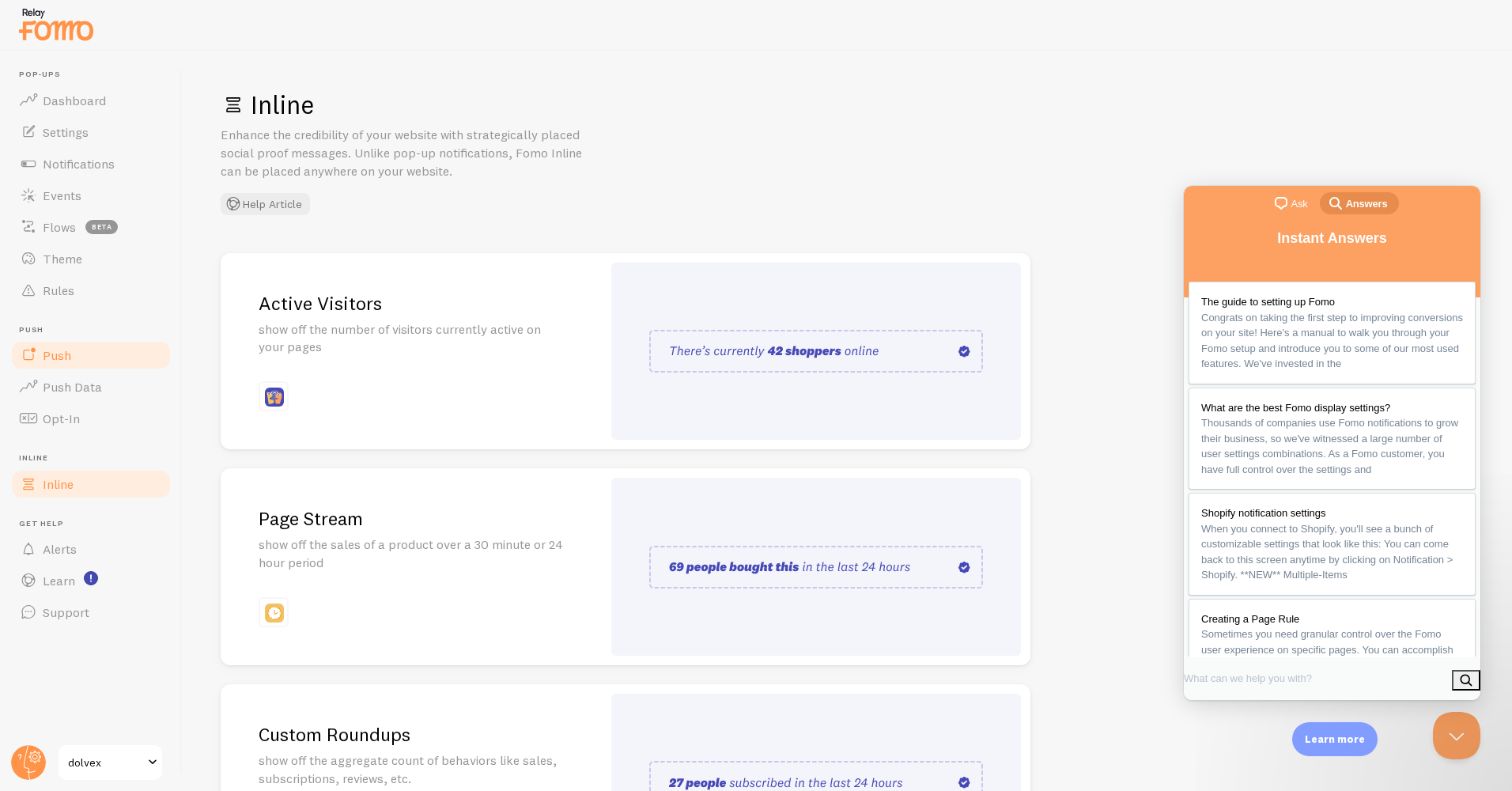
click at [48, 366] on link "Push" at bounding box center [91, 355] width 163 height 31
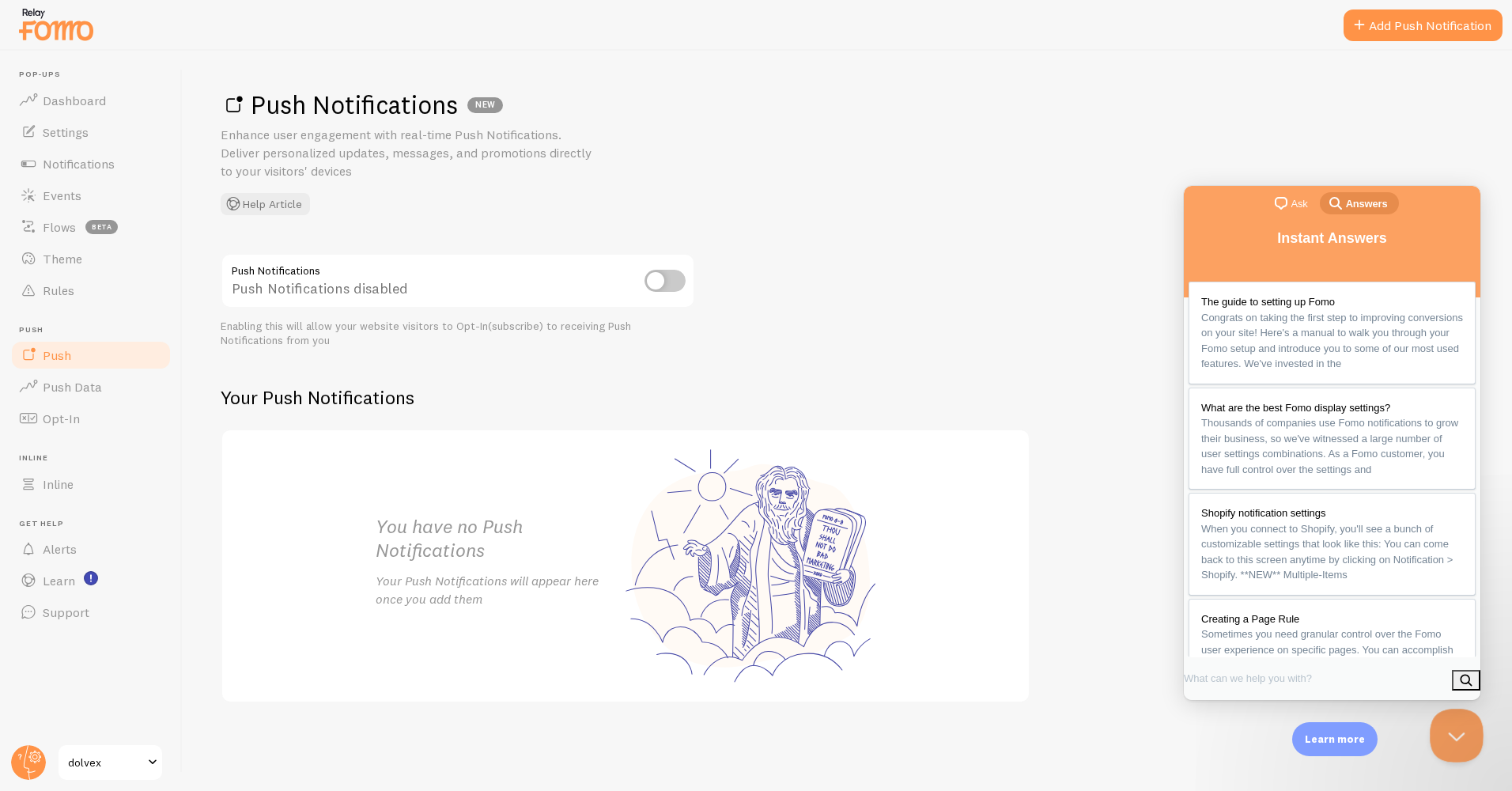
click at [1445, 738] on button "Close Beacon popover" at bounding box center [1454, 732] width 48 height 48
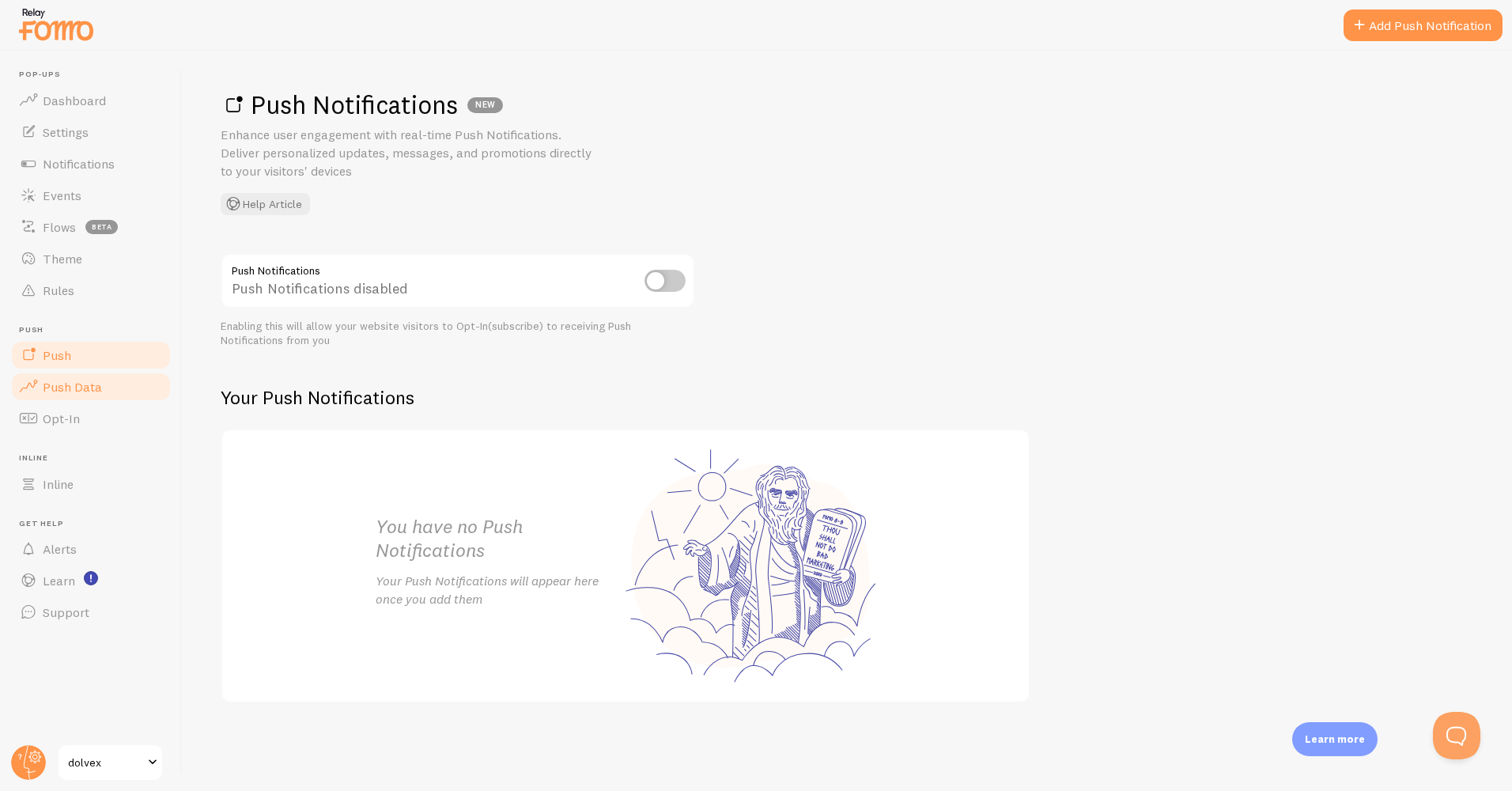
click at [77, 396] on link "Push Data" at bounding box center [91, 386] width 163 height 31
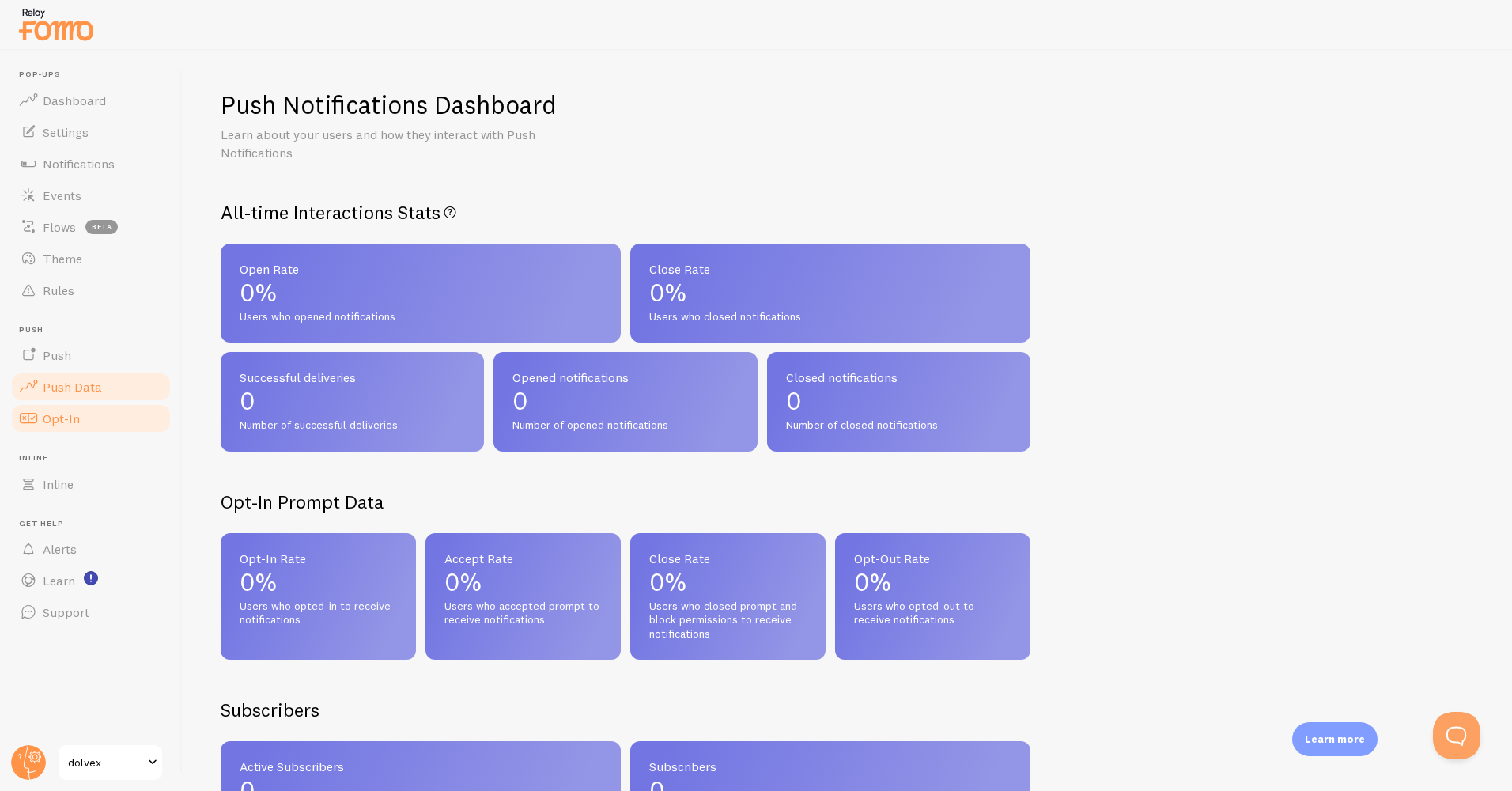
click at [88, 418] on link "Opt-In" at bounding box center [91, 418] width 163 height 31
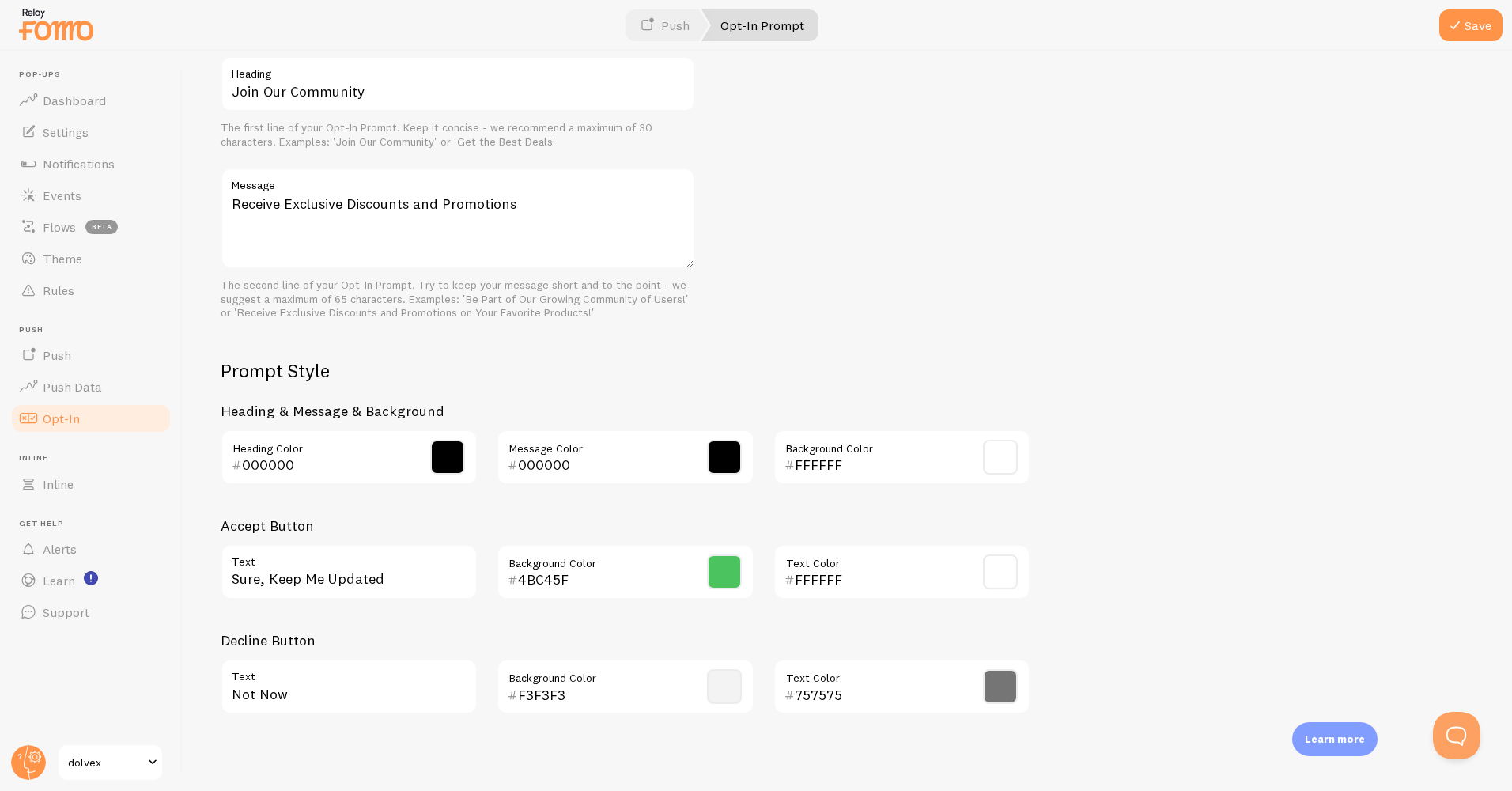
scroll to position [504, 0]
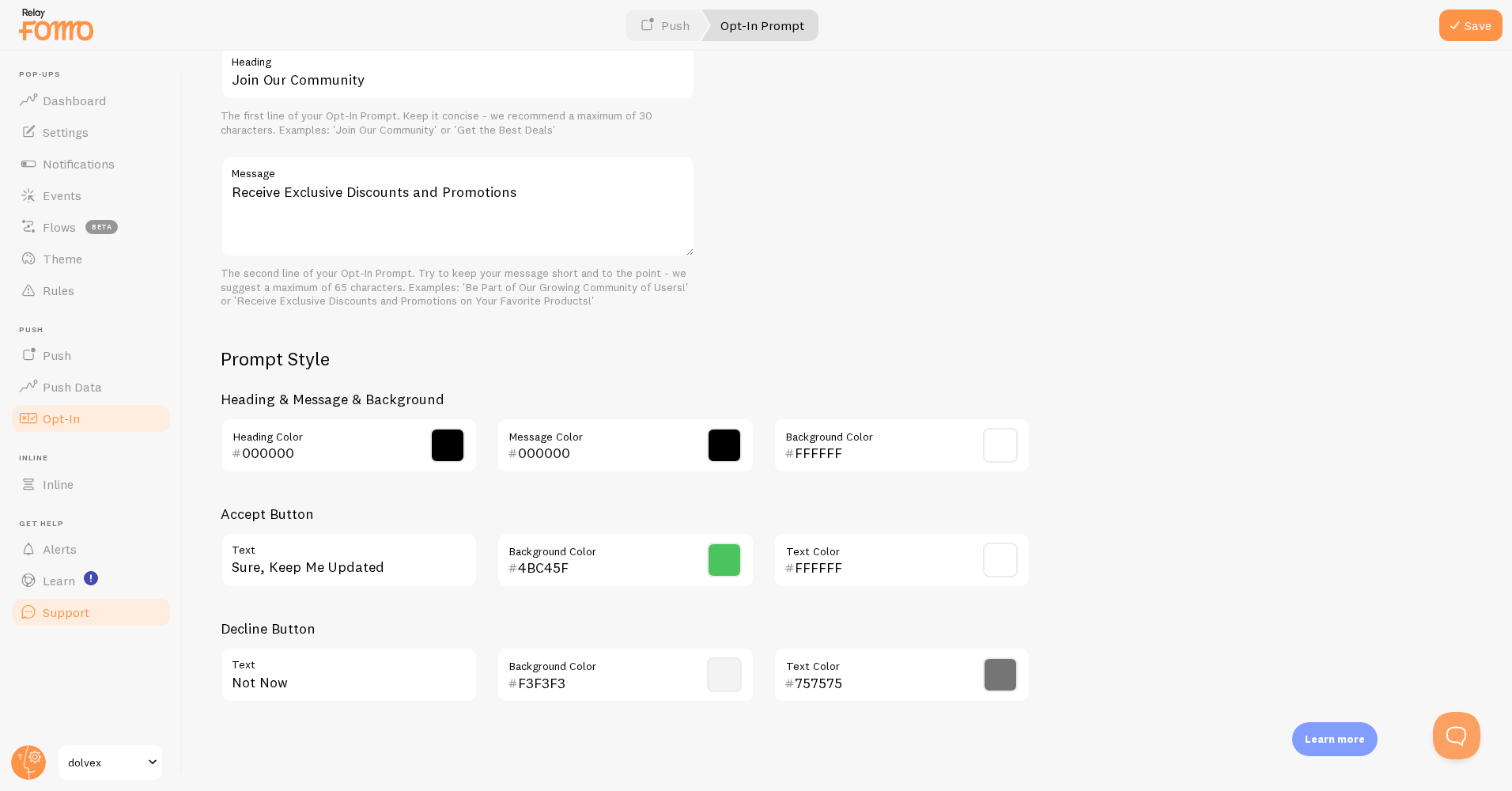
click at [67, 608] on span "Support" at bounding box center [65, 612] width 47 height 16
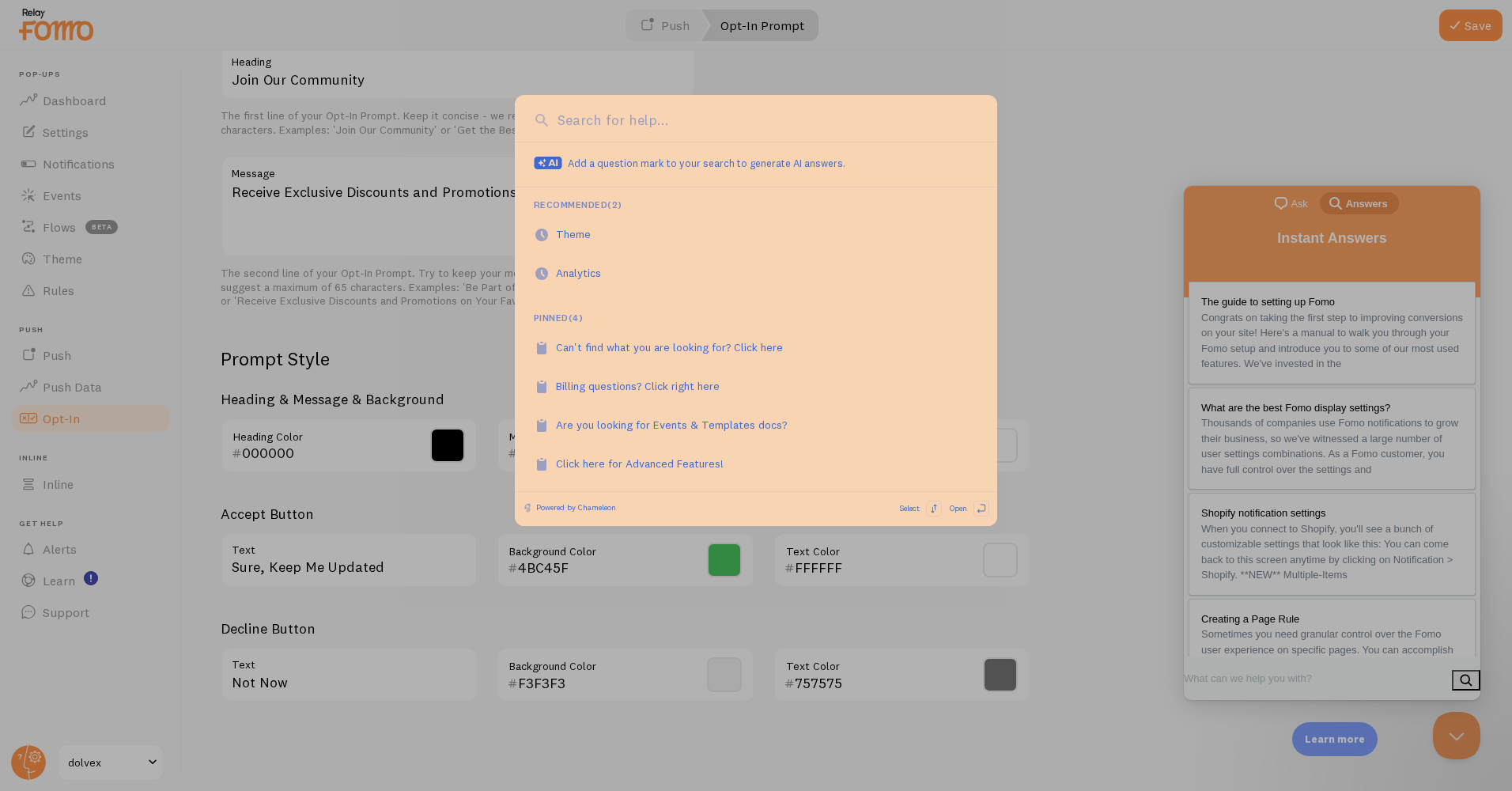
click at [68, 580] on div at bounding box center [756, 396] width 1512 height 791
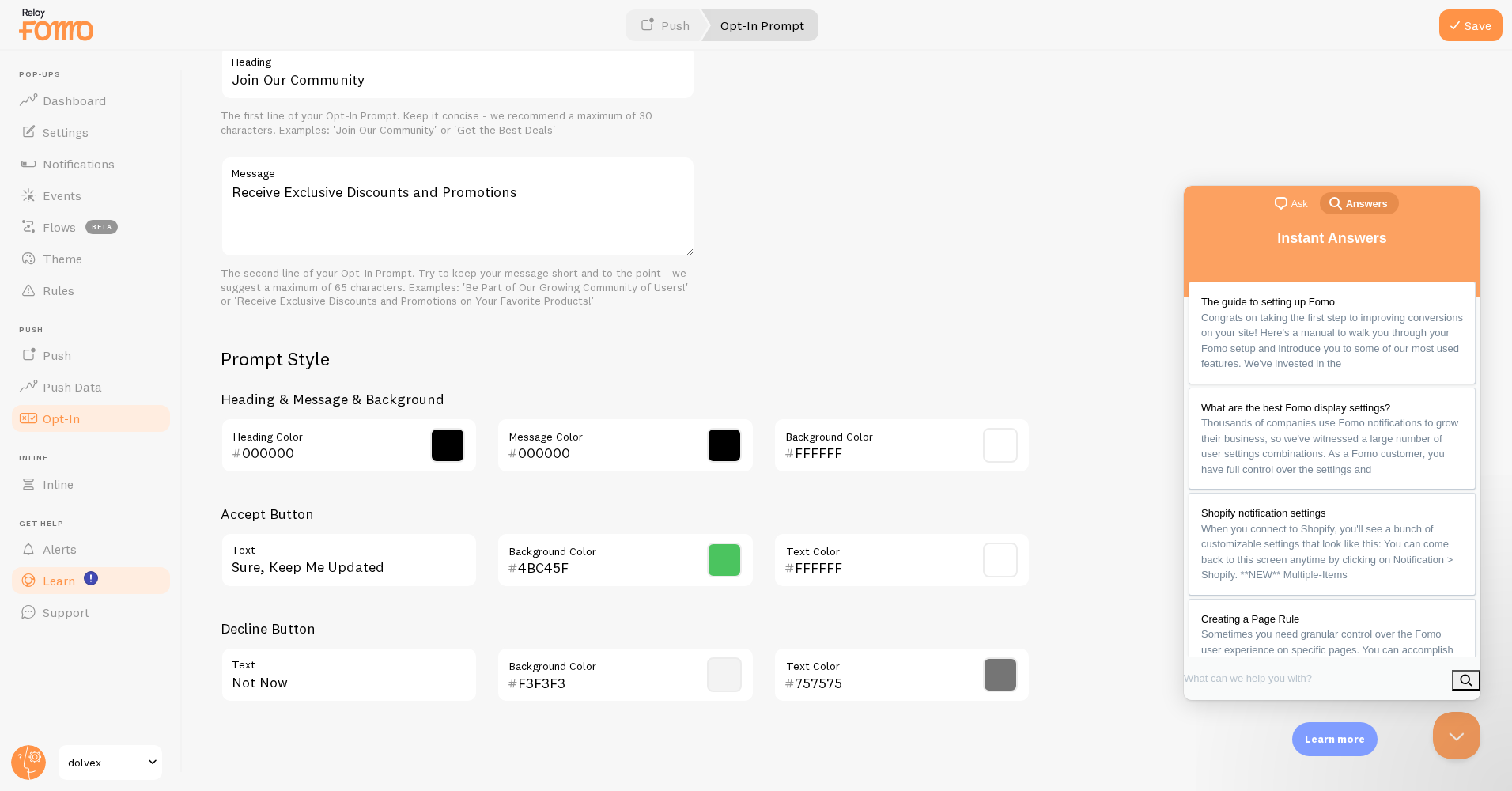
click at [68, 578] on span "Learn" at bounding box center [59, 580] width 32 height 16
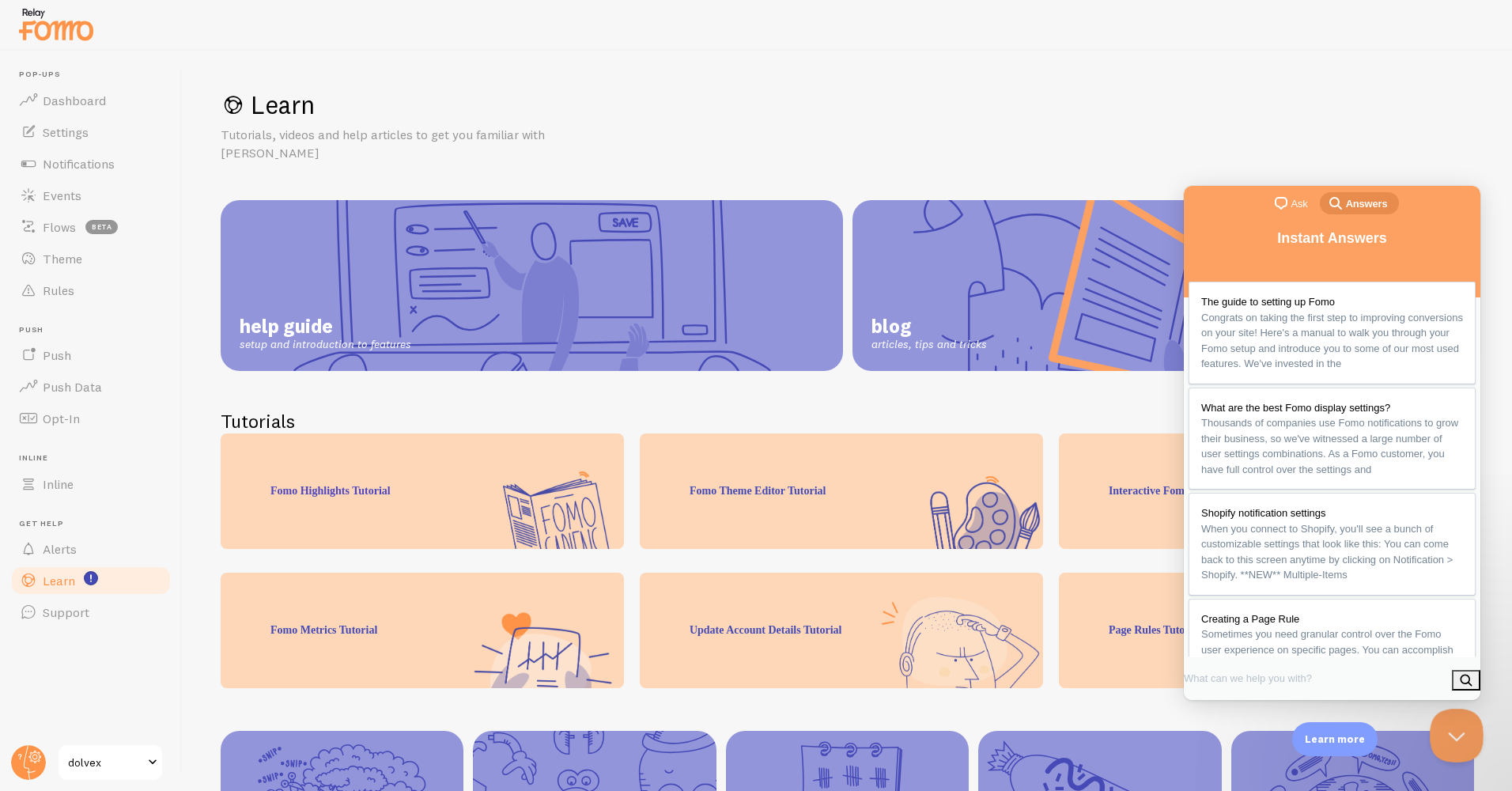
click at [1449, 737] on button "Close Beacon popover" at bounding box center [1454, 732] width 48 height 48
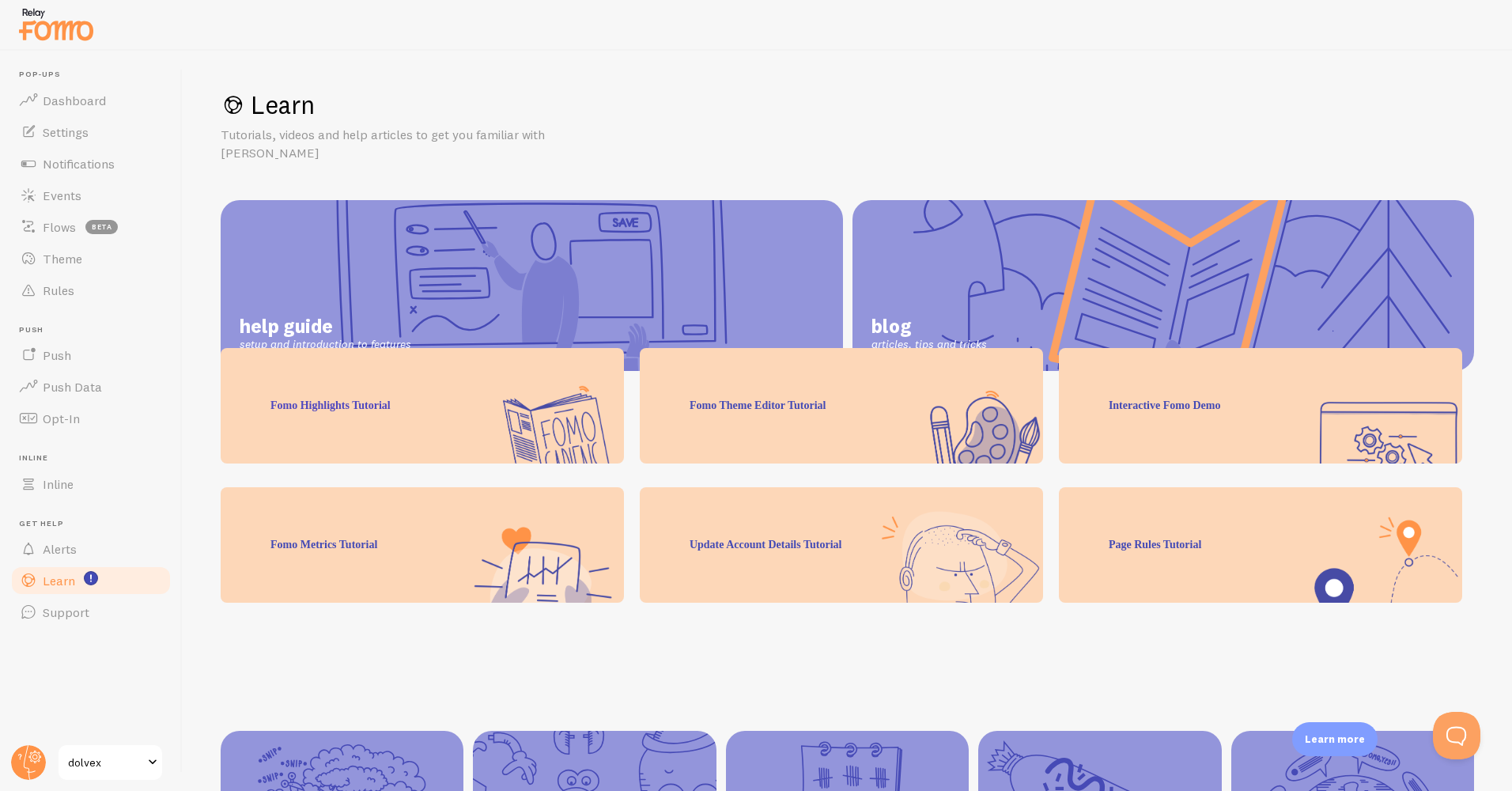
scroll to position [86, 0]
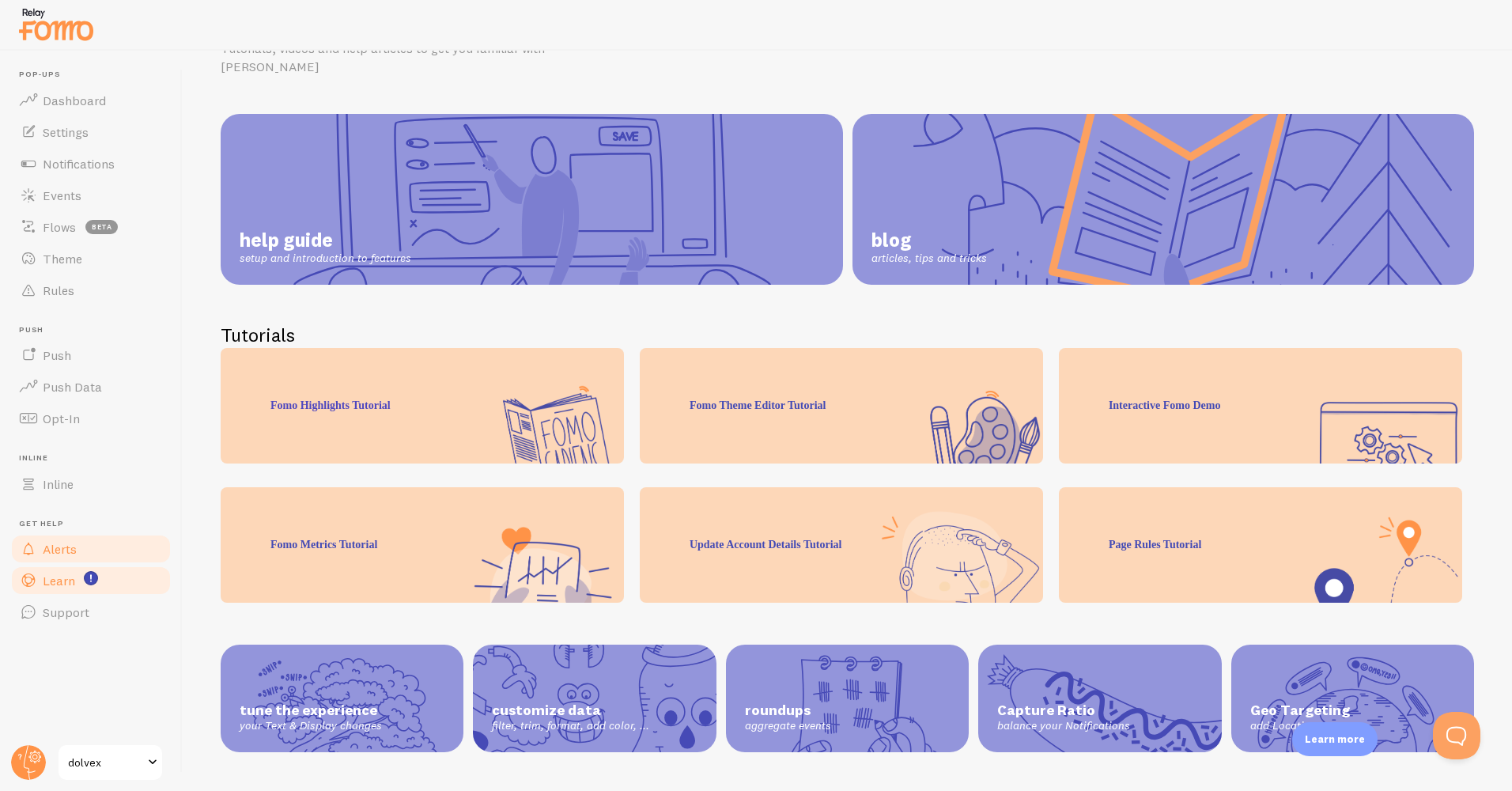
click at [119, 558] on link "Alerts" at bounding box center [91, 549] width 163 height 31
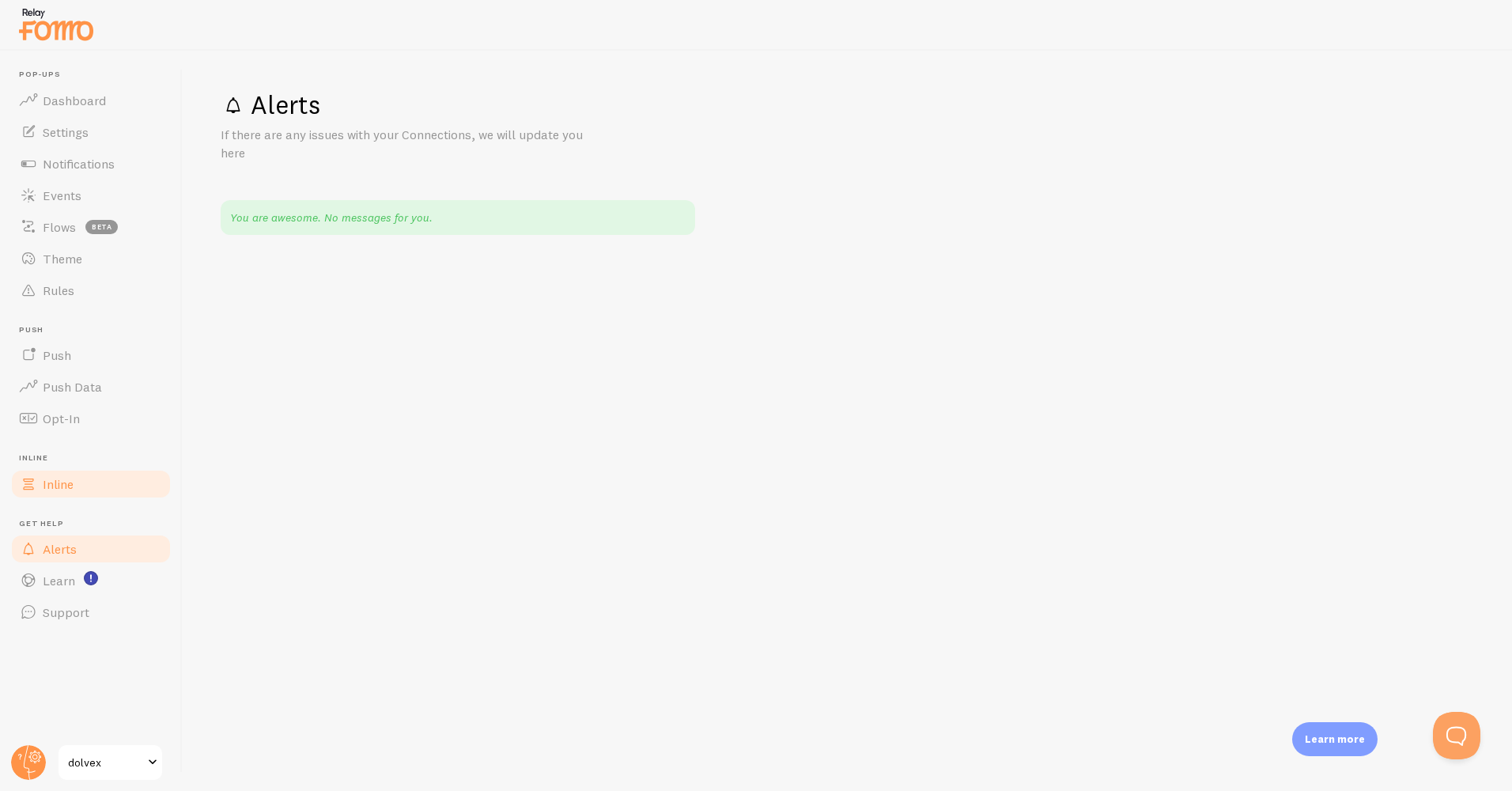
click at [97, 481] on link "Inline" at bounding box center [91, 484] width 163 height 31
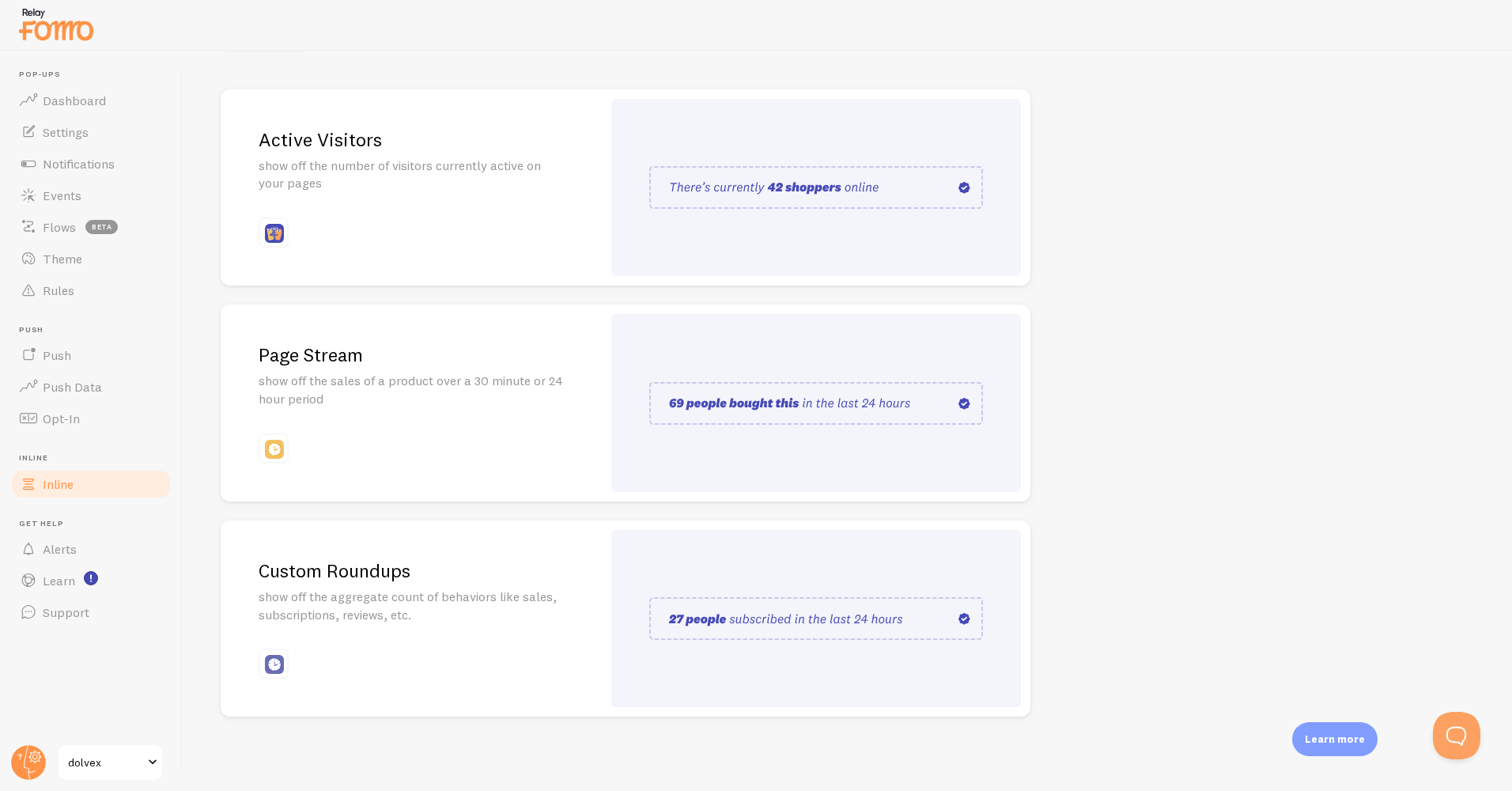
scroll to position [165, 0]
click at [94, 416] on link "Opt-In" at bounding box center [91, 418] width 163 height 31
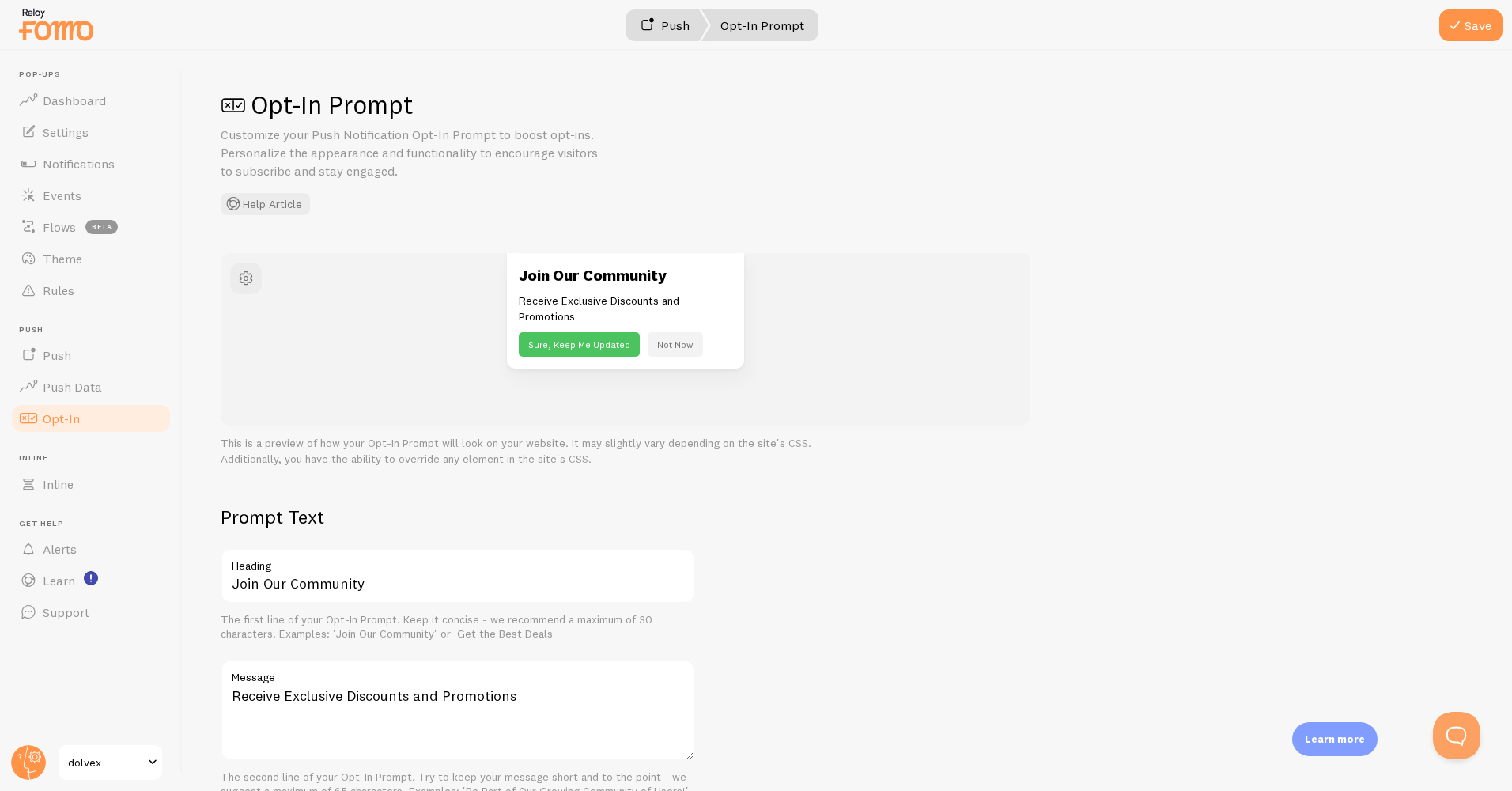
click at [668, 24] on link "Push" at bounding box center [664, 25] width 88 height 31
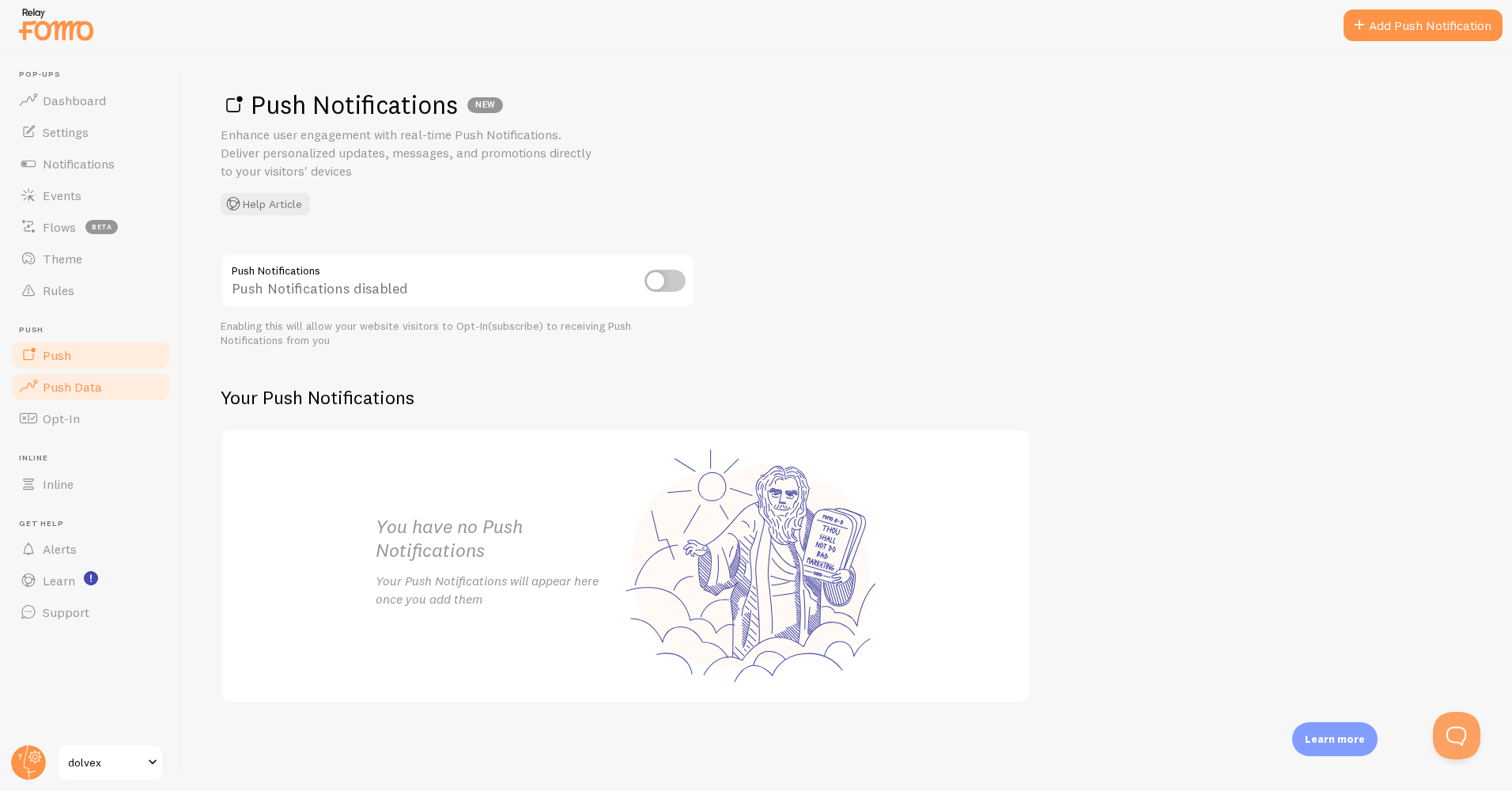
click at [99, 387] on span "Push Data" at bounding box center [72, 387] width 60 height 16
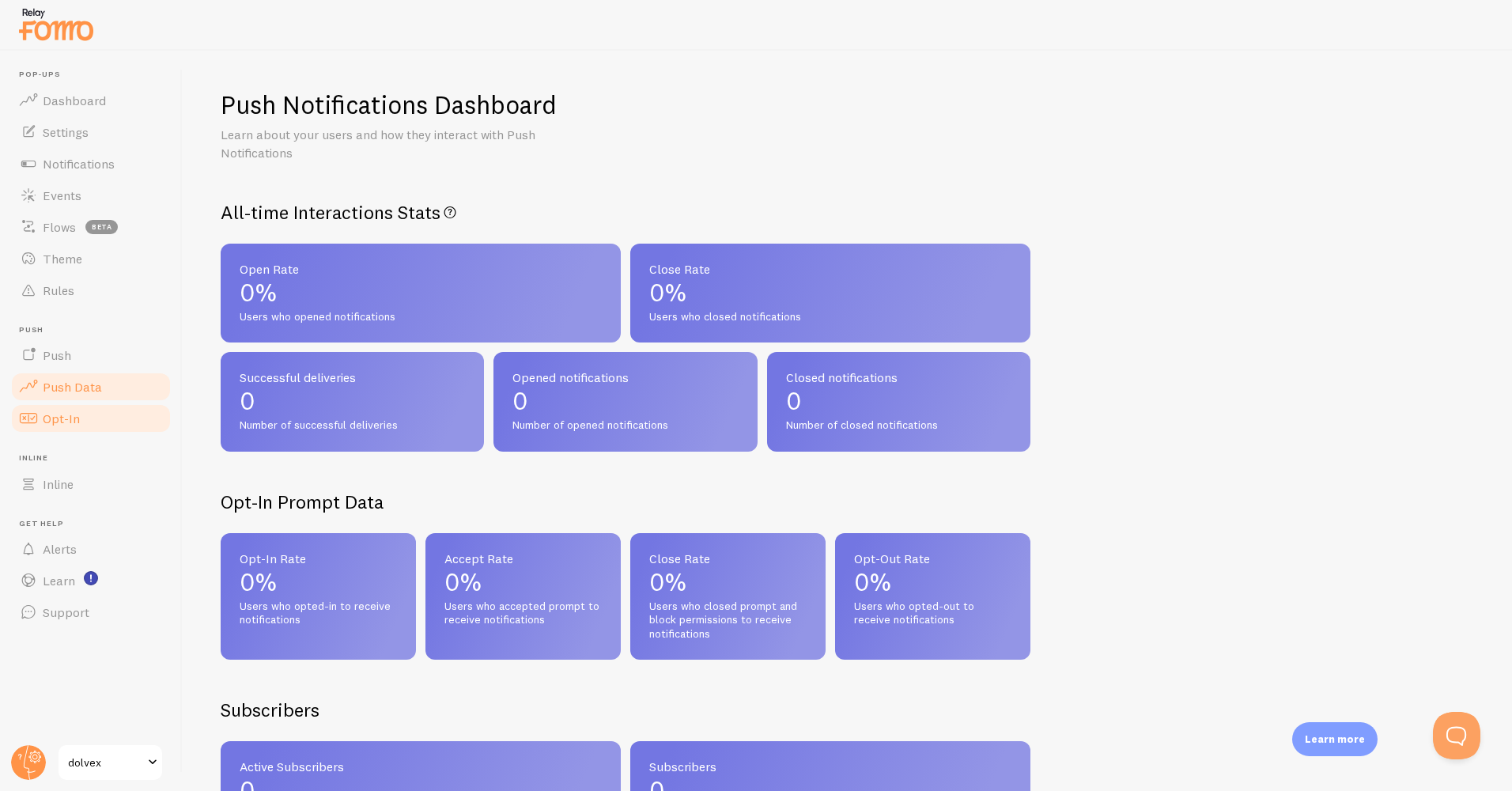
click at [61, 414] on span "Opt-In" at bounding box center [61, 418] width 37 height 16
